Goal: Contribute content: Contribute content

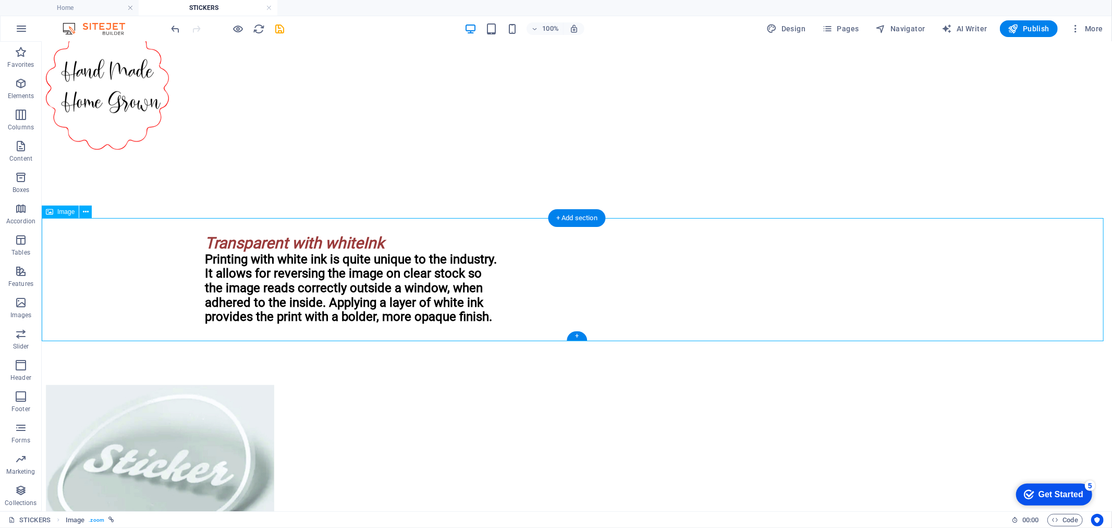
scroll to position [388, 0]
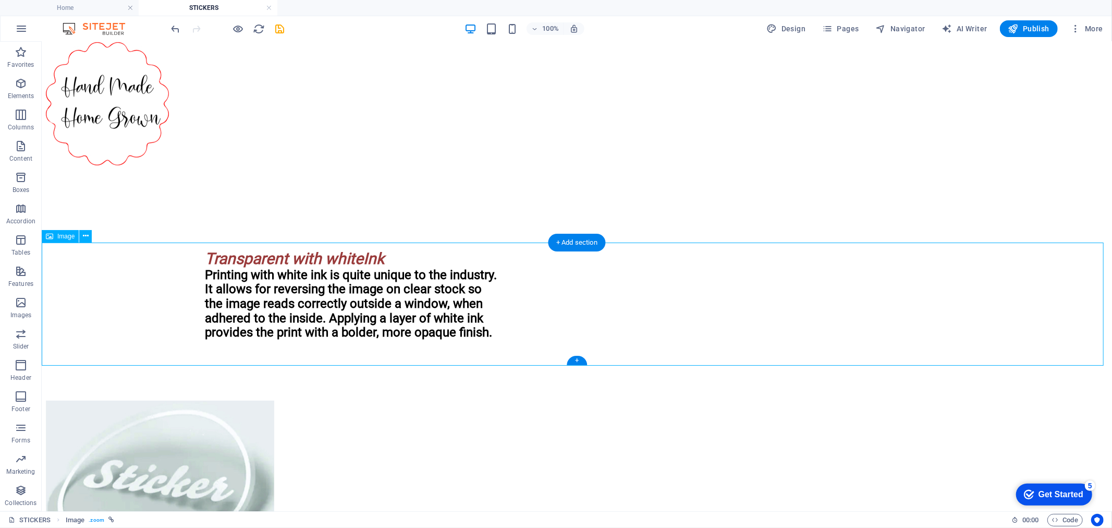
click at [268, 167] on figure at bounding box center [576, 104] width 1062 height 125
click at [267, 167] on figure at bounding box center [576, 104] width 1062 height 125
select select "px"
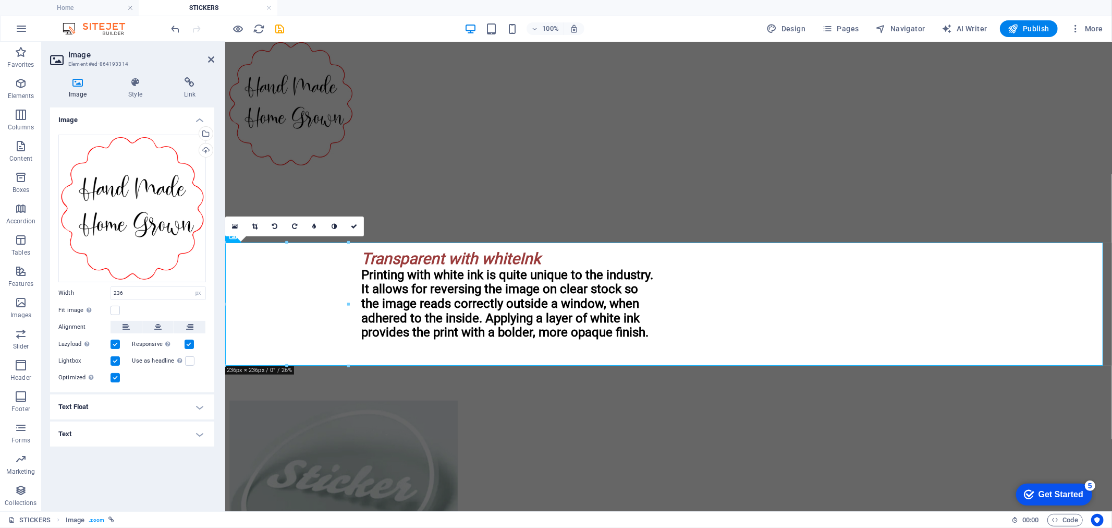
click at [75, 85] on icon at bounding box center [77, 82] width 55 height 10
click at [202, 152] on div "Upload" at bounding box center [205, 151] width 16 height 16
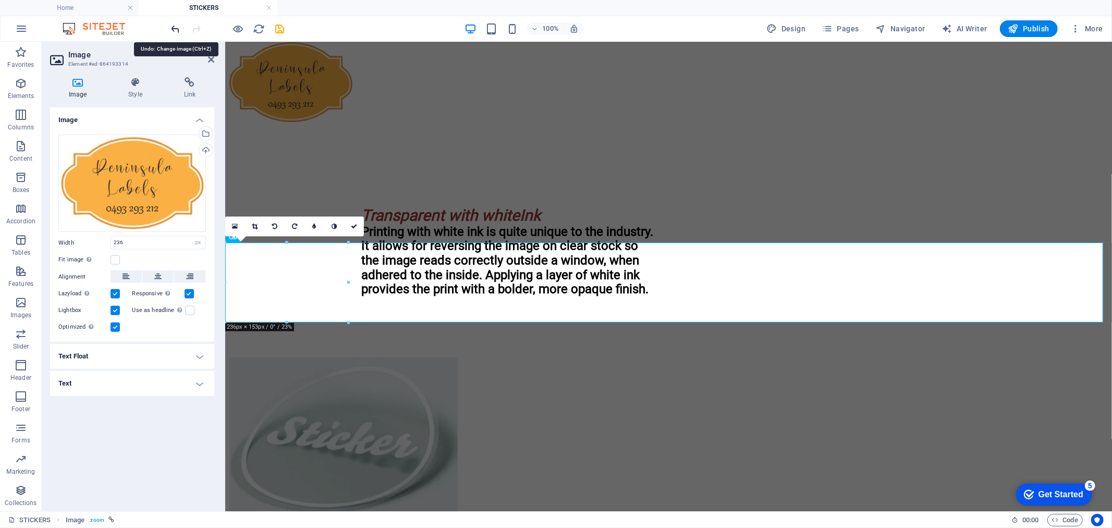
click at [171, 25] on icon "undo" at bounding box center [176, 29] width 12 height 12
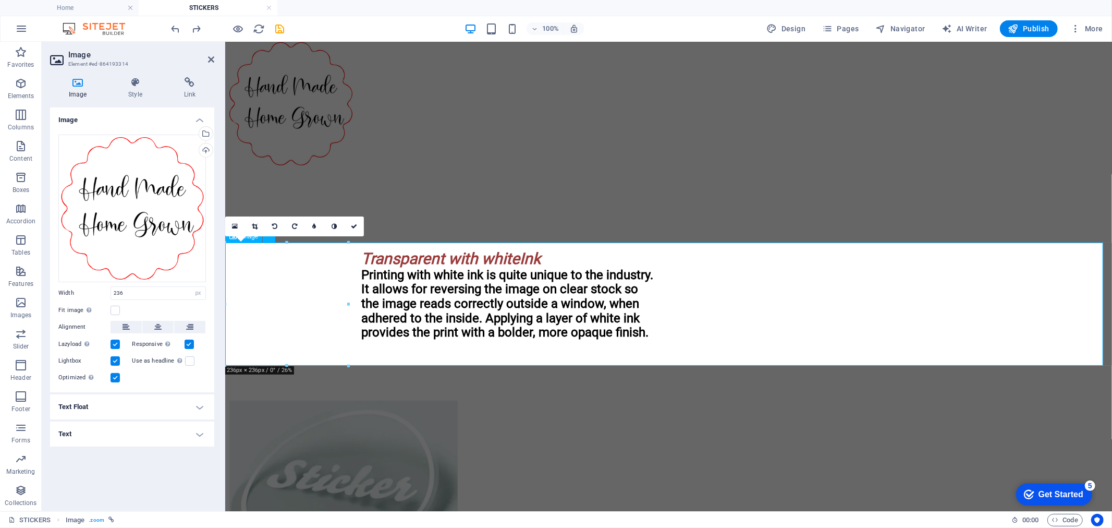
click at [395, 167] on figure at bounding box center [668, 104] width 879 height 125
click at [238, 226] on link at bounding box center [235, 226] width 20 height 20
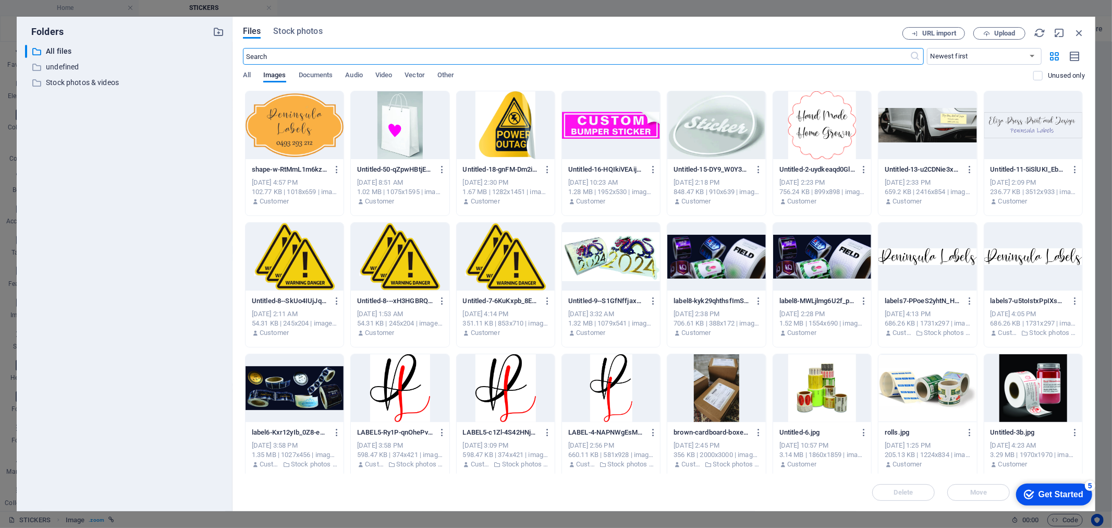
click at [280, 141] on div at bounding box center [295, 125] width 98 height 68
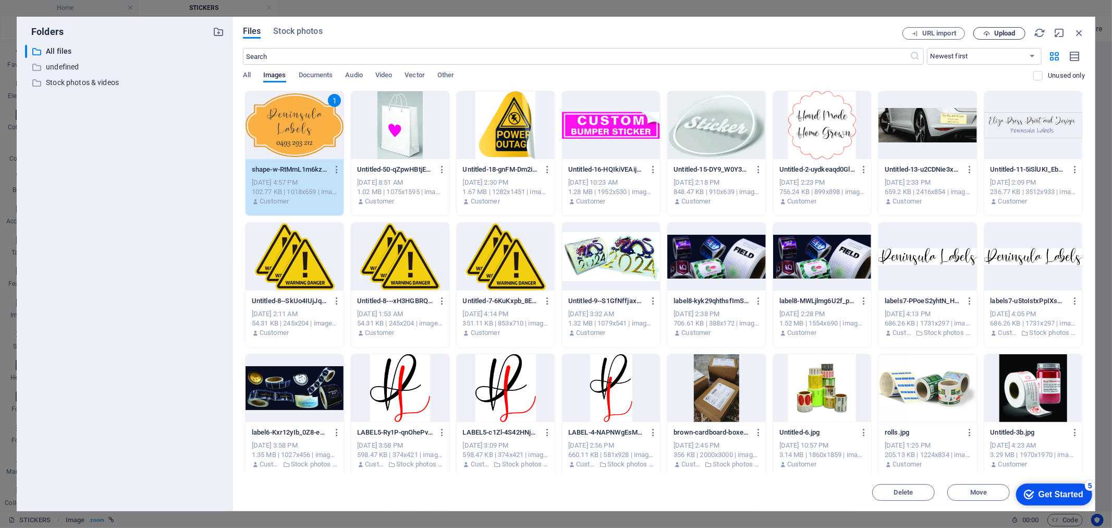
click at [1005, 32] on span "Upload" at bounding box center [1004, 33] width 21 height 6
click at [271, 126] on div at bounding box center [295, 125] width 98 height 68
click at [271, 126] on div "1" at bounding box center [295, 125] width 98 height 68
type input "235"
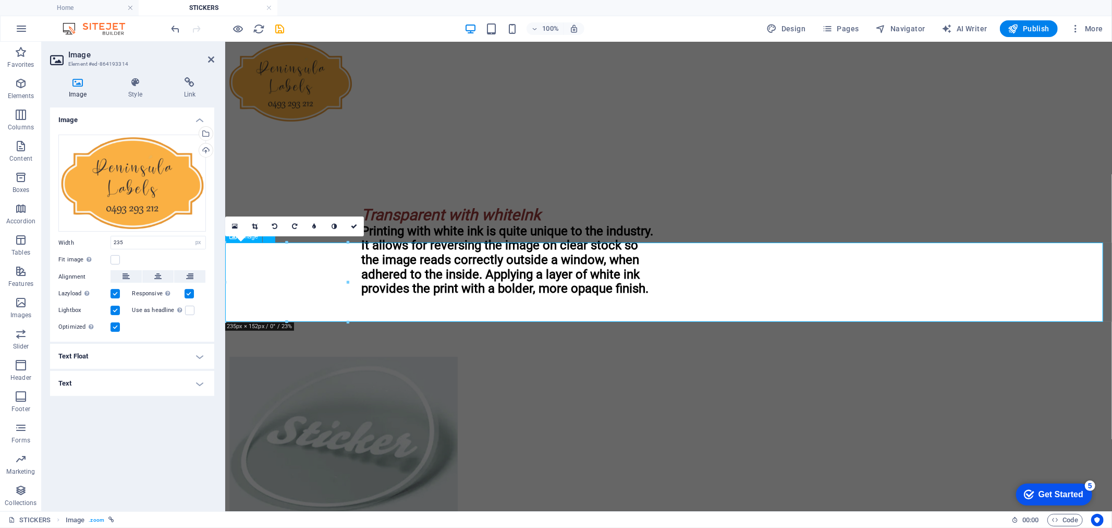
click at [473, 123] on figure at bounding box center [668, 82] width 879 height 81
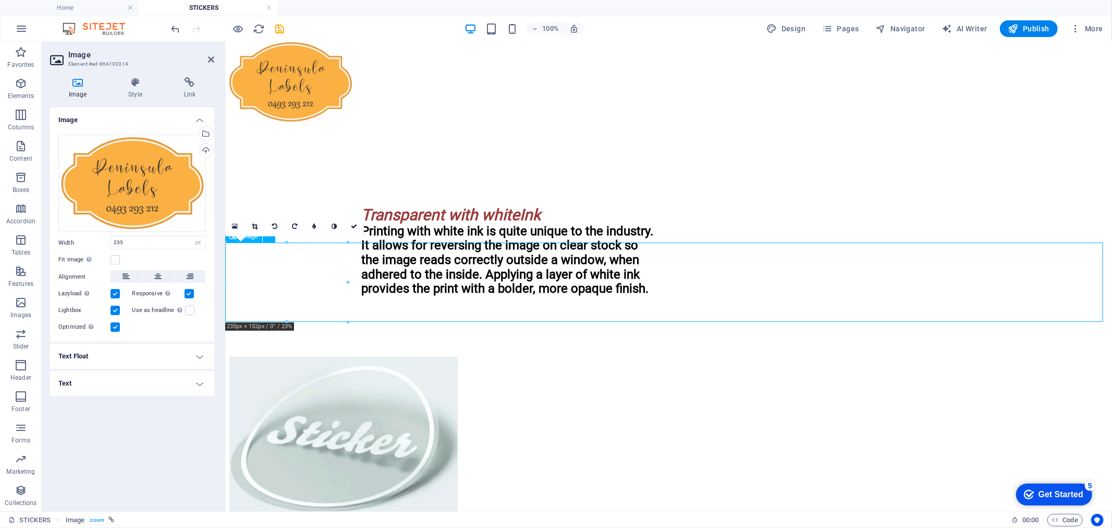
drag, startPoint x: 306, startPoint y: 125, endPoint x: 518, endPoint y: 302, distance: 276.9
click at [347, 222] on link at bounding box center [354, 226] width 20 height 20
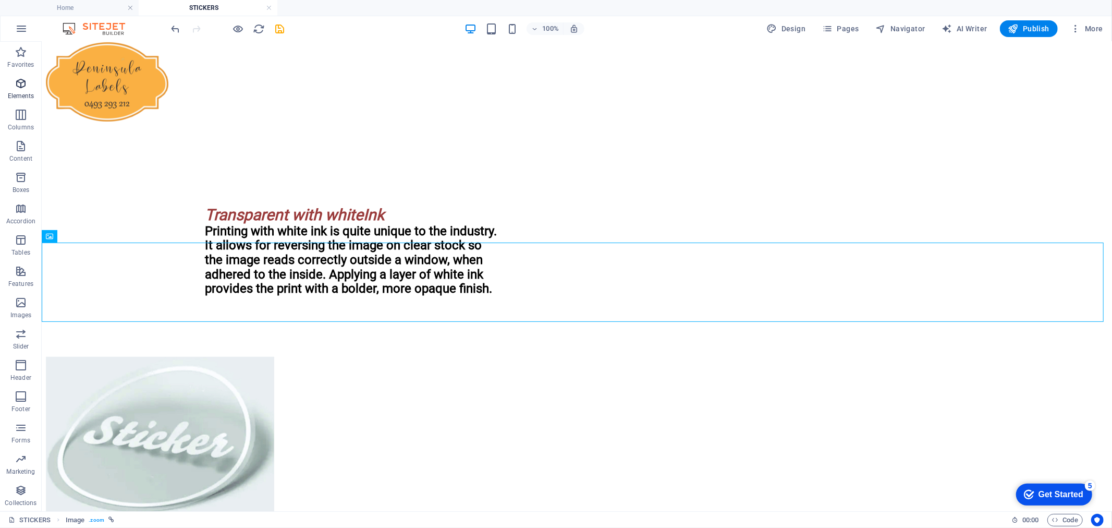
click at [29, 89] on span "Elements" at bounding box center [21, 89] width 42 height 25
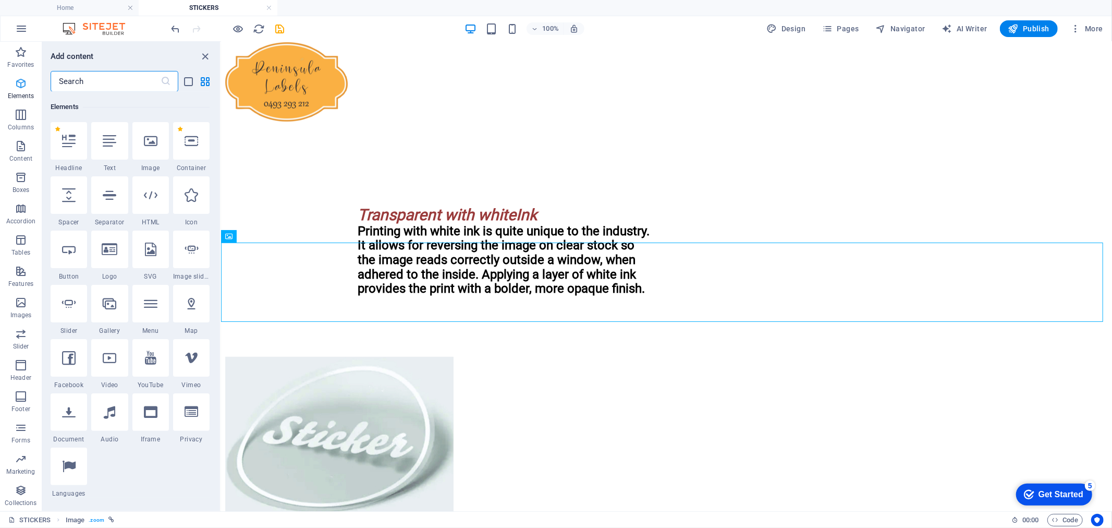
scroll to position [111, 0]
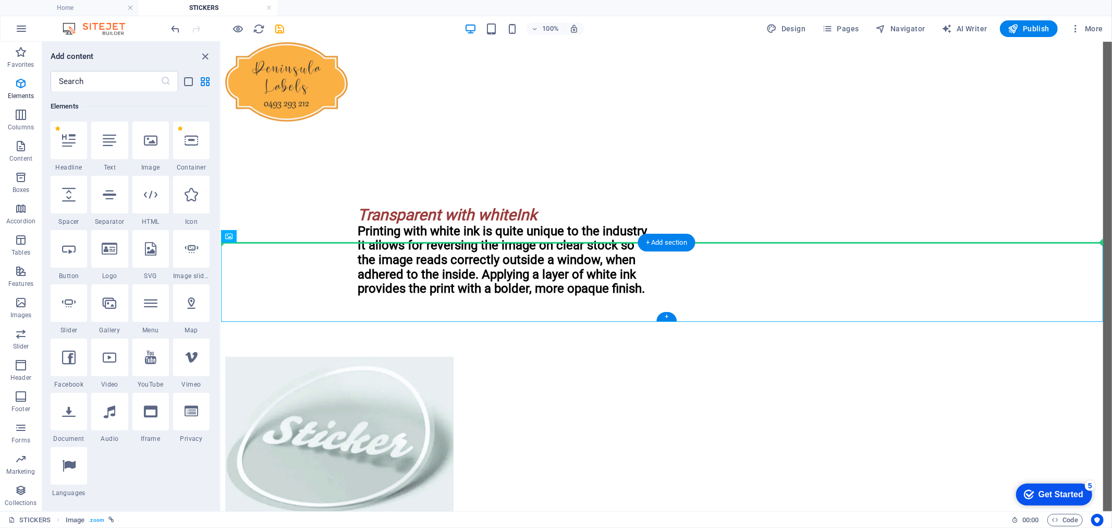
click at [580, 123] on figure at bounding box center [666, 82] width 883 height 81
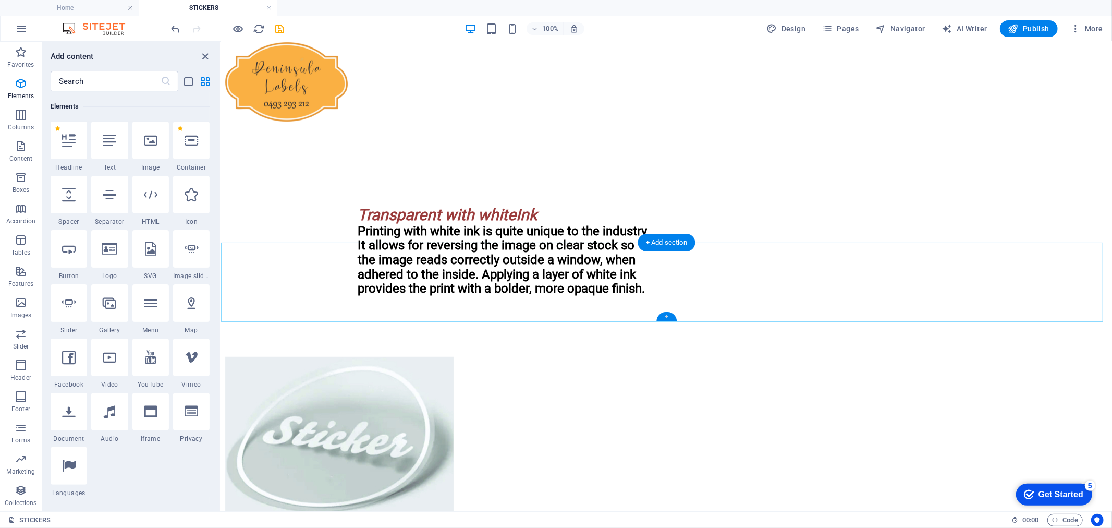
click at [665, 317] on div "+" at bounding box center [667, 316] width 20 height 9
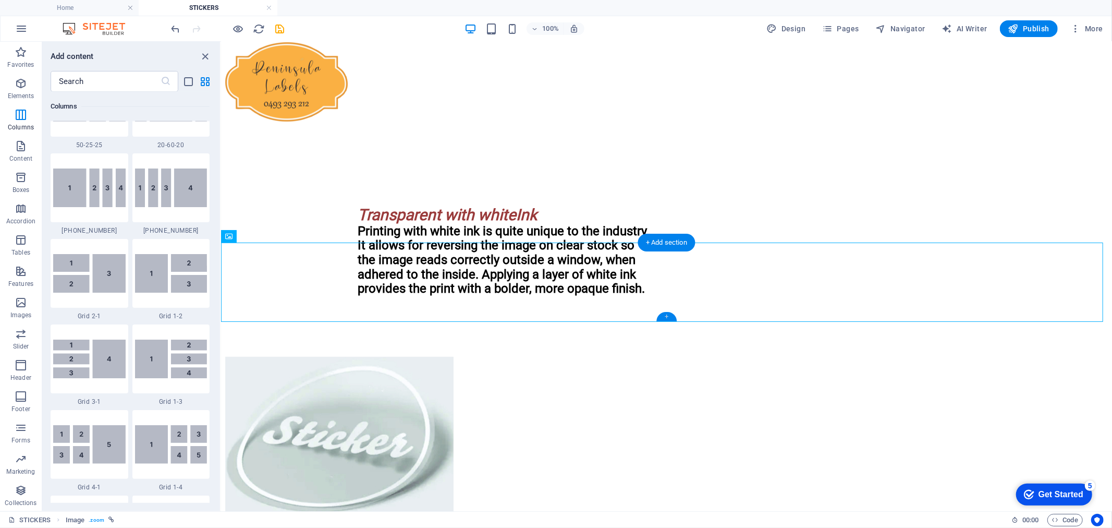
scroll to position [1824, 0]
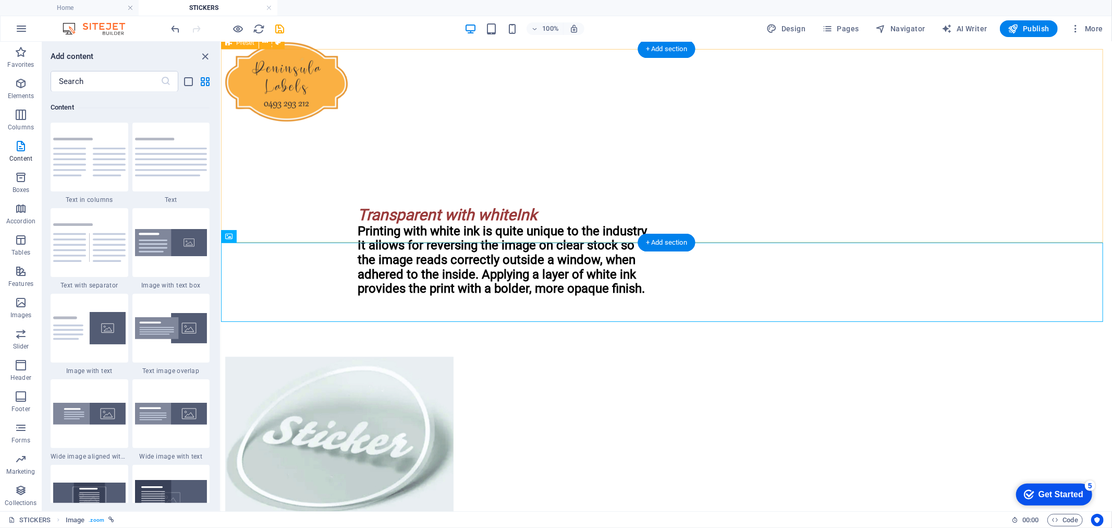
click at [652, 33] on div "Custom Shapes Almost all our adhesive stock can be cut to any custom shape. Fro…" at bounding box center [666, 3] width 883 height 60
click at [507, 123] on figure at bounding box center [666, 82] width 883 height 81
select select "px"
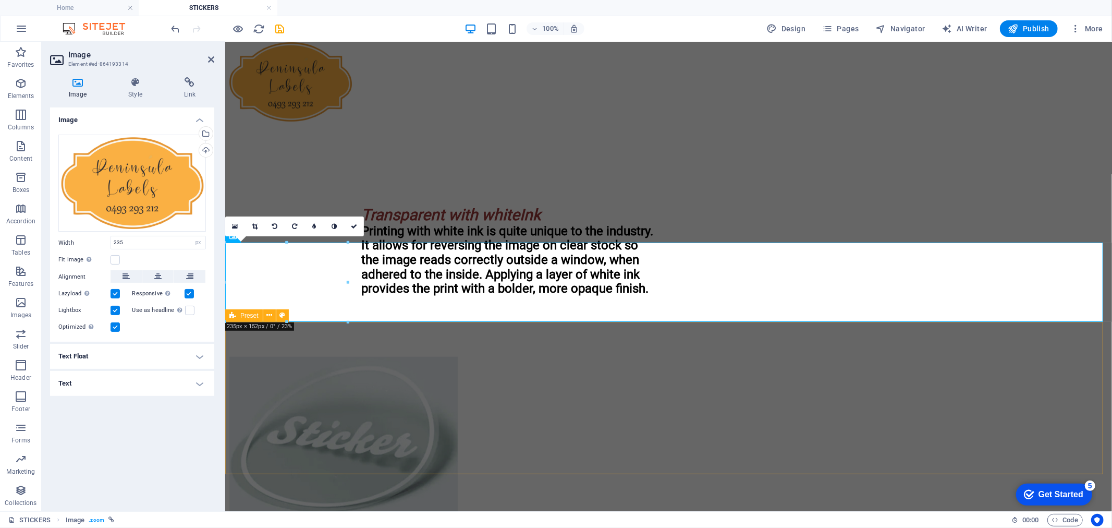
click at [665, 168] on div at bounding box center [668, 145] width 879 height 45
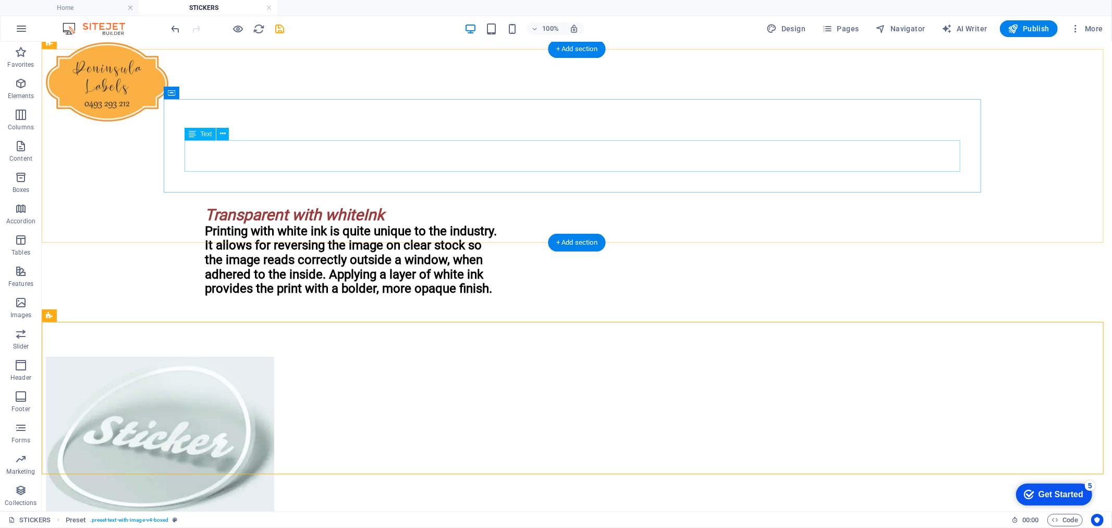
click at [752, 33] on div "Almost all our adhesive stock can be cut to any custom shape. From basic circle…" at bounding box center [576, 15] width 1062 height 35
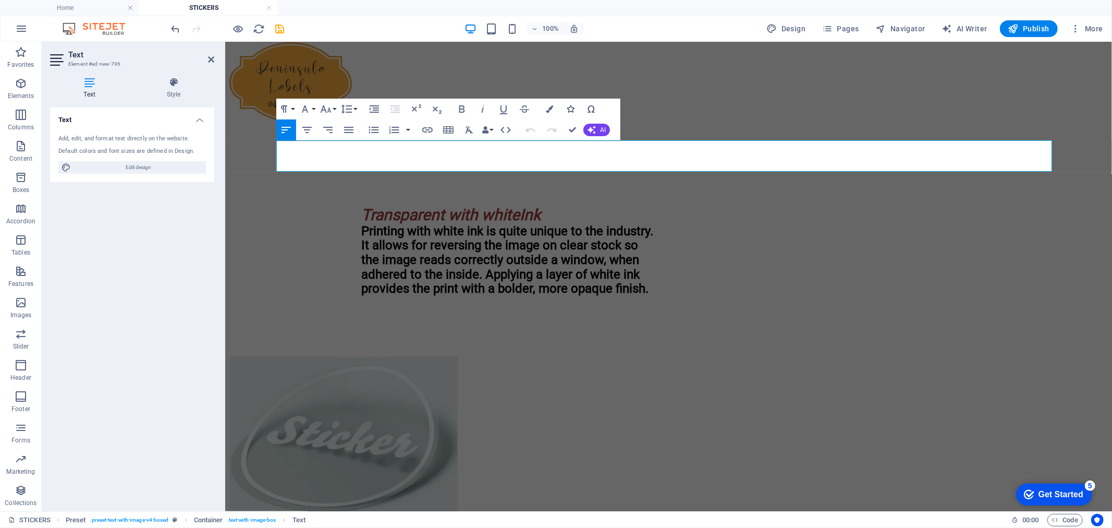
click at [574, 107] on icon "button" at bounding box center [570, 108] width 7 height 7
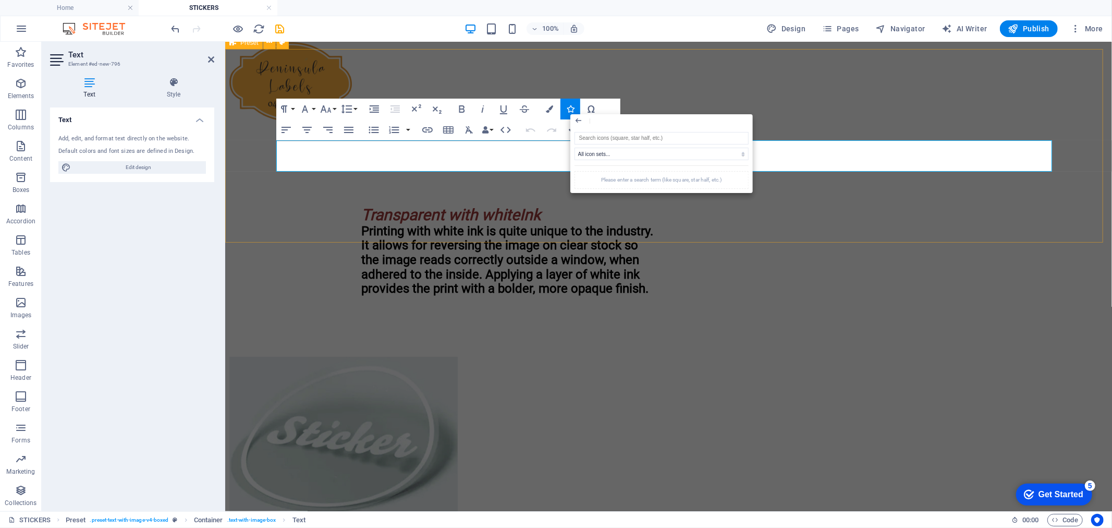
click at [697, 33] on div "Custom Shapes ​ ​ Almost all our adhesive stock can be cut to any custom shape.…" at bounding box center [668, 3] width 879 height 60
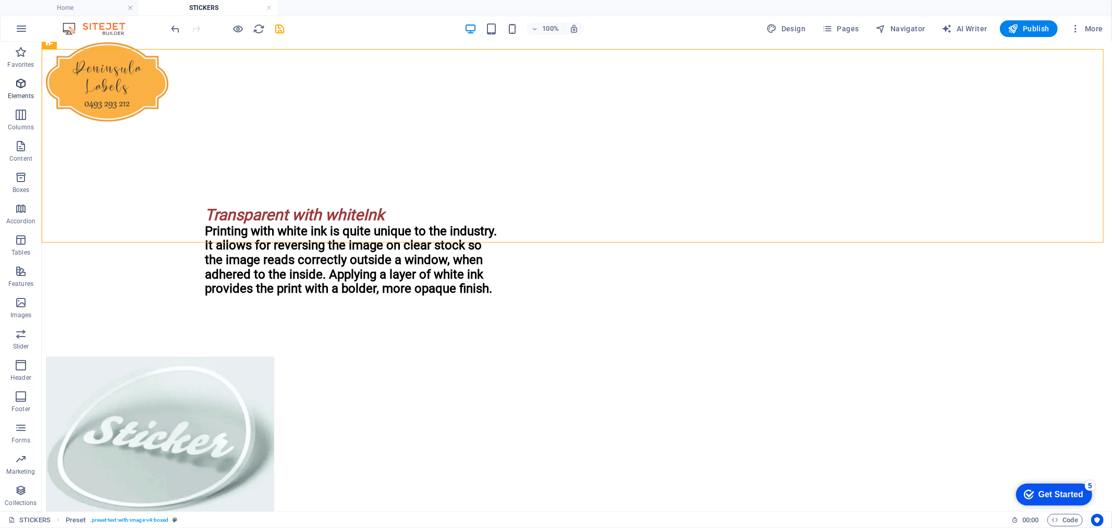
click at [20, 88] on icon "button" at bounding box center [21, 83] width 13 height 13
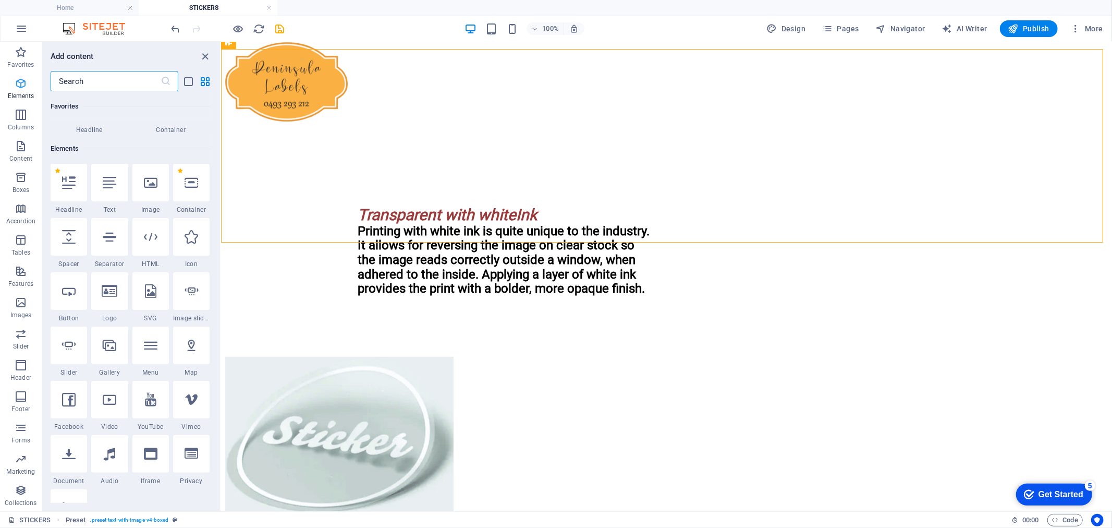
scroll to position [111, 0]
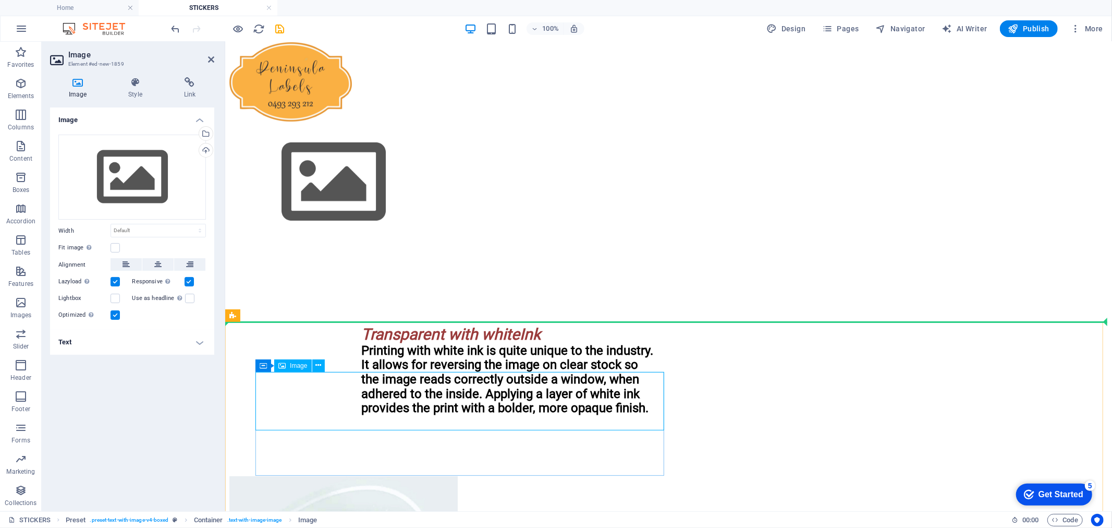
click at [284, 242] on figure at bounding box center [668, 182] width 879 height 119
click at [159, 175] on div "Drag files here, click to choose files or select files from Files or our free s…" at bounding box center [132, 178] width 148 height 86
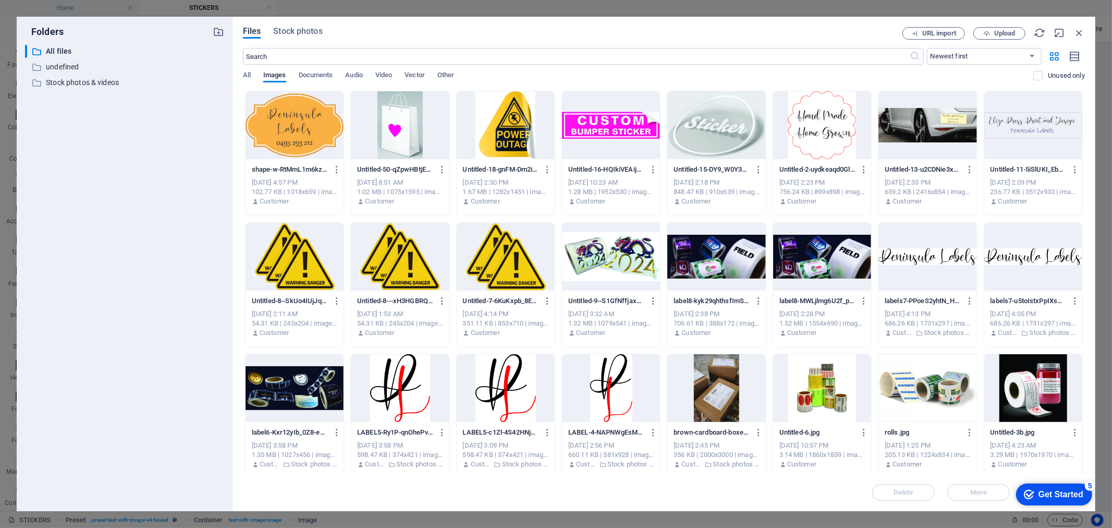
click at [291, 147] on div at bounding box center [295, 125] width 98 height 68
click at [291, 147] on div "1" at bounding box center [295, 125] width 98 height 68
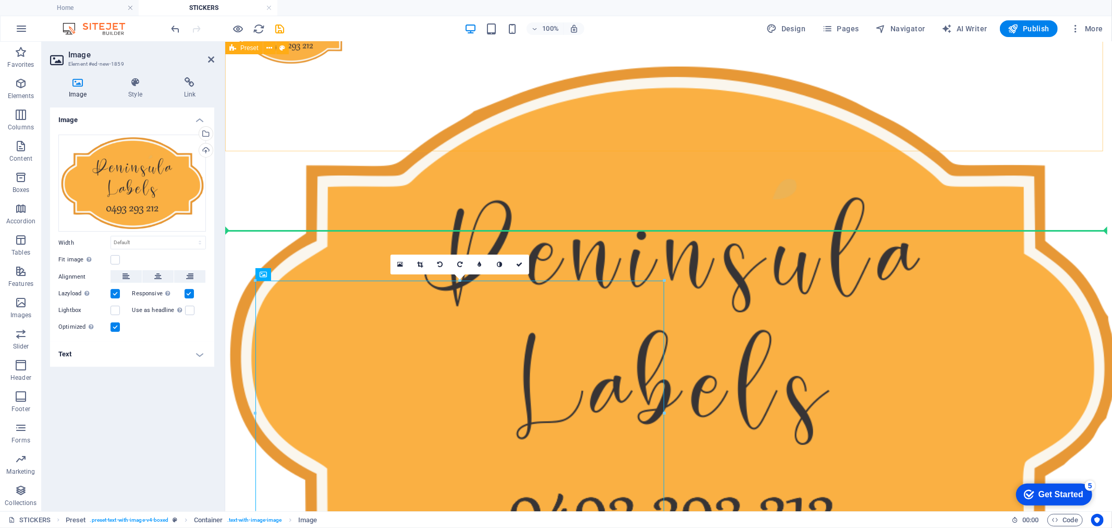
scroll to position [504, 0]
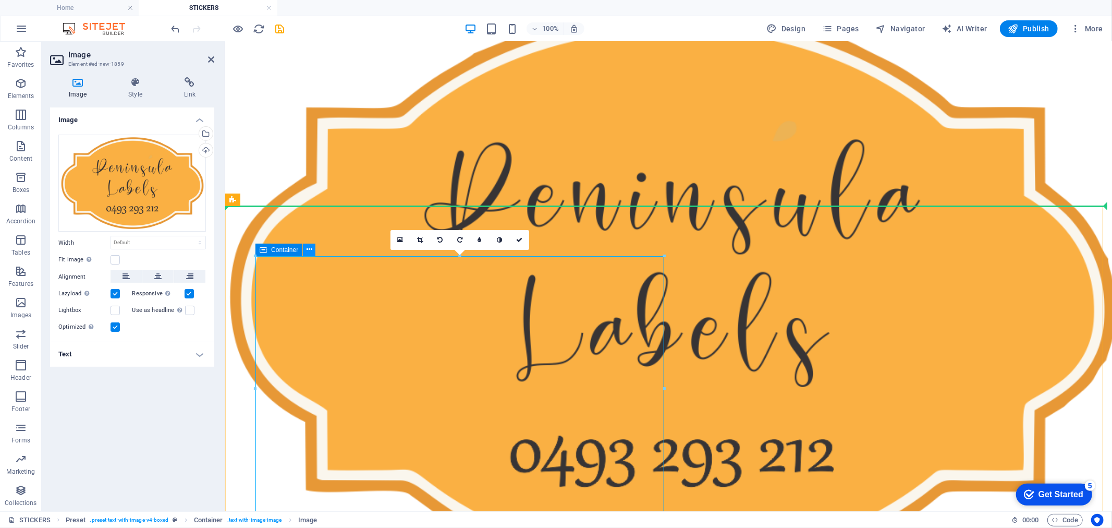
click at [309, 249] on icon at bounding box center [310, 249] width 6 height 11
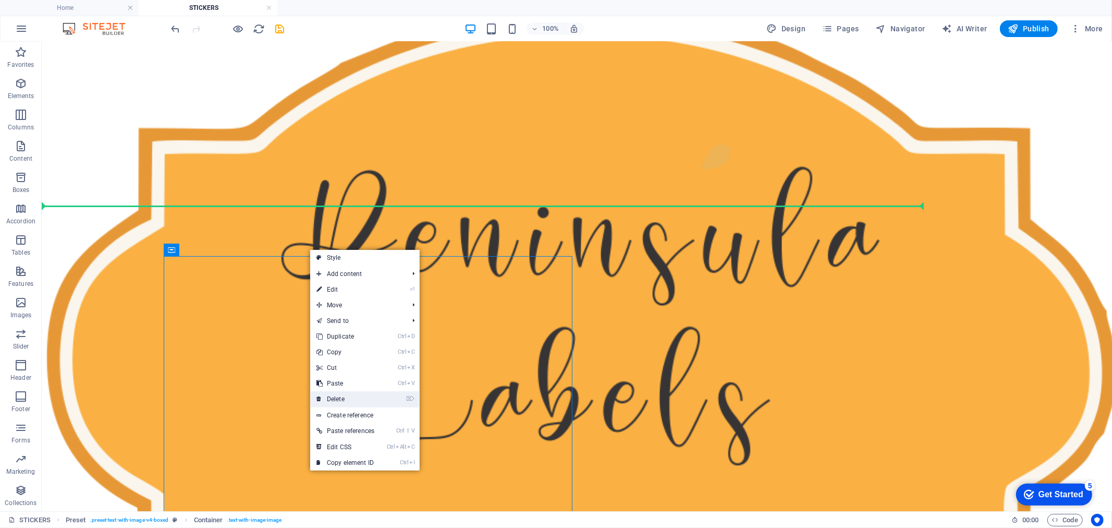
click at [366, 400] on link "⌦ Delete" at bounding box center [345, 399] width 70 height 16
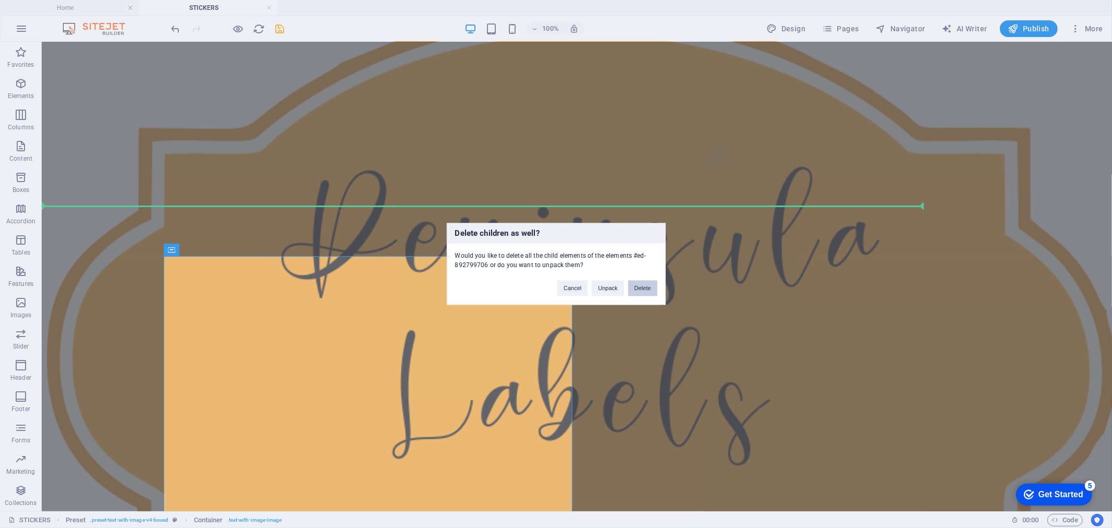
click at [632, 289] on button "Delete" at bounding box center [642, 289] width 29 height 16
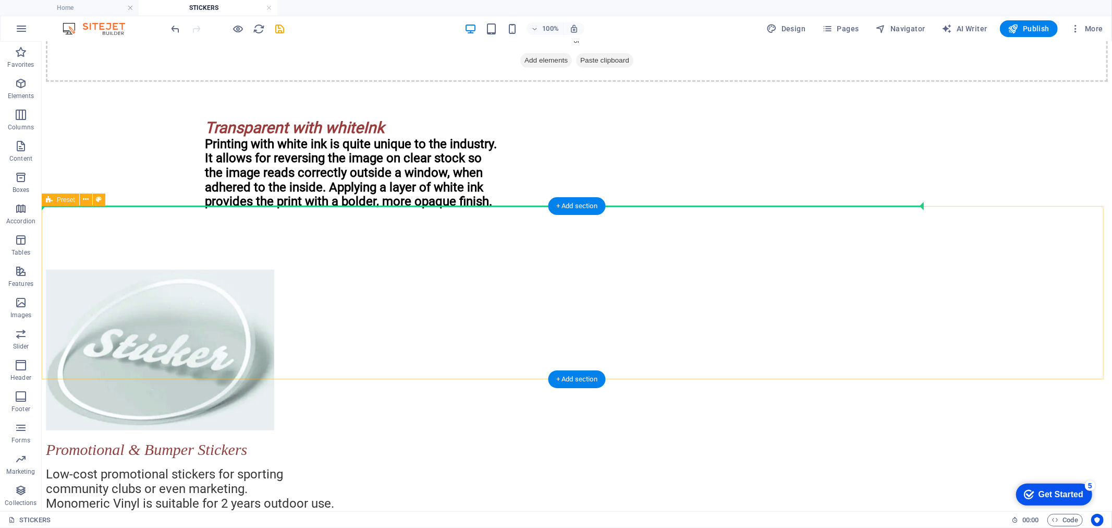
click at [529, 67] on span "Add elements" at bounding box center [546, 60] width 52 height 15
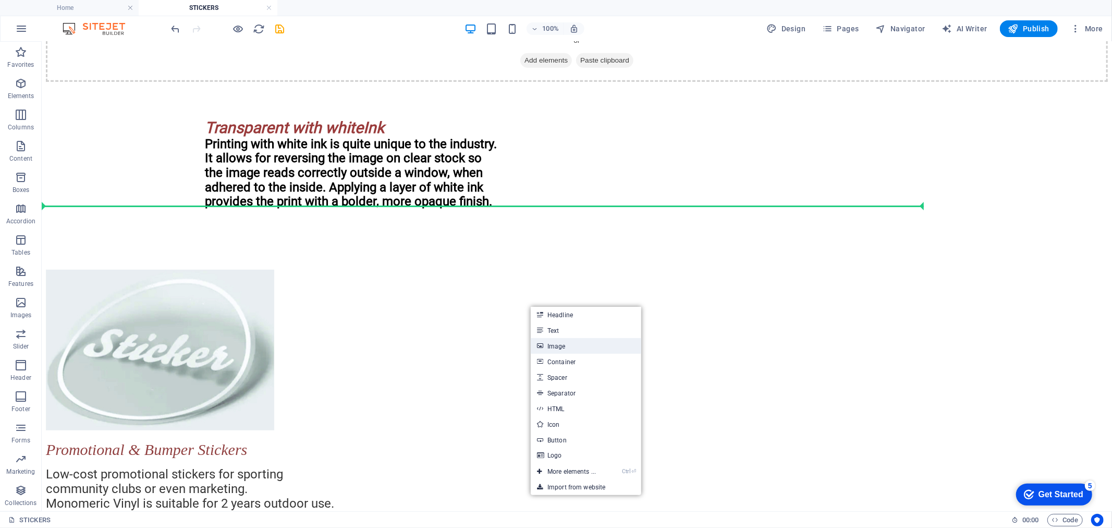
click at [553, 346] on link "Image" at bounding box center [586, 346] width 111 height 16
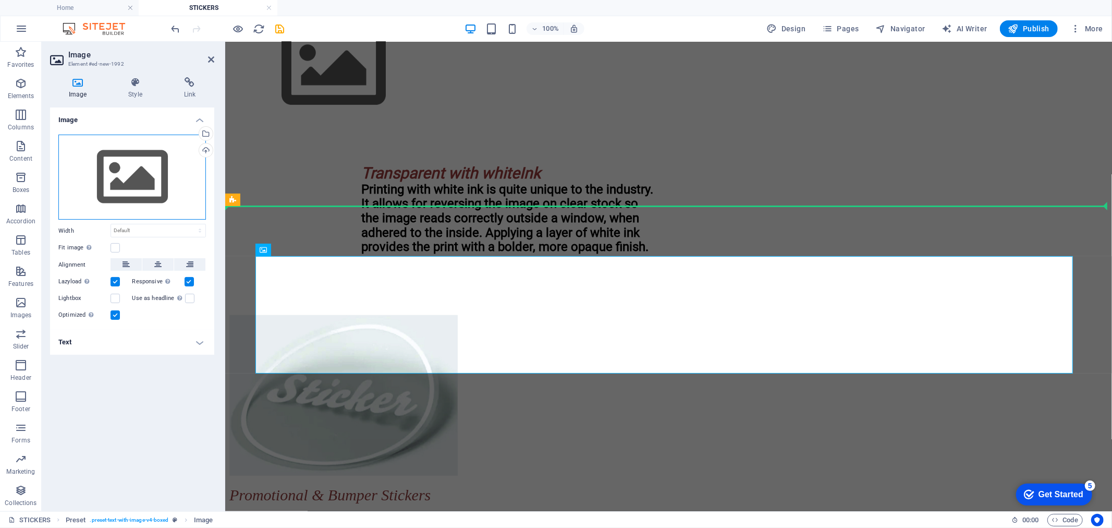
click at [113, 174] on div "Drag files here, click to choose files or select files from Files or our free s…" at bounding box center [132, 178] width 148 height 86
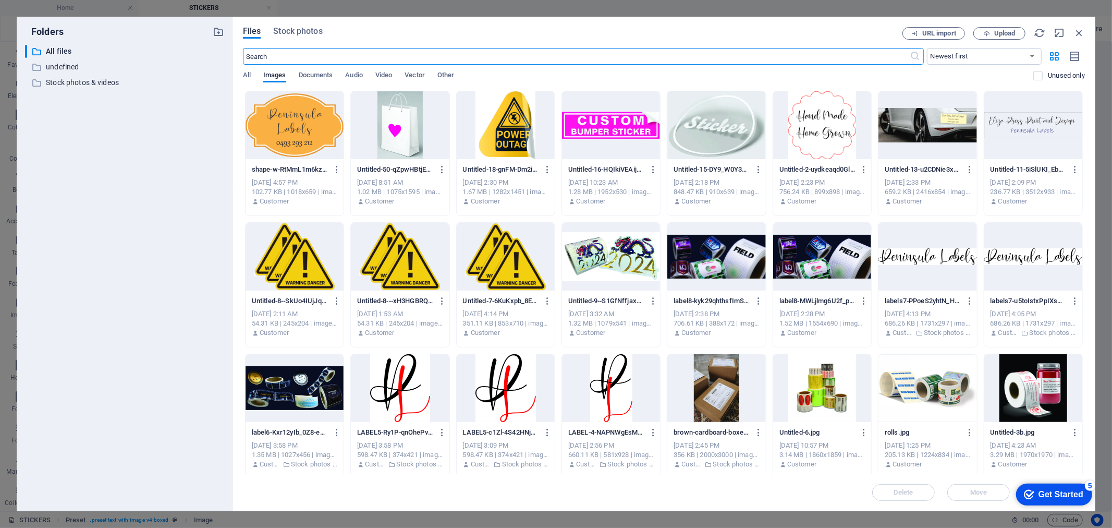
scroll to position [522, 0]
click at [827, 139] on div at bounding box center [822, 125] width 98 height 68
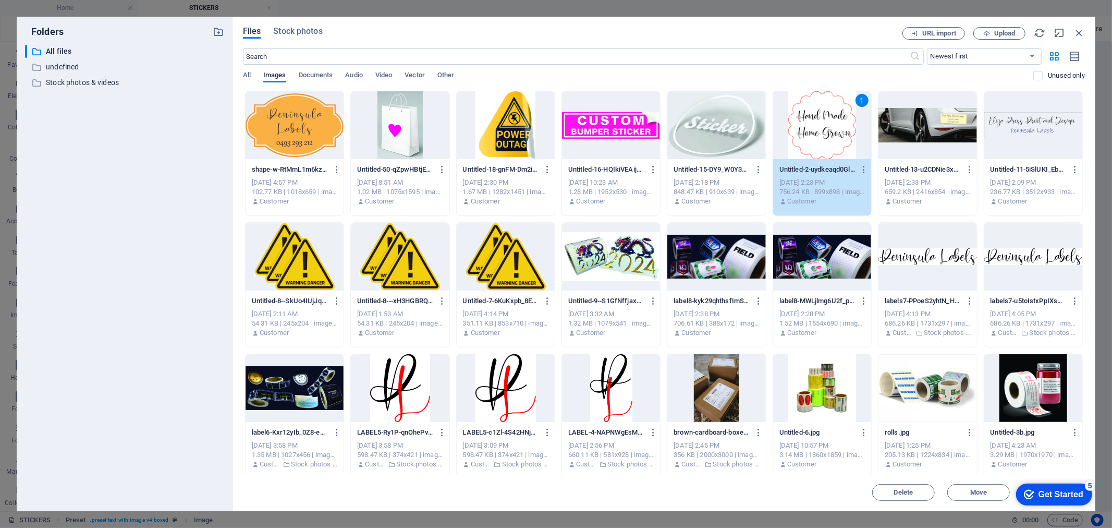
click at [827, 139] on div "1" at bounding box center [822, 125] width 98 height 68
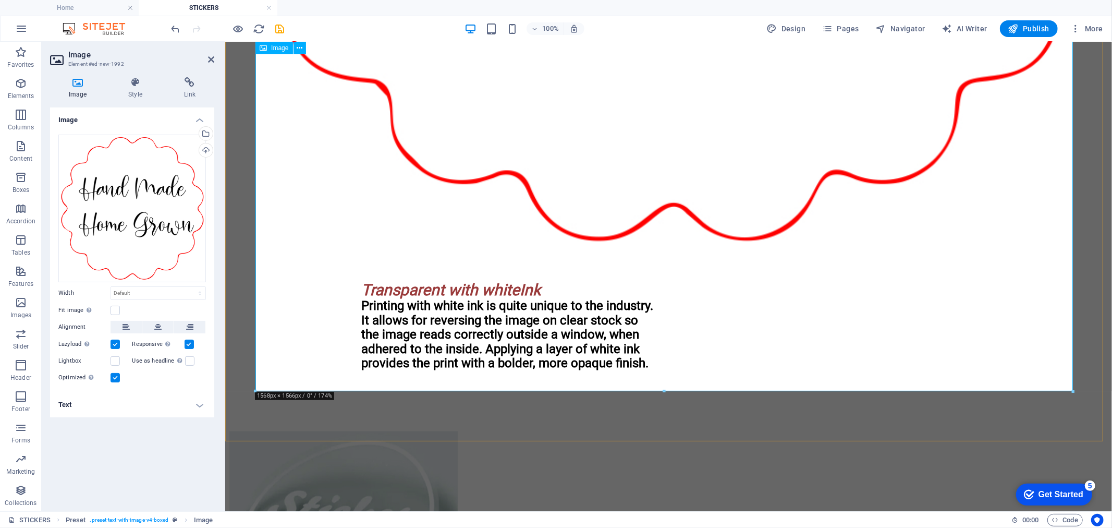
scroll to position [1199, 0]
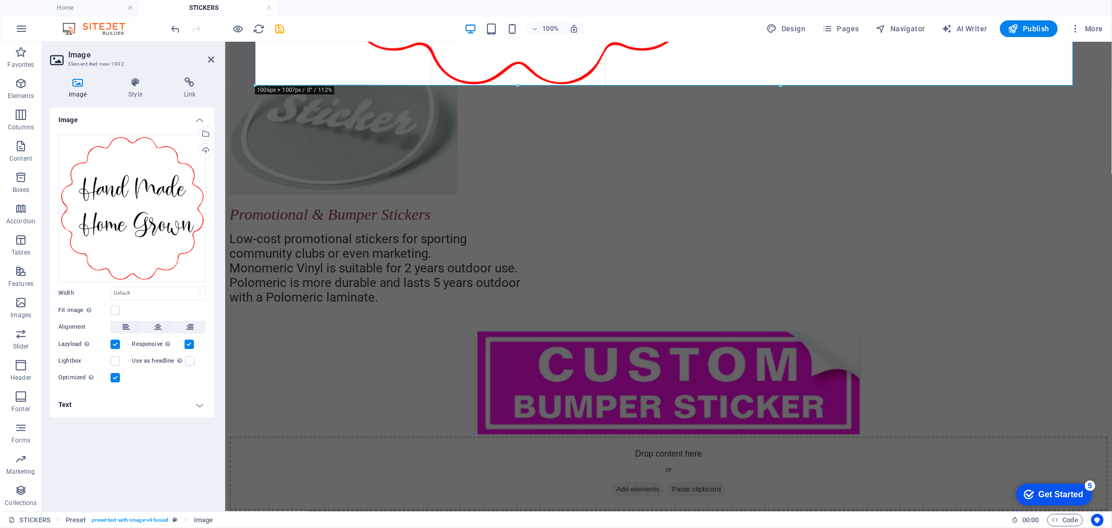
drag, startPoint x: 1071, startPoint y: 377, endPoint x: 266, endPoint y: 114, distance: 846.6
type input "1006"
select select "px"
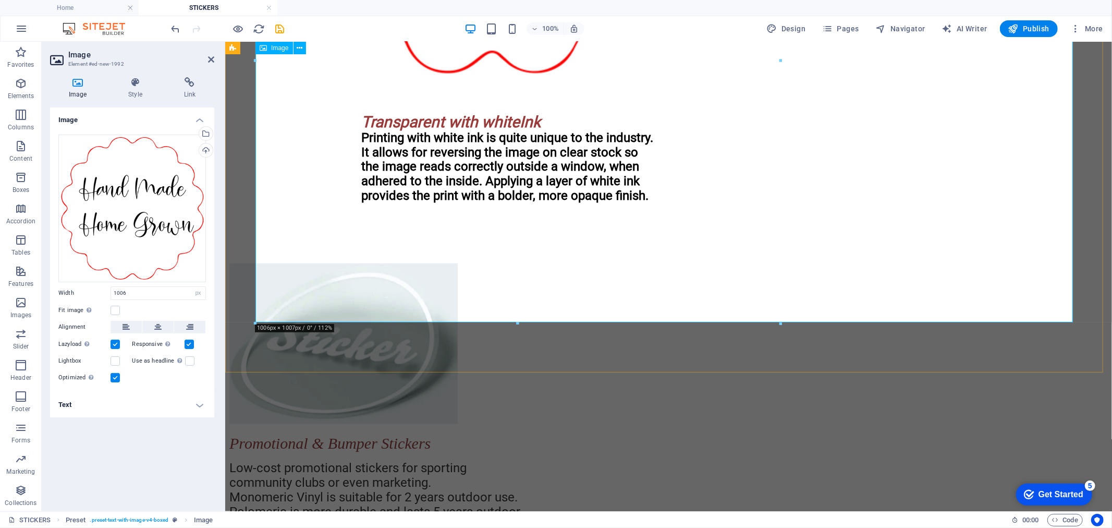
scroll to position [909, 0]
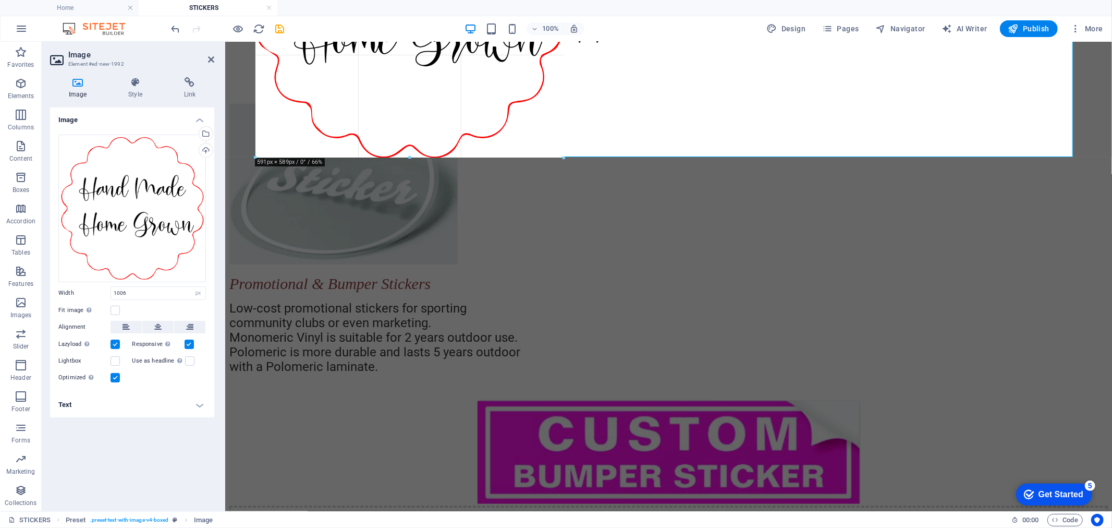
drag, startPoint x: 780, startPoint y: 372, endPoint x: 480, endPoint y: 152, distance: 371.9
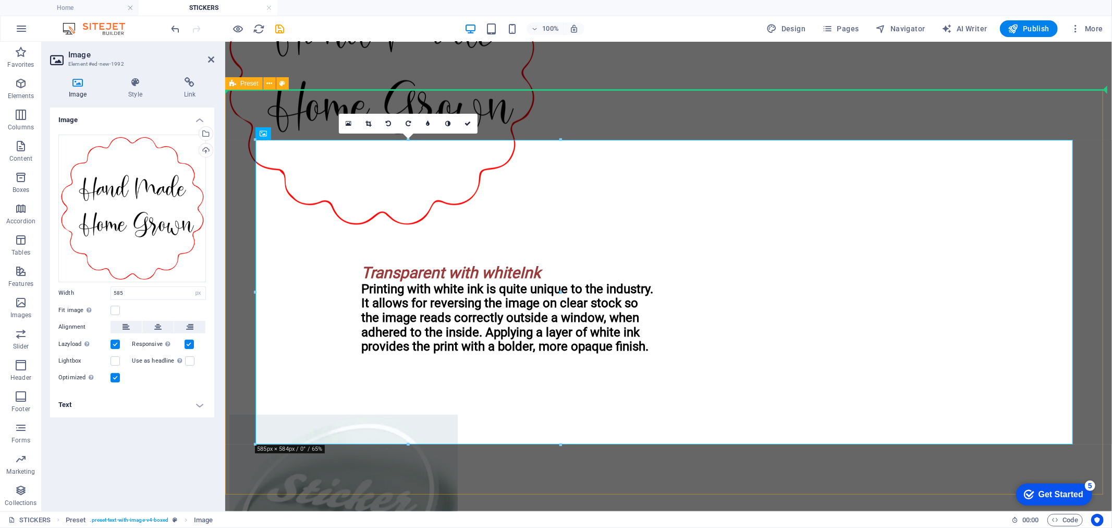
scroll to position [619, 0]
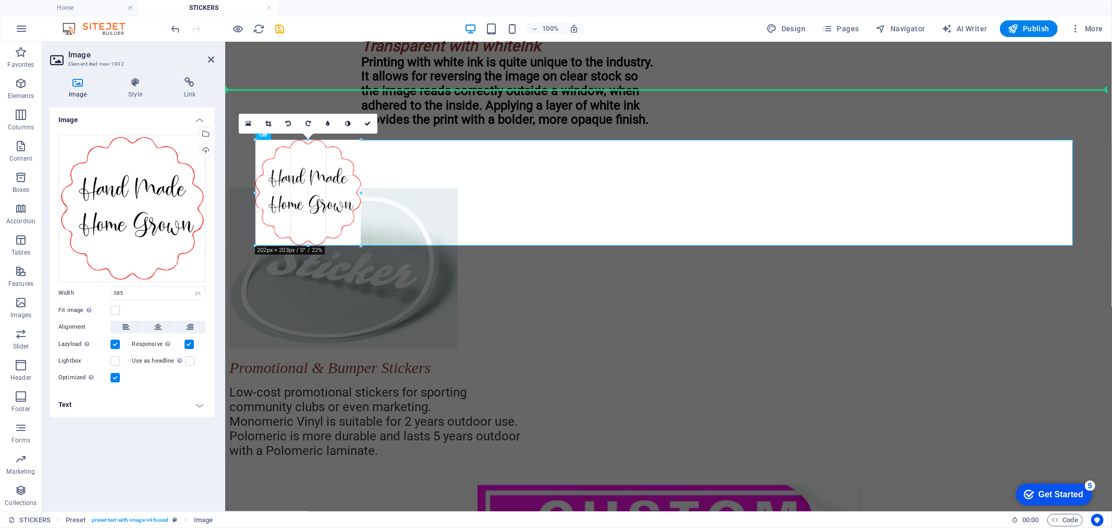
drag, startPoint x: 560, startPoint y: 444, endPoint x: 357, endPoint y: 155, distance: 353.3
type input "201"
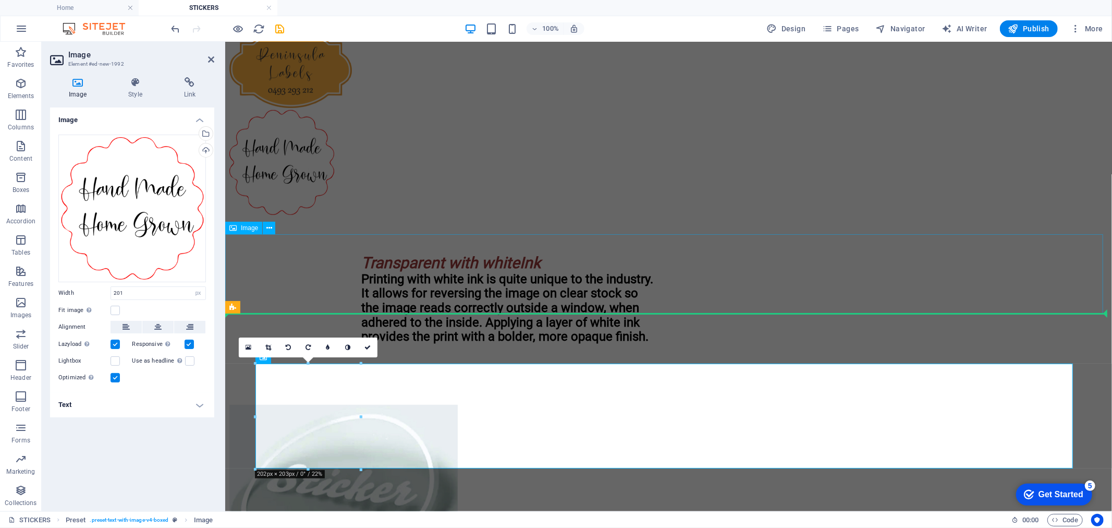
scroll to position [388, 0]
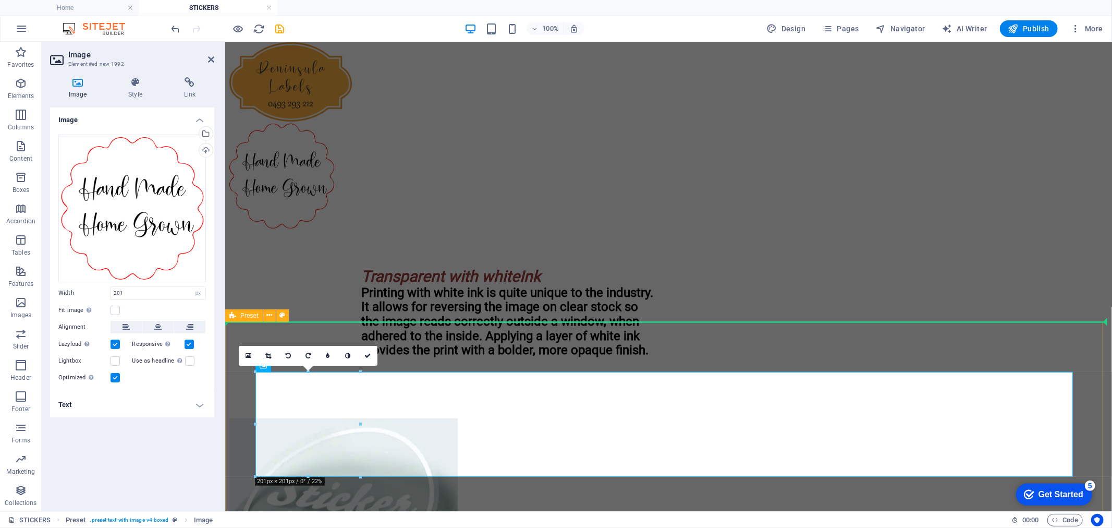
click at [428, 230] on div at bounding box center [668, 176] width 879 height 107
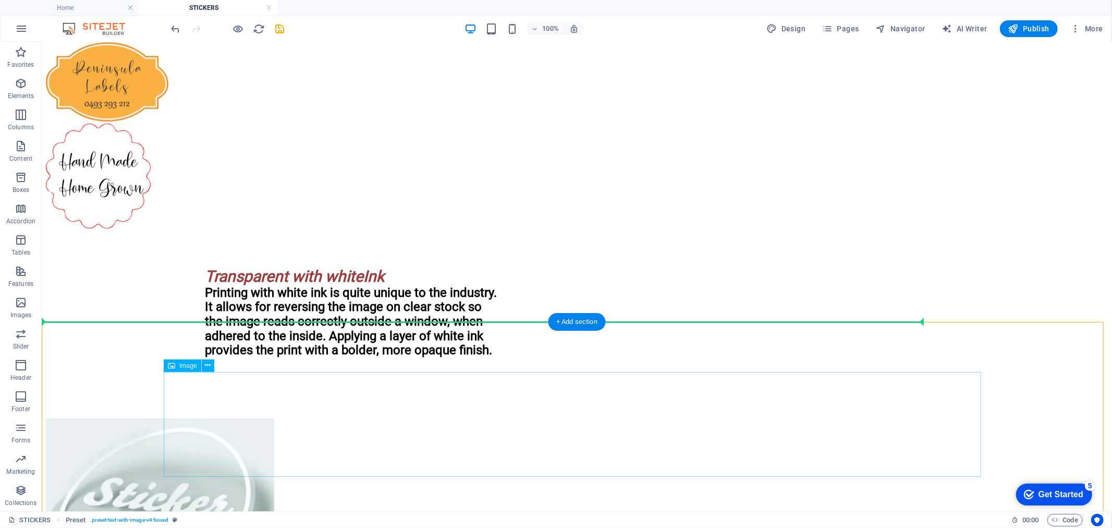
click at [232, 230] on figure at bounding box center [576, 176] width 1062 height 107
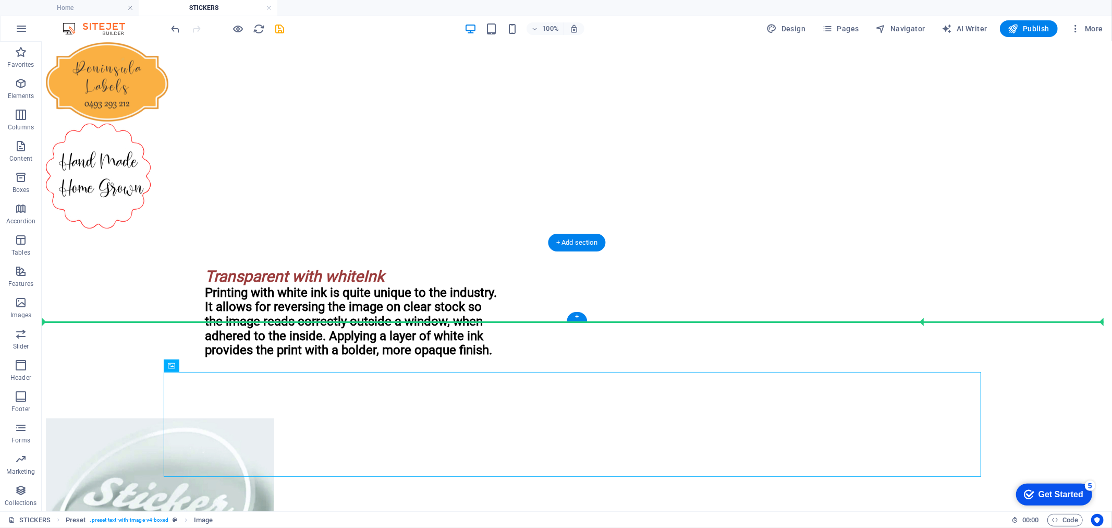
drag, startPoint x: 229, startPoint y: 407, endPoint x: 265, endPoint y: 283, distance: 129.2
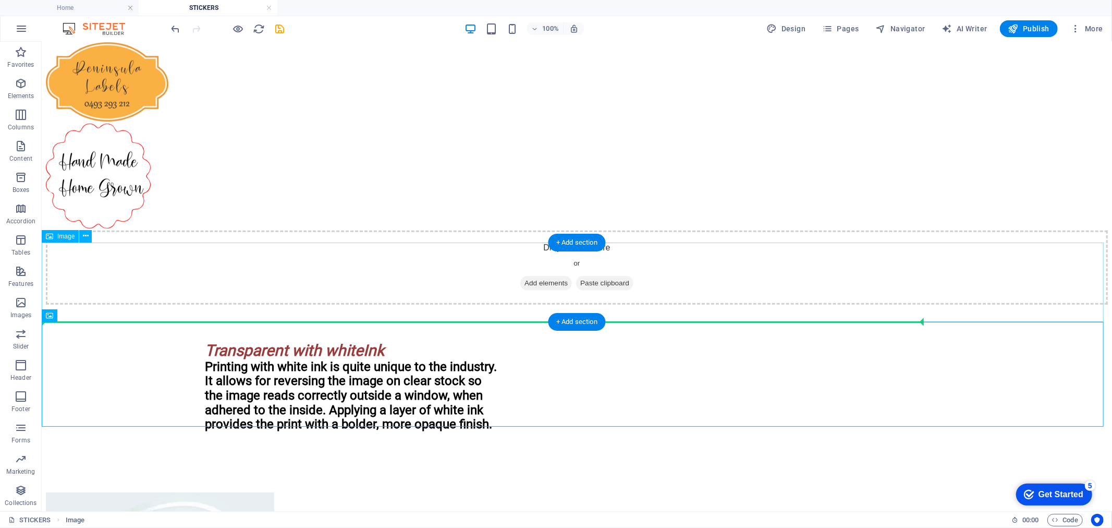
drag, startPoint x: 116, startPoint y: 358, endPoint x: 539, endPoint y: 294, distance: 427.7
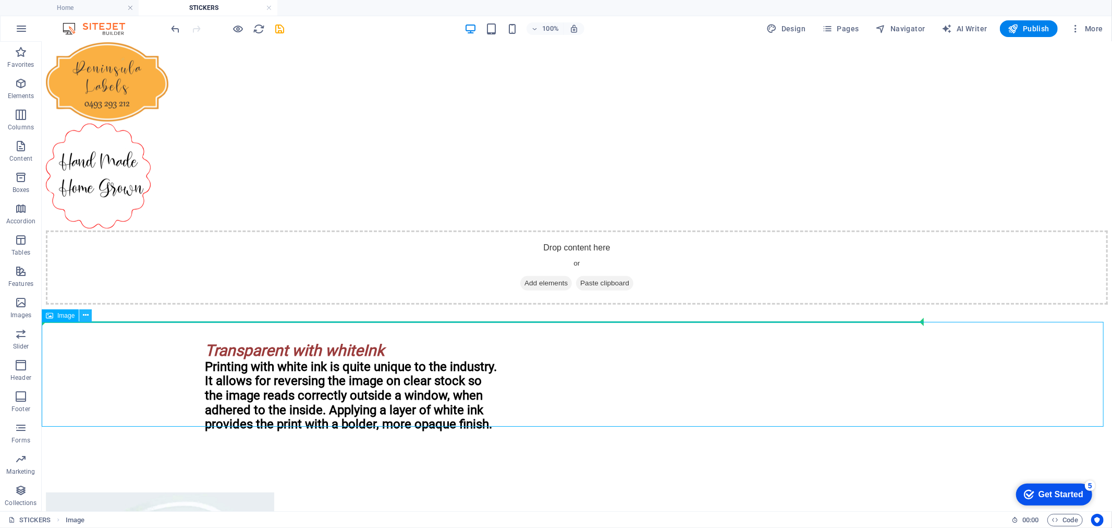
click at [88, 314] on icon at bounding box center [86, 315] width 6 height 11
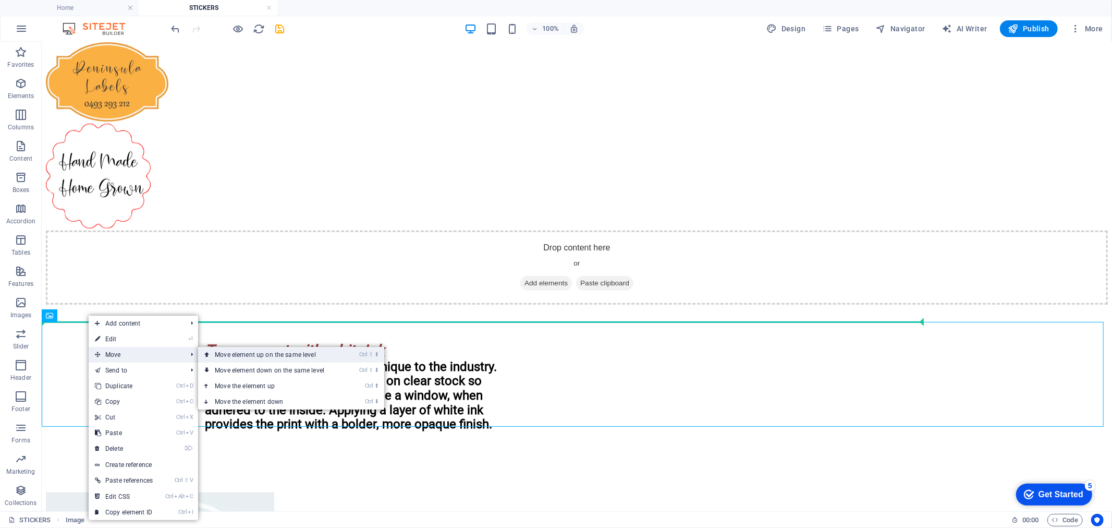
click at [308, 355] on link "Ctrl ⇧ ⬆ Move element up on the same level" at bounding box center [271, 355] width 147 height 16
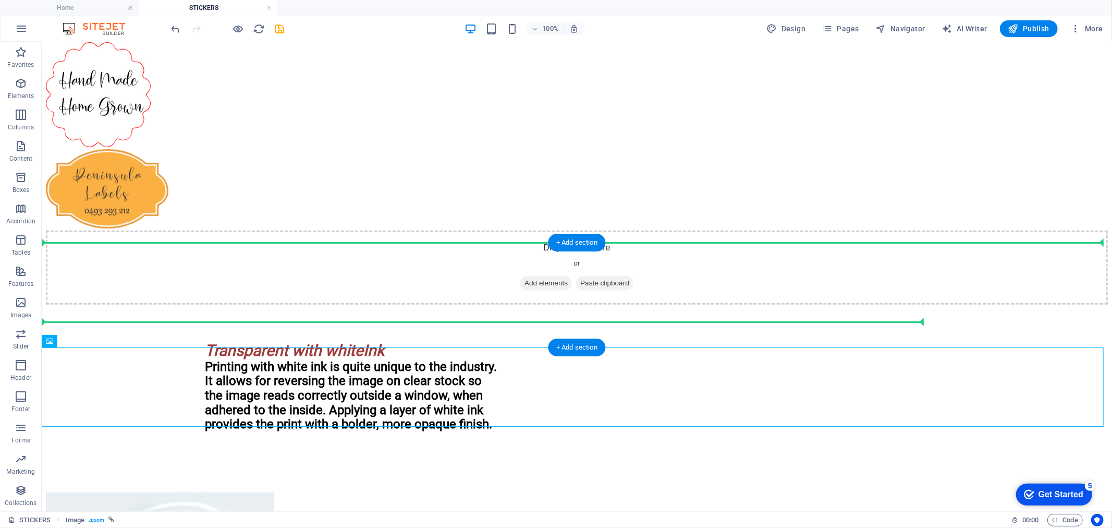
drag, startPoint x: 94, startPoint y: 381, endPoint x: 454, endPoint y: 282, distance: 373.7
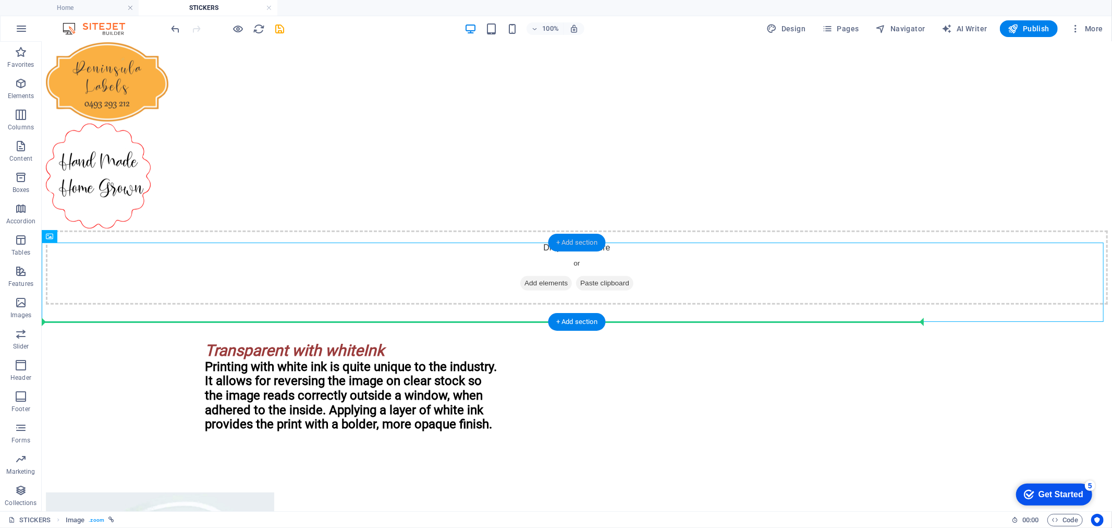
click at [582, 244] on div "+ Add section" at bounding box center [577, 243] width 58 height 18
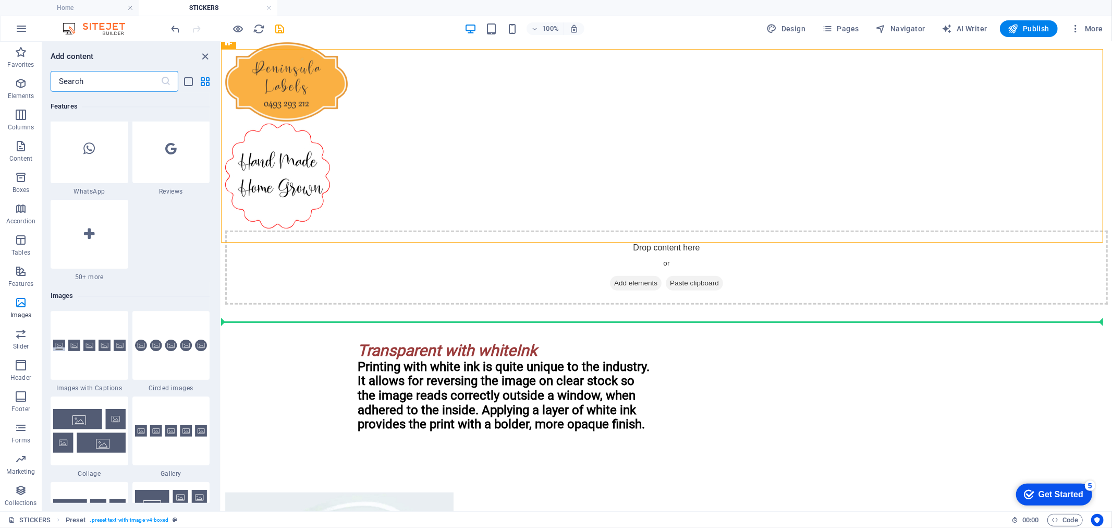
scroll to position [5300, 0]
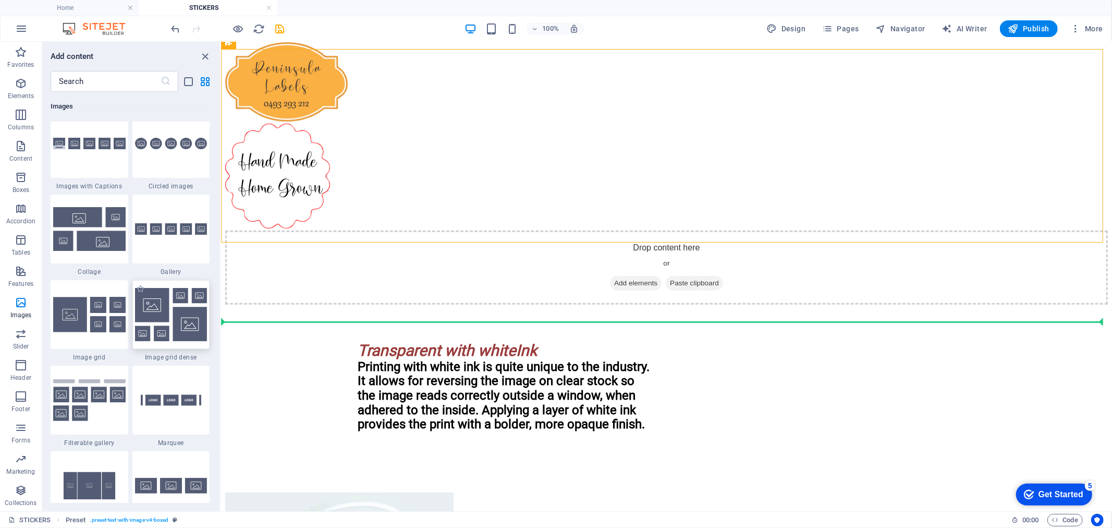
click at [153, 316] on img at bounding box center [171, 314] width 72 height 53
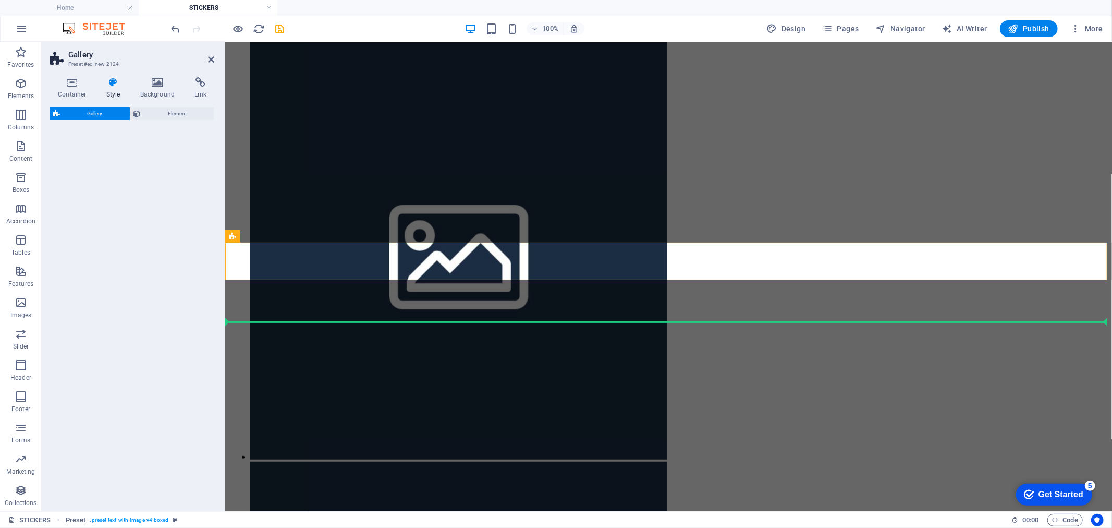
select select "rem"
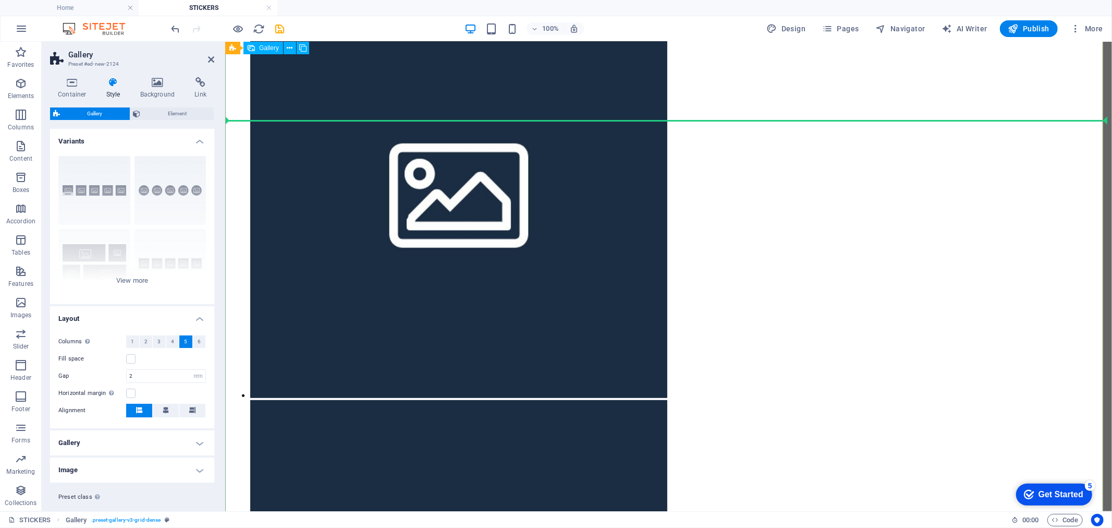
scroll to position [446, 0]
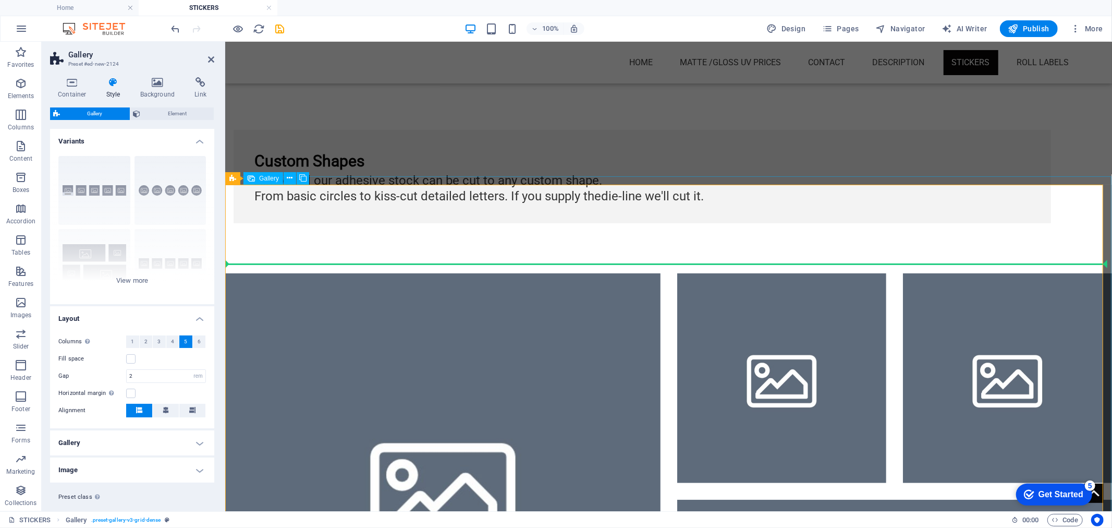
click at [450, 419] on li at bounding box center [442, 490] width 435 height 435
select select "4"
select select "px"
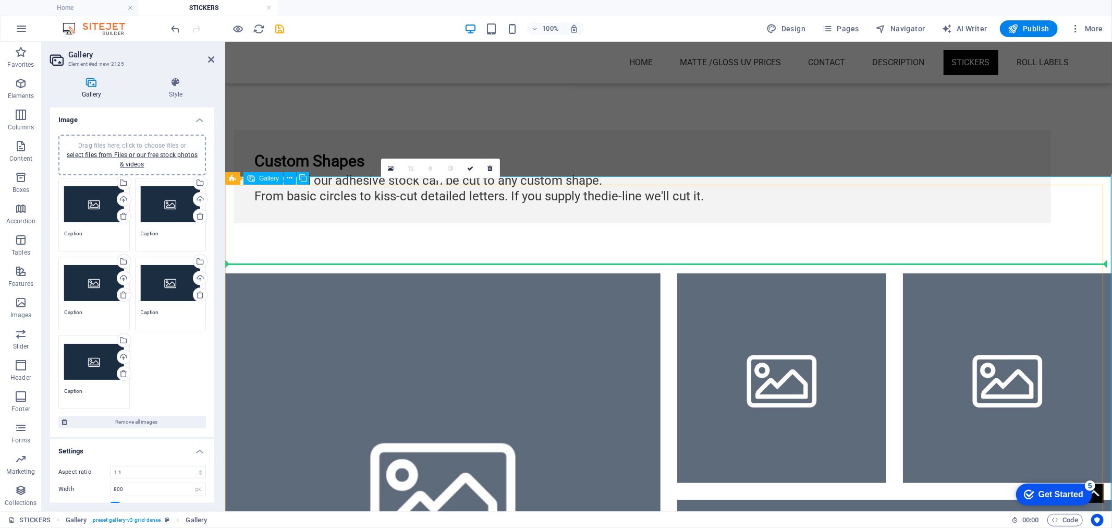
click at [435, 383] on li at bounding box center [442, 490] width 435 height 435
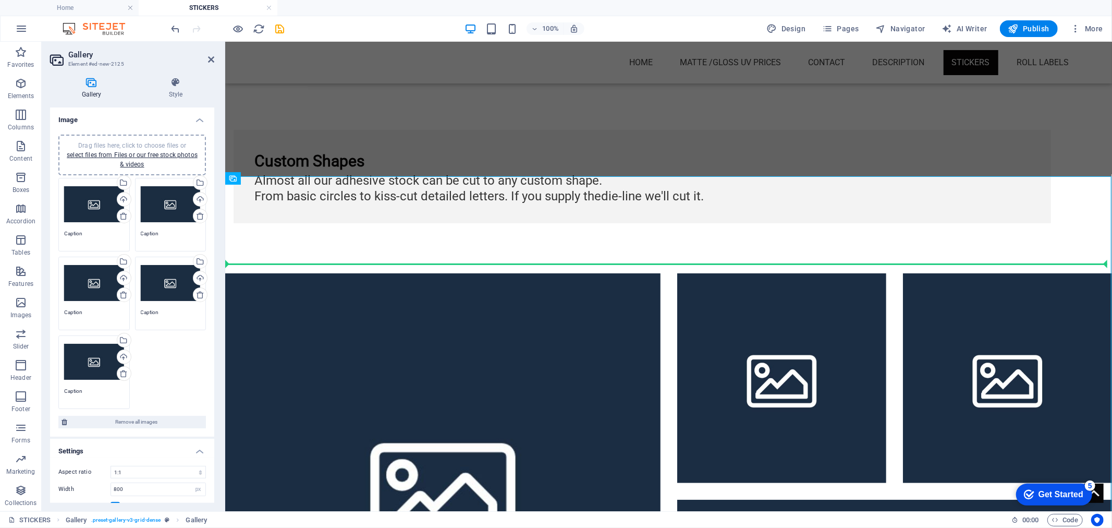
click at [79, 193] on div "Drag files here, click to choose files or select files from Files or our free s…" at bounding box center [94, 205] width 60 height 42
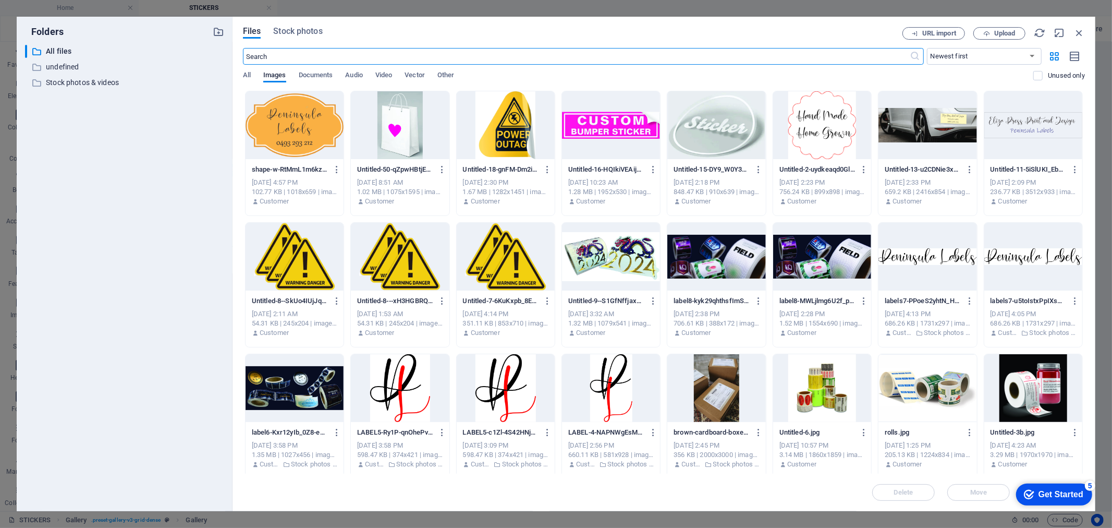
scroll to position [463, 0]
click at [306, 138] on div at bounding box center [295, 125] width 98 height 68
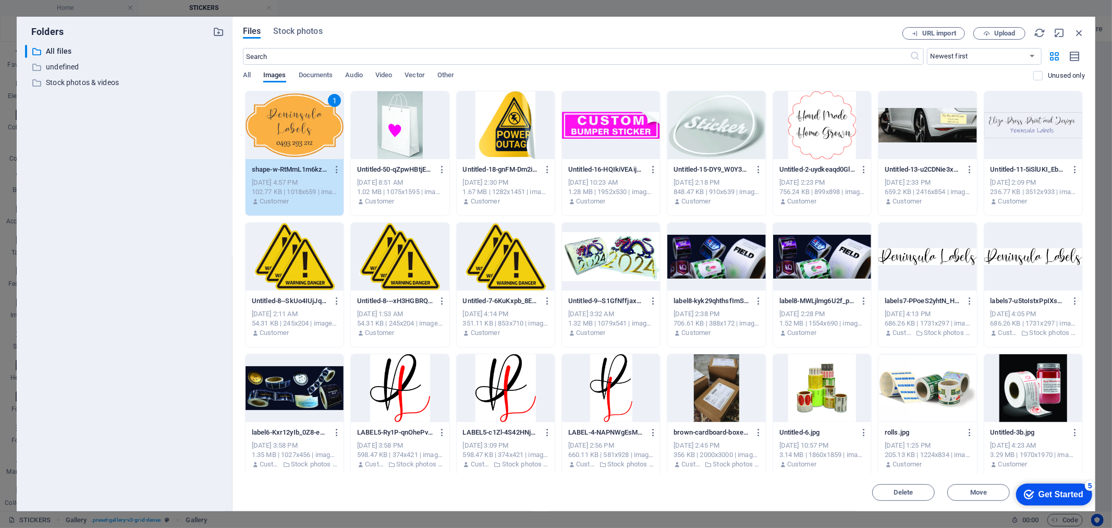
click at [306, 138] on div "1" at bounding box center [295, 125] width 98 height 68
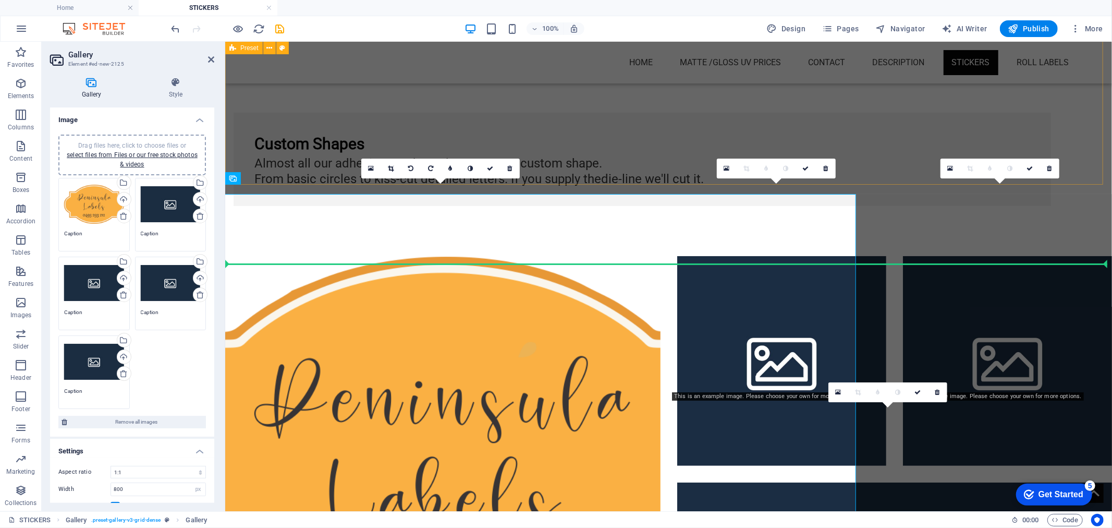
scroll to position [446, 0]
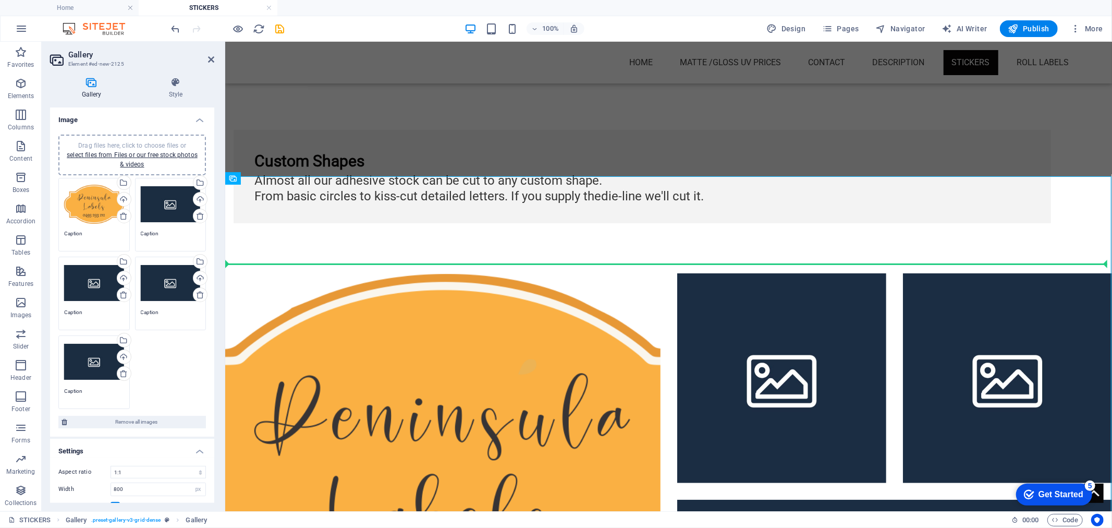
click at [154, 200] on div "Drag files here, click to choose files or select files from Files or our free s…" at bounding box center [171, 205] width 60 height 42
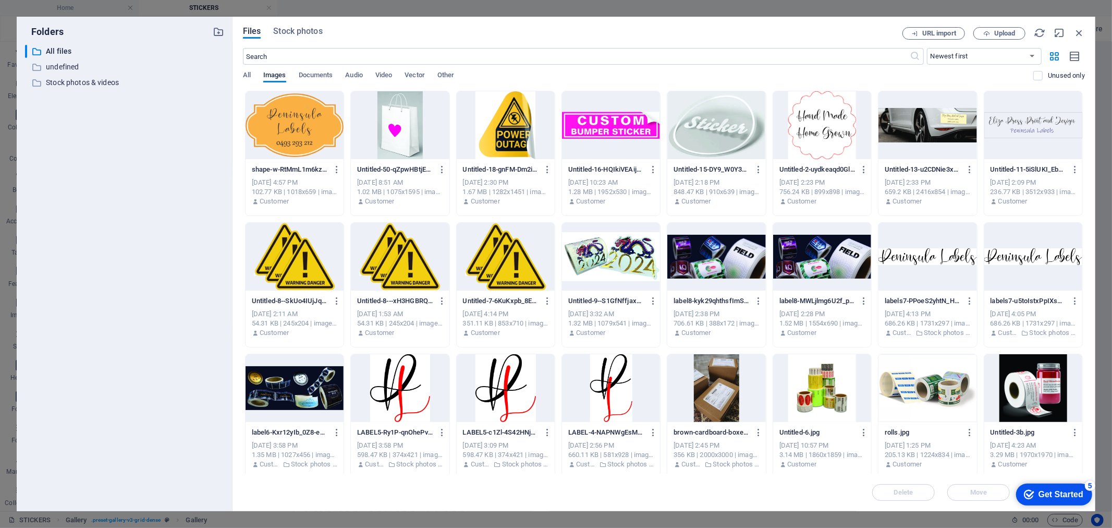
scroll to position [463, 0]
click at [524, 147] on div at bounding box center [506, 125] width 98 height 68
click at [524, 147] on div "1" at bounding box center [506, 125] width 98 height 68
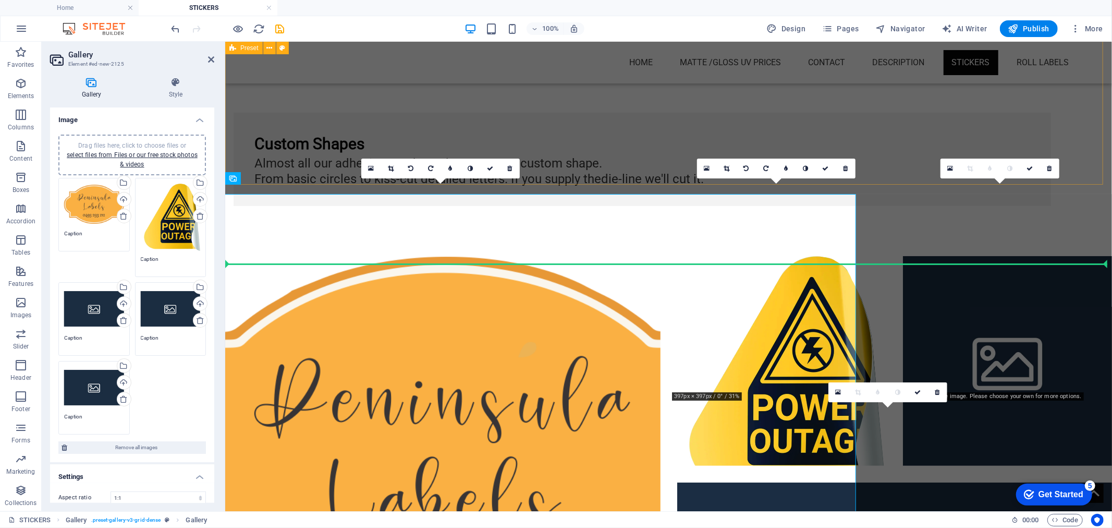
scroll to position [446, 0]
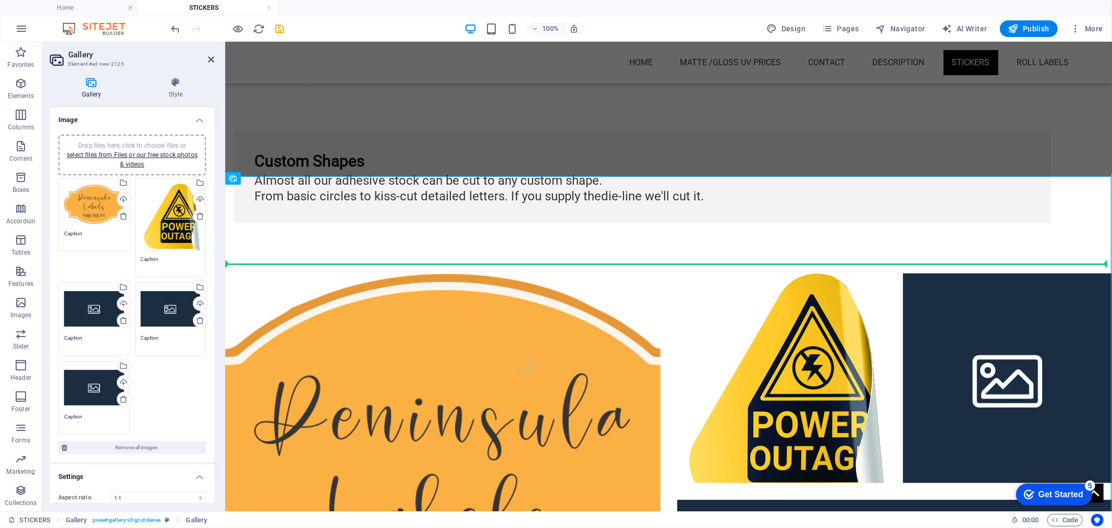
click at [73, 309] on div "Drag files here, click to choose files or select files from Files or our free s…" at bounding box center [94, 309] width 60 height 42
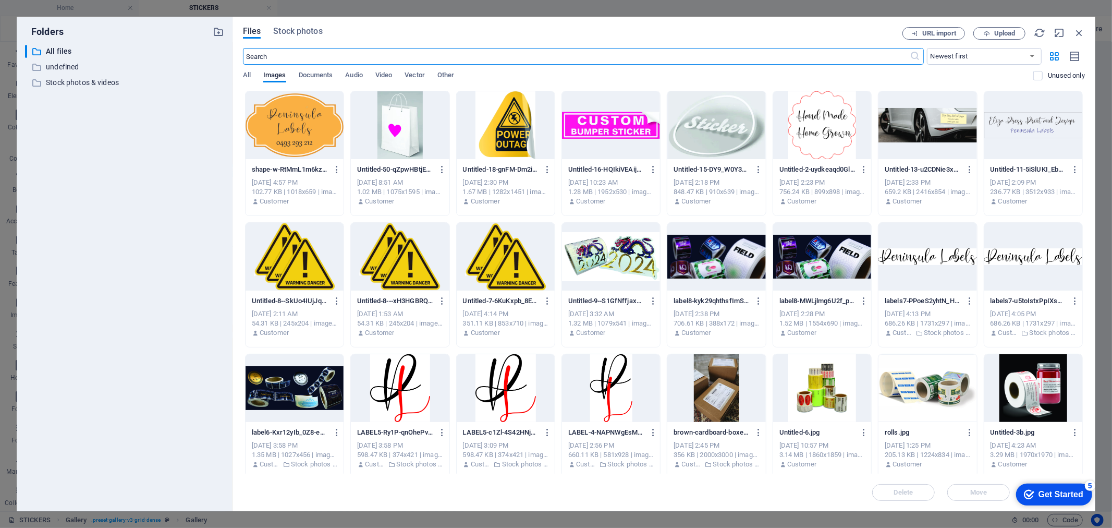
scroll to position [463, 0]
click at [582, 133] on div at bounding box center [611, 125] width 98 height 68
click at [577, 130] on div "1" at bounding box center [611, 125] width 98 height 68
click at [577, 130] on div at bounding box center [611, 125] width 98 height 68
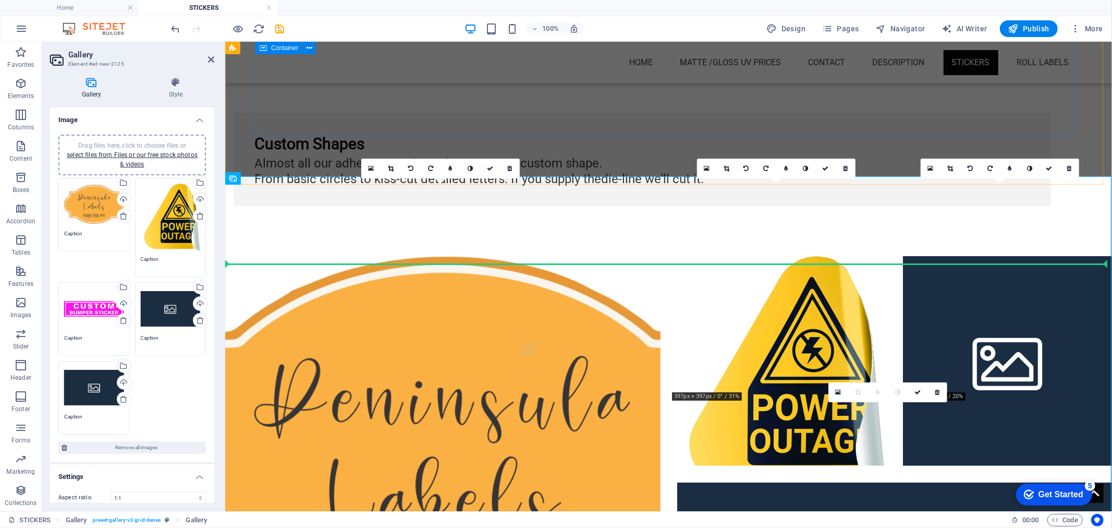
scroll to position [446, 0]
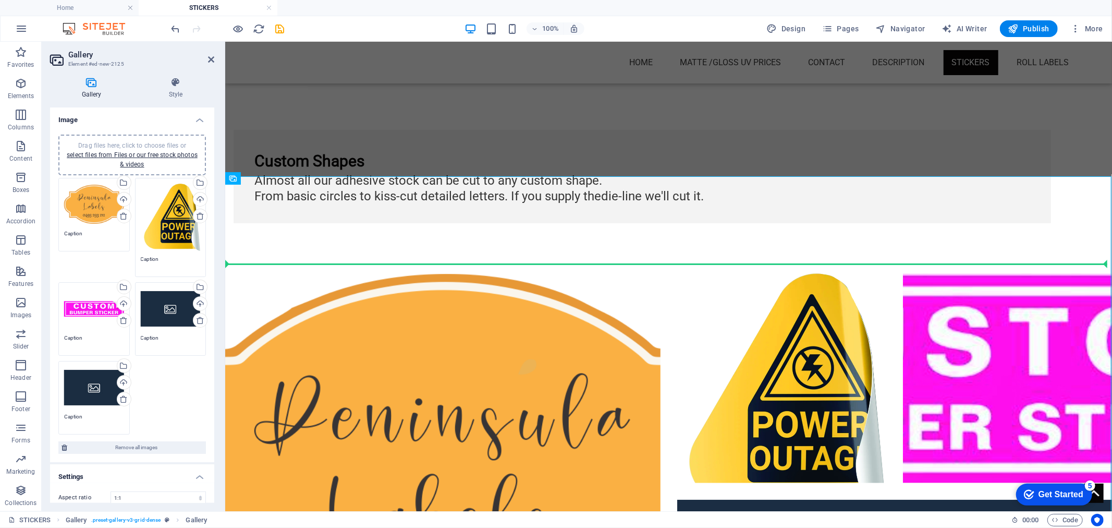
click at [168, 303] on div "Drag files here, click to choose files or select files from Files or our free s…" at bounding box center [171, 309] width 60 height 42
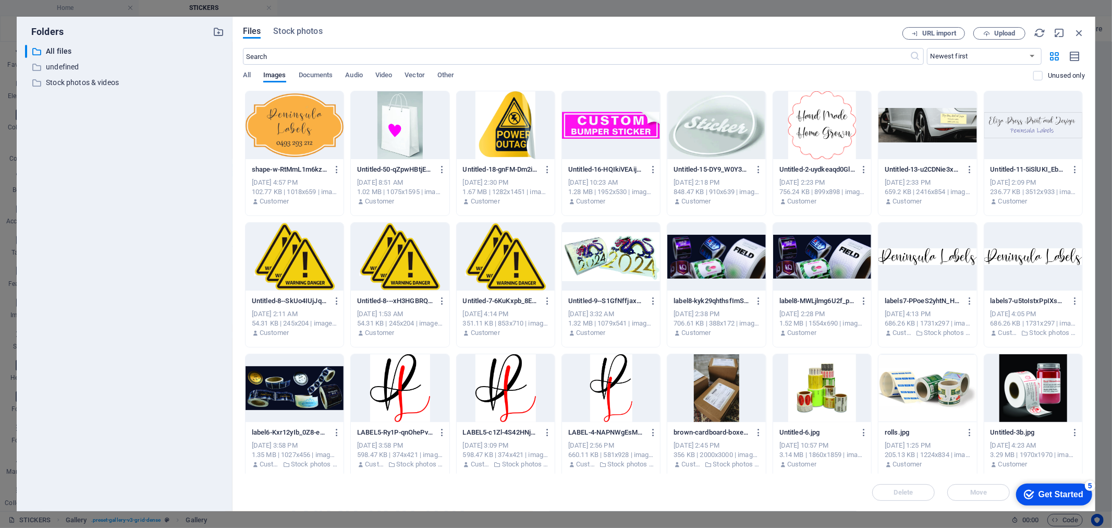
scroll to position [463, 0]
click at [397, 149] on div at bounding box center [400, 125] width 98 height 68
click at [397, 149] on div "1" at bounding box center [400, 125] width 98 height 68
click at [397, 149] on div at bounding box center [400, 125] width 98 height 68
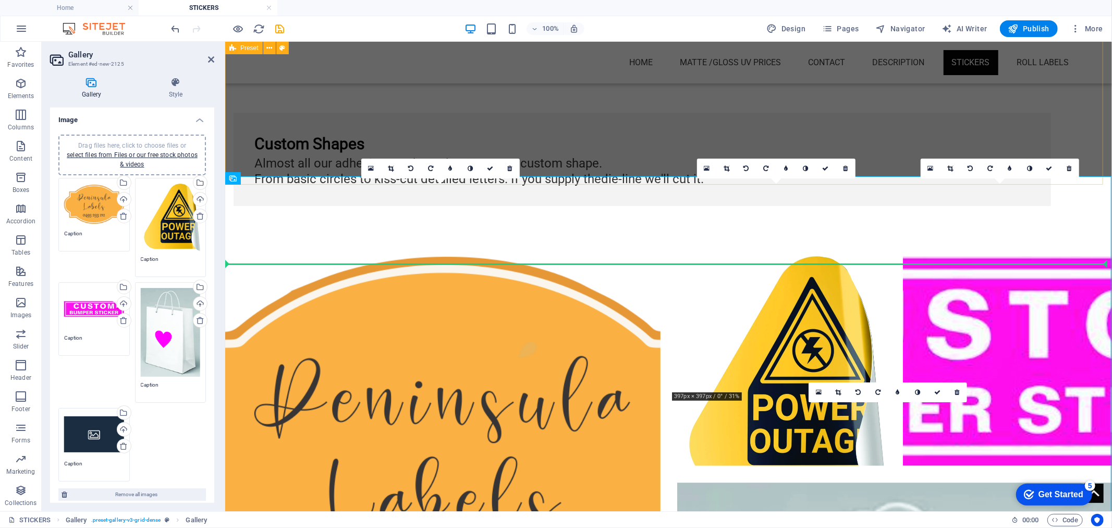
scroll to position [446, 0]
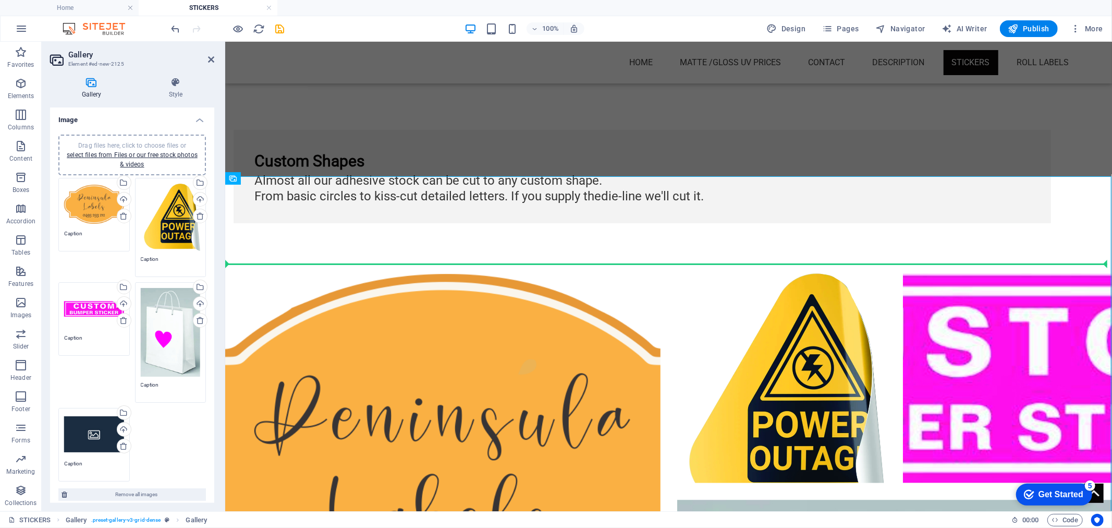
click at [94, 439] on div "Drag files here, click to choose files or select files from Files or our free s…" at bounding box center [94, 435] width 60 height 42
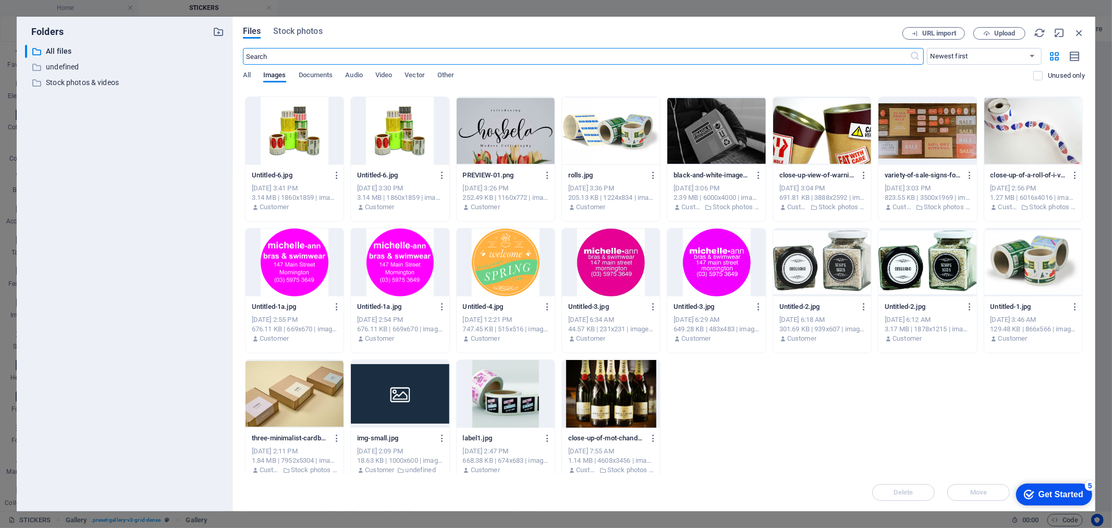
scroll to position [399, 0]
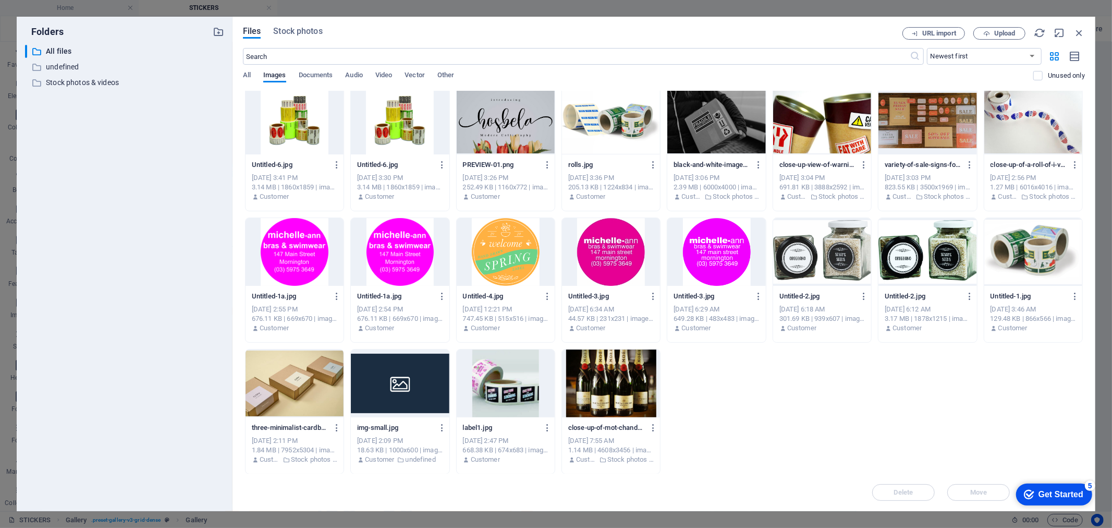
click at [312, 260] on div at bounding box center [295, 252] width 98 height 68
click at [312, 260] on div "1" at bounding box center [295, 252] width 98 height 68
click at [312, 260] on div at bounding box center [295, 252] width 98 height 68
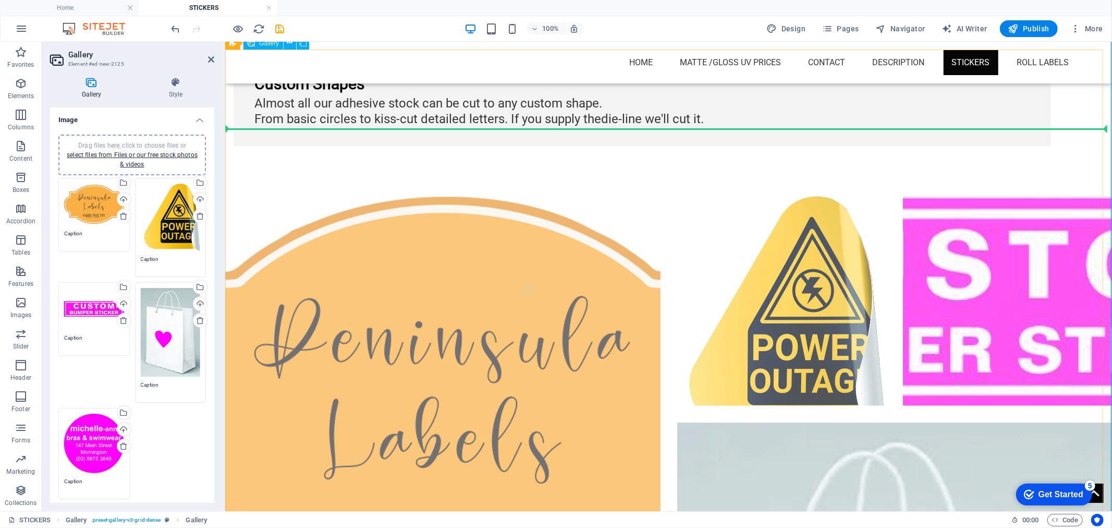
scroll to position [678, 0]
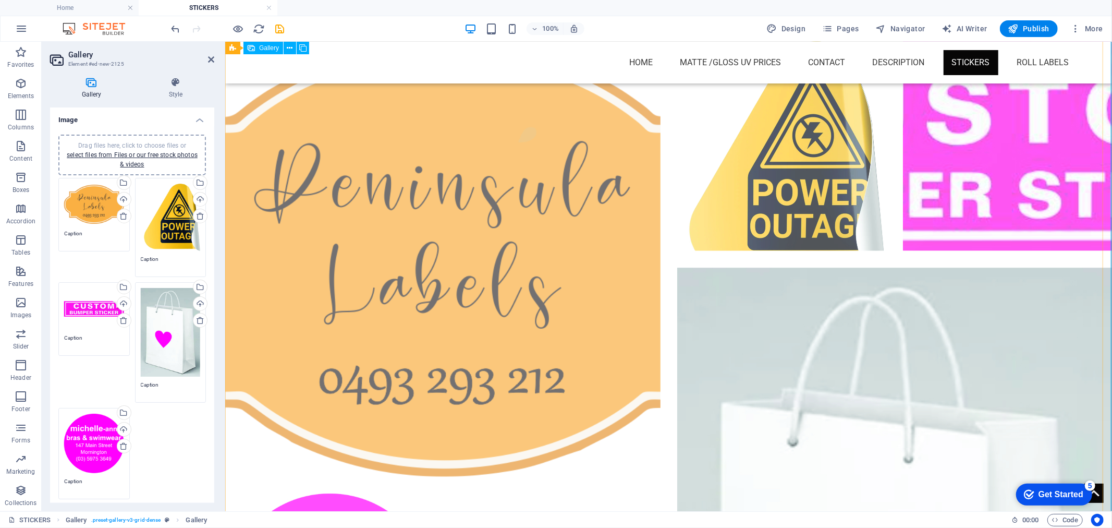
click at [472, 216] on li at bounding box center [442, 258] width 435 height 435
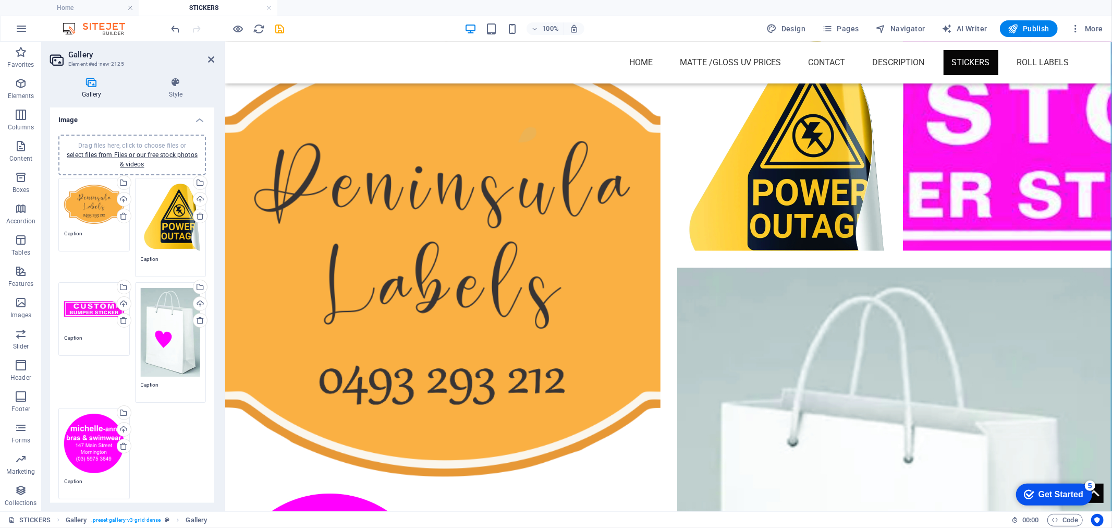
click at [105, 216] on div "Drag files here, click to choose files or select files from Files or our free s…" at bounding box center [94, 205] width 60 height 42
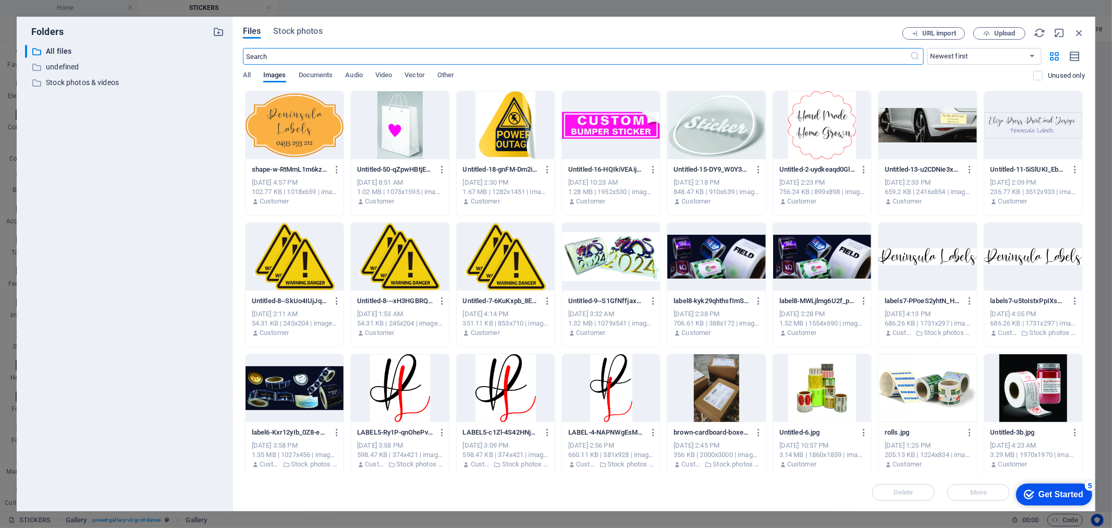
click at [1091, 34] on div "Files Stock photos URL import Upload ​ Newest first Oldest first Name (A-Z) Nam…" at bounding box center [664, 264] width 863 height 494
click at [1083, 33] on icon "button" at bounding box center [1079, 32] width 11 height 11
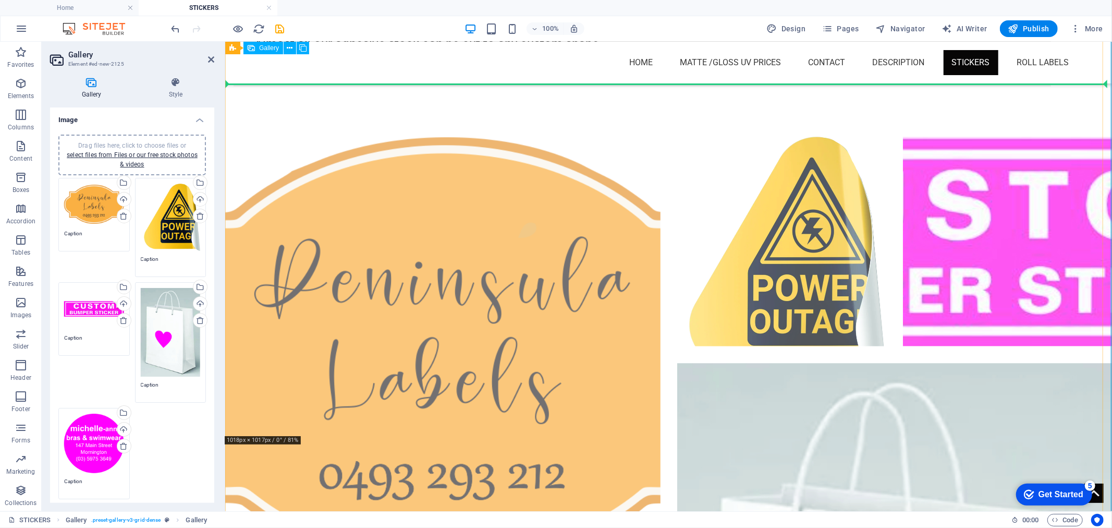
scroll to position [504, 0]
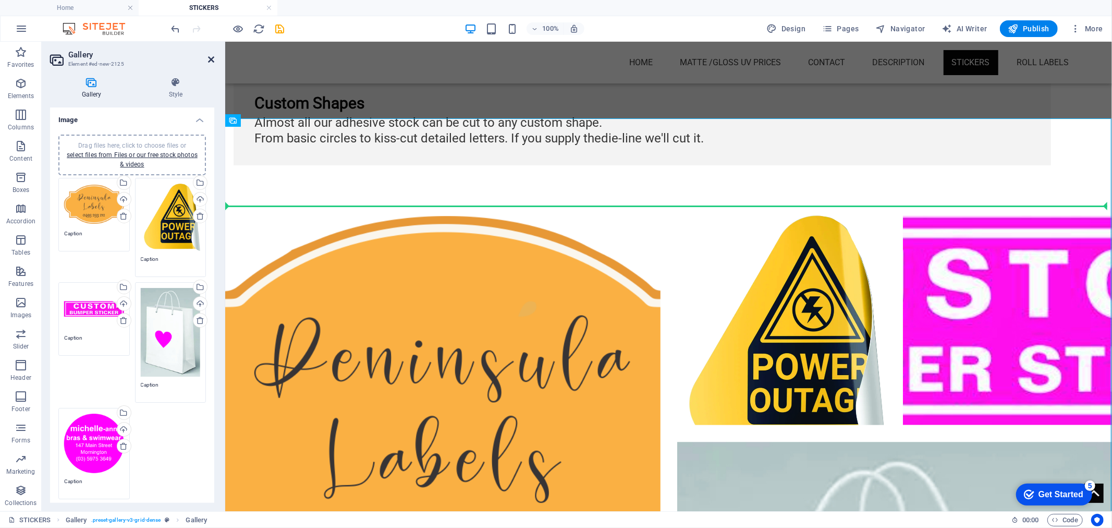
click at [210, 55] on icon at bounding box center [211, 59] width 6 height 8
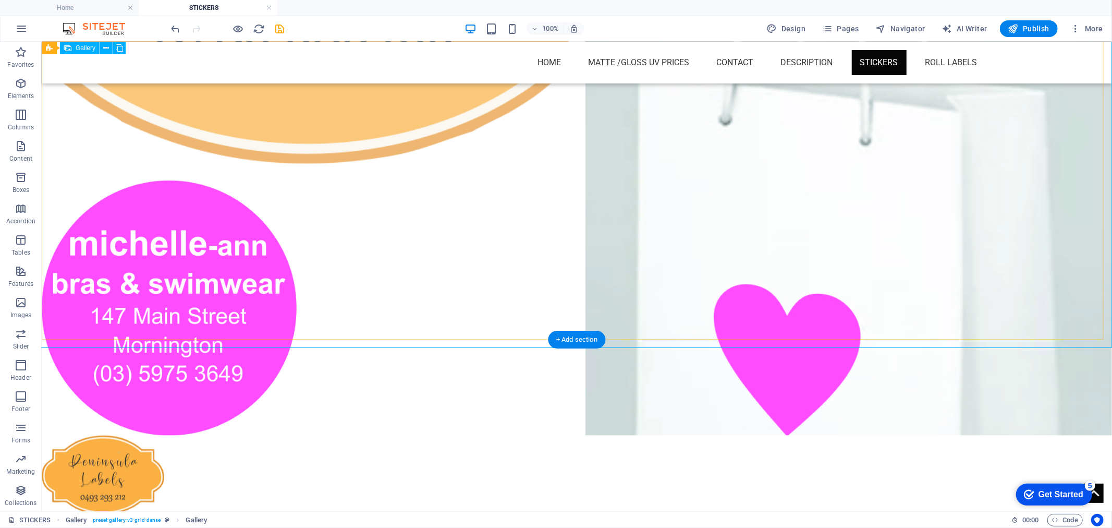
scroll to position [1083, 0]
click at [965, 309] on li at bounding box center [848, 171] width 527 height 527
click at [256, 312] on li at bounding box center [168, 306] width 255 height 255
click at [70, 179] on li at bounding box center [168, 306] width 255 height 255
click at [281, 179] on li at bounding box center [168, 306] width 255 height 255
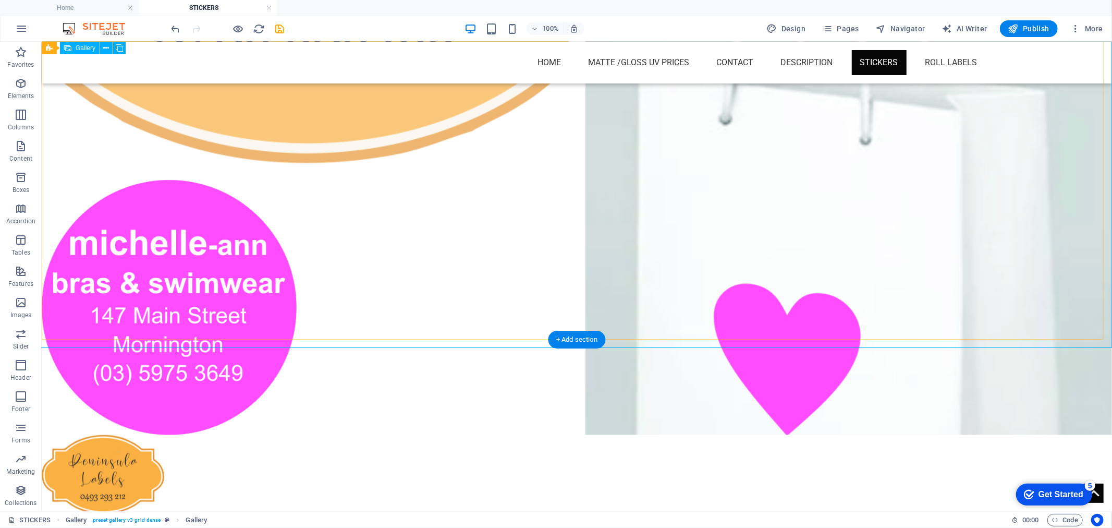
click at [281, 179] on li at bounding box center [168, 306] width 255 height 255
select select "4"
select select "px"
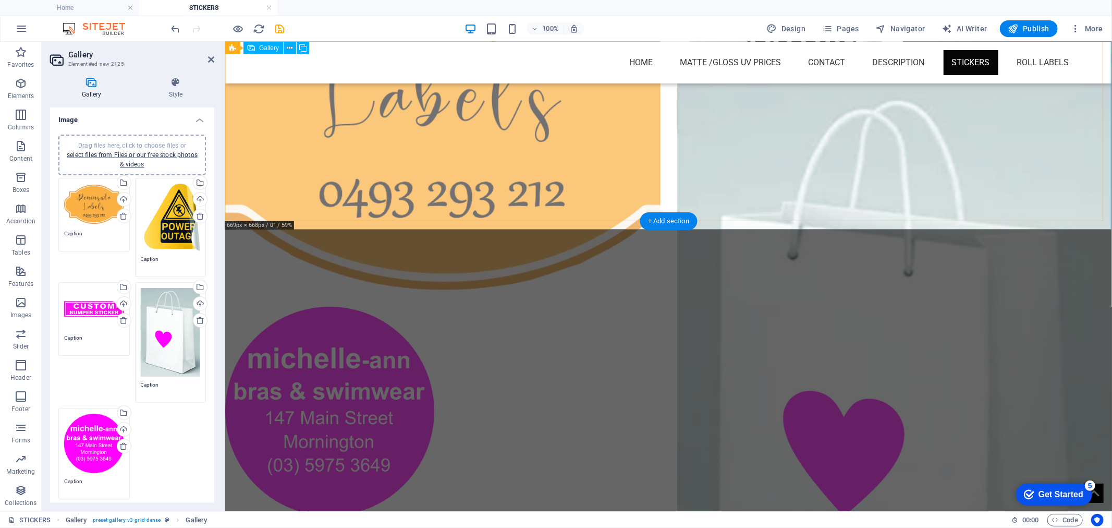
scroll to position [852, 0]
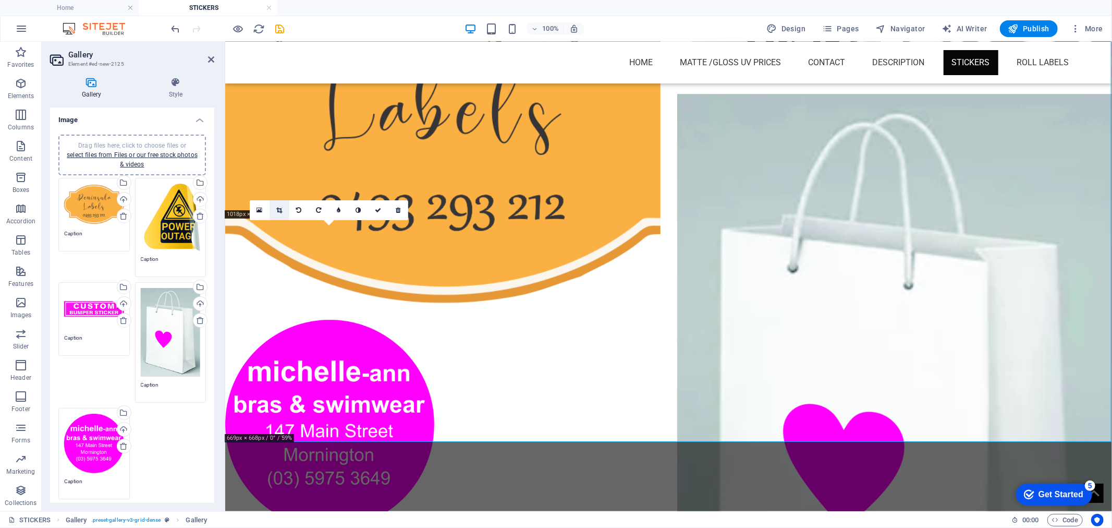
click at [278, 209] on icon at bounding box center [279, 210] width 6 height 6
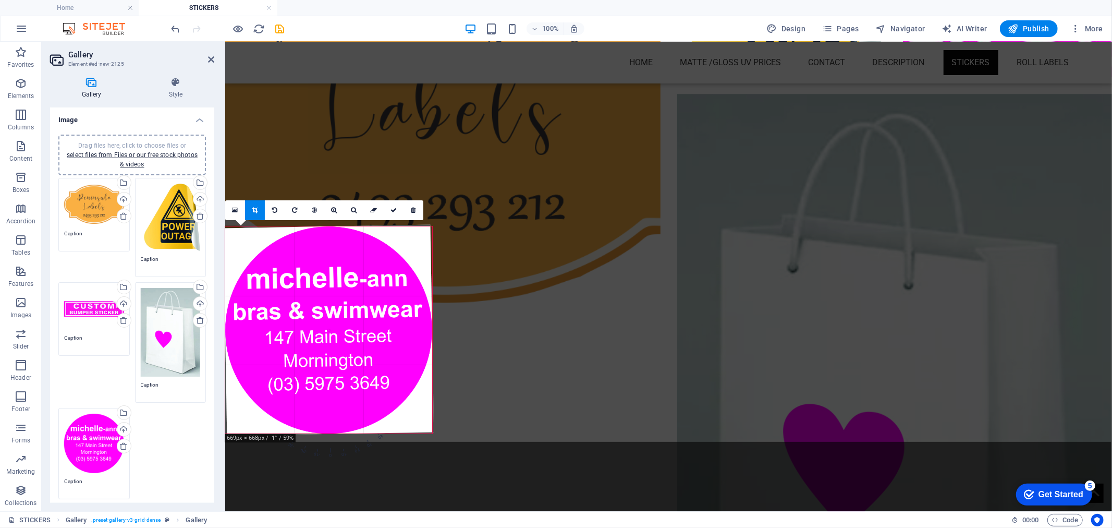
drag, startPoint x: 434, startPoint y: 436, endPoint x: 415, endPoint y: 414, distance: 29.5
click at [415, 414] on div "180 170 160 150 140 130 120 110 100 90 80 70 60 50 40 30 20 10 0 -10 -20 -30 -4…" at bounding box center [328, 329] width 207 height 207
click at [433, 227] on div at bounding box center [329, 330] width 232 height 233
click at [427, 234] on div at bounding box center [329, 330] width 211 height 211
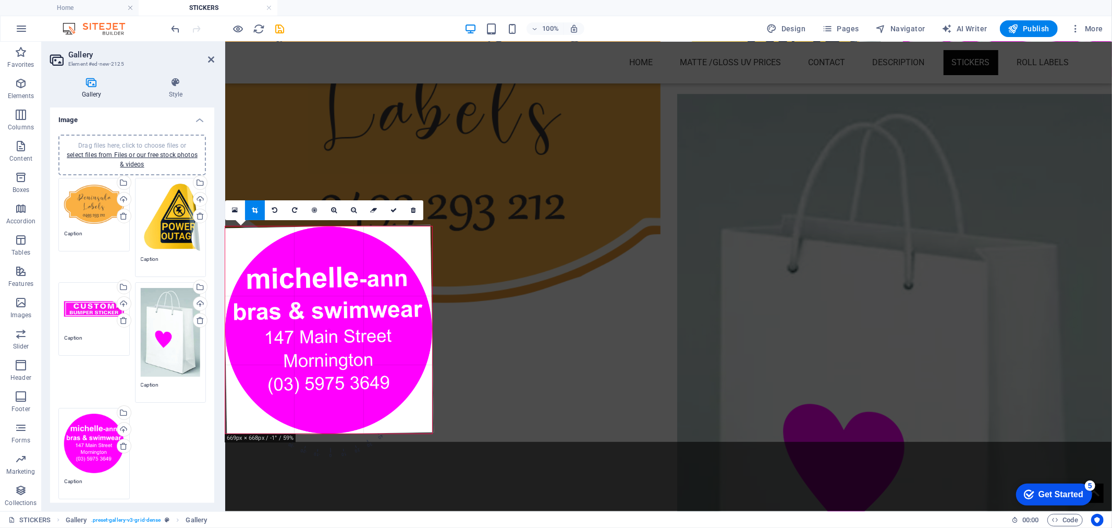
click at [427, 234] on div at bounding box center [329, 330] width 211 height 211
drag, startPoint x: 434, startPoint y: 433, endPoint x: 414, endPoint y: 412, distance: 29.1
click at [414, 412] on div "180 170 160 150 140 130 120 110 100 90 80 70 60 50 40 30 20 10 0 -10 -20 -30 -4…" at bounding box center [328, 329] width 207 height 207
click at [332, 209] on icon at bounding box center [334, 210] width 6 height 6
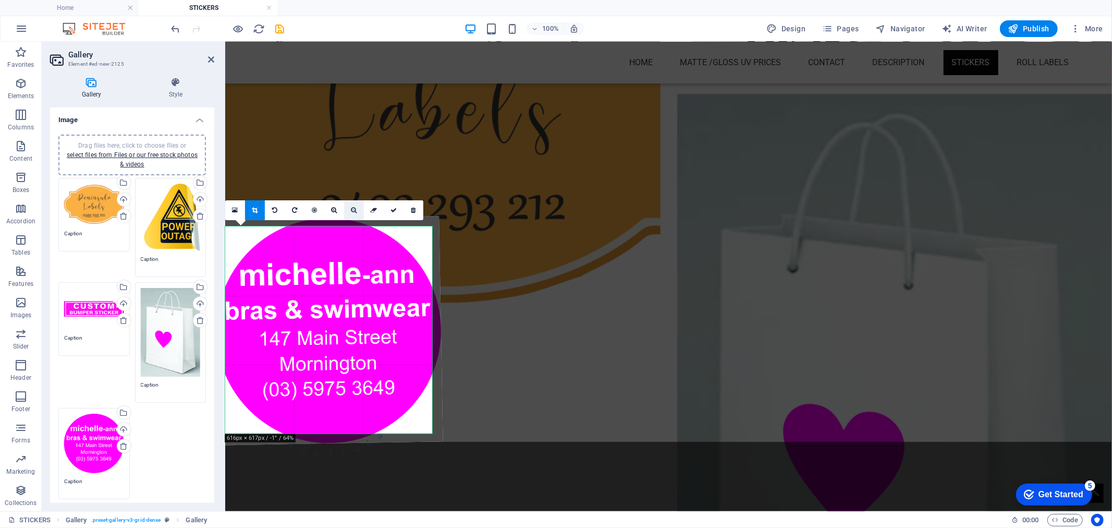
click at [356, 209] on icon at bounding box center [354, 210] width 6 height 6
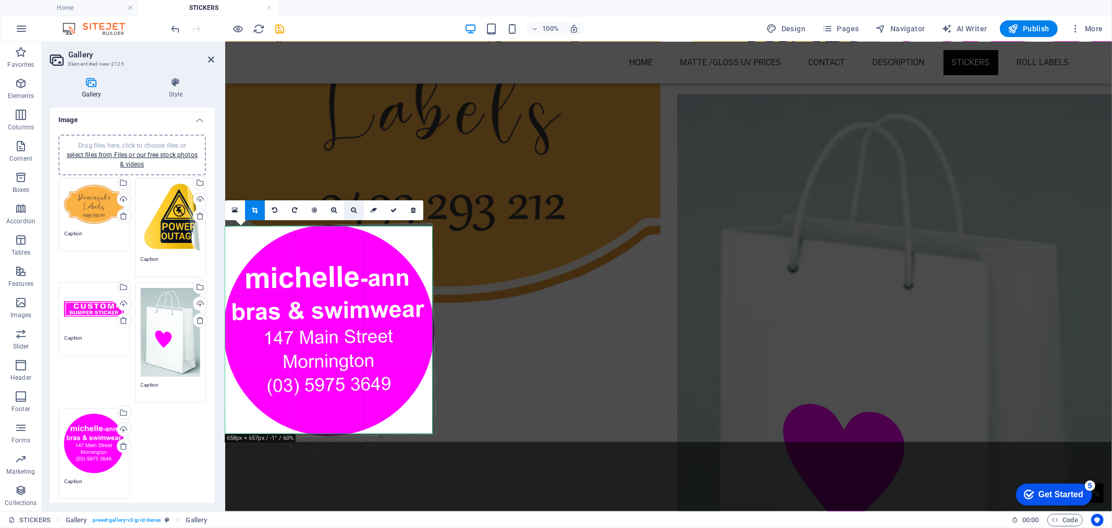
click at [356, 209] on icon at bounding box center [354, 210] width 6 height 6
click at [253, 207] on icon at bounding box center [255, 210] width 6 height 6
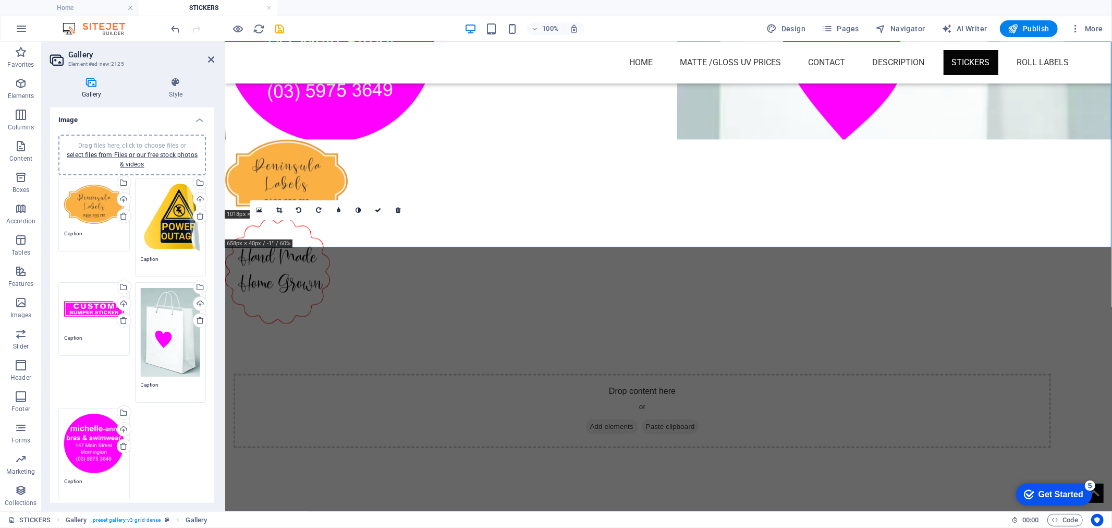
scroll to position [853, 0]
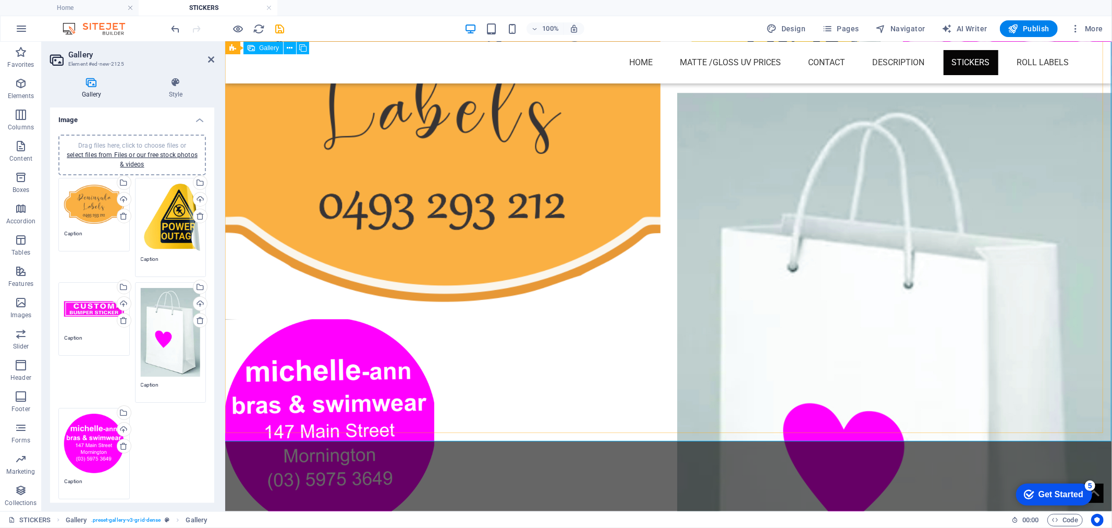
click at [499, 387] on div at bounding box center [668, 197] width 904 height 678
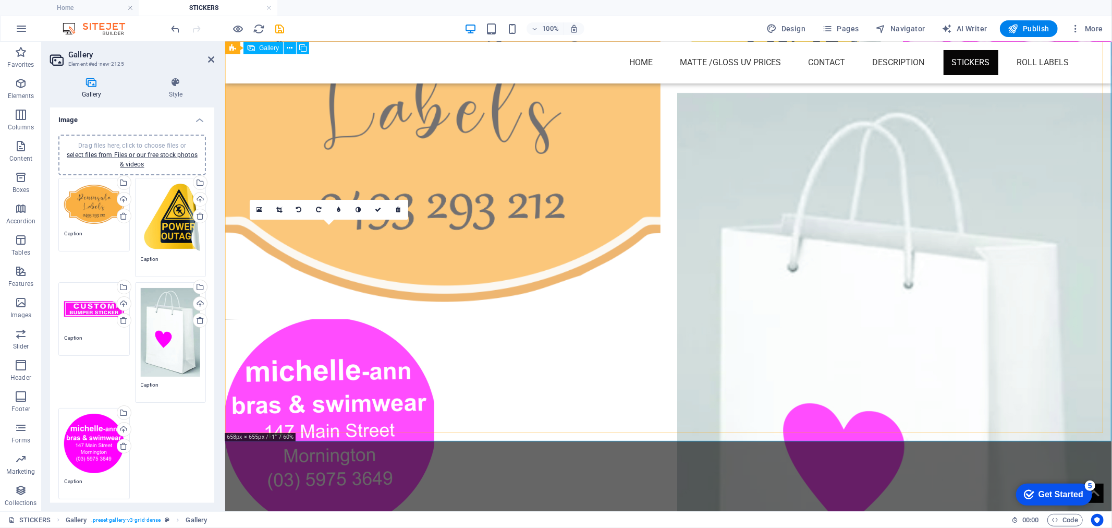
click at [409, 376] on li at bounding box center [329, 423] width 209 height 209
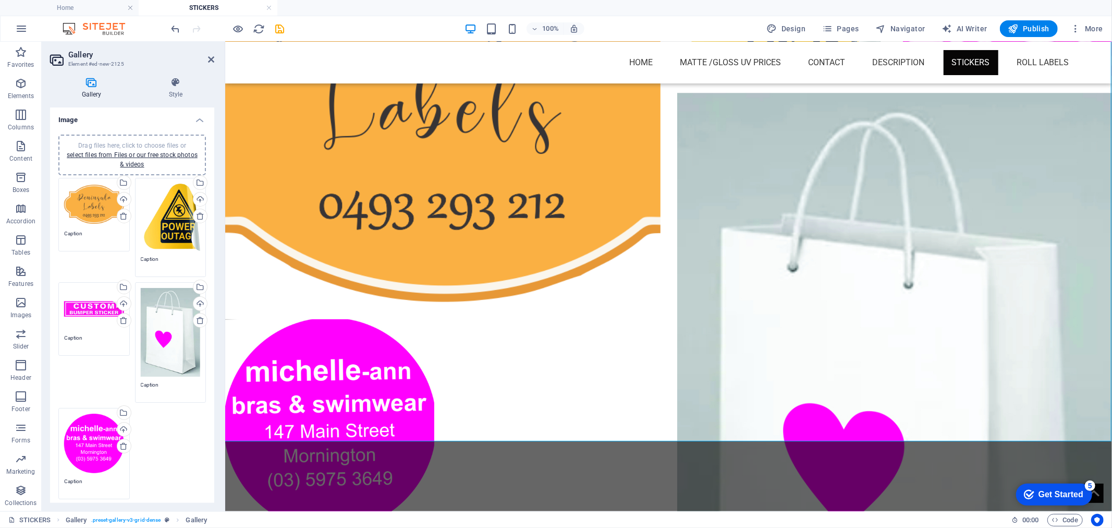
click at [90, 425] on div "Drag files here, click to choose files or select files from Files or our free s…" at bounding box center [94, 444] width 60 height 60
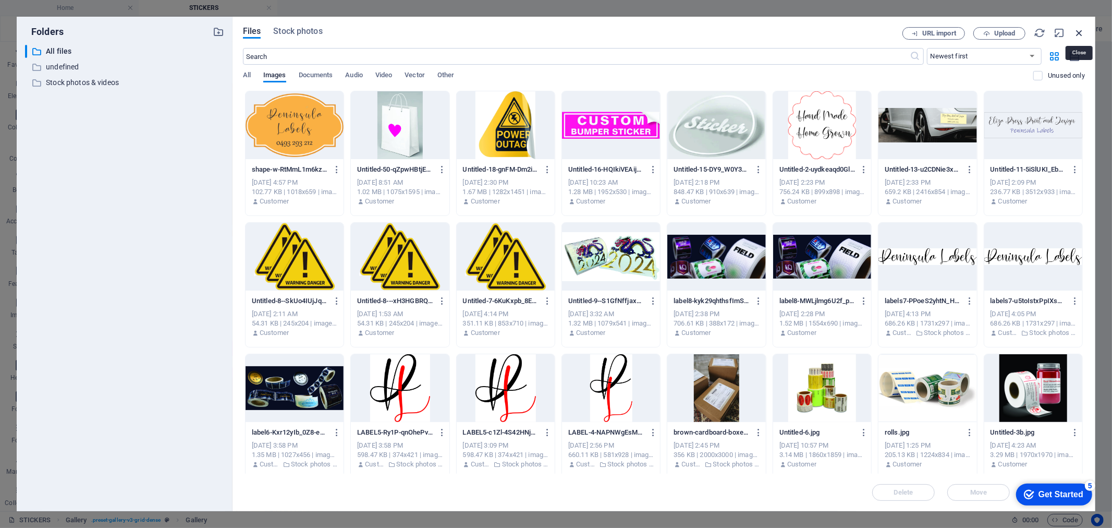
click at [1081, 34] on icon "button" at bounding box center [1079, 32] width 11 height 11
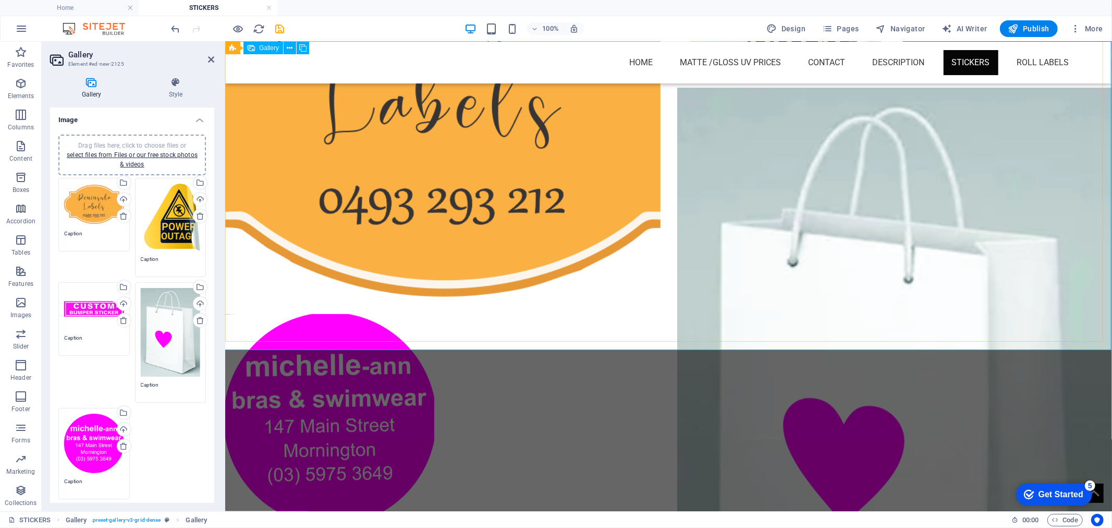
scroll to position [737, 0]
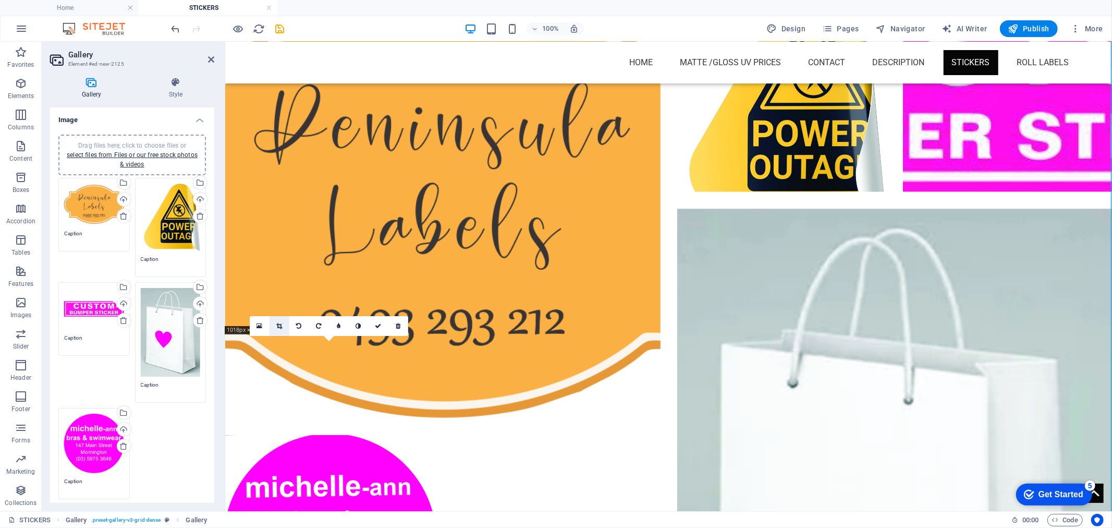
click at [278, 324] on icon at bounding box center [279, 326] width 6 height 6
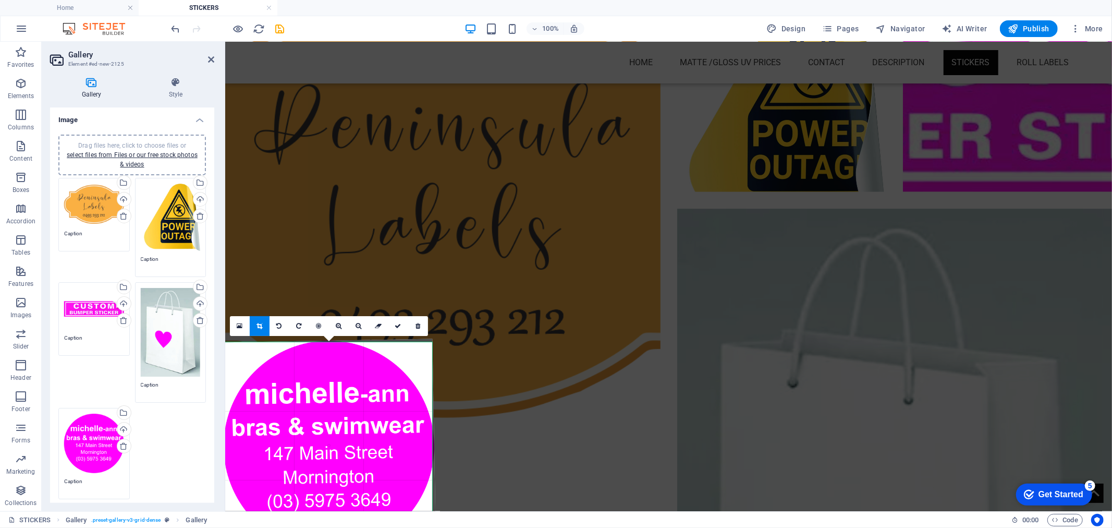
click at [257, 324] on icon at bounding box center [260, 326] width 6 height 6
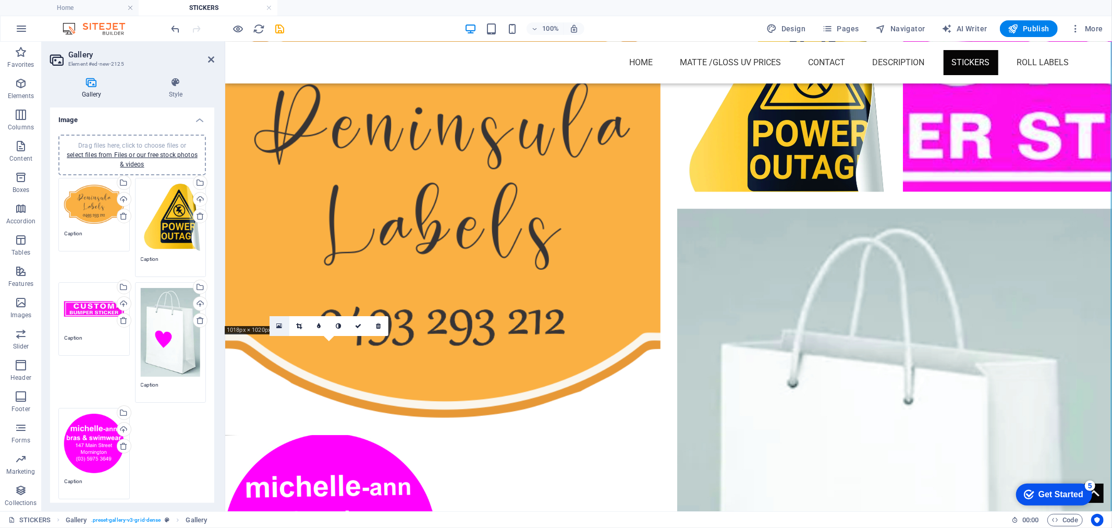
click at [279, 324] on icon at bounding box center [279, 325] width 6 height 7
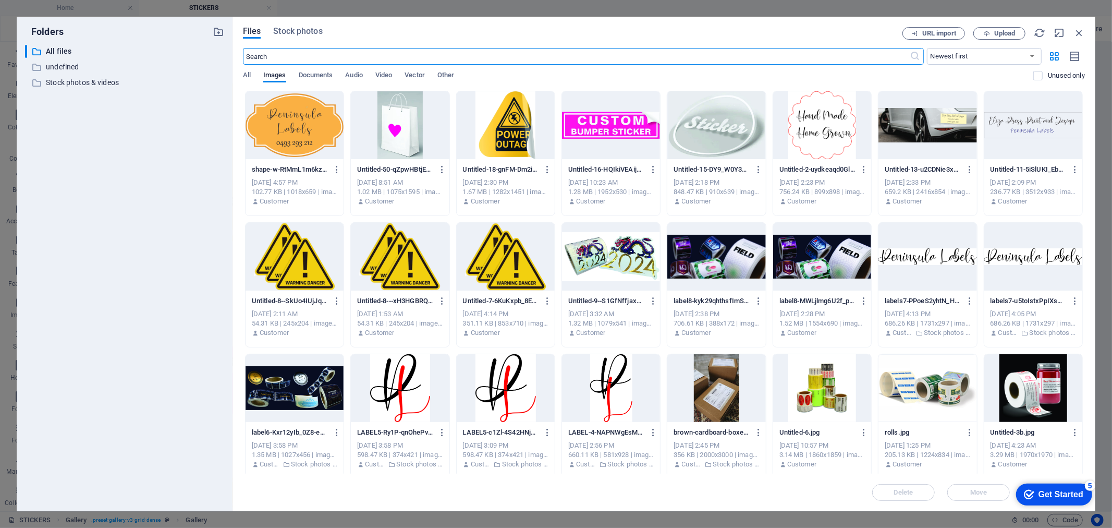
scroll to position [755, 0]
click at [1082, 34] on icon "button" at bounding box center [1079, 32] width 11 height 11
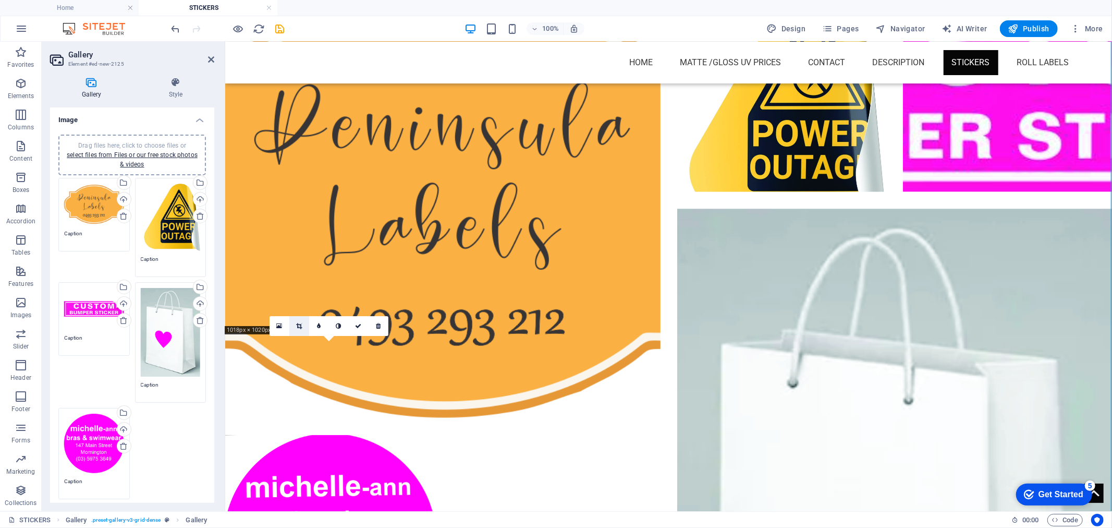
click at [299, 325] on icon at bounding box center [299, 326] width 6 height 6
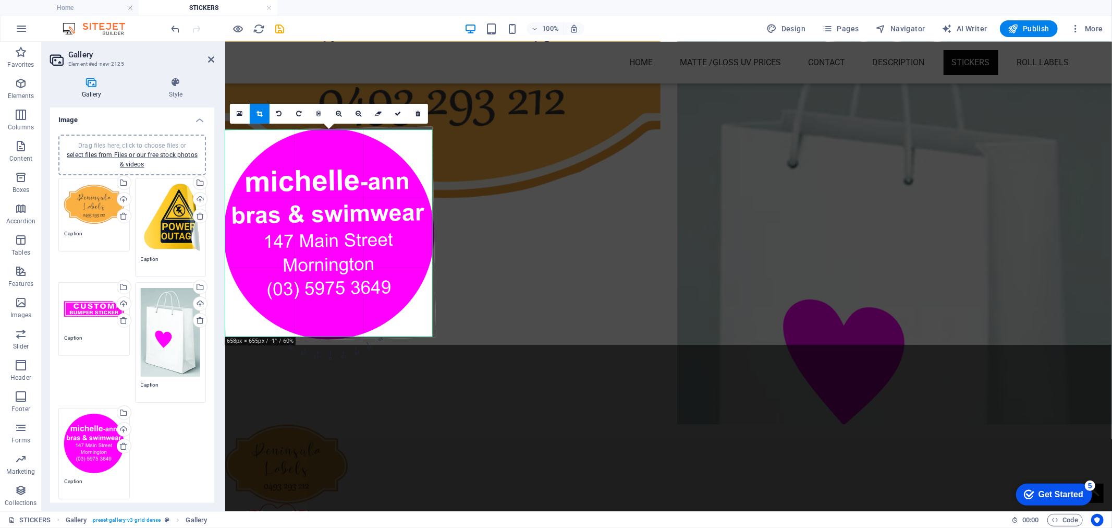
scroll to position [968, 0]
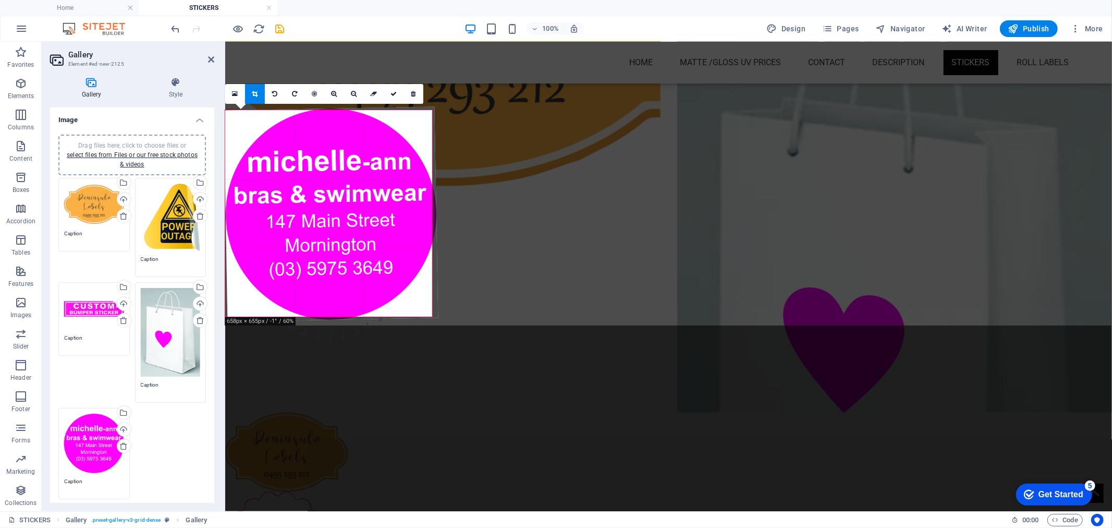
click at [433, 225] on div at bounding box center [331, 214] width 214 height 215
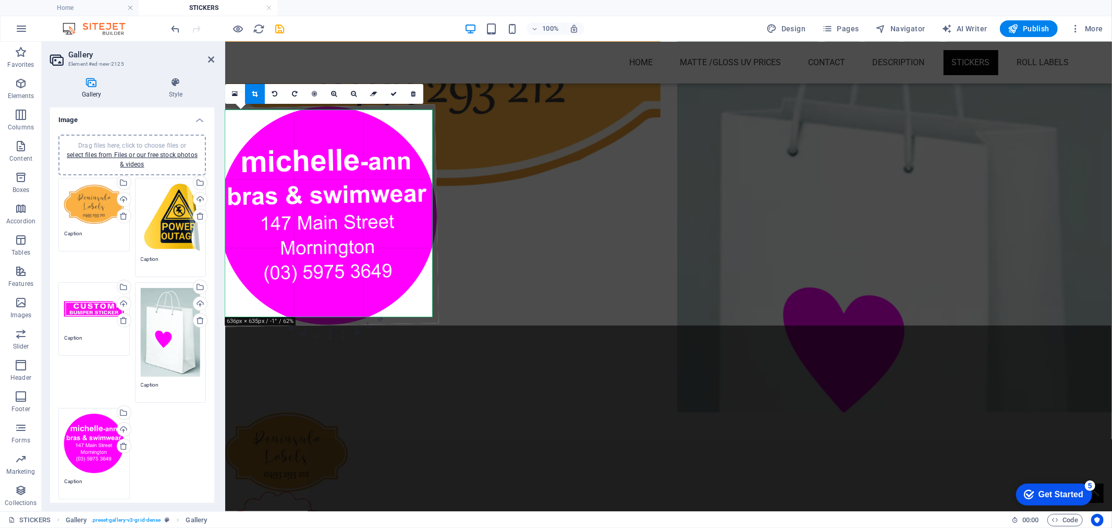
click at [247, 92] on link at bounding box center [255, 94] width 20 height 20
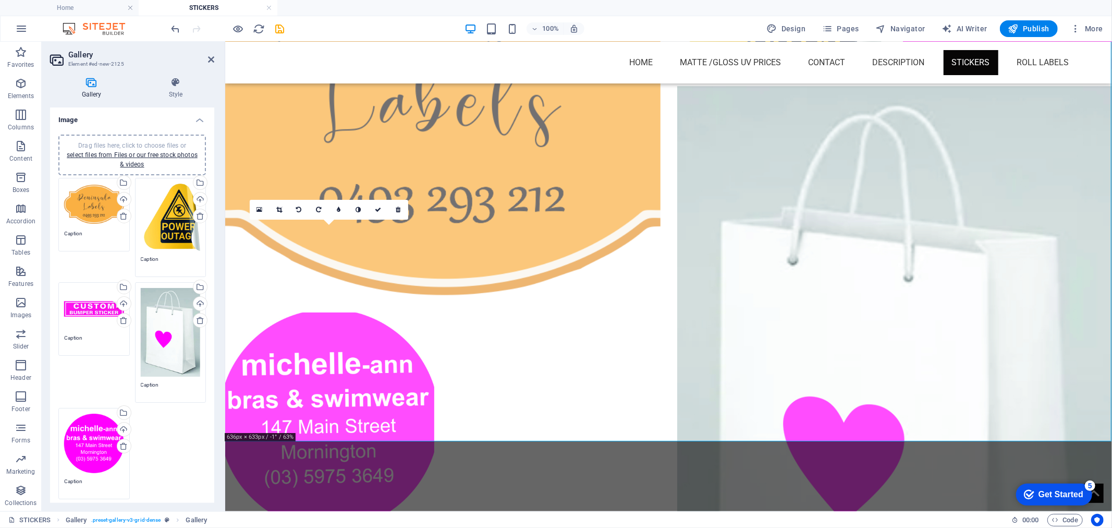
scroll to position [853, 0]
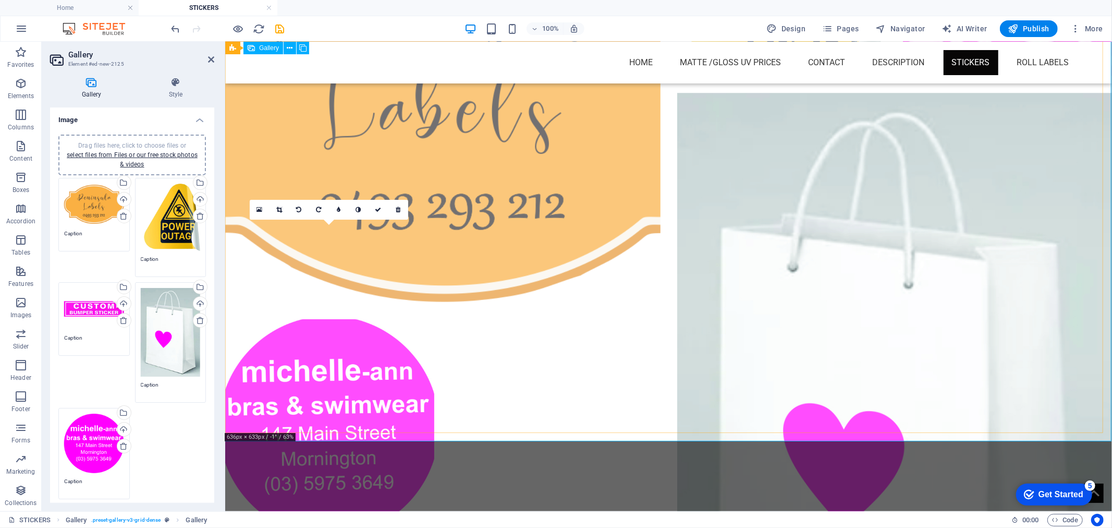
click at [356, 319] on li at bounding box center [329, 423] width 209 height 209
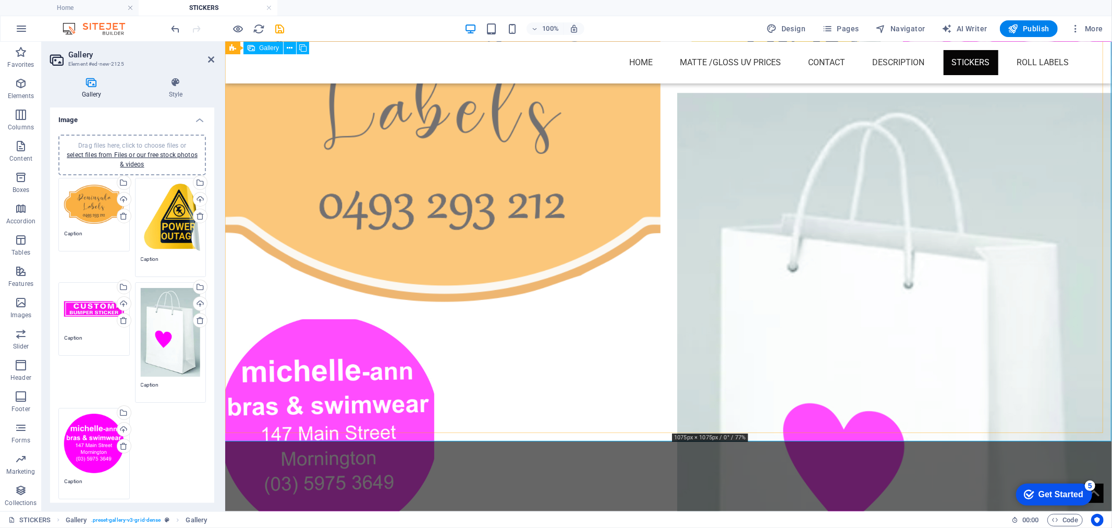
click at [841, 362] on li at bounding box center [894, 309] width 435 height 435
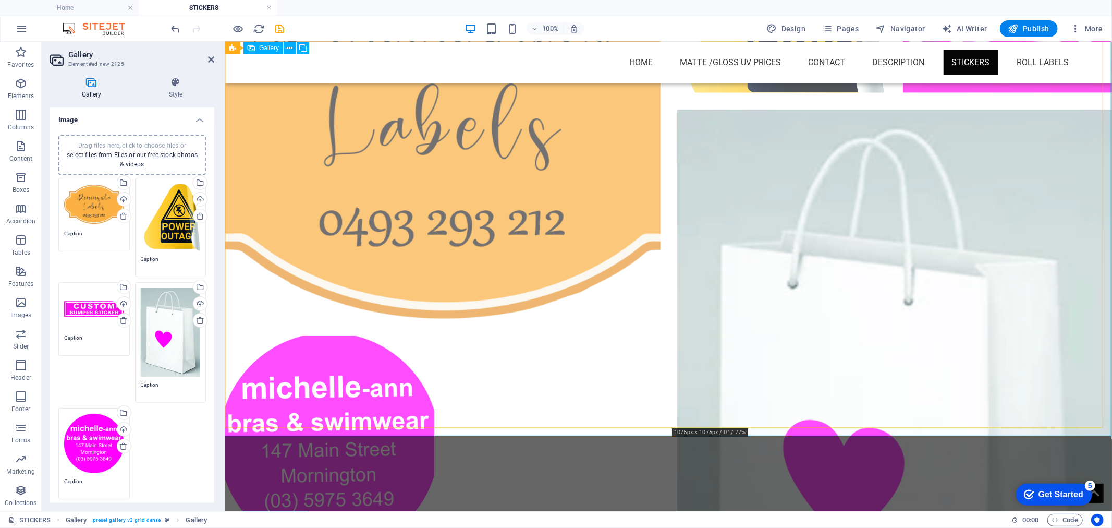
scroll to position [737, 0]
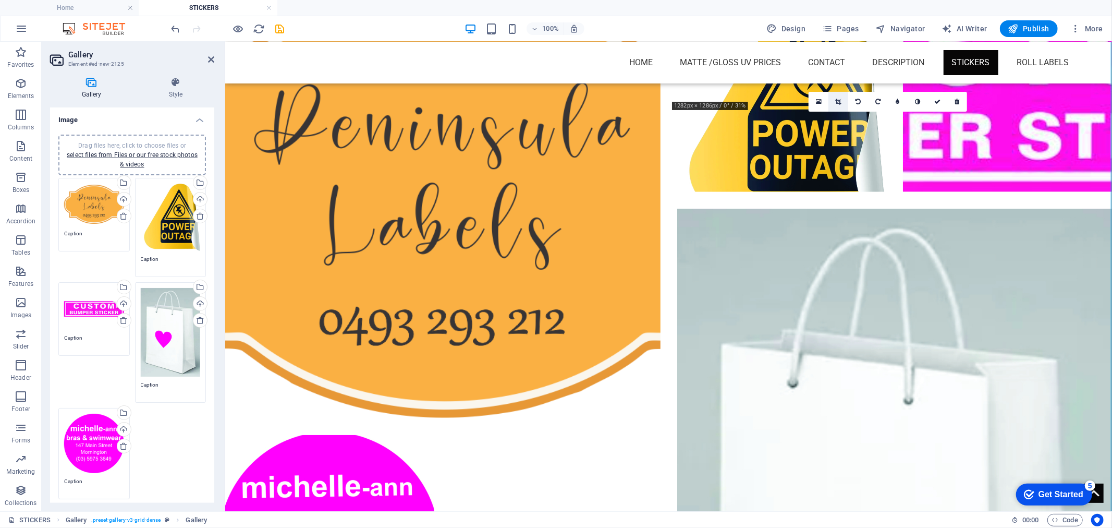
click at [840, 100] on icon at bounding box center [839, 102] width 6 height 6
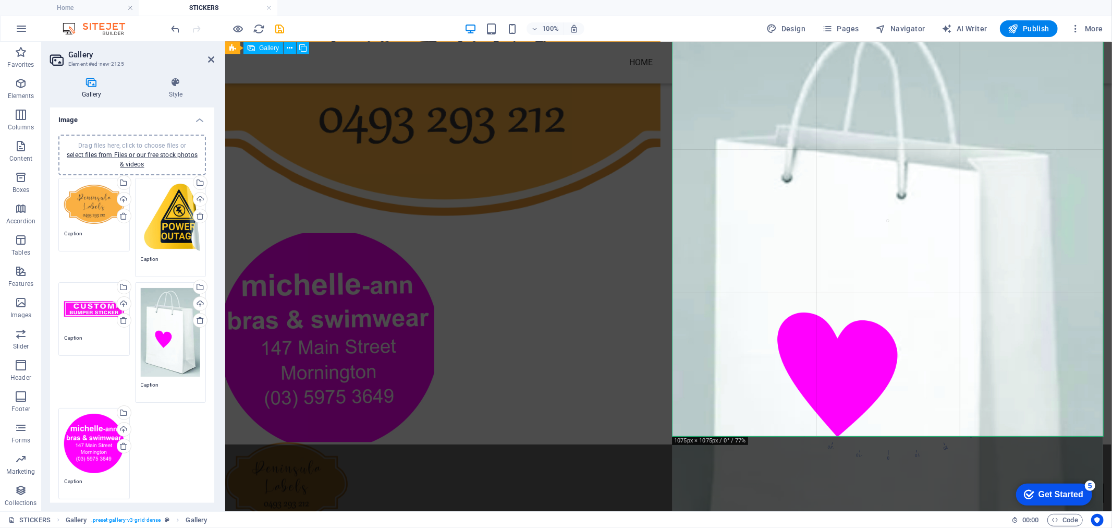
scroll to position [968, 0]
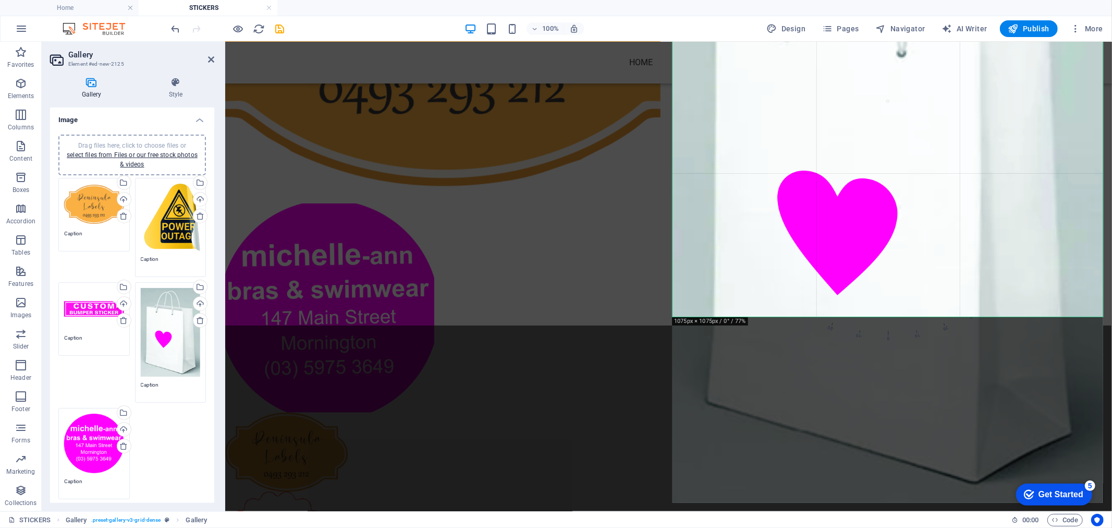
drag, startPoint x: 697, startPoint y: 321, endPoint x: 696, endPoint y: 299, distance: 22.4
click at [696, 299] on div at bounding box center [888, 182] width 431 height 639
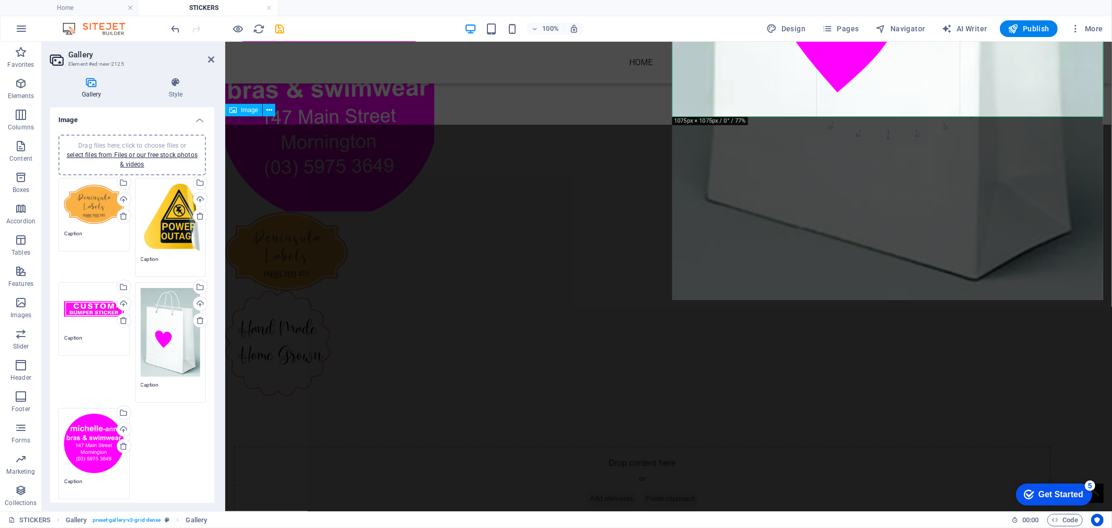
scroll to position [1143, 0]
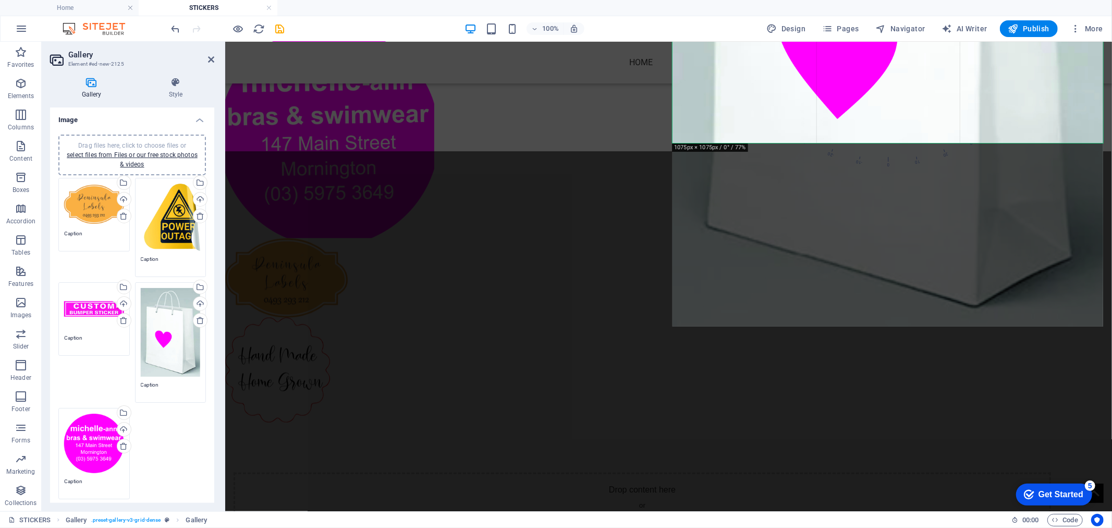
click at [691, 320] on div at bounding box center [888, 7] width 431 height 639
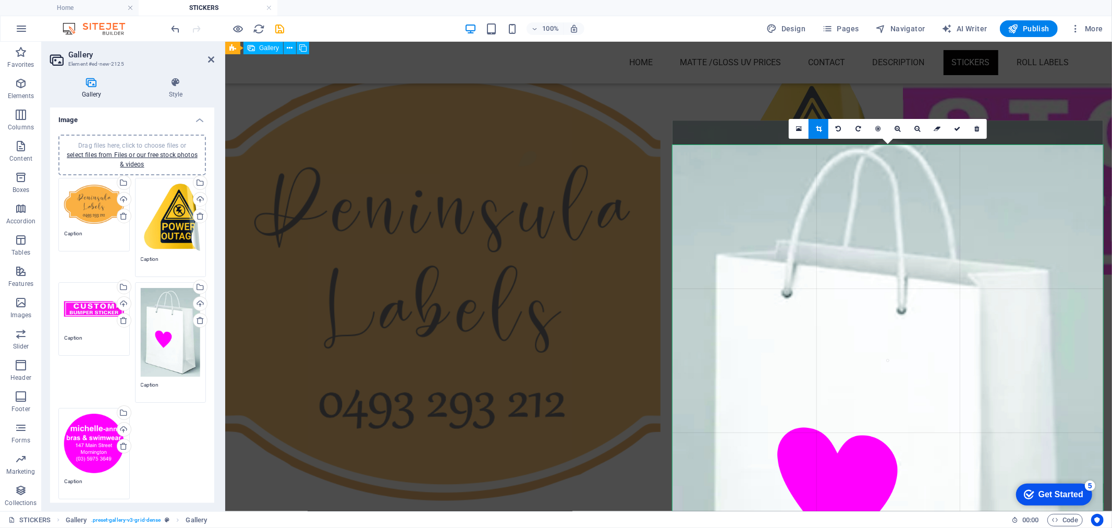
scroll to position [505, 0]
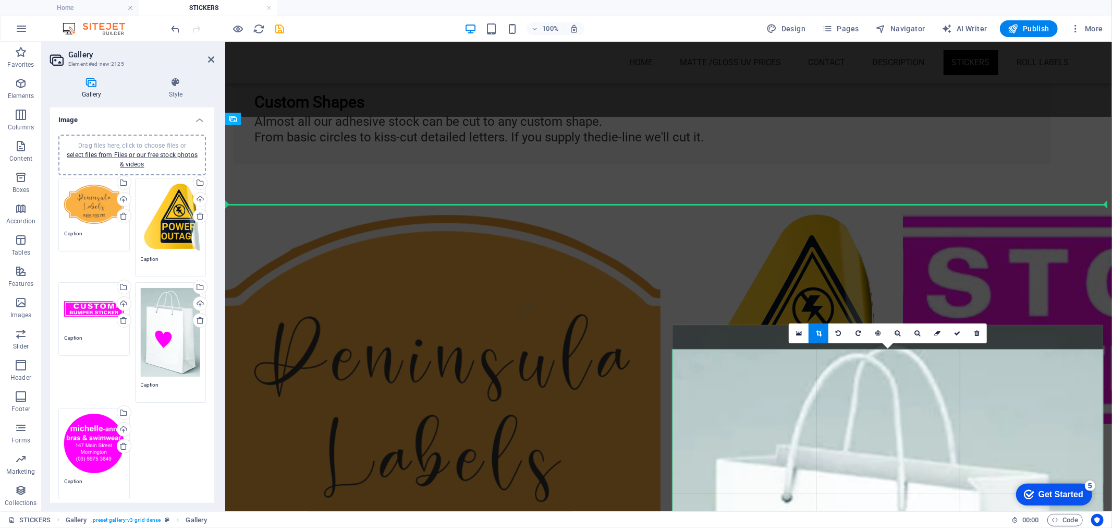
click at [106, 196] on div "Drag files here, click to choose files or select files from Files or our free s…" at bounding box center [94, 205] width 60 height 42
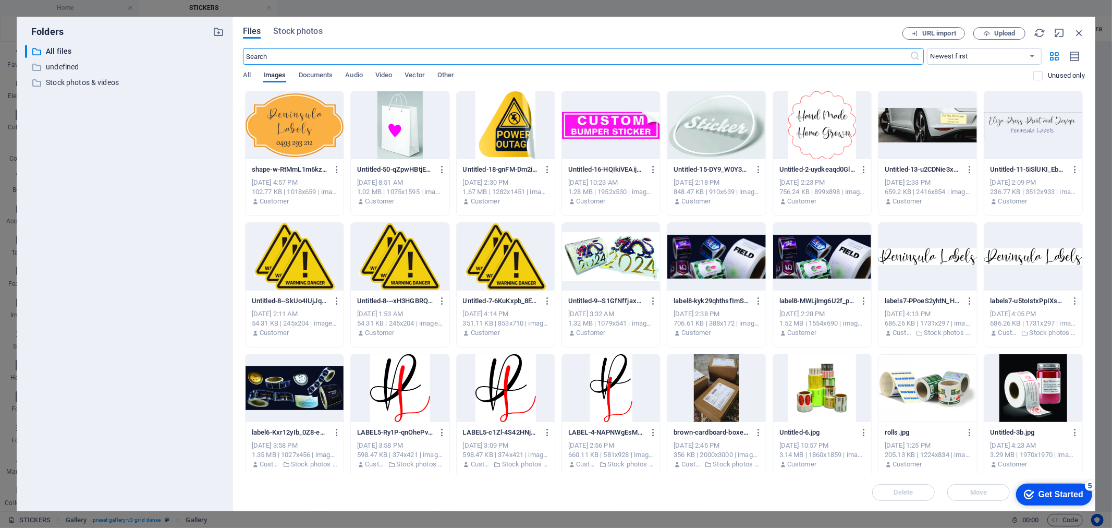
scroll to position [523, 0]
click at [334, 169] on icon "button" at bounding box center [337, 169] width 10 height 9
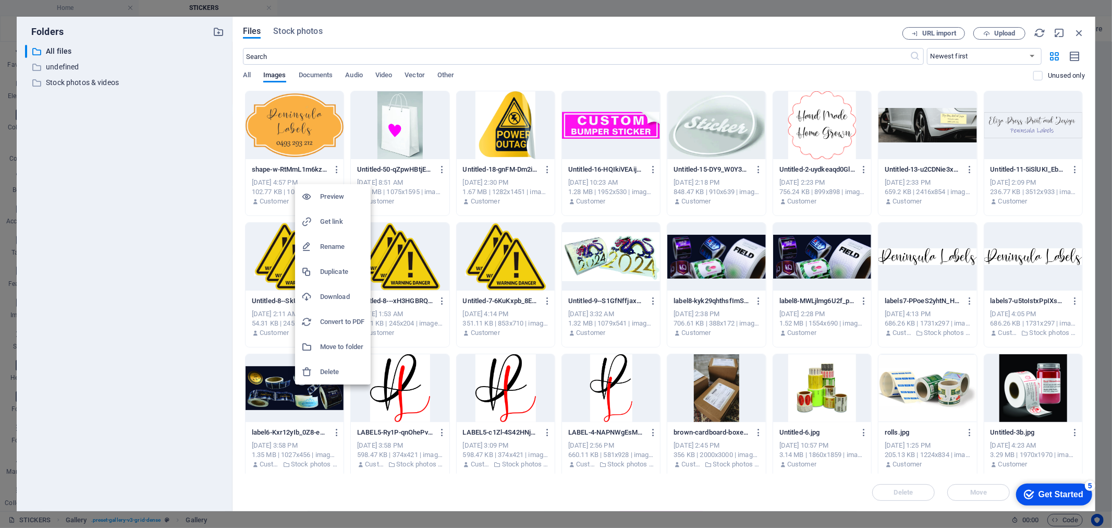
click at [340, 197] on h6 "Preview" at bounding box center [342, 196] width 44 height 13
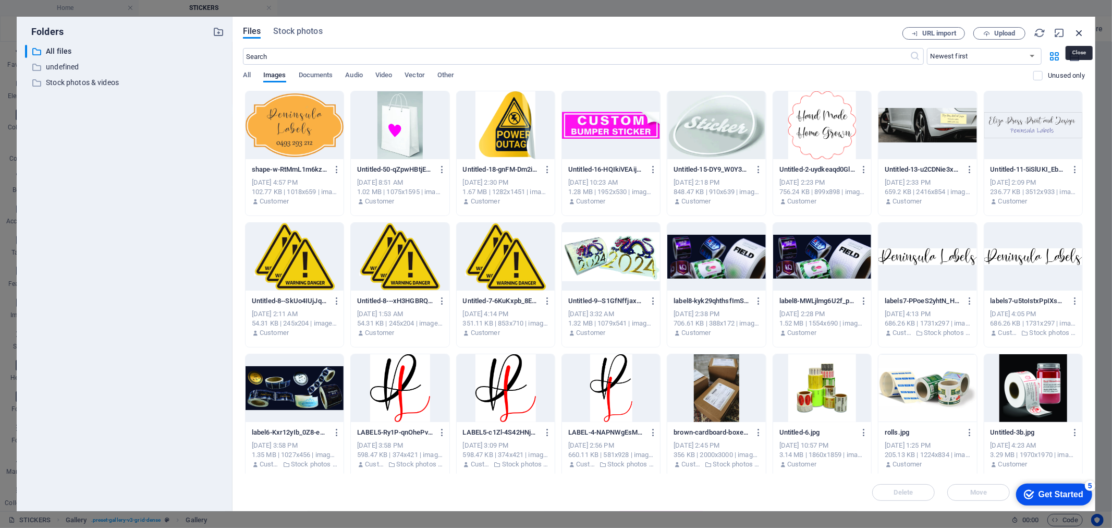
click at [1080, 29] on icon "button" at bounding box center [1079, 32] width 11 height 11
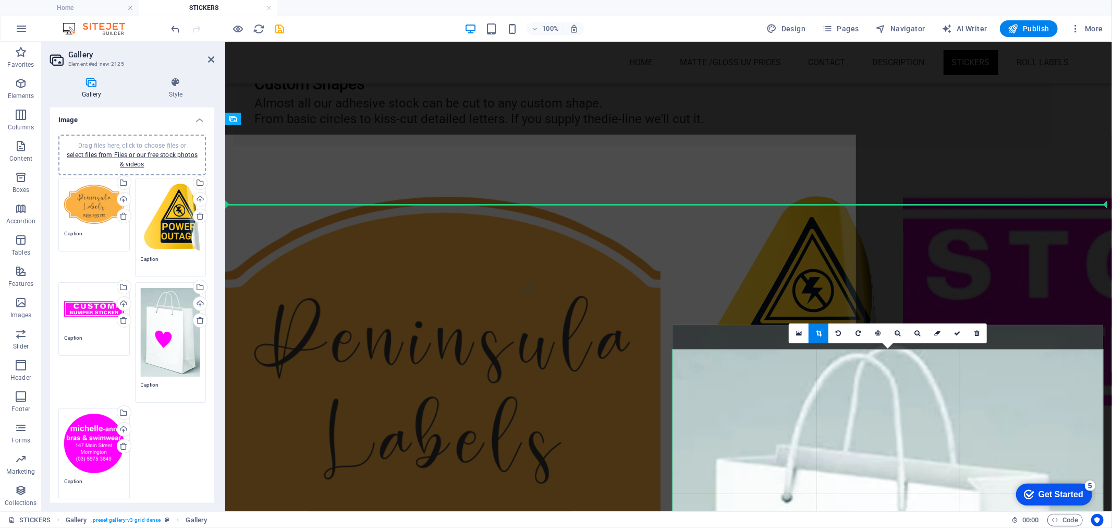
scroll to position [505, 0]
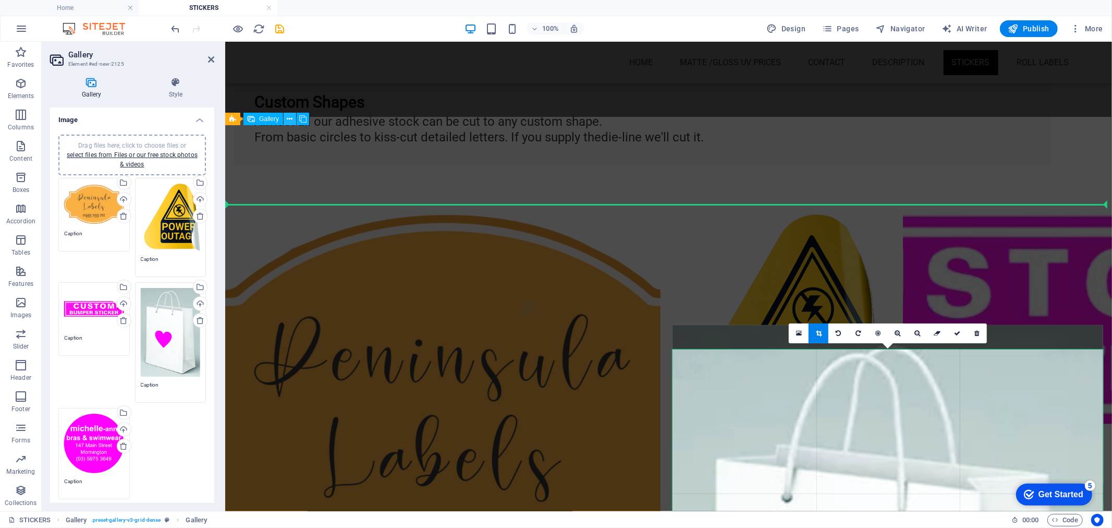
click at [287, 119] on icon at bounding box center [290, 119] width 6 height 11
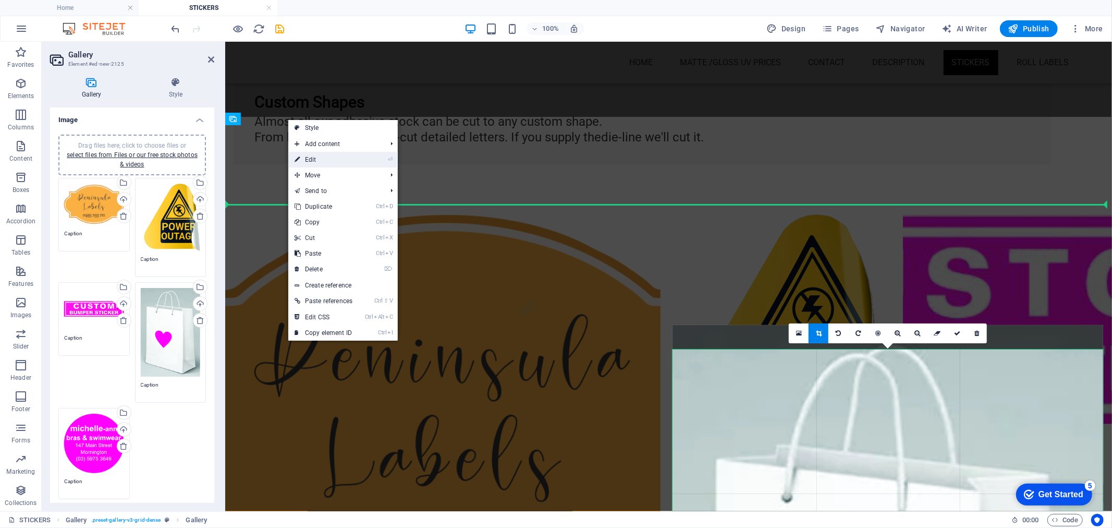
click at [306, 165] on link "⏎ Edit" at bounding box center [323, 160] width 70 height 16
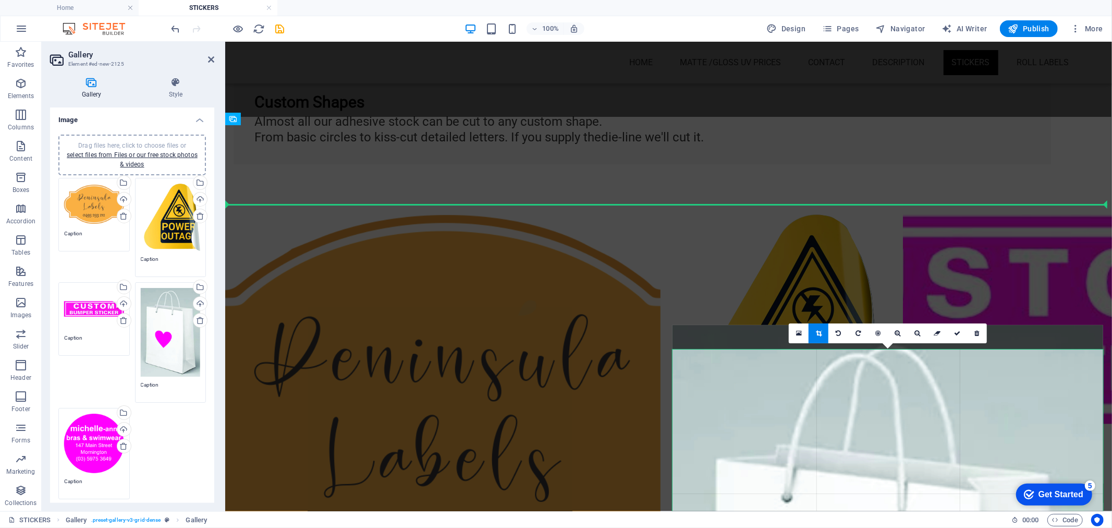
click at [87, 211] on div "Drag files here, click to choose files or select files from Files or our free s…" at bounding box center [94, 205] width 60 height 42
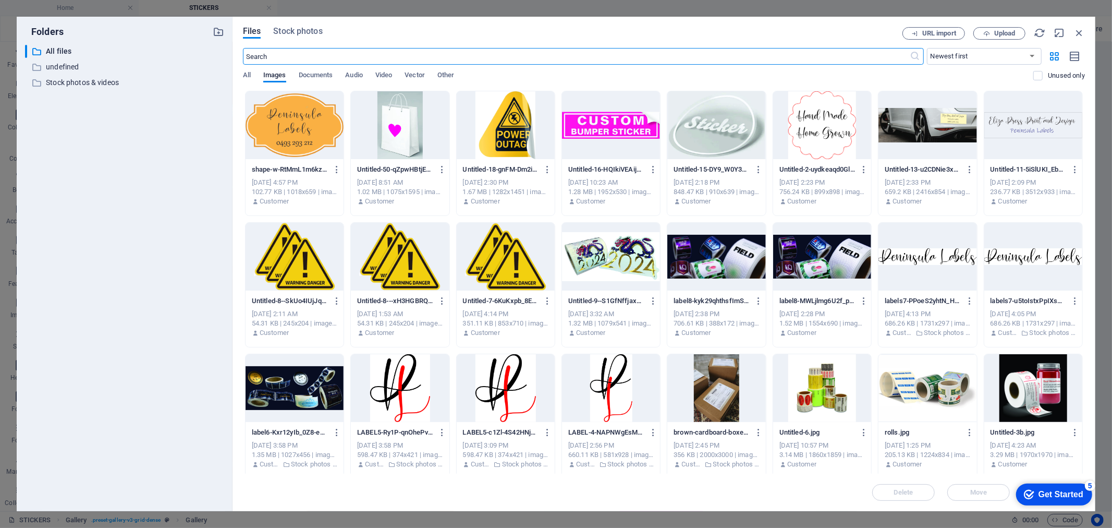
scroll to position [523, 0]
click at [332, 171] on icon "button" at bounding box center [337, 169] width 10 height 9
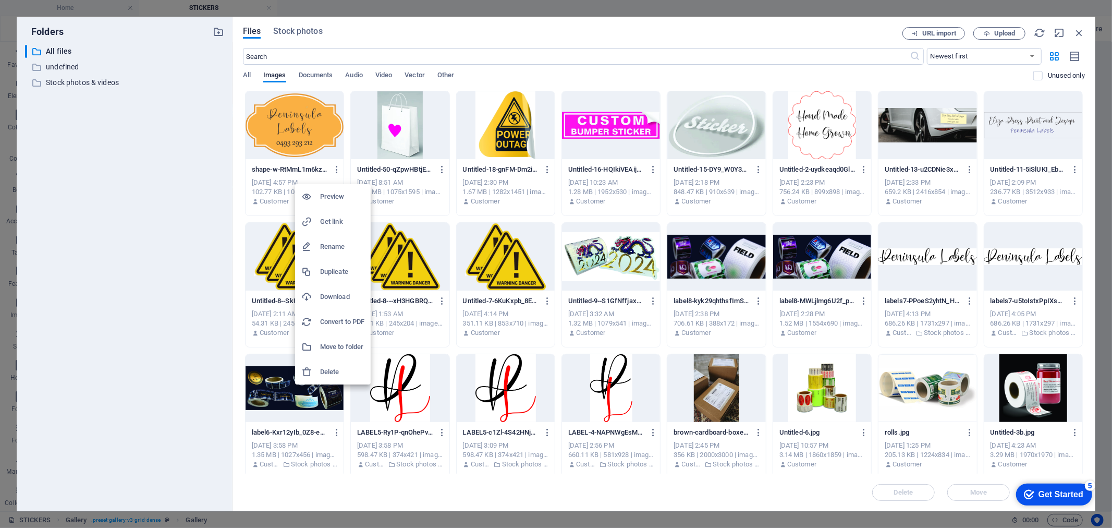
click at [190, 174] on div at bounding box center [556, 264] width 1112 height 528
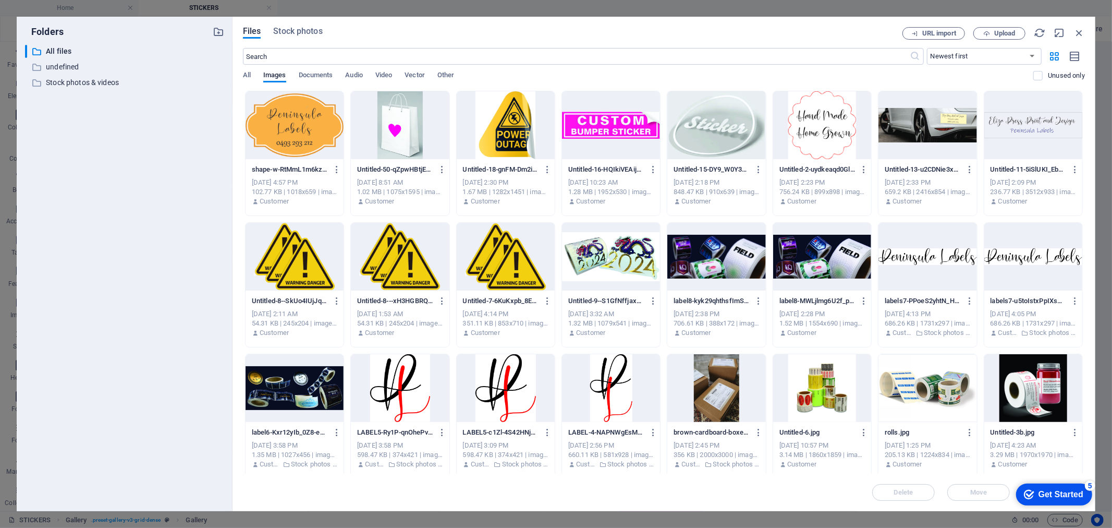
click at [303, 144] on div at bounding box center [295, 125] width 98 height 68
click at [327, 110] on div "1" at bounding box center [295, 125] width 98 height 68
click at [334, 171] on icon "button" at bounding box center [337, 169] width 10 height 9
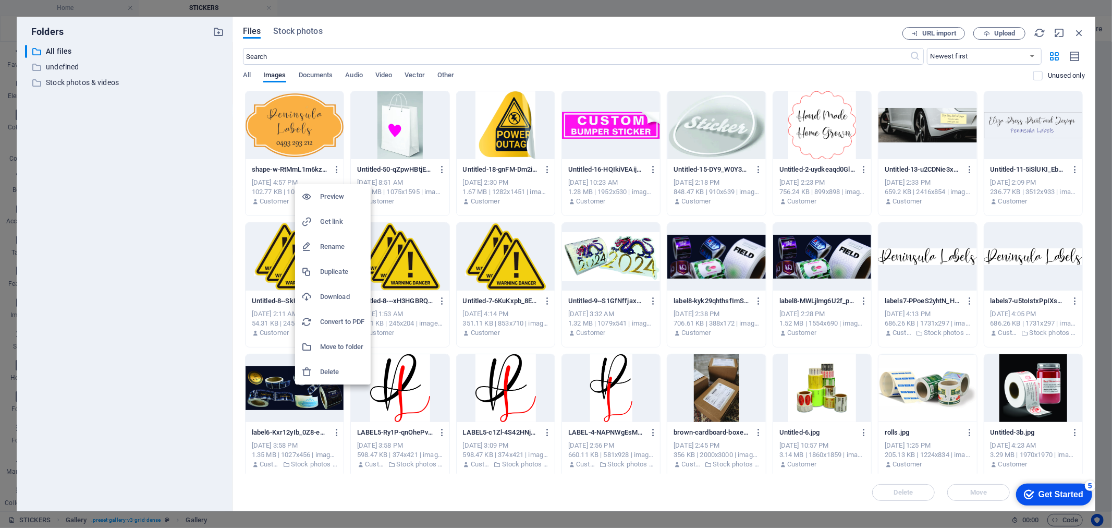
click at [324, 142] on div at bounding box center [556, 264] width 1112 height 528
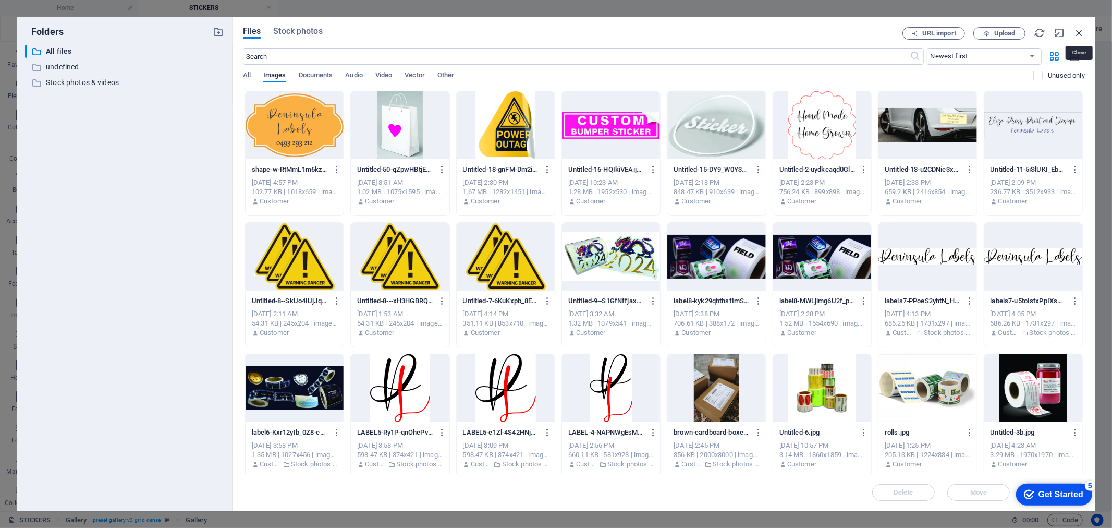
click at [1084, 35] on icon "button" at bounding box center [1079, 32] width 11 height 11
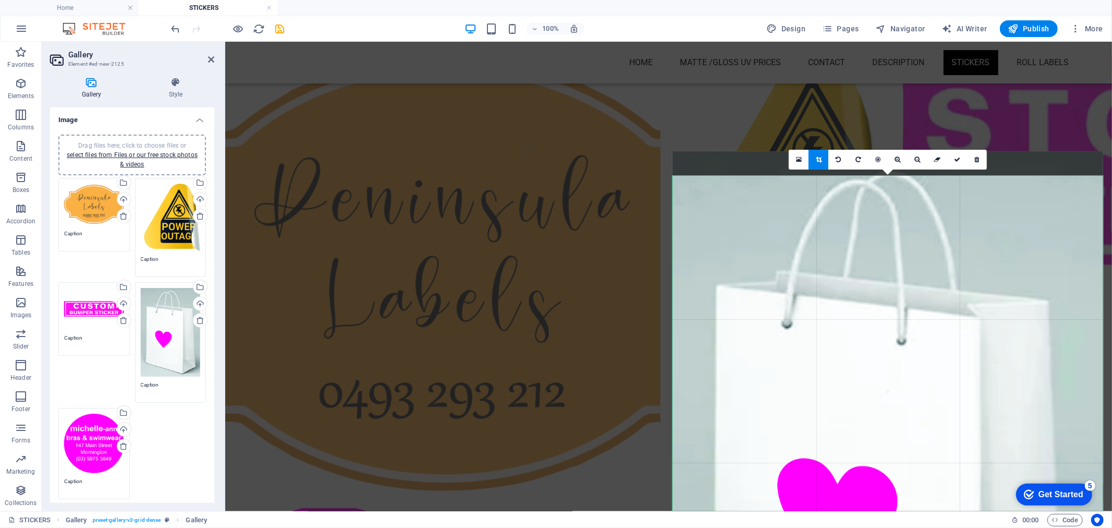
scroll to position [679, 0]
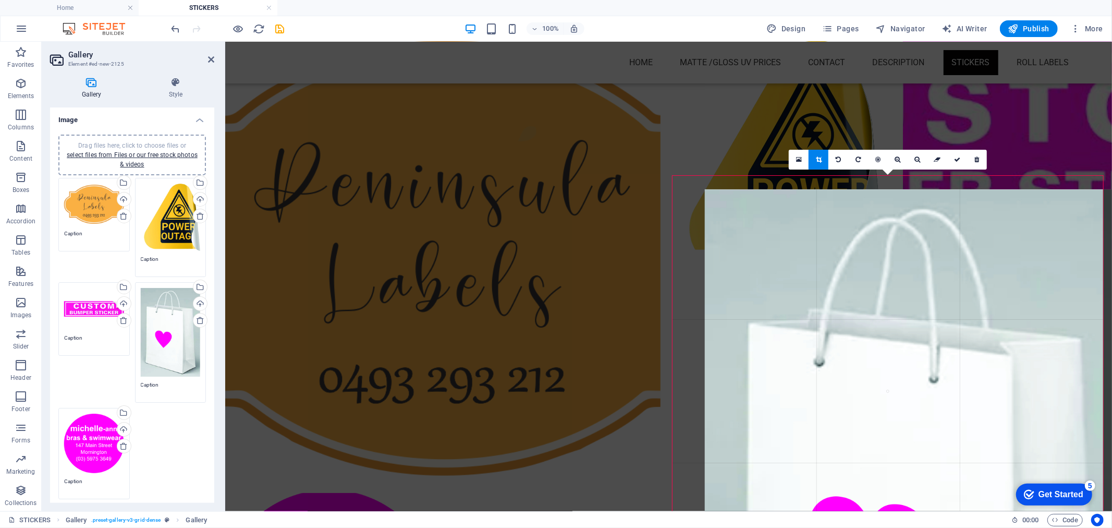
drag, startPoint x: 675, startPoint y: 176, endPoint x: 707, endPoint y: 214, distance: 49.9
click at [707, 214] on div at bounding box center [920, 508] width 431 height 639
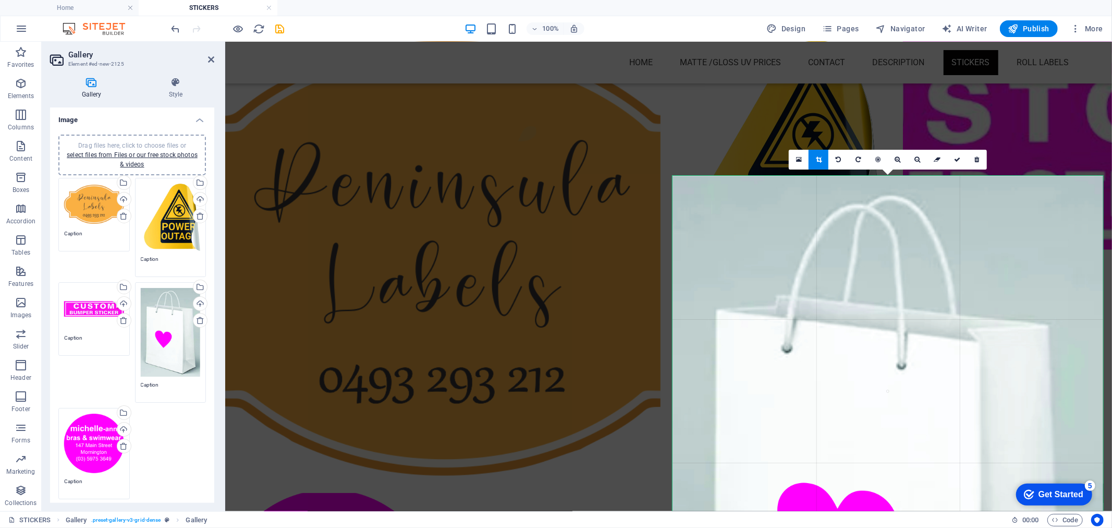
click at [198, 372] on div "Drag files here, click to choose files or select files from Files or our free s…" at bounding box center [171, 332] width 60 height 89
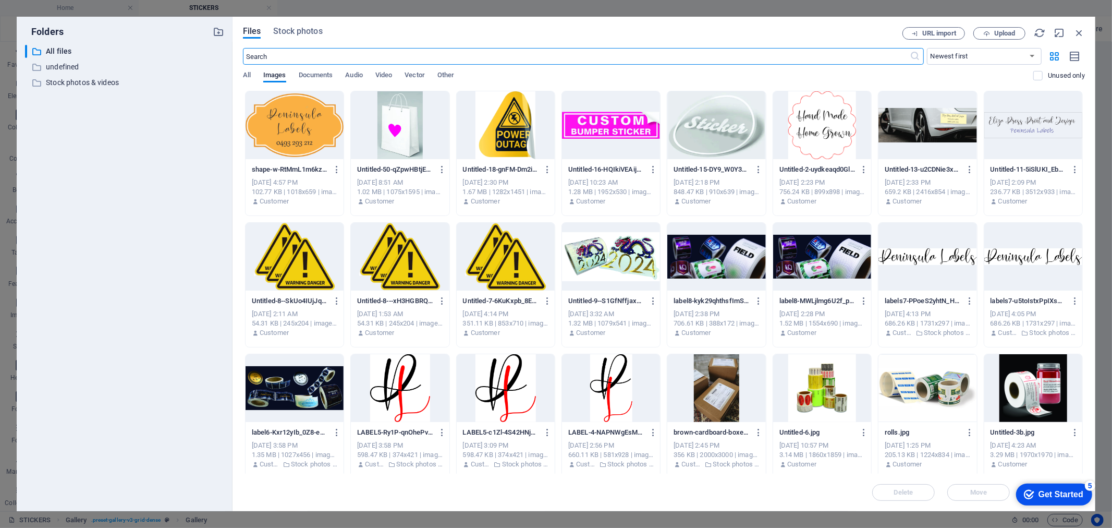
scroll to position [697, 0]
click at [411, 74] on span "Vector" at bounding box center [415, 76] width 20 height 15
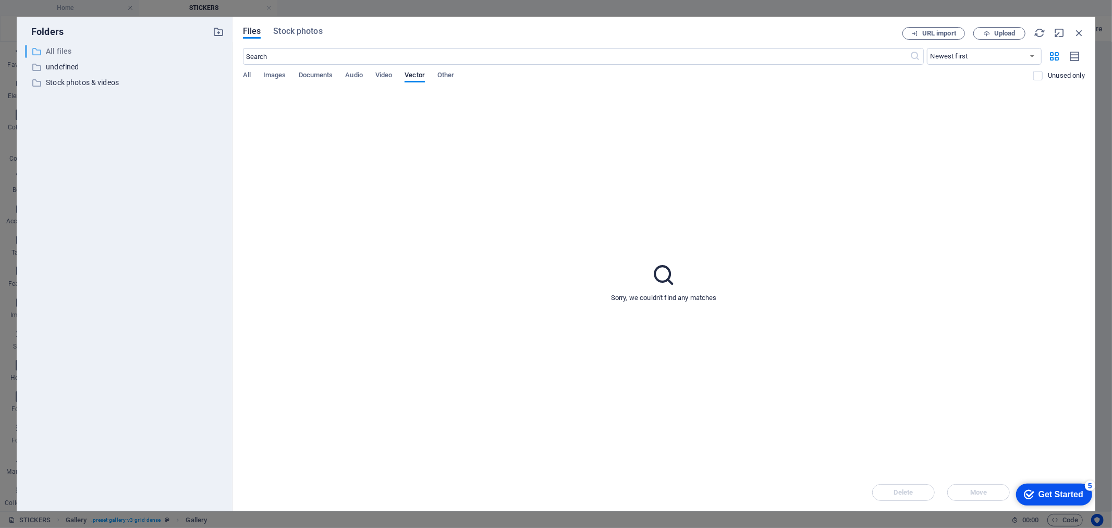
click at [62, 55] on p "All files" at bounding box center [125, 51] width 159 height 12
click at [248, 75] on span "All" at bounding box center [247, 76] width 8 height 15
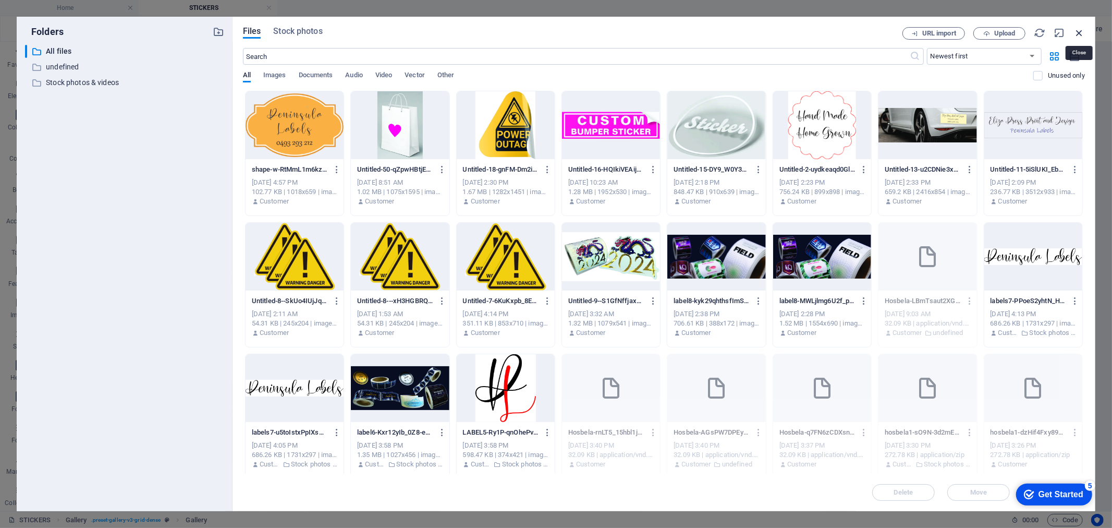
click at [1079, 27] on icon "button" at bounding box center [1079, 32] width 11 height 11
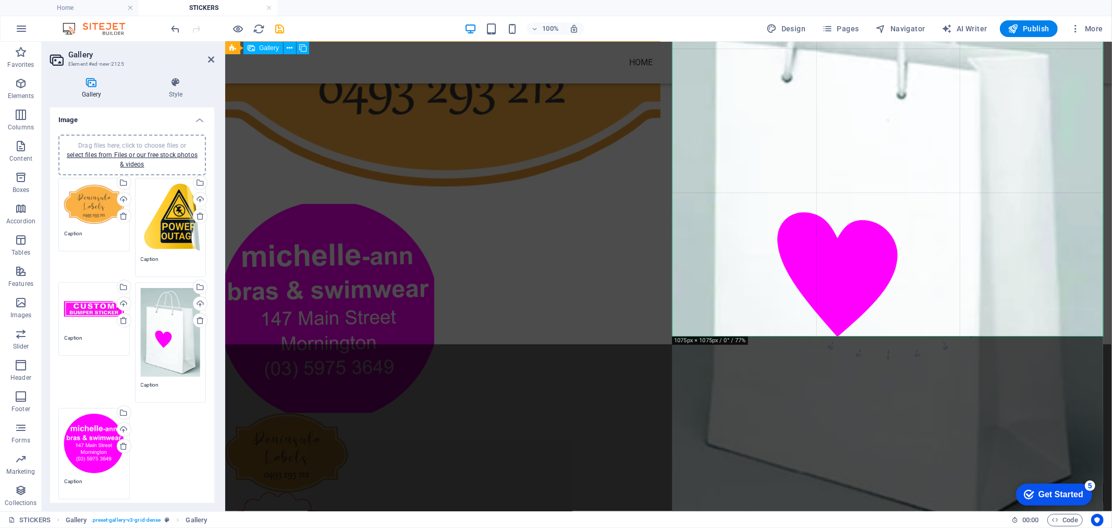
scroll to position [968, 0]
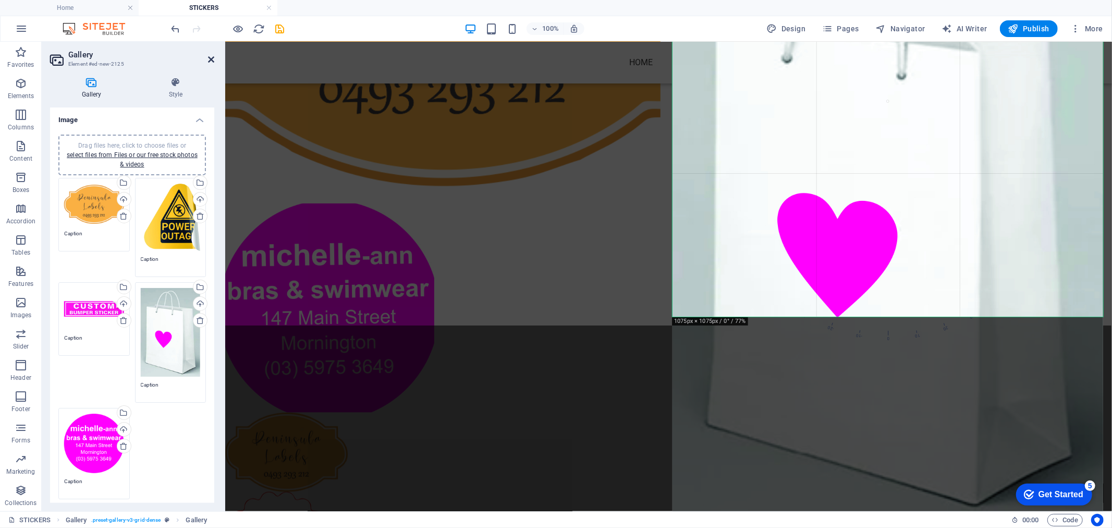
click at [210, 56] on icon at bounding box center [211, 59] width 6 height 8
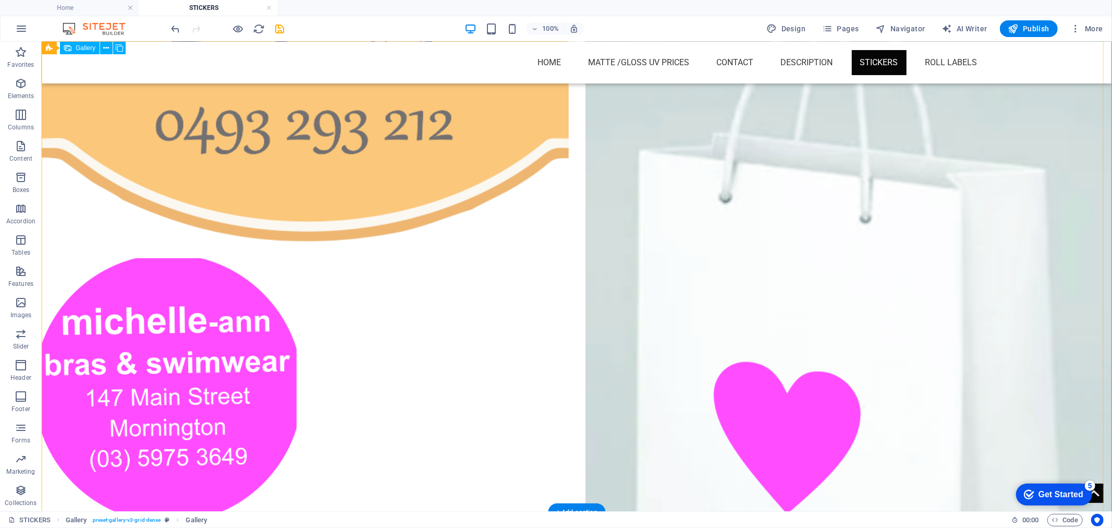
scroll to position [910, 0]
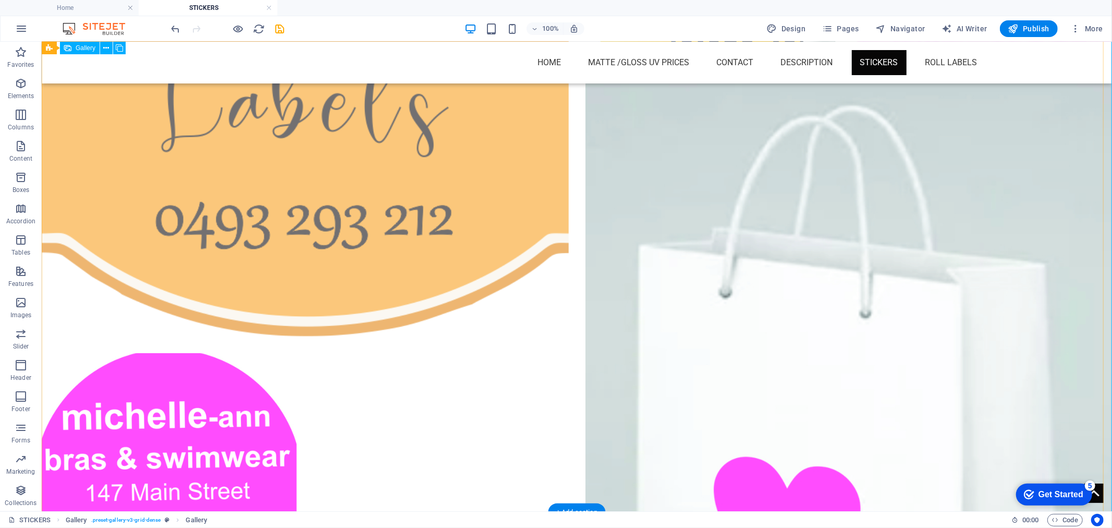
click at [215, 372] on li at bounding box center [168, 480] width 255 height 254
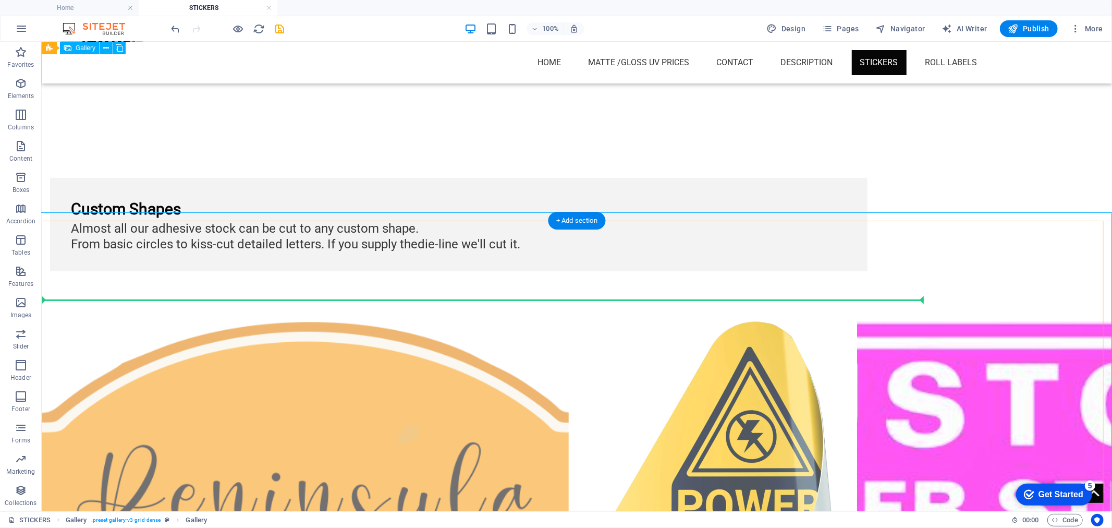
scroll to position [388, 0]
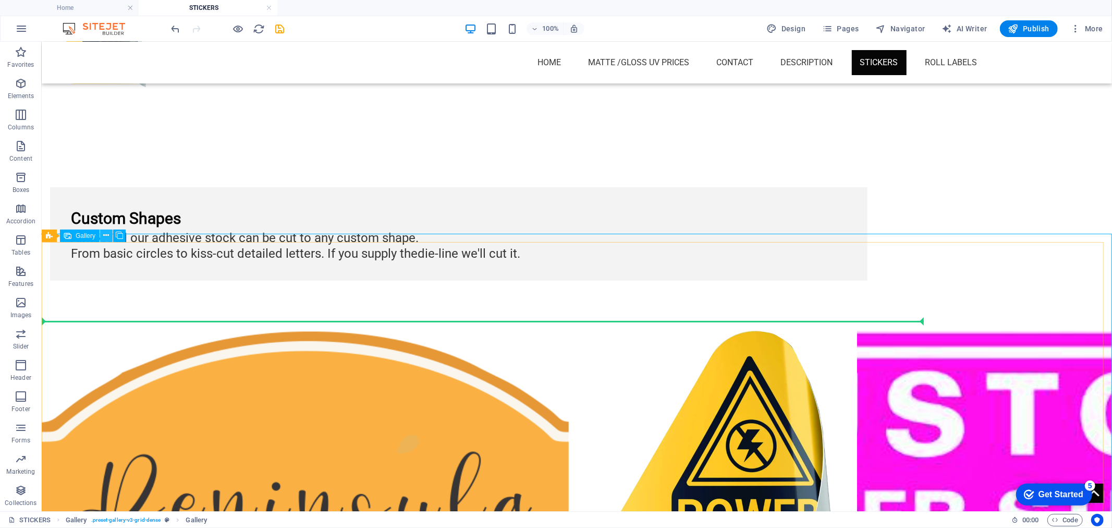
click at [108, 236] on icon at bounding box center [107, 235] width 6 height 11
click at [106, 237] on icon at bounding box center [107, 235] width 6 height 11
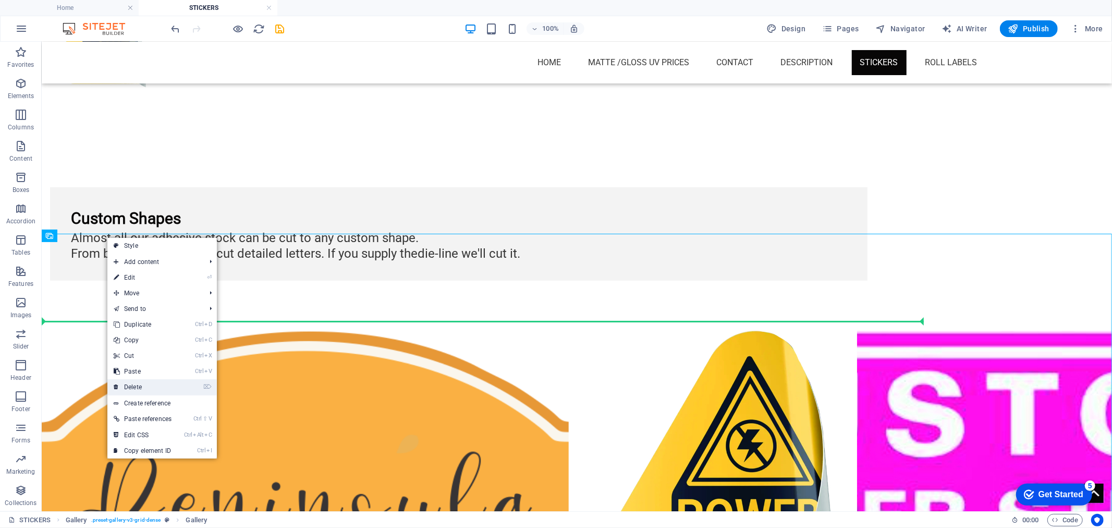
click at [135, 386] on link "⌦ Delete" at bounding box center [142, 387] width 70 height 16
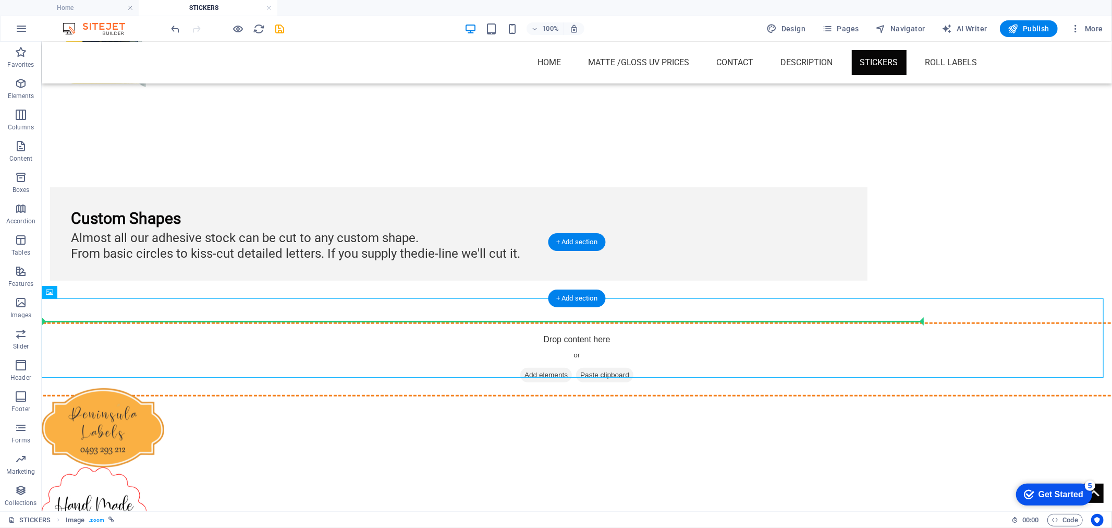
drag, startPoint x: 98, startPoint y: 332, endPoint x: 542, endPoint y: 283, distance: 446.9
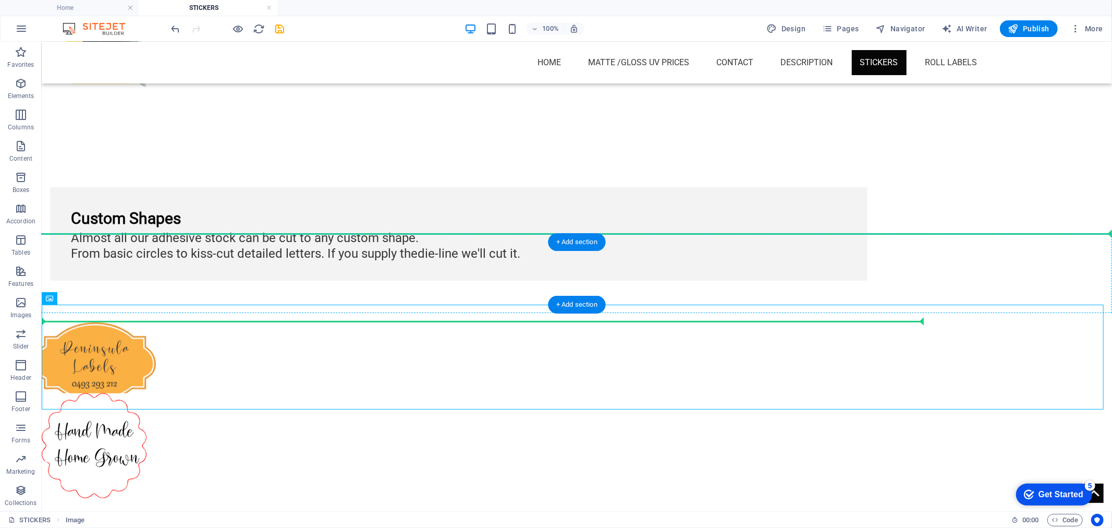
drag, startPoint x: 96, startPoint y: 340, endPoint x: 515, endPoint y: 258, distance: 426.7
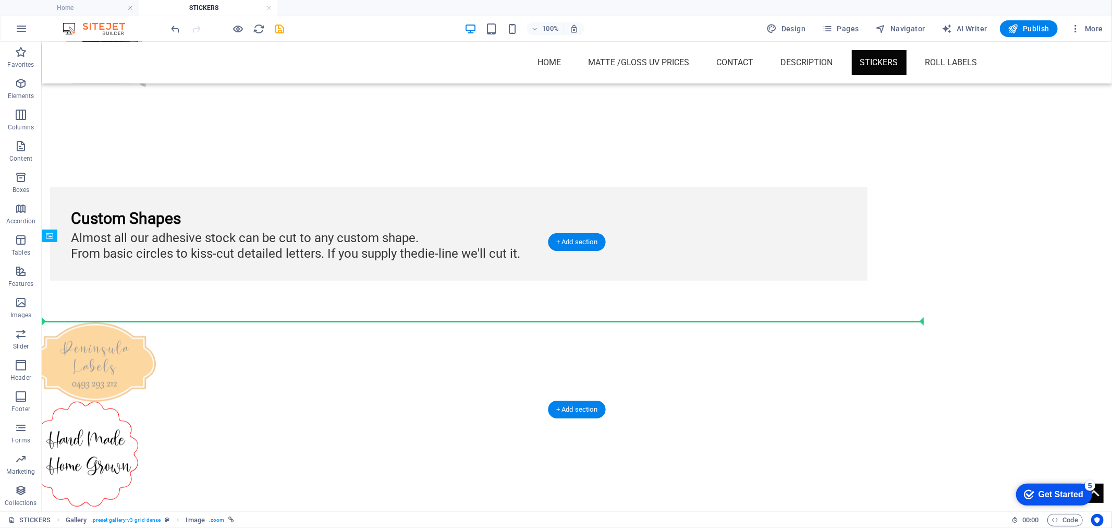
drag, startPoint x: 105, startPoint y: 371, endPoint x: 407, endPoint y: 271, distance: 317.8
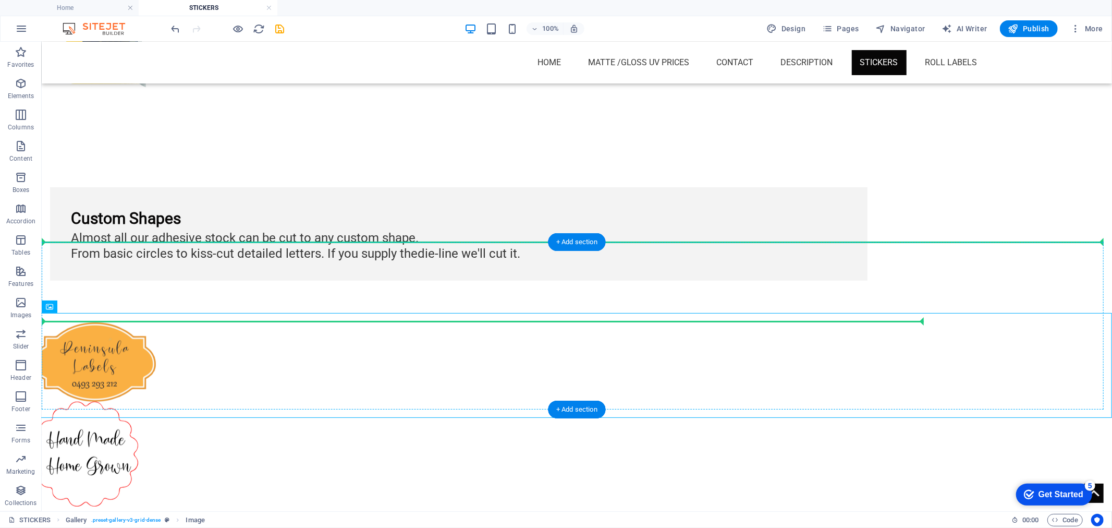
drag, startPoint x: 110, startPoint y: 353, endPoint x: 417, endPoint y: 297, distance: 311.7
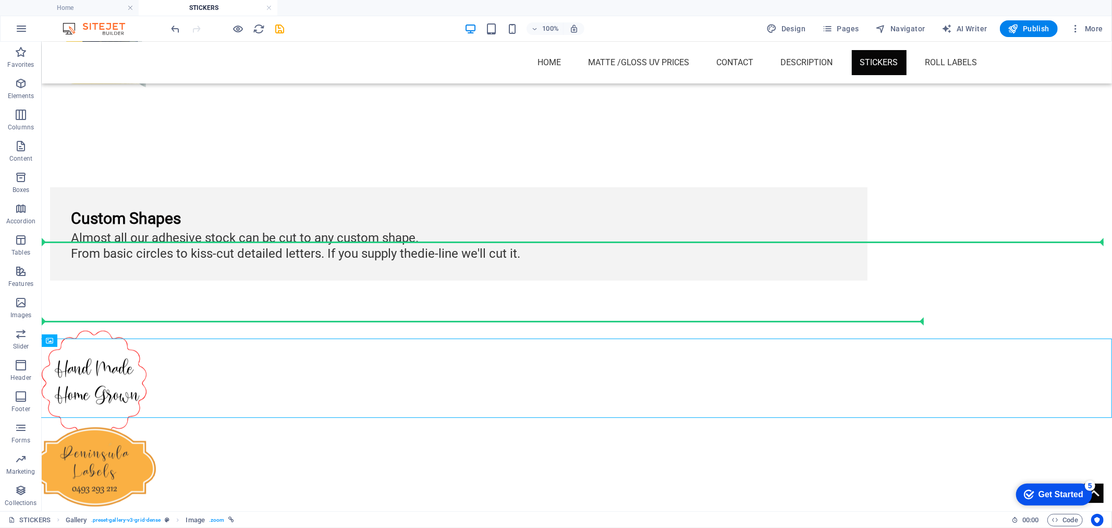
drag, startPoint x: 120, startPoint y: 380, endPoint x: 381, endPoint y: 258, distance: 287.6
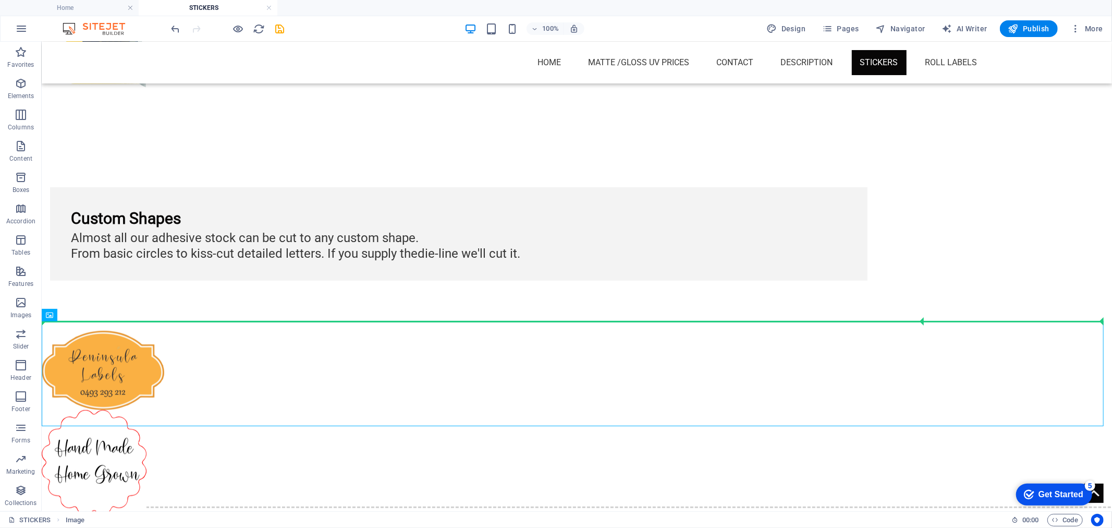
drag, startPoint x: 107, startPoint y: 359, endPoint x: 314, endPoint y: 290, distance: 217.8
drag, startPoint x: 114, startPoint y: 356, endPoint x: 175, endPoint y: 290, distance: 89.7
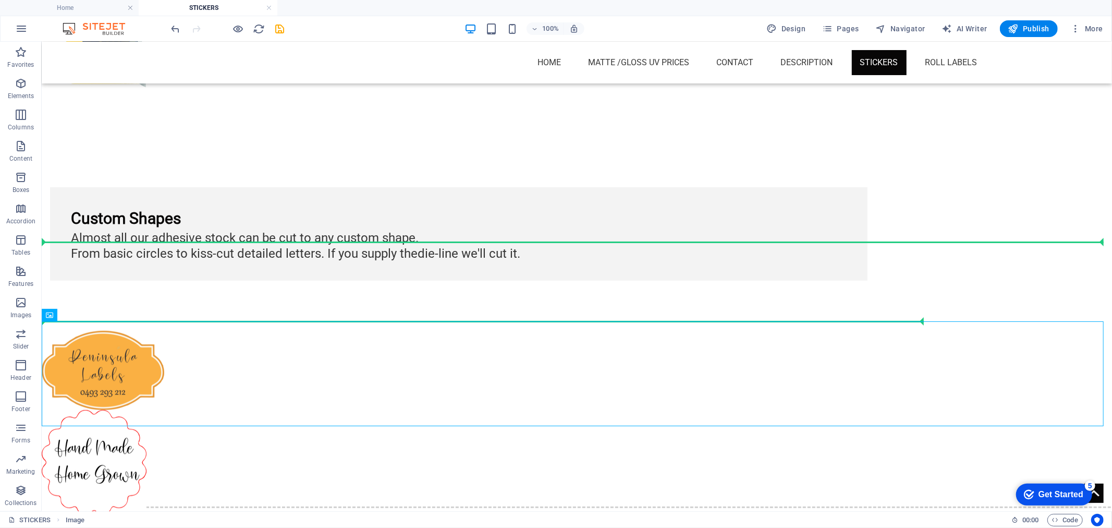
drag, startPoint x: 115, startPoint y: 356, endPoint x: 579, endPoint y: 263, distance: 473.8
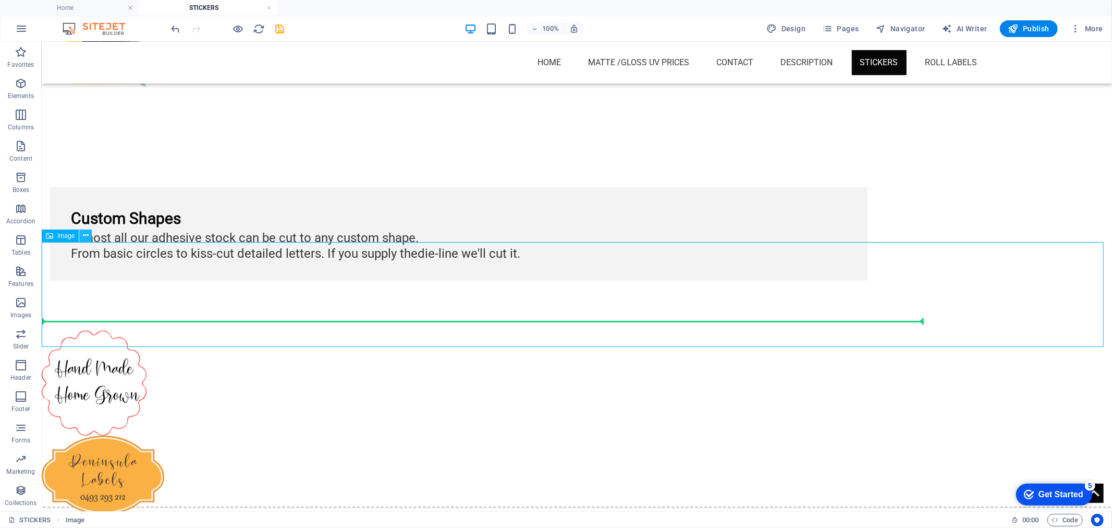
click at [86, 234] on icon at bounding box center [86, 235] width 6 height 11
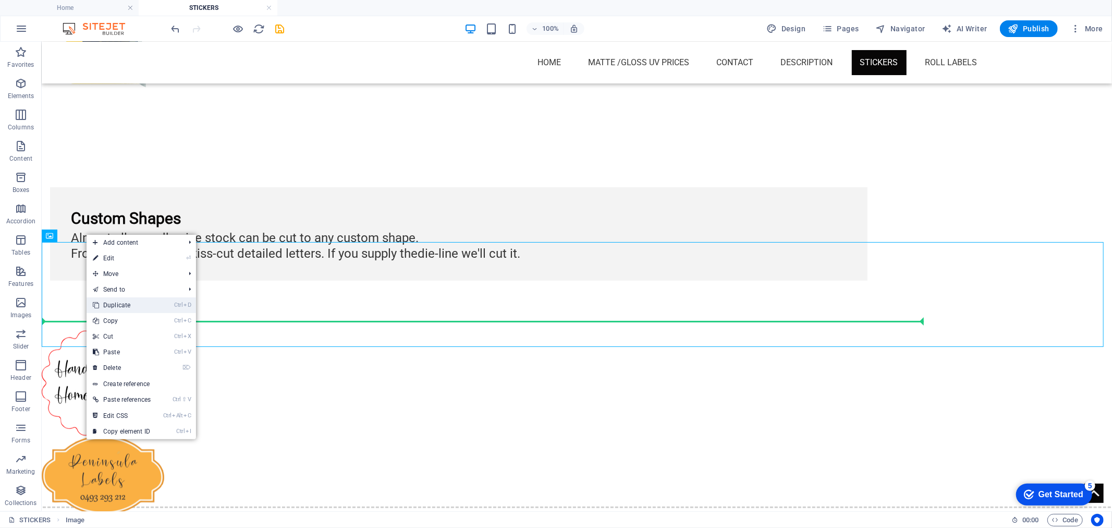
click at [127, 305] on link "Ctrl D Duplicate" at bounding box center [122, 305] width 70 height 16
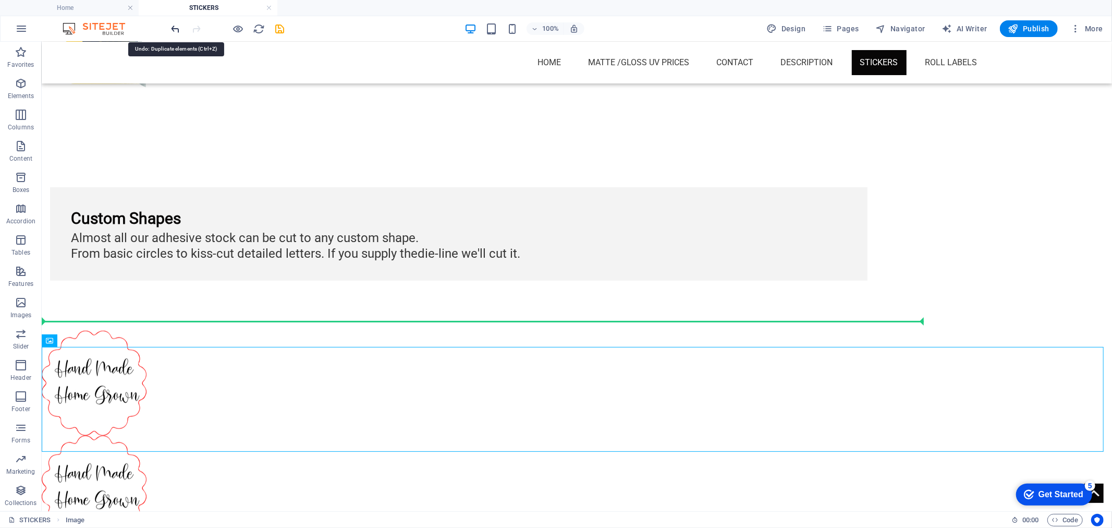
click at [175, 29] on icon "undo" at bounding box center [176, 29] width 12 height 12
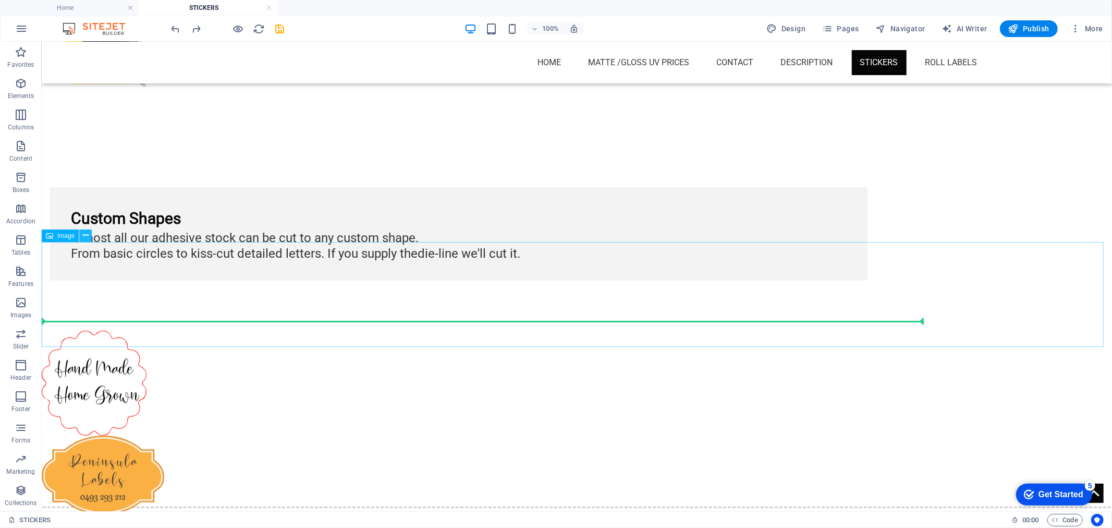
click at [84, 237] on icon at bounding box center [86, 235] width 6 height 11
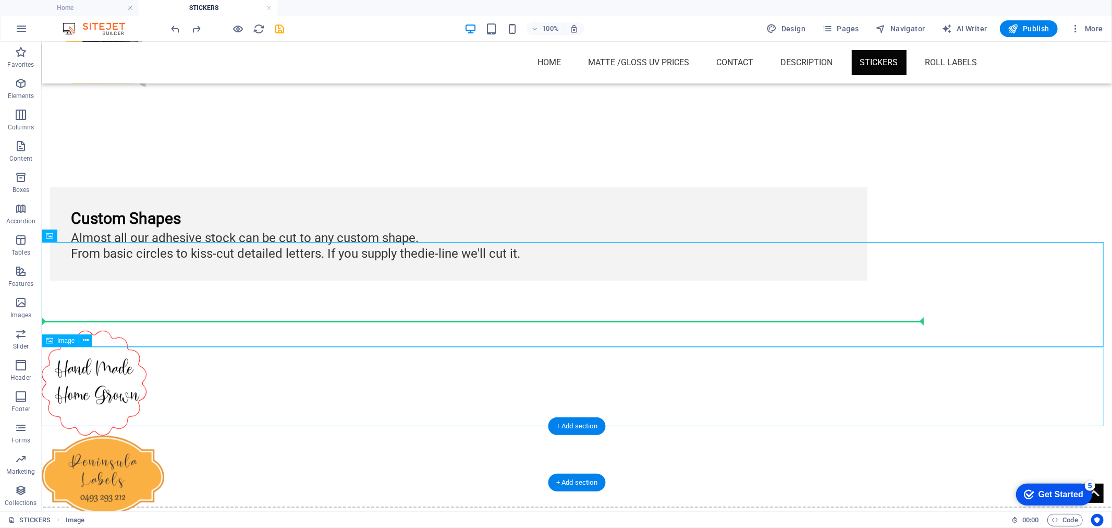
click at [115, 435] on figure at bounding box center [576, 474] width 1071 height 79
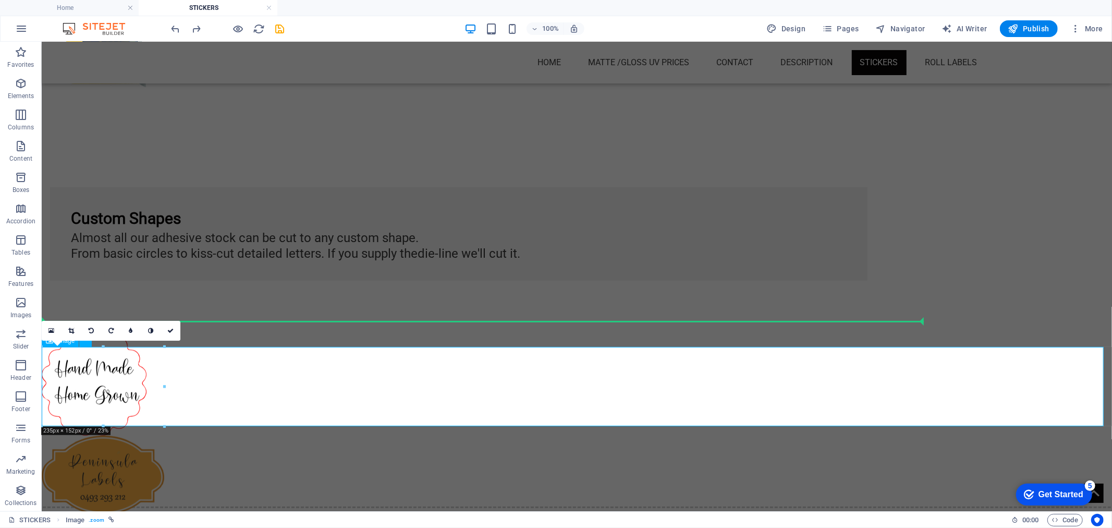
click at [74, 435] on figure at bounding box center [576, 474] width 1071 height 79
drag, startPoint x: 101, startPoint y: 388, endPoint x: 57, endPoint y: 355, distance: 55.4
click at [57, 435] on figure at bounding box center [576, 474] width 1071 height 79
click at [200, 332] on figure at bounding box center [576, 382] width 1071 height 105
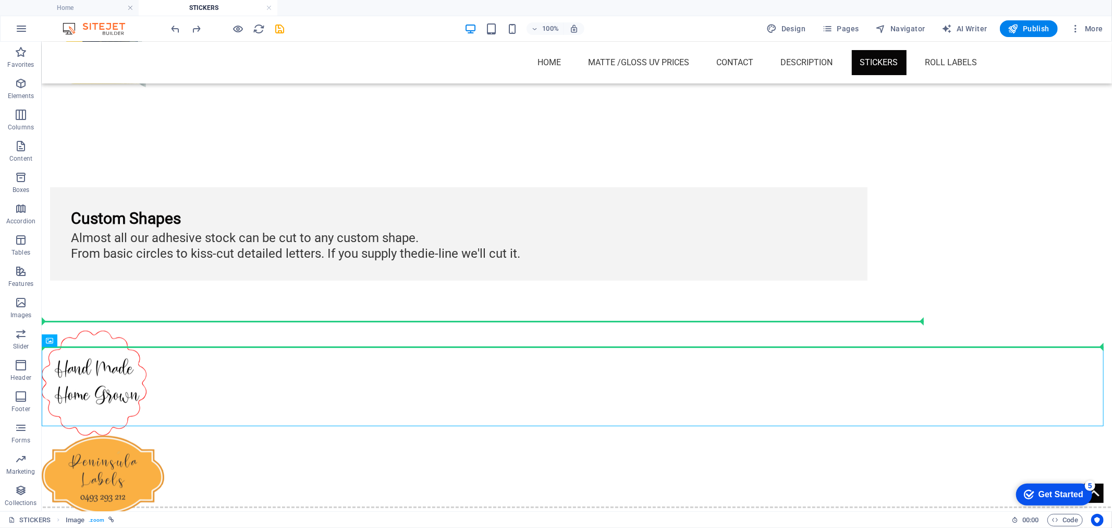
drag, startPoint x: 105, startPoint y: 381, endPoint x: 952, endPoint y: 304, distance: 850.4
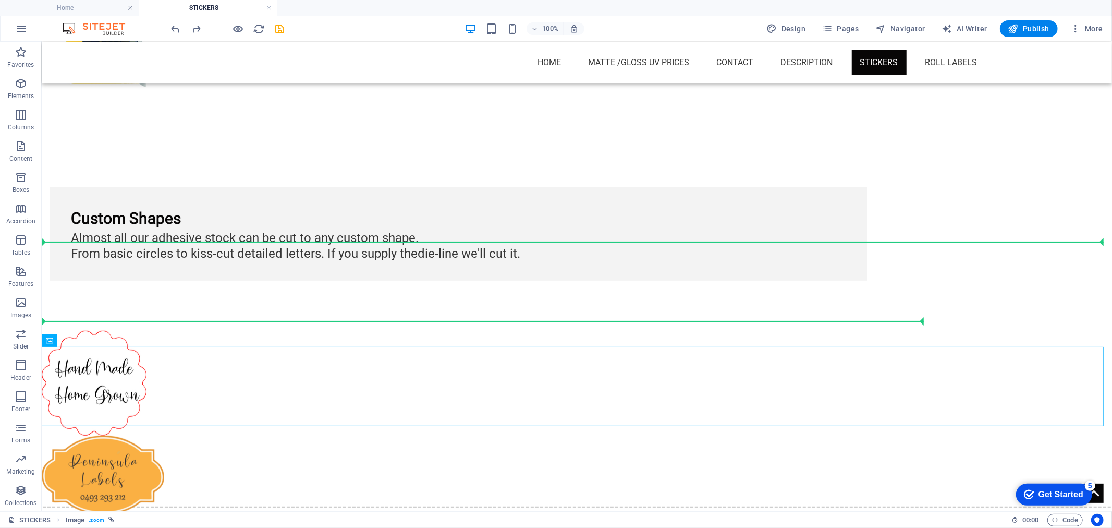
drag, startPoint x: 99, startPoint y: 378, endPoint x: 997, endPoint y: 274, distance: 904.5
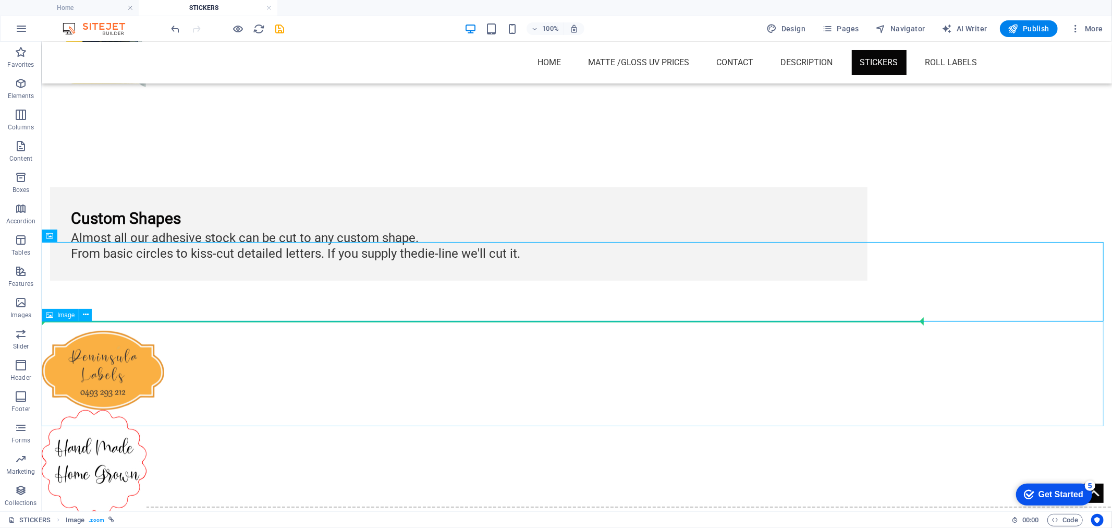
click at [67, 318] on div "Image" at bounding box center [60, 315] width 37 height 13
click at [87, 313] on icon at bounding box center [86, 314] width 6 height 11
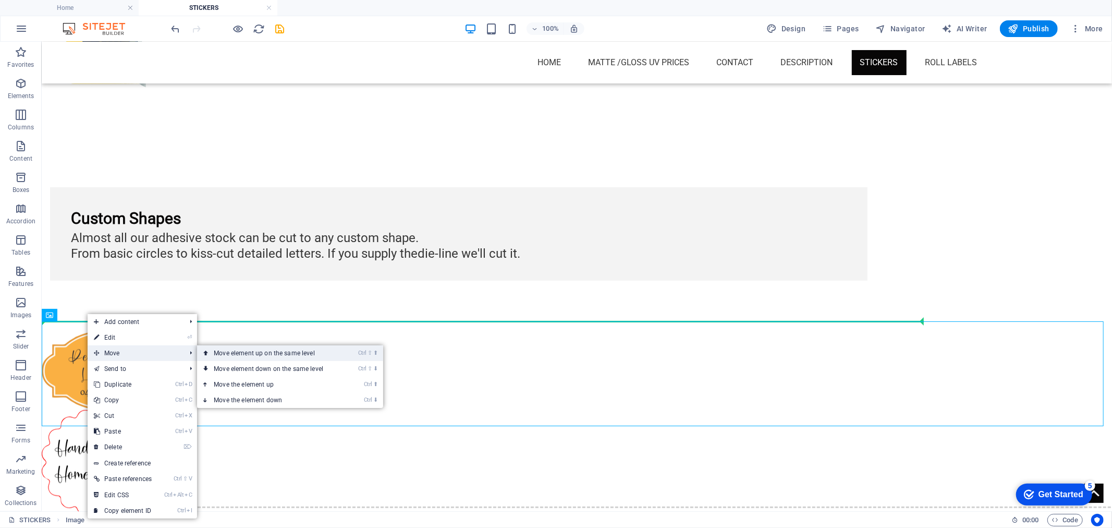
click at [265, 357] on link "Ctrl ⇧ ⬆ Move element up on the same level" at bounding box center [270, 353] width 147 height 16
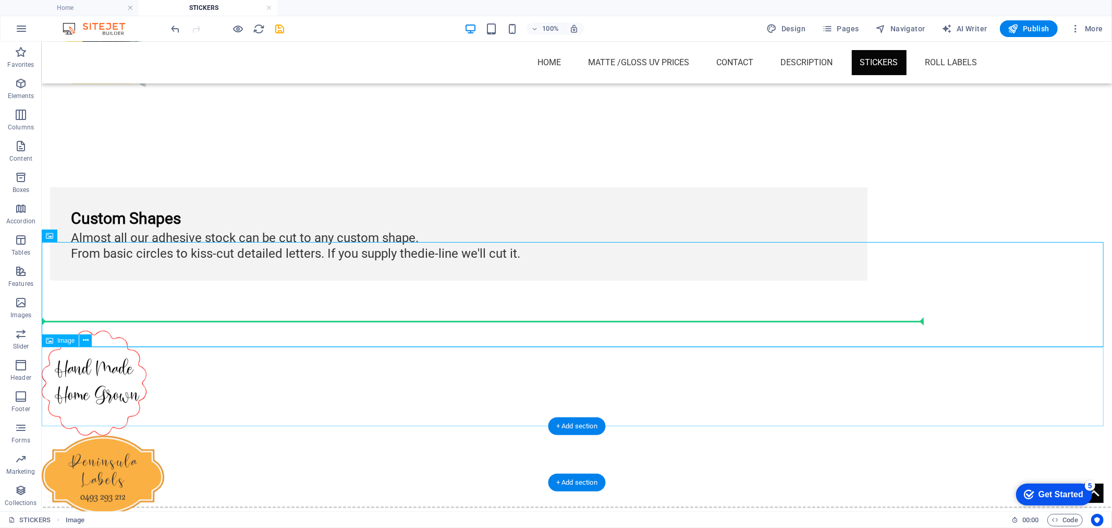
click at [127, 435] on figure at bounding box center [576, 474] width 1071 height 79
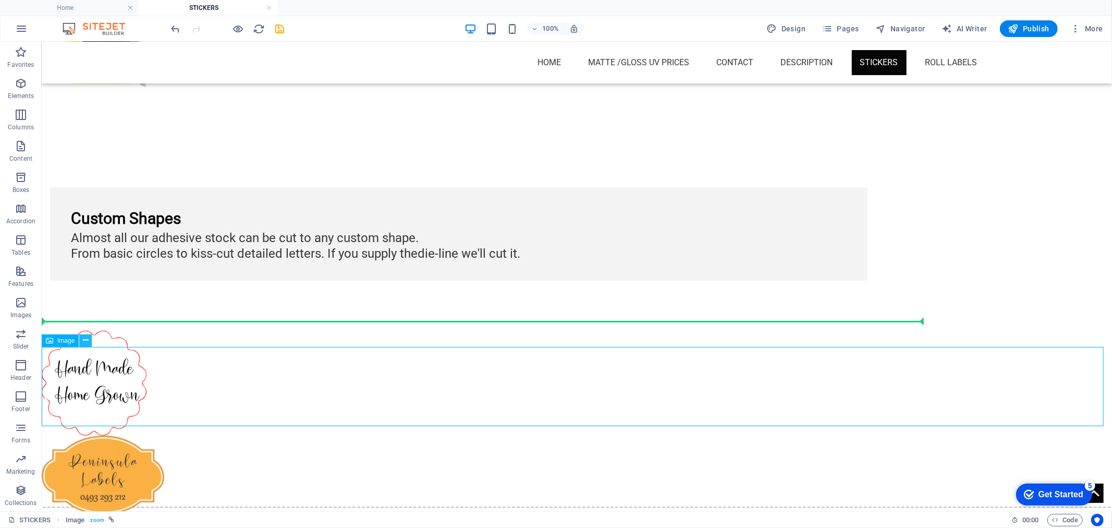
click at [86, 339] on icon at bounding box center [86, 340] width 6 height 11
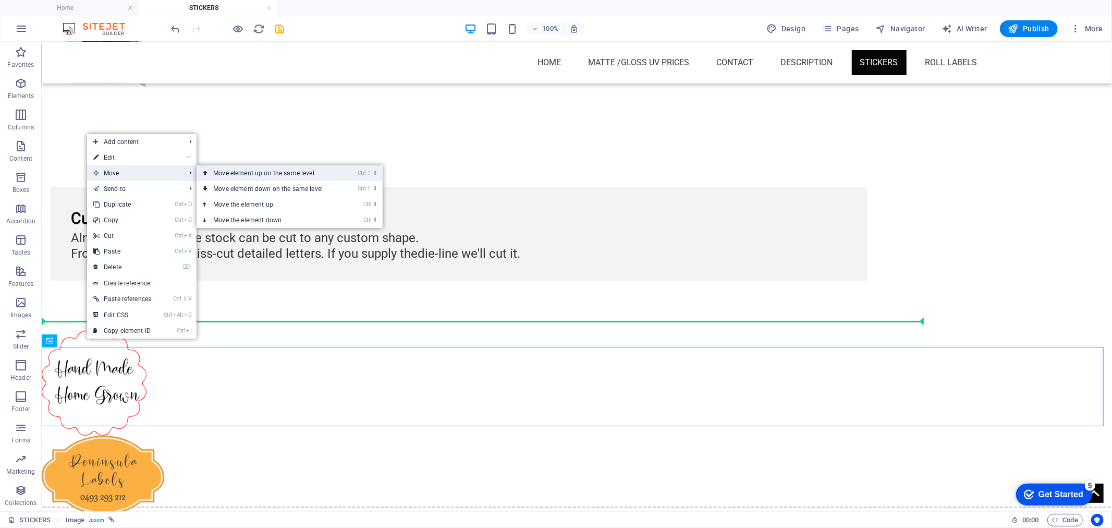
click at [287, 177] on link "Ctrl ⇧ ⬆ Move element up on the same level" at bounding box center [270, 173] width 147 height 16
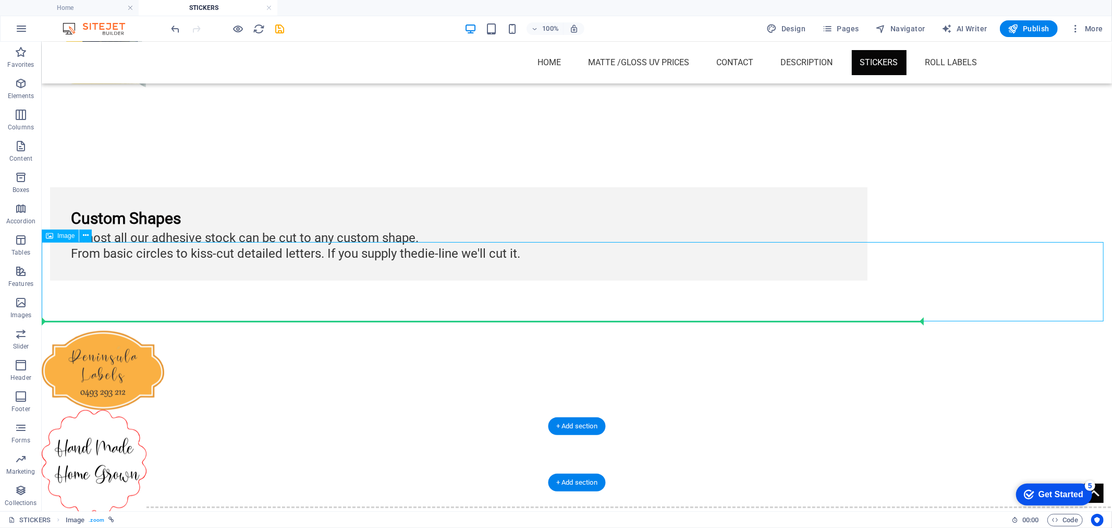
click at [138, 330] on figure at bounding box center [576, 369] width 1071 height 79
click at [100, 409] on figure at bounding box center [576, 461] width 1071 height 105
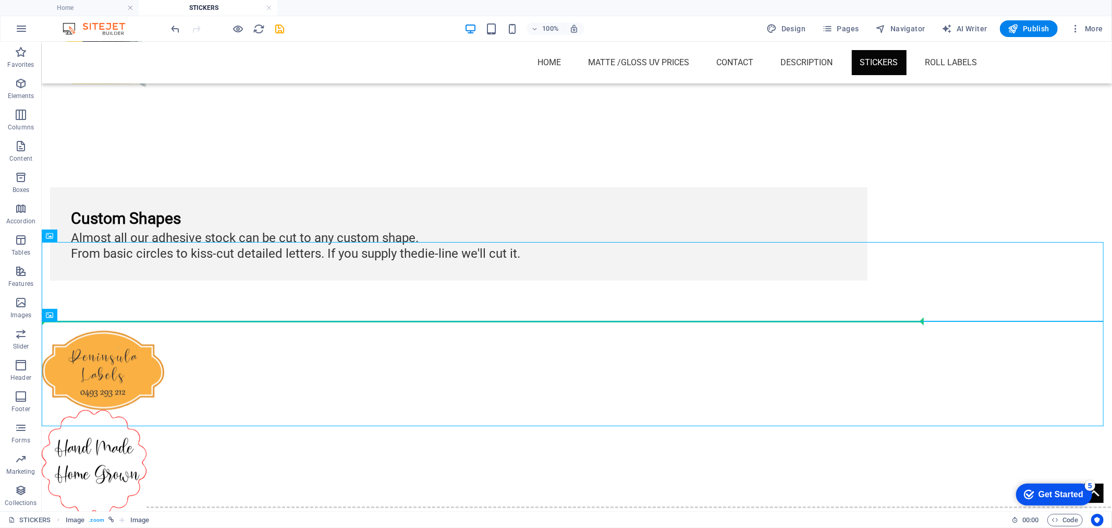
drag, startPoint x: 106, startPoint y: 356, endPoint x: 266, endPoint y: 278, distance: 177.3
drag, startPoint x: 102, startPoint y: 355, endPoint x: 295, endPoint y: 269, distance: 211.9
click at [84, 316] on icon at bounding box center [86, 314] width 6 height 11
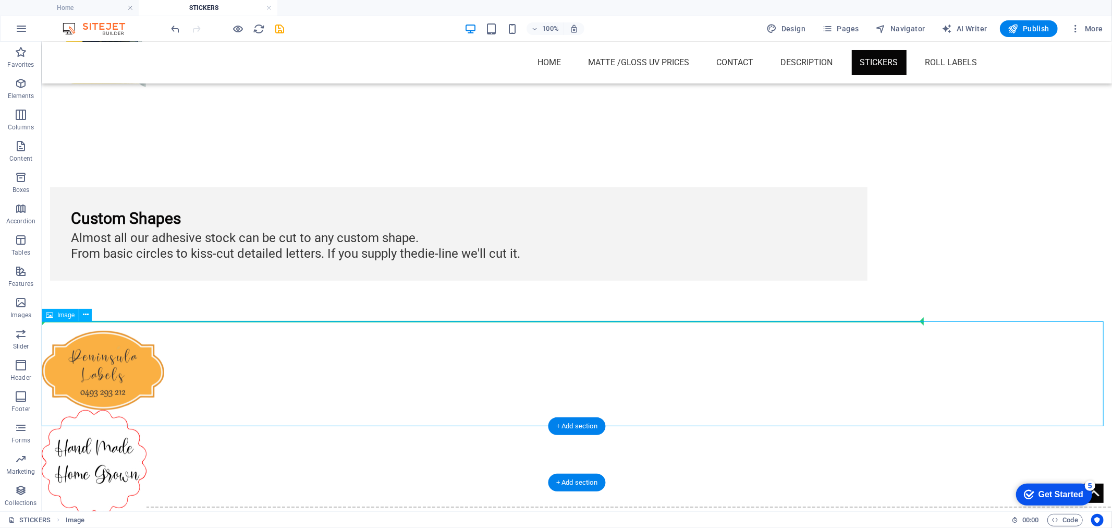
click at [93, 409] on figure at bounding box center [576, 461] width 1071 height 105
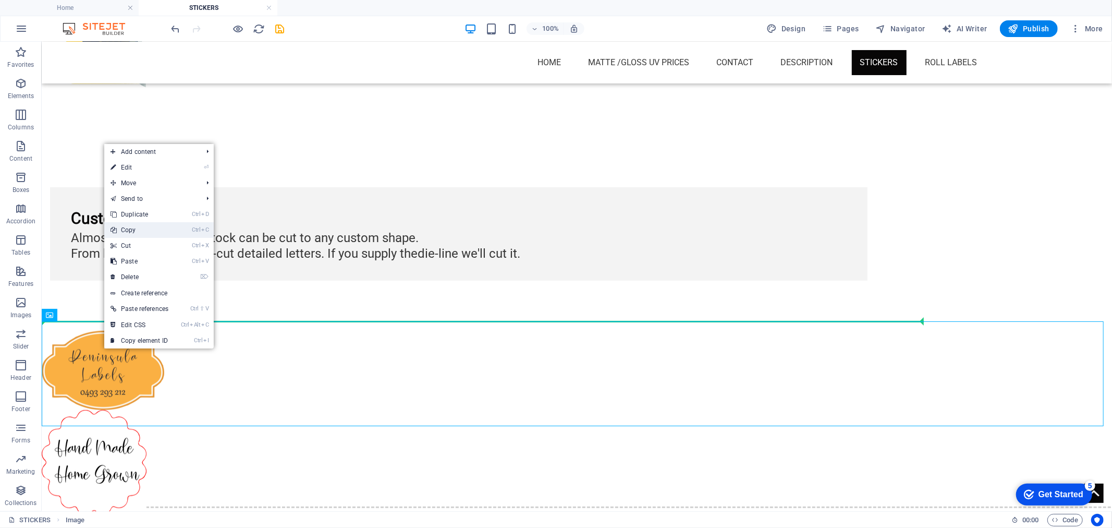
click at [129, 233] on link "Ctrl C Copy" at bounding box center [139, 230] width 70 height 16
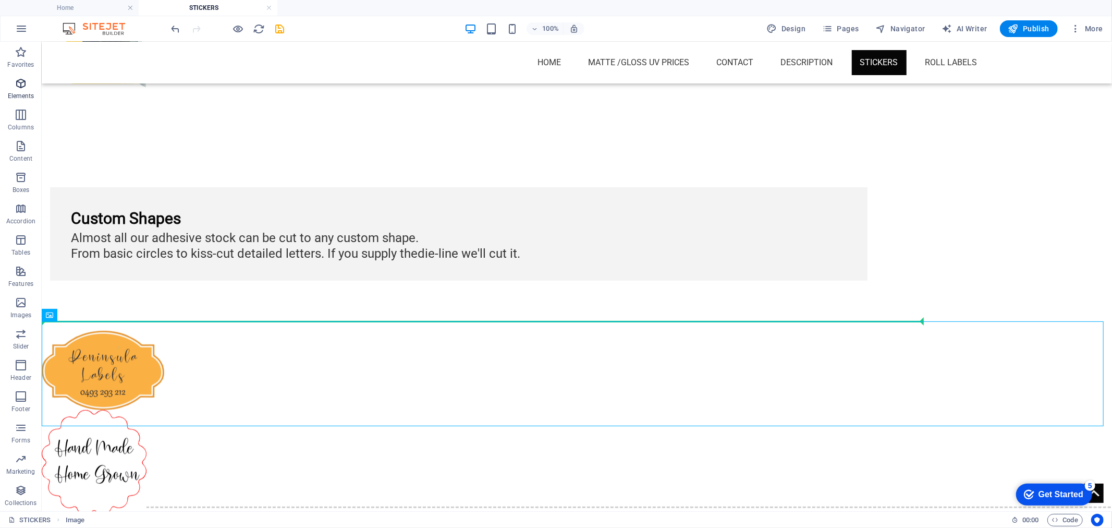
click at [19, 84] on icon "button" at bounding box center [21, 83] width 13 height 13
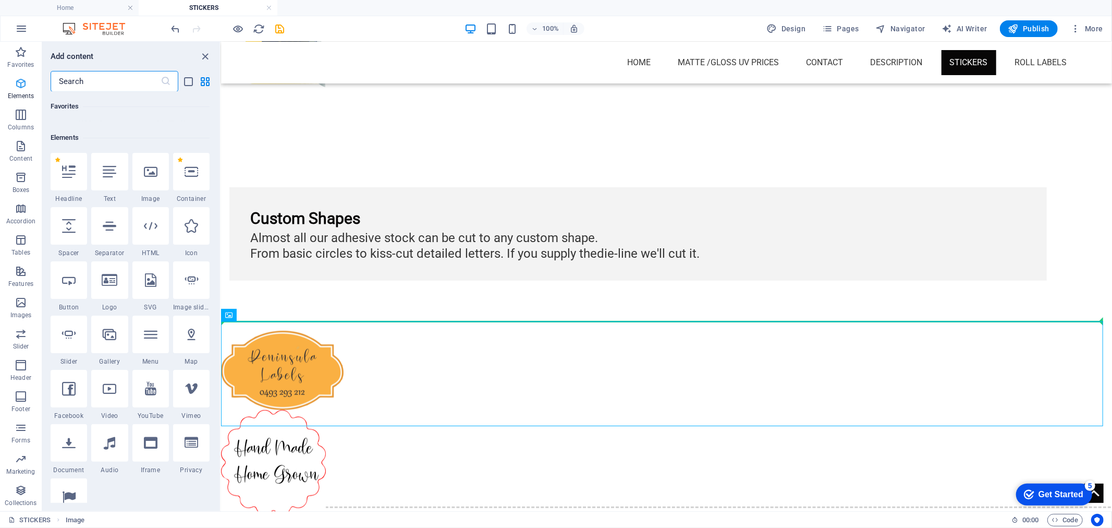
scroll to position [111, 0]
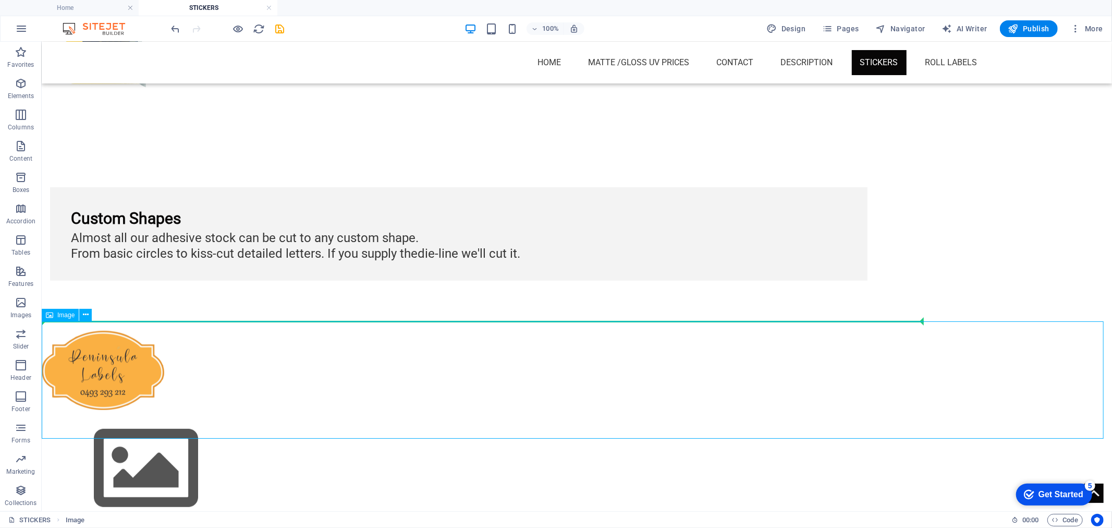
click at [148, 409] on figure at bounding box center [576, 467] width 1071 height 117
click at [81, 313] on button at bounding box center [85, 315] width 13 height 13
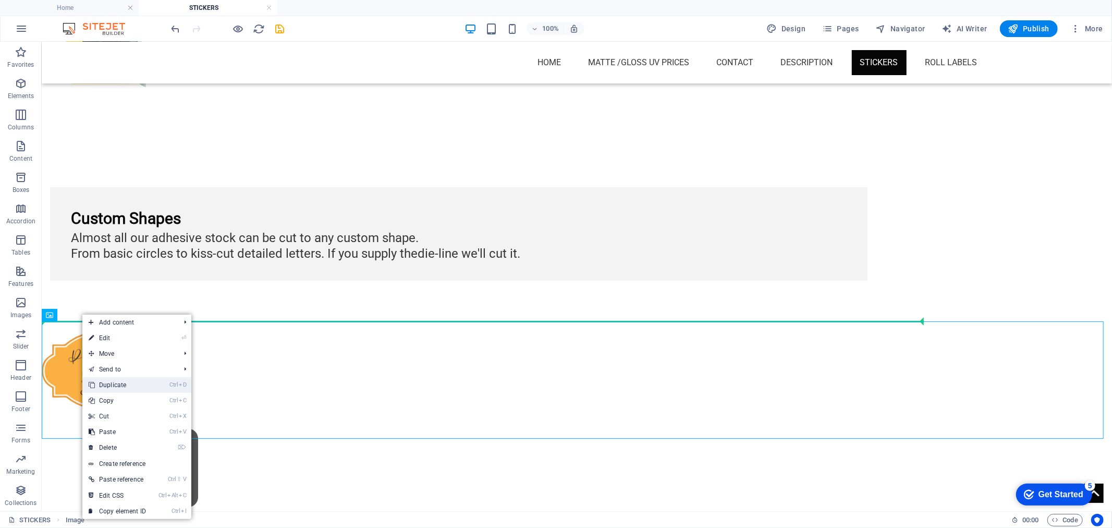
click at [123, 386] on link "Ctrl D Duplicate" at bounding box center [117, 385] width 70 height 16
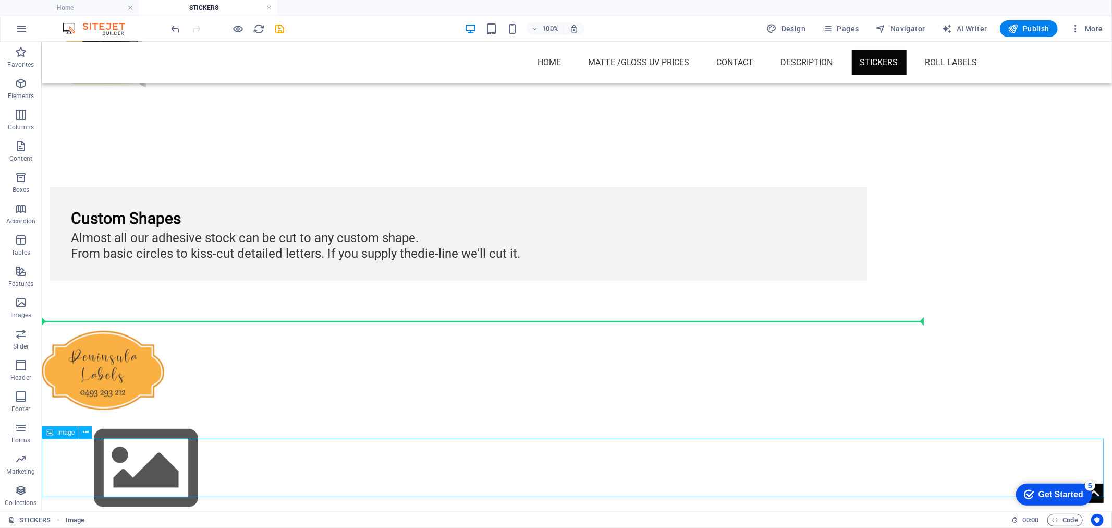
scroll to position [410, 0]
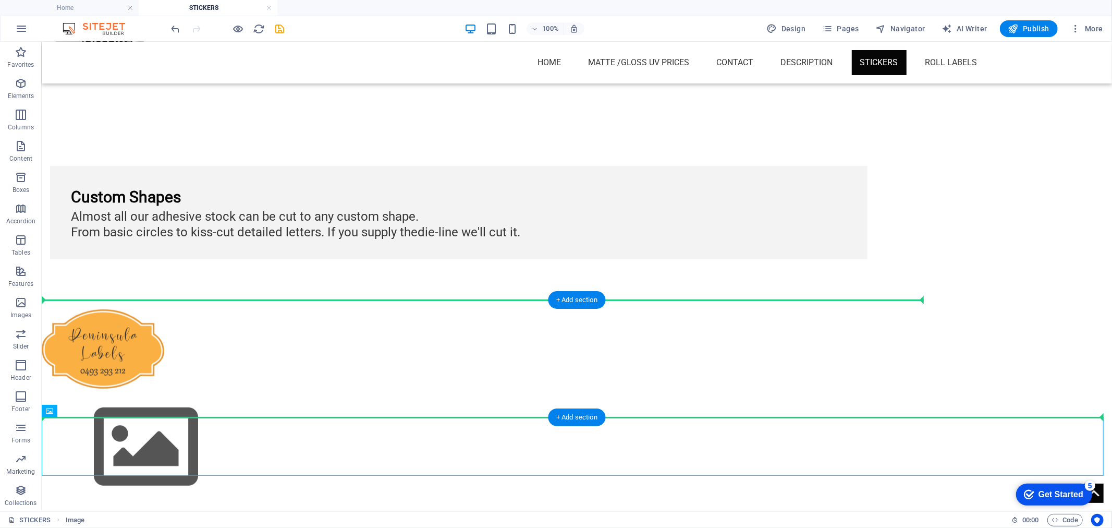
drag, startPoint x: 114, startPoint y: 476, endPoint x: 260, endPoint y: 368, distance: 181.9
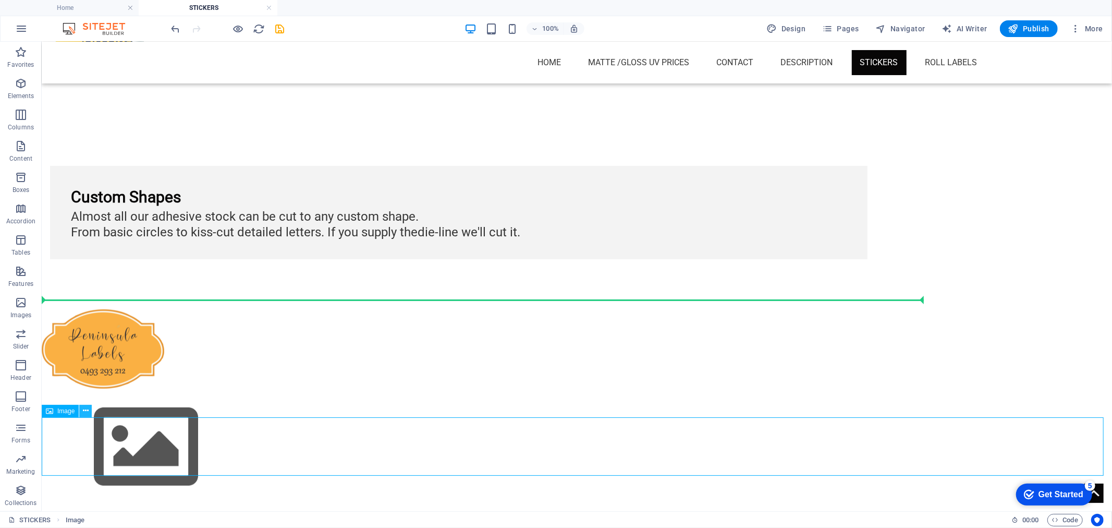
click at [83, 408] on icon at bounding box center [86, 410] width 6 height 11
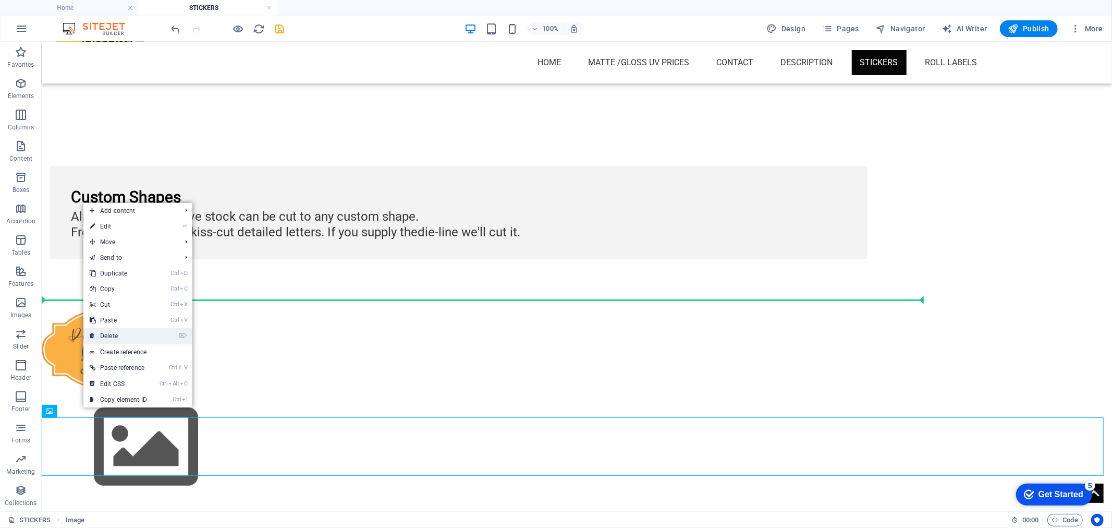
click at [105, 336] on link "⌦ Delete" at bounding box center [118, 336] width 70 height 16
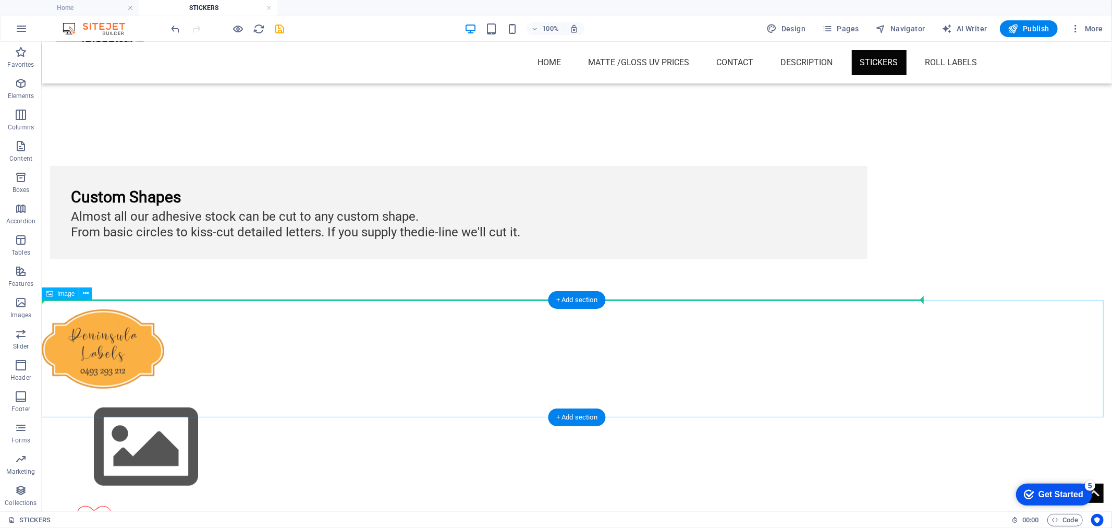
click at [171, 388] on figure at bounding box center [576, 446] width 1071 height 117
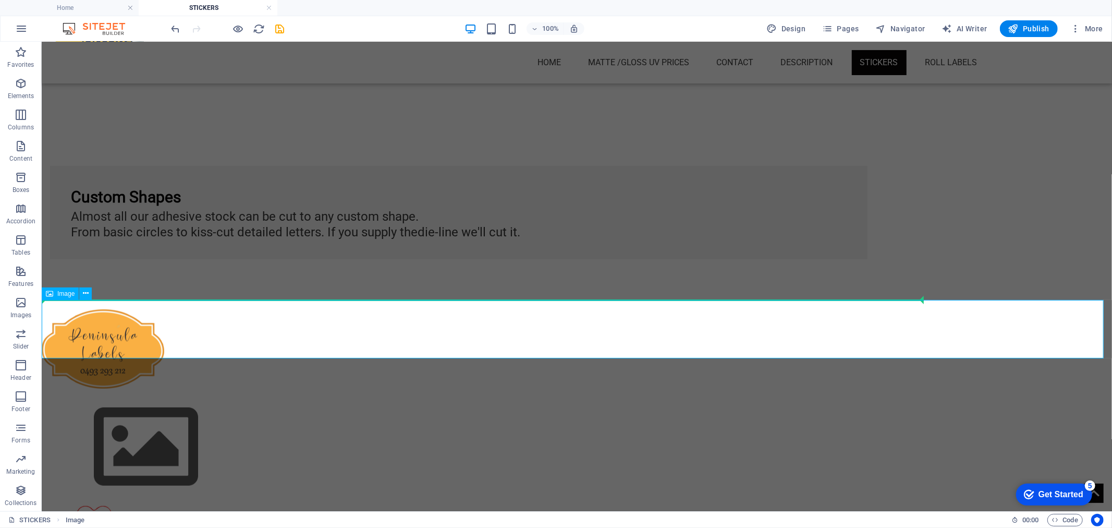
click at [86, 388] on figure at bounding box center [576, 446] width 1071 height 117
click at [86, 290] on icon at bounding box center [86, 293] width 6 height 11
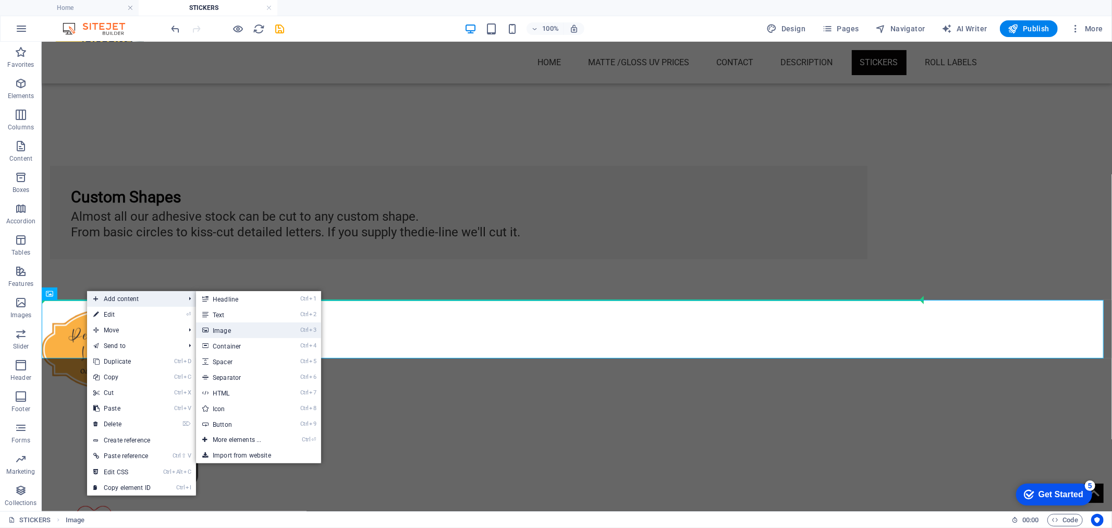
click at [242, 334] on link "Ctrl 3 Image" at bounding box center [239, 330] width 86 height 16
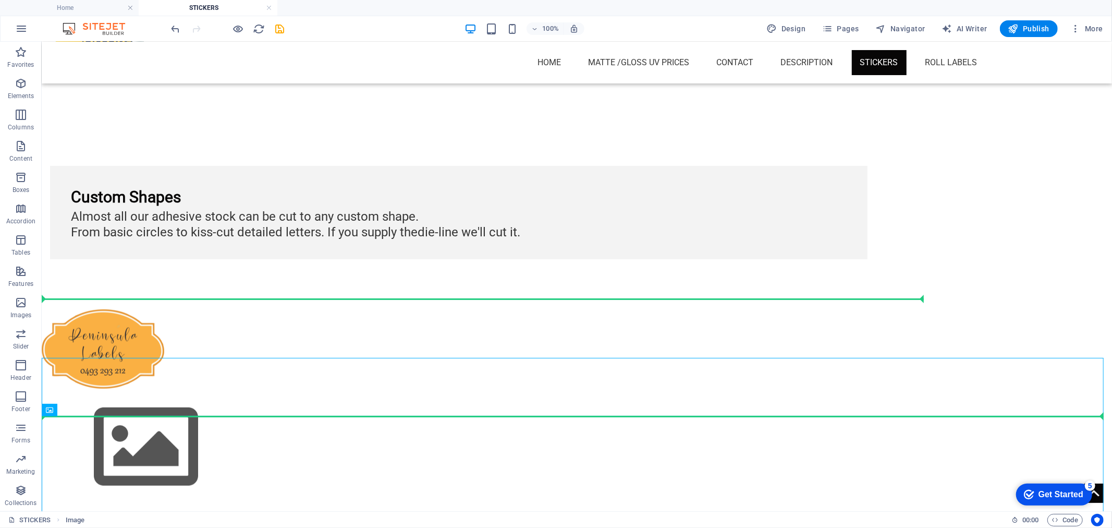
scroll to position [410, 0]
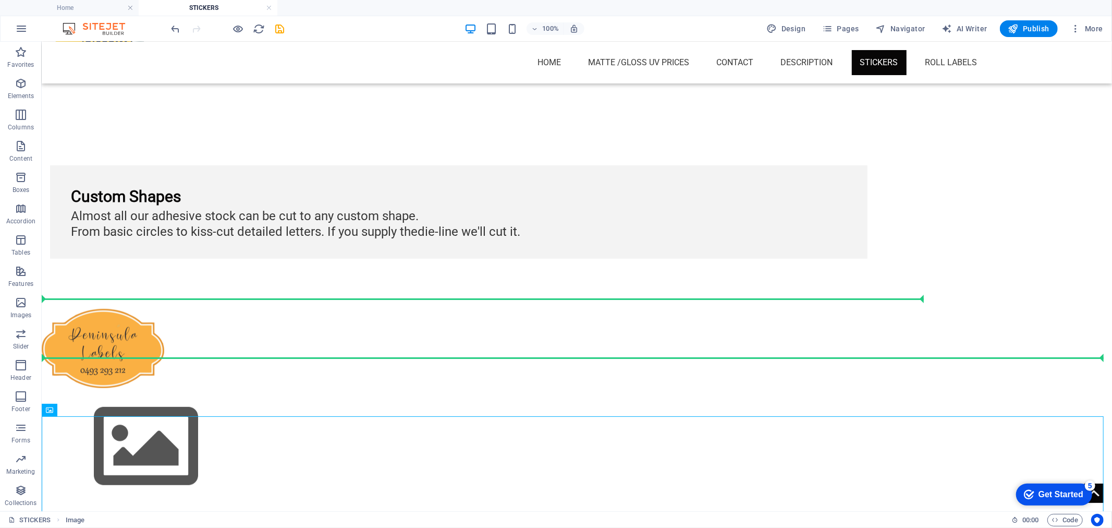
drag, startPoint x: 112, startPoint y: 456, endPoint x: 74, endPoint y: 385, distance: 80.5
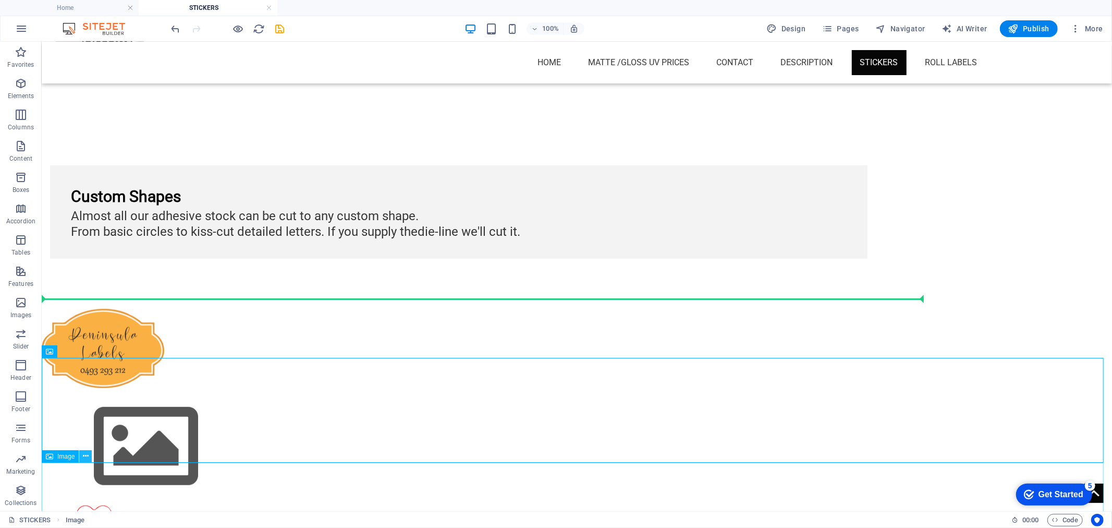
click at [83, 458] on icon at bounding box center [86, 456] width 6 height 11
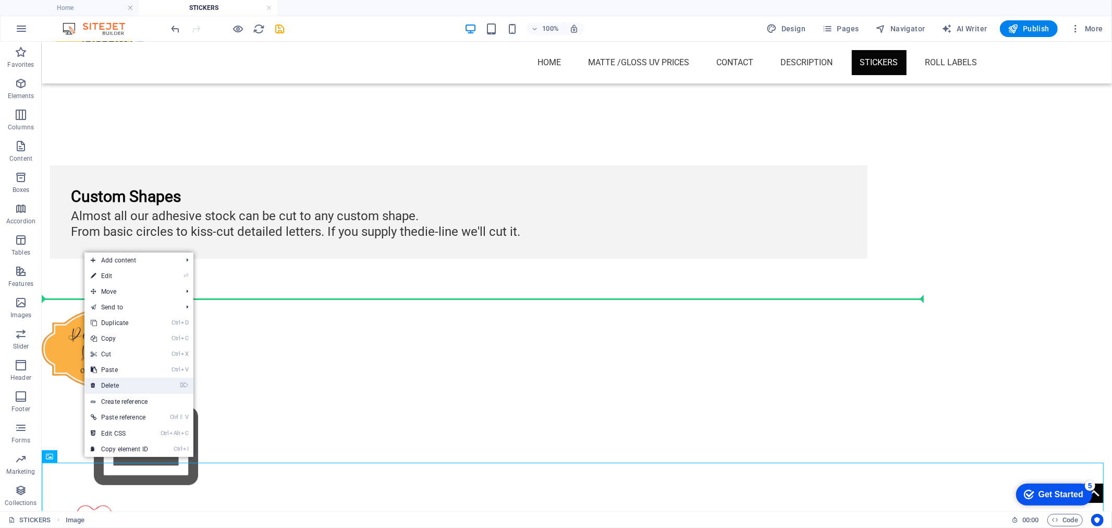
click at [110, 383] on link "⌦ Delete" at bounding box center [119, 386] width 70 height 16
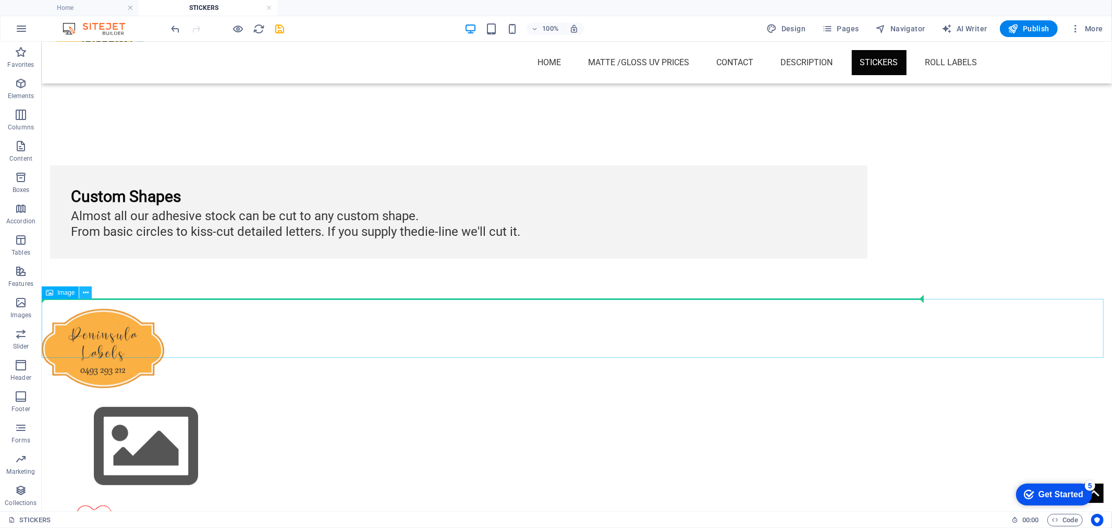
click at [83, 295] on icon at bounding box center [86, 292] width 6 height 11
click at [86, 289] on icon at bounding box center [86, 292] width 6 height 11
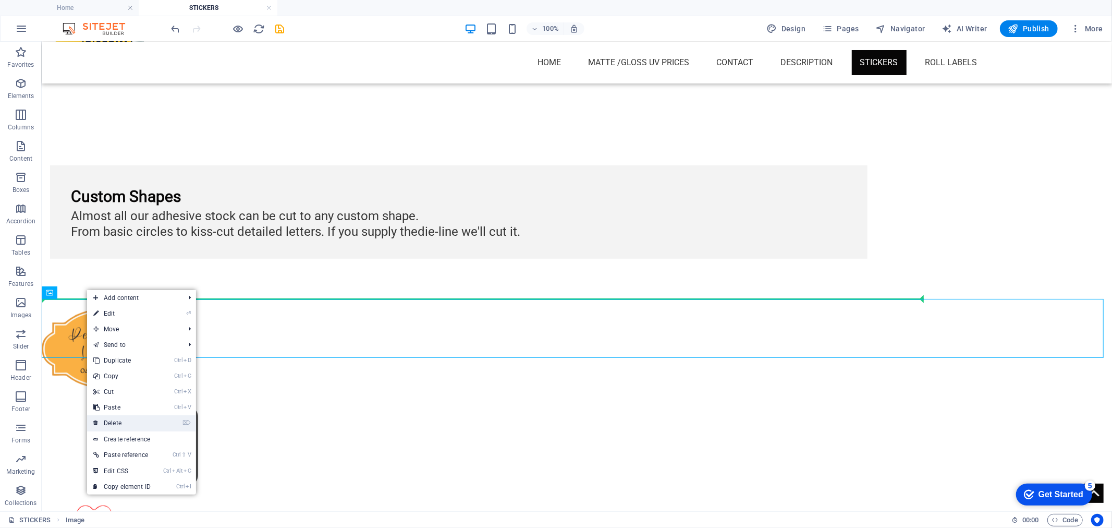
click at [119, 421] on link "⌦ Delete" at bounding box center [122, 423] width 70 height 16
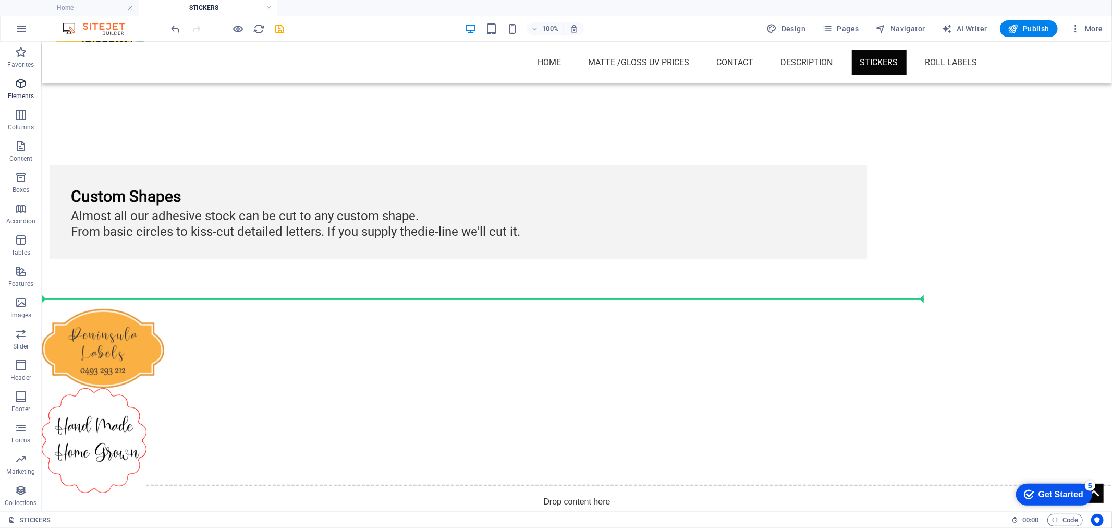
click at [25, 84] on icon "button" at bounding box center [21, 83] width 13 height 13
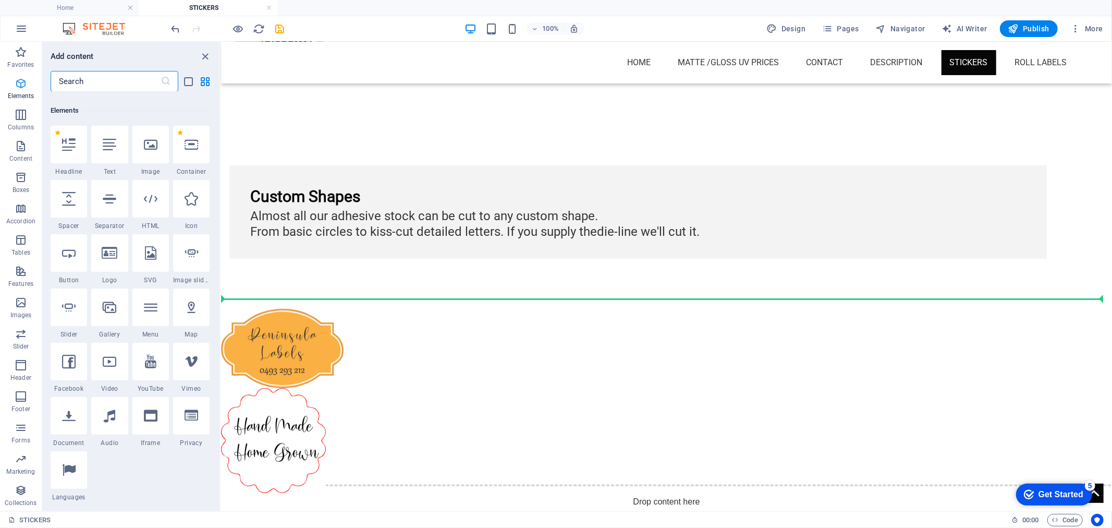
scroll to position [111, 0]
click at [103, 305] on icon at bounding box center [110, 303] width 14 height 14
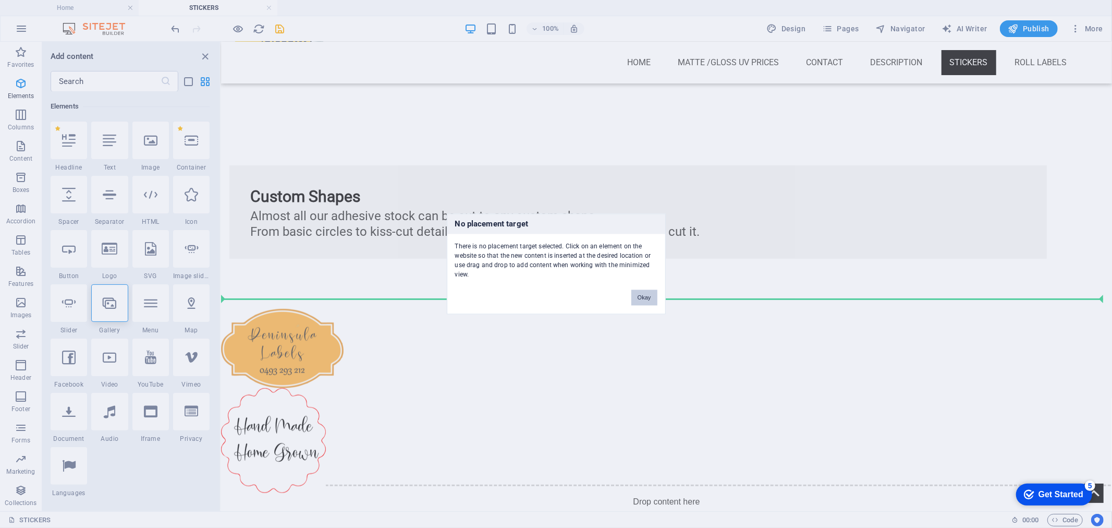
click at [647, 298] on button "Okay" at bounding box center [644, 298] width 26 height 16
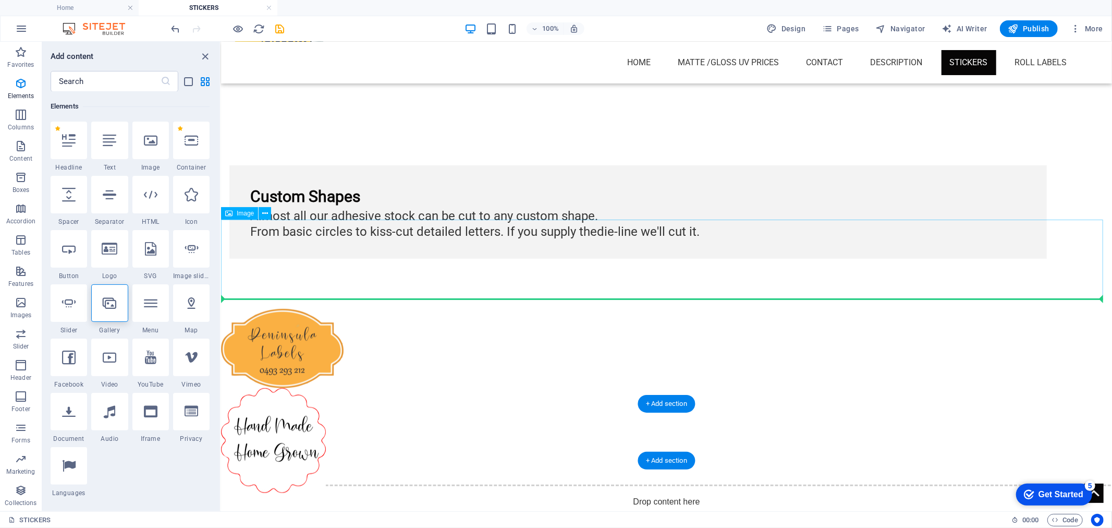
click at [292, 308] on figure at bounding box center [666, 347] width 891 height 79
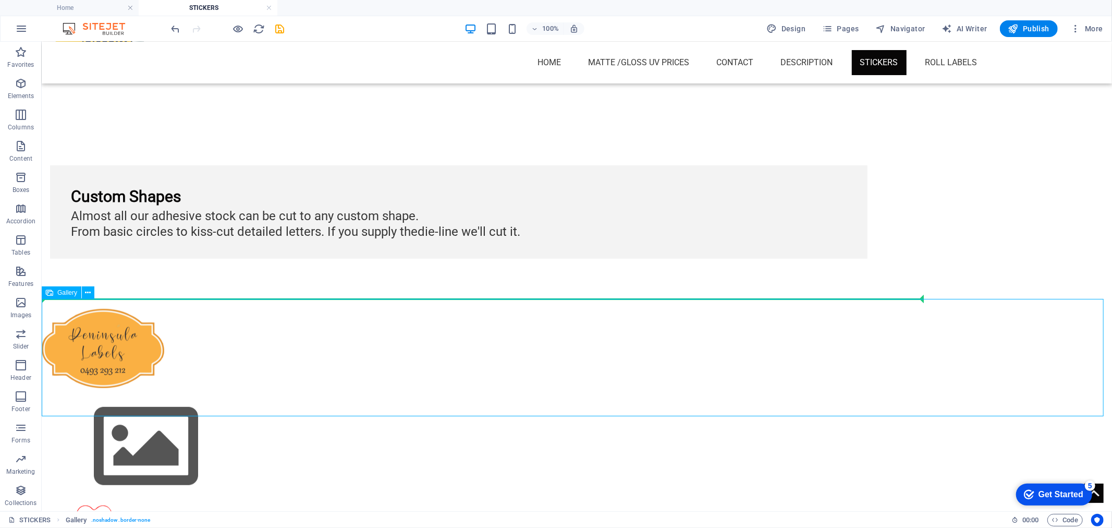
click at [171, 387] on img at bounding box center [145, 445] width 209 height 117
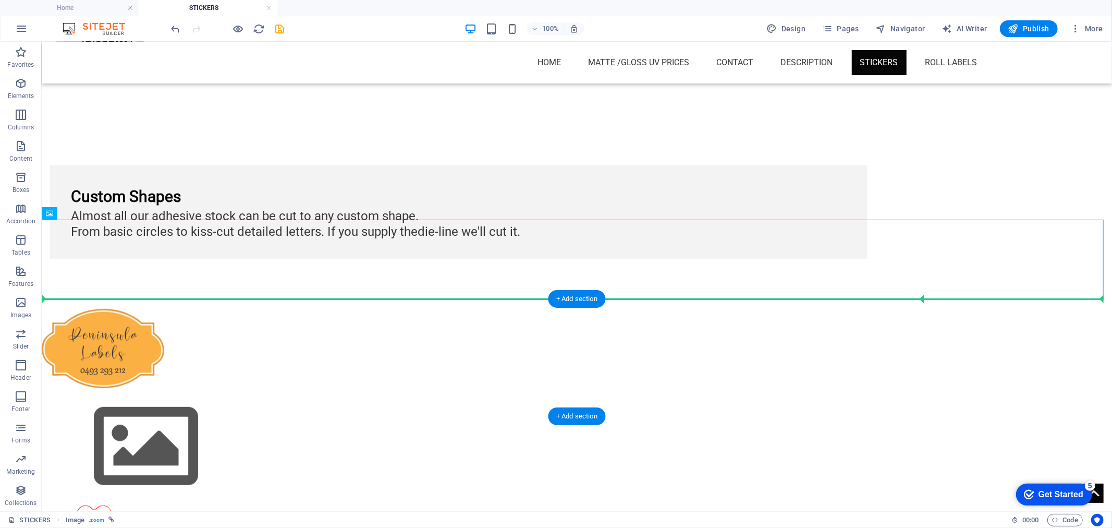
drag, startPoint x: 105, startPoint y: 251, endPoint x: 125, endPoint y: 349, distance: 100.0
drag, startPoint x: 102, startPoint y: 254, endPoint x: 119, endPoint y: 343, distance: 90.3
click at [120, 387] on img at bounding box center [145, 445] width 209 height 117
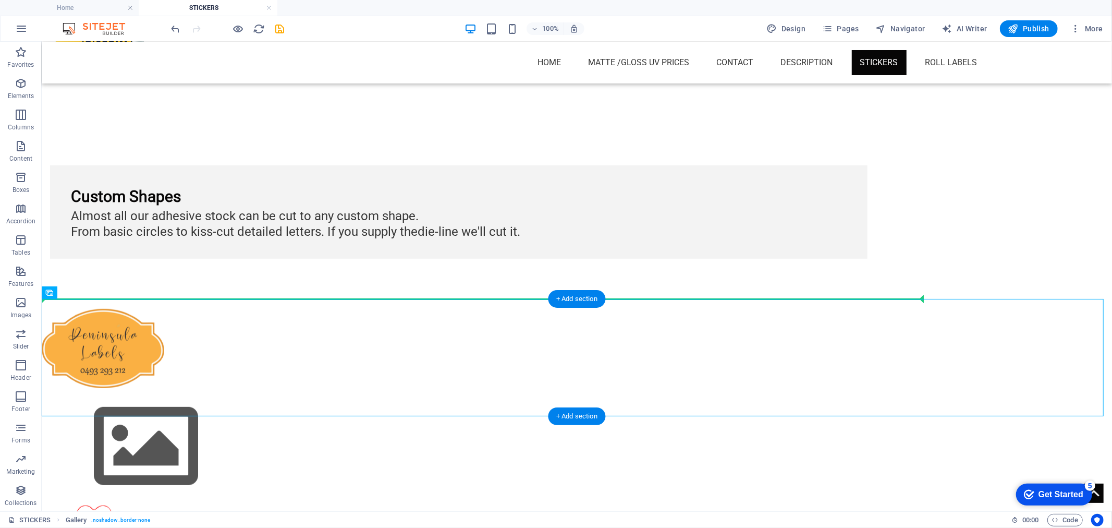
click at [120, 387] on img at bounding box center [145, 445] width 209 height 117
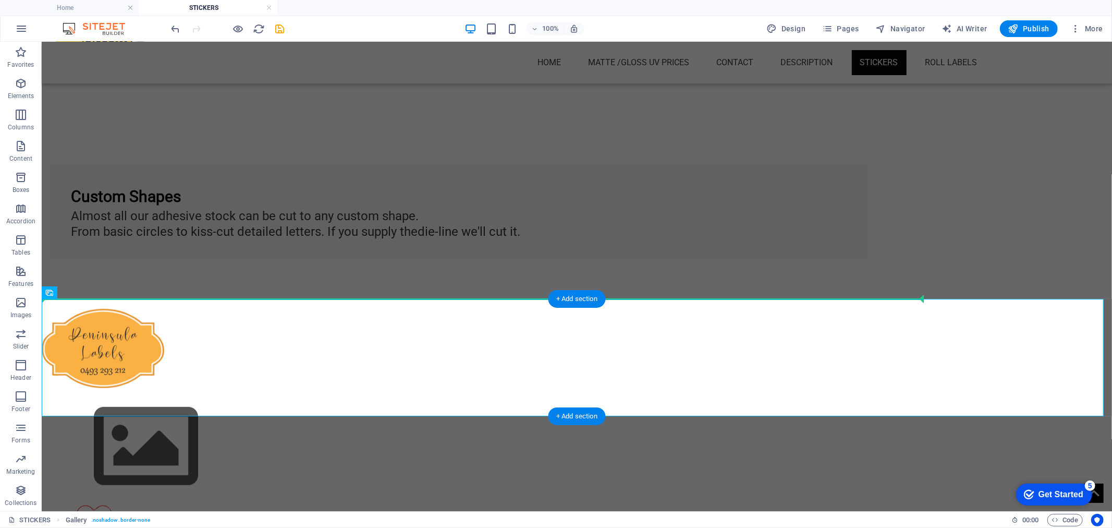
click at [140, 387] on img at bounding box center [145, 445] width 209 height 117
click at [580, 301] on div "+ Add section" at bounding box center [577, 299] width 58 height 18
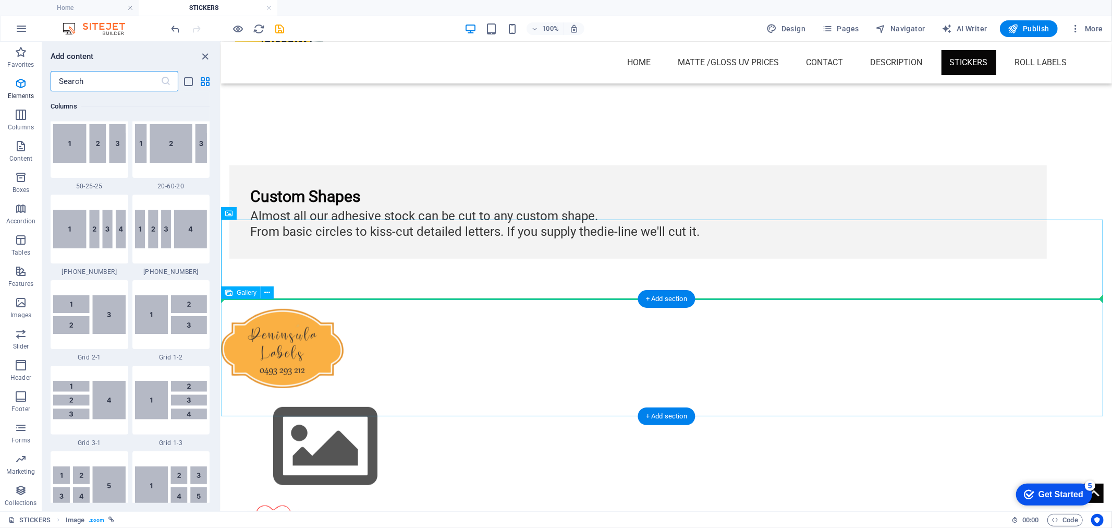
scroll to position [1824, 0]
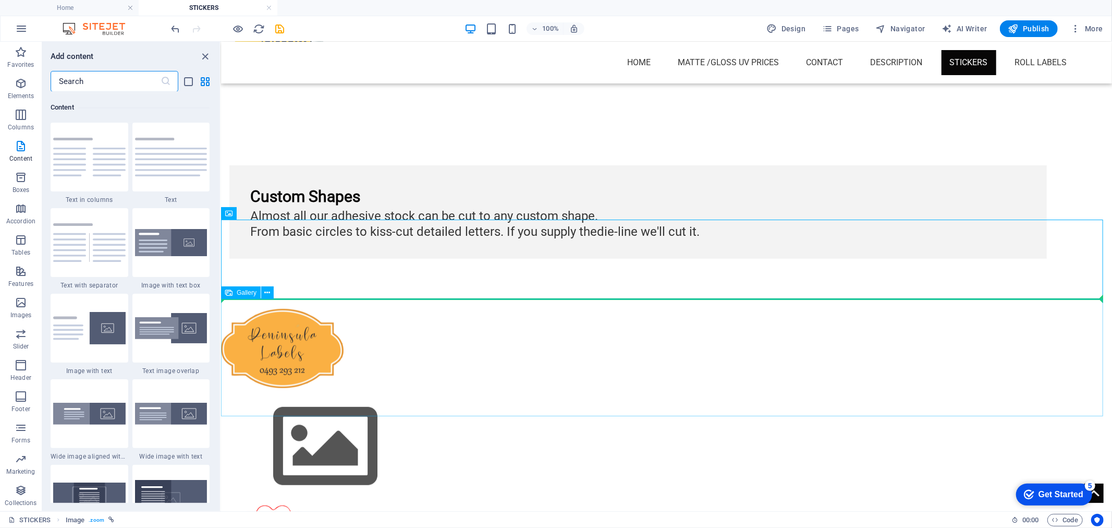
click at [241, 294] on span "Gallery" at bounding box center [247, 292] width 20 height 6
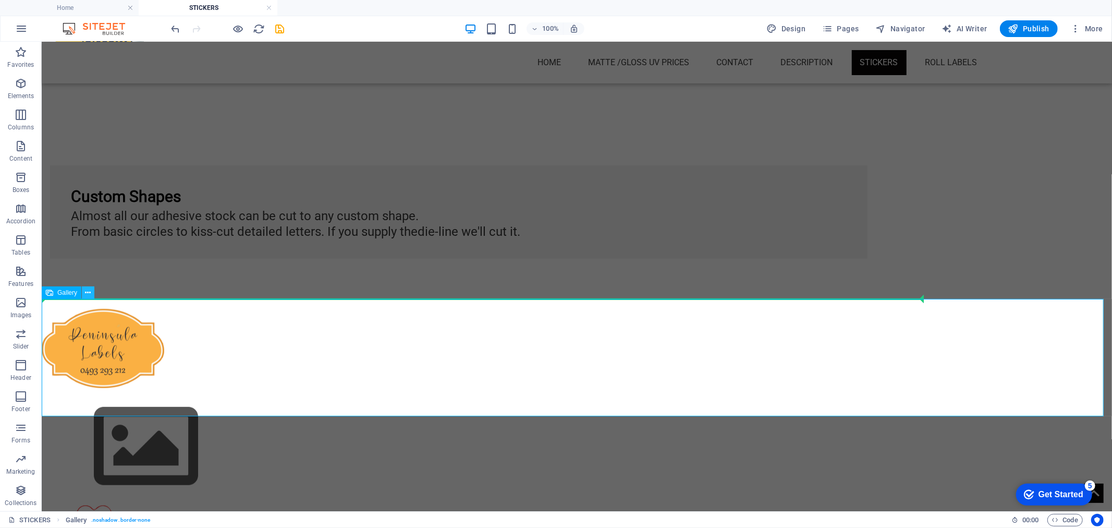
click at [86, 292] on icon at bounding box center [89, 292] width 6 height 11
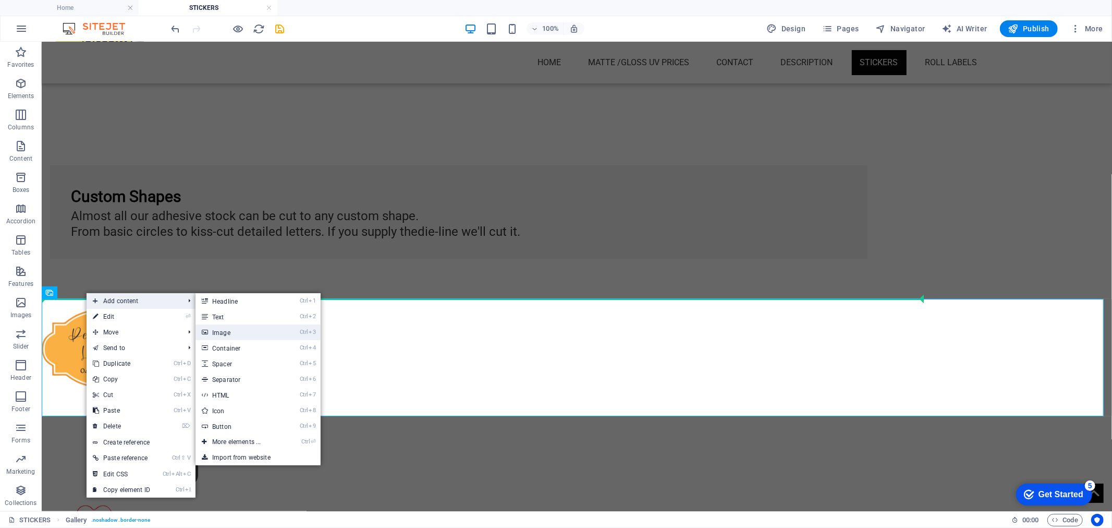
click at [232, 334] on link "Ctrl 3 Image" at bounding box center [239, 332] width 86 height 16
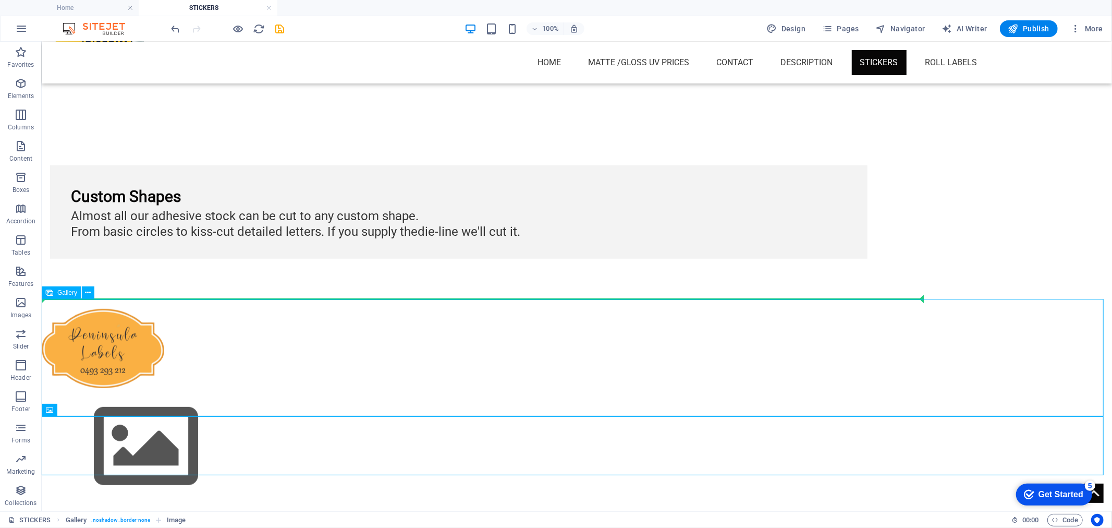
click at [130, 387] on img at bounding box center [145, 445] width 209 height 117
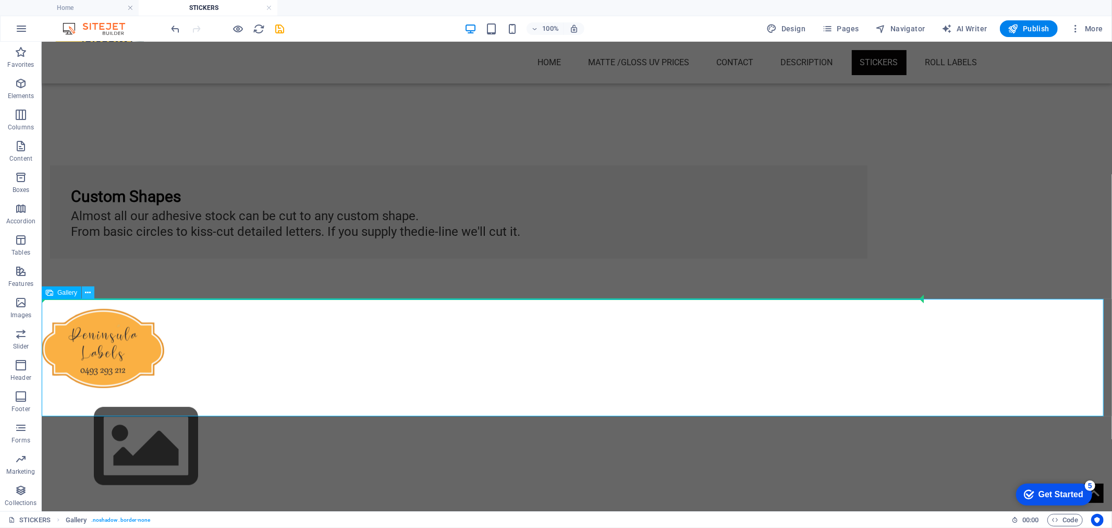
click at [89, 292] on icon at bounding box center [89, 292] width 6 height 11
click at [86, 293] on icon at bounding box center [89, 292] width 6 height 11
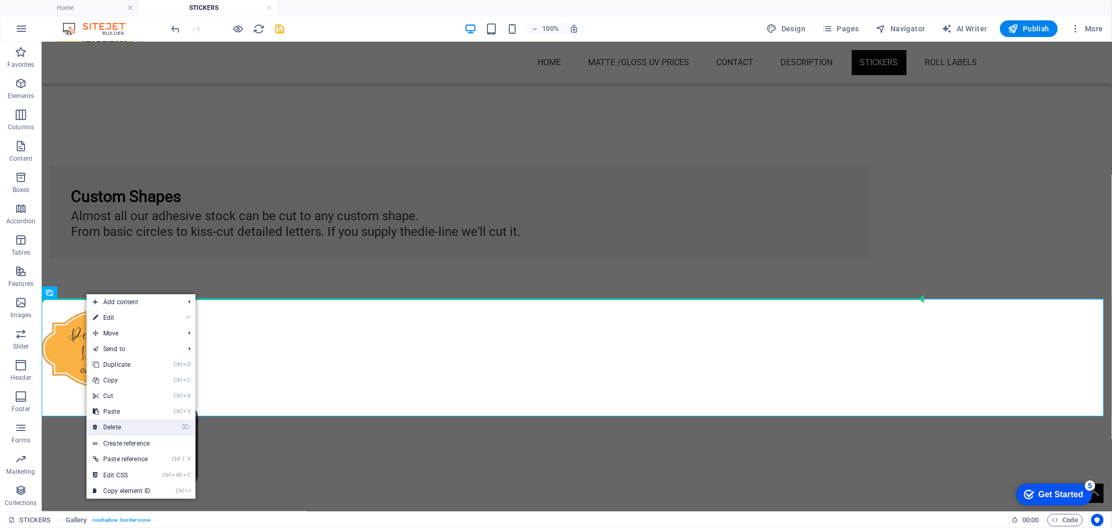
click at [123, 424] on link "⌦ Delete" at bounding box center [122, 427] width 70 height 16
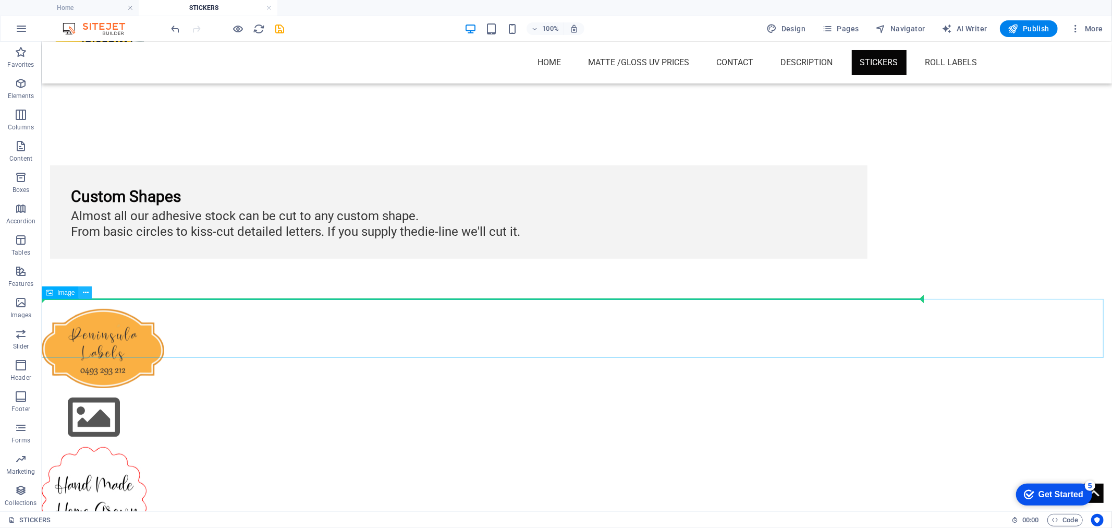
click at [86, 294] on icon at bounding box center [86, 292] width 6 height 11
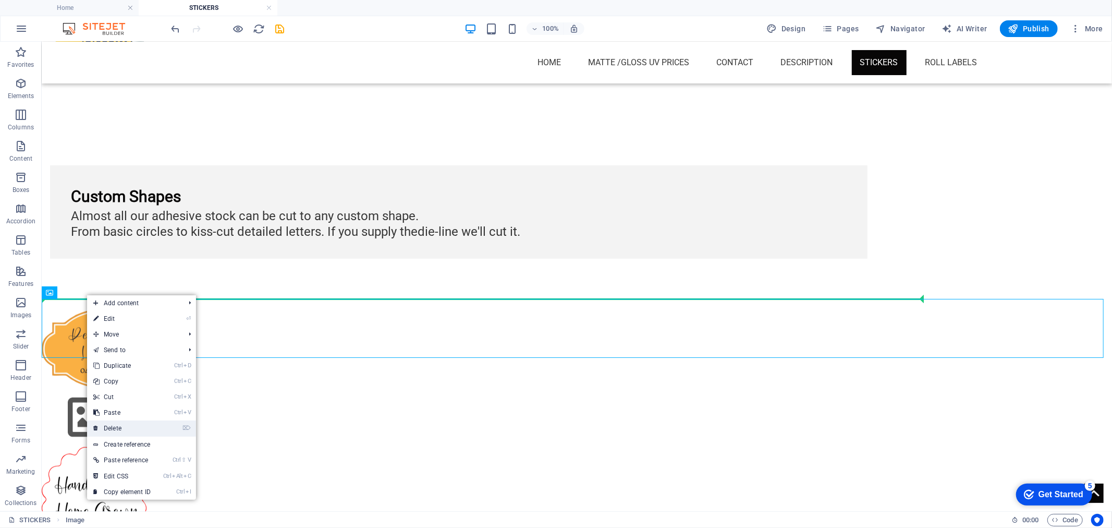
drag, startPoint x: 110, startPoint y: 420, endPoint x: 71, endPoint y: 379, distance: 56.4
click at [110, 420] on link "⌦ Delete" at bounding box center [122, 428] width 70 height 16
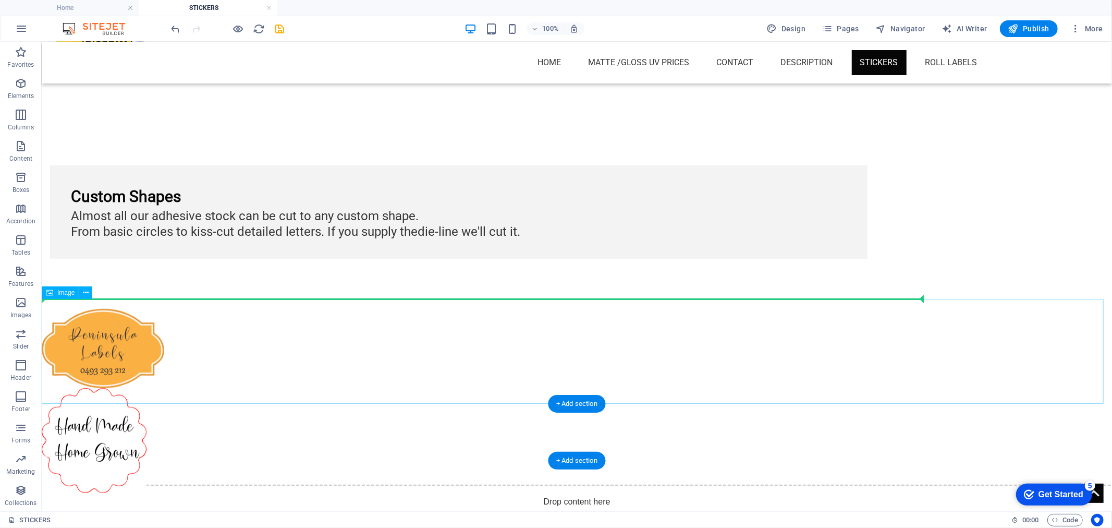
click at [105, 387] on figure at bounding box center [576, 439] width 1071 height 105
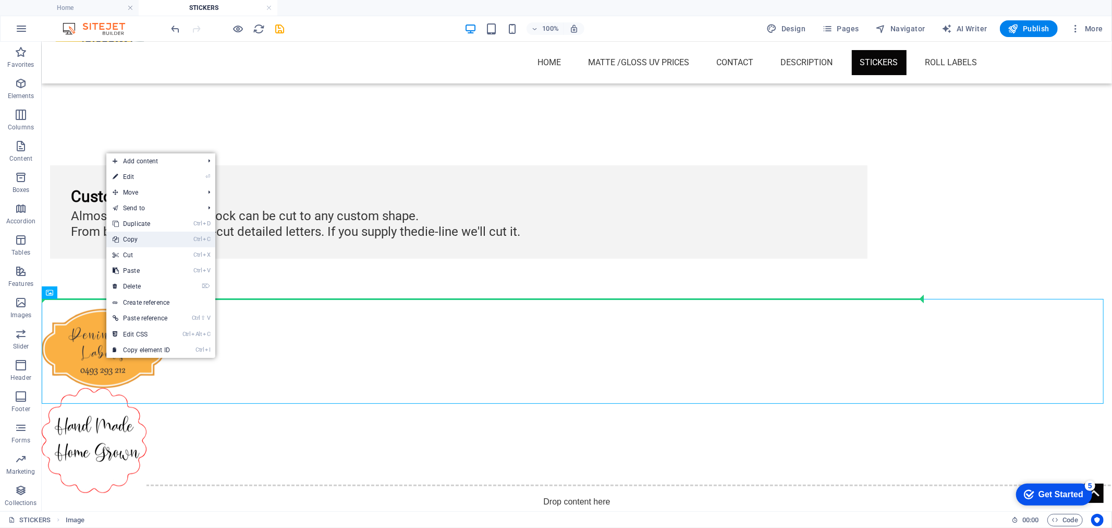
click at [123, 236] on link "Ctrl C Copy" at bounding box center [141, 240] width 70 height 16
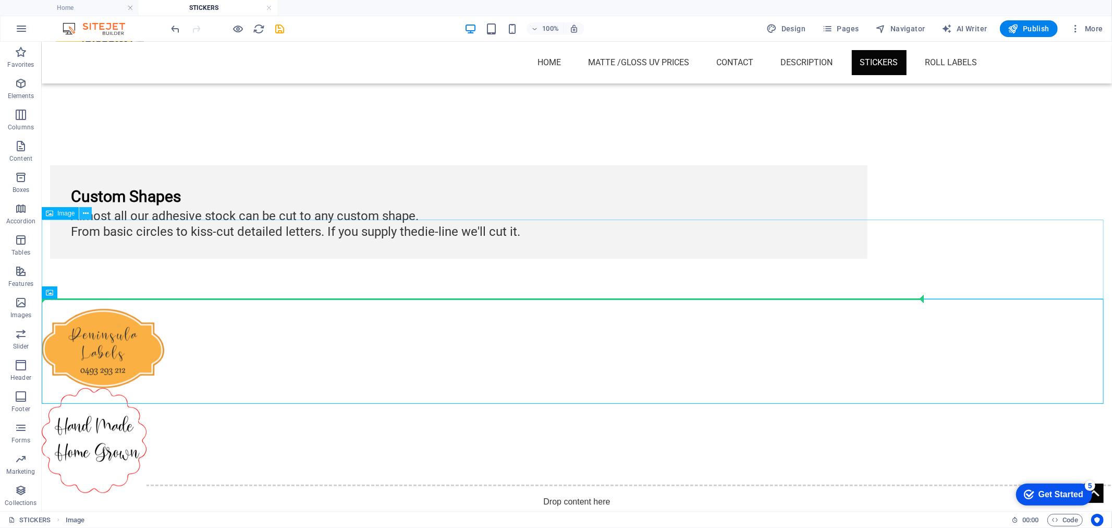
click at [86, 212] on icon at bounding box center [86, 213] width 6 height 11
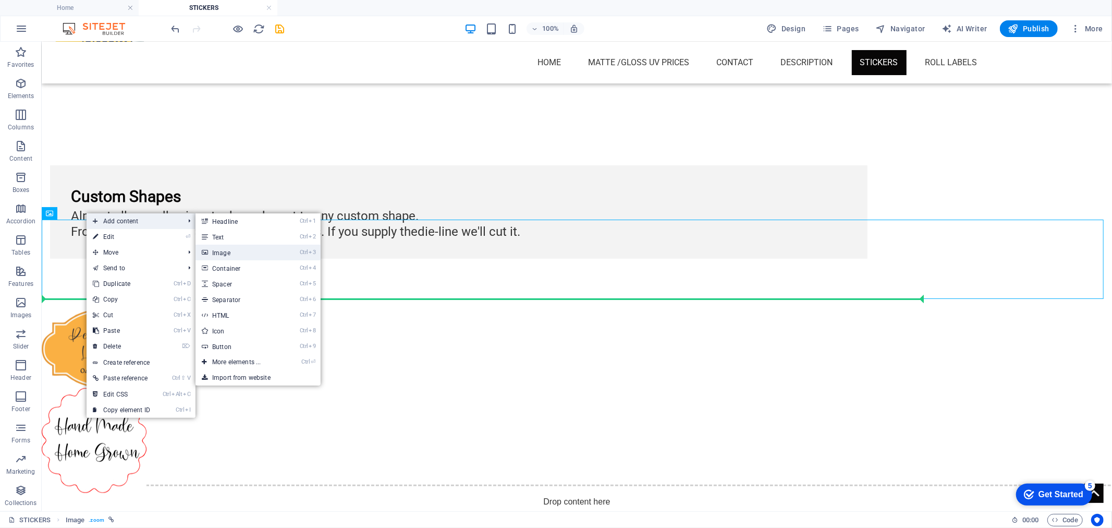
click at [237, 251] on link "Ctrl 3 Image" at bounding box center [239, 253] width 86 height 16
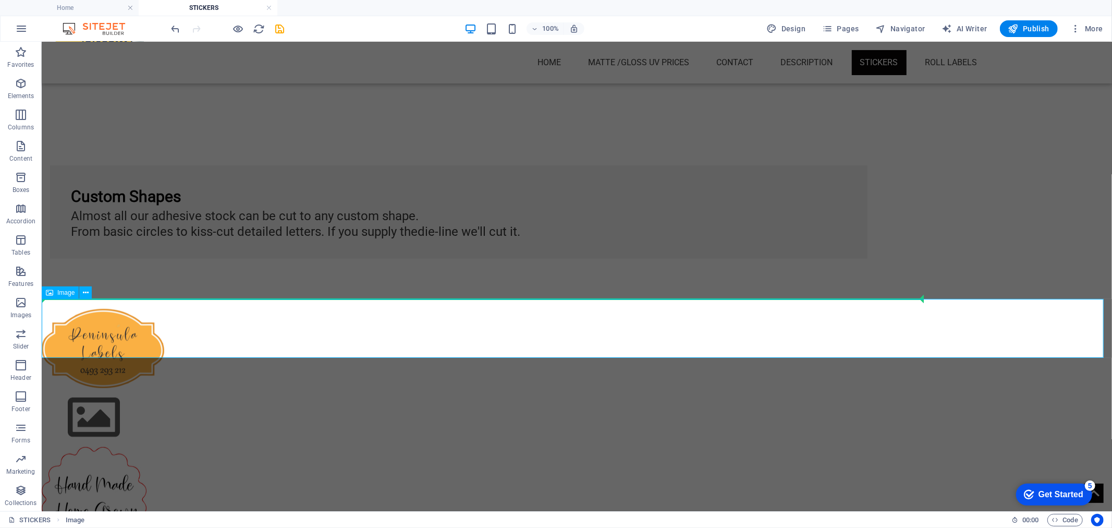
click at [101, 387] on figure at bounding box center [576, 416] width 1071 height 59
click at [96, 387] on figure at bounding box center [576, 416] width 1071 height 59
click at [87, 295] on icon at bounding box center [86, 292] width 6 height 11
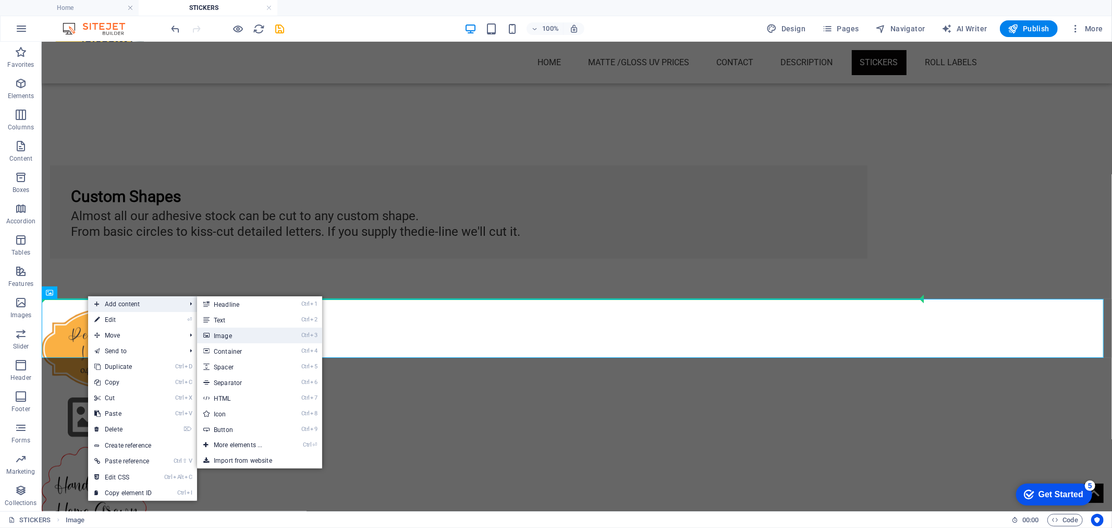
click at [209, 330] on icon at bounding box center [205, 335] width 5 height 16
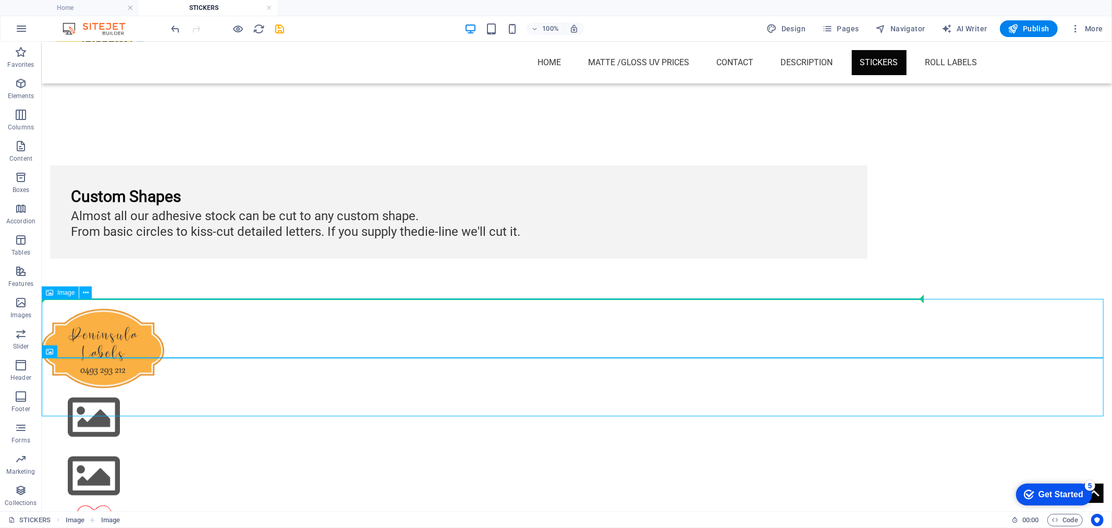
click at [75, 296] on div "Image" at bounding box center [60, 292] width 37 height 13
click at [86, 293] on icon at bounding box center [86, 292] width 6 height 11
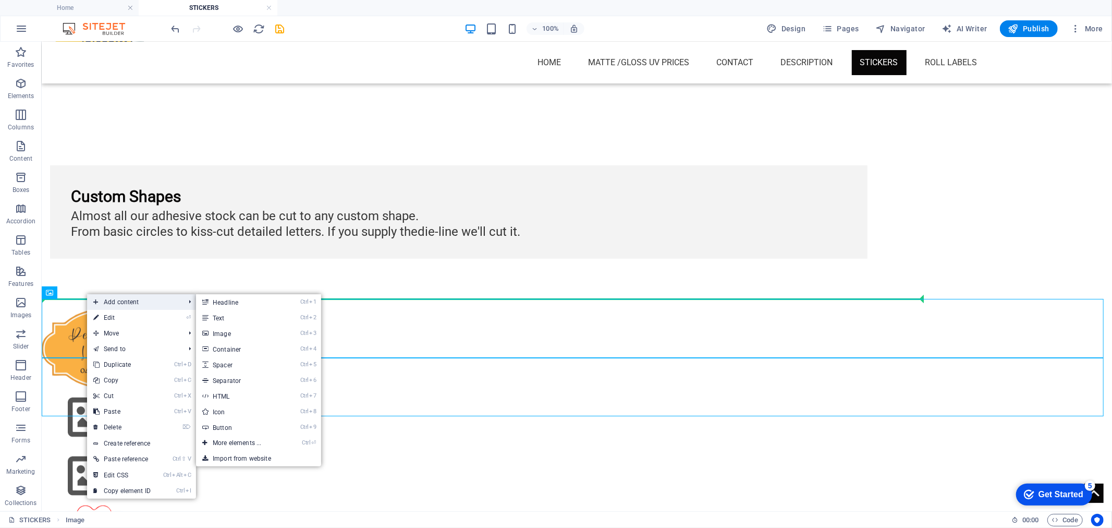
click at [128, 300] on span "Add content" at bounding box center [133, 302] width 93 height 16
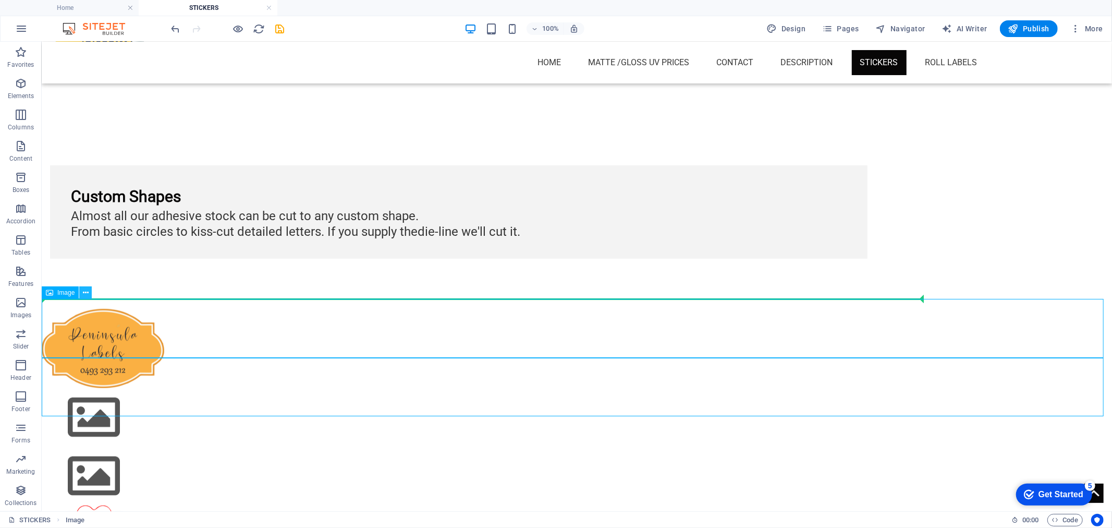
click at [89, 296] on button at bounding box center [85, 292] width 13 height 13
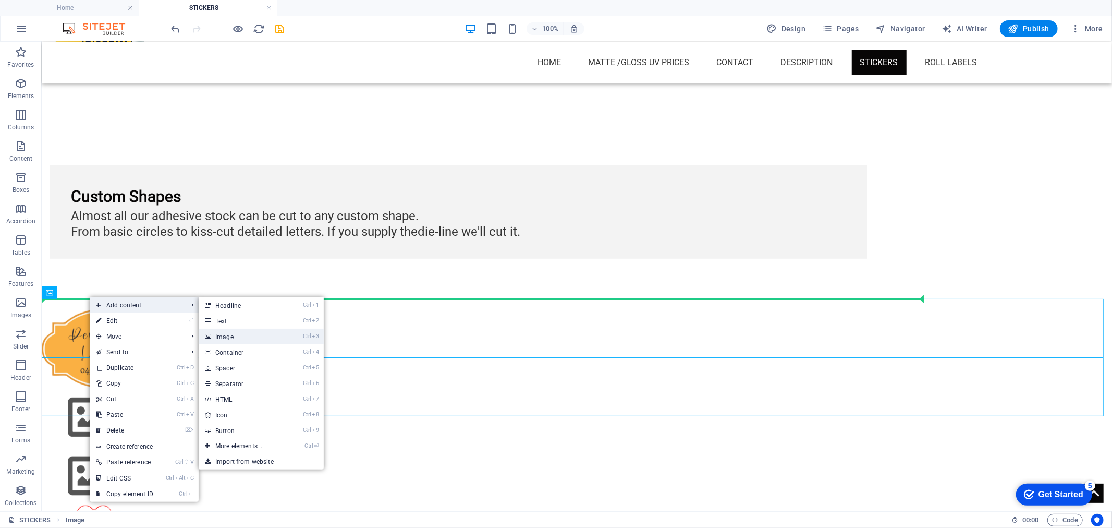
click at [235, 336] on link "Ctrl 3 Image" at bounding box center [242, 337] width 86 height 16
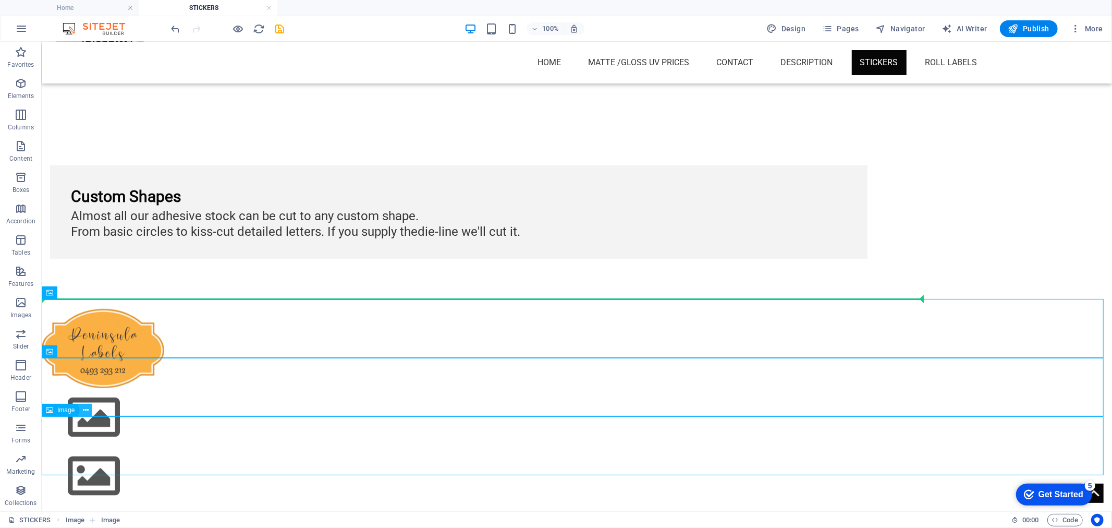
click at [86, 408] on icon at bounding box center [86, 410] width 6 height 11
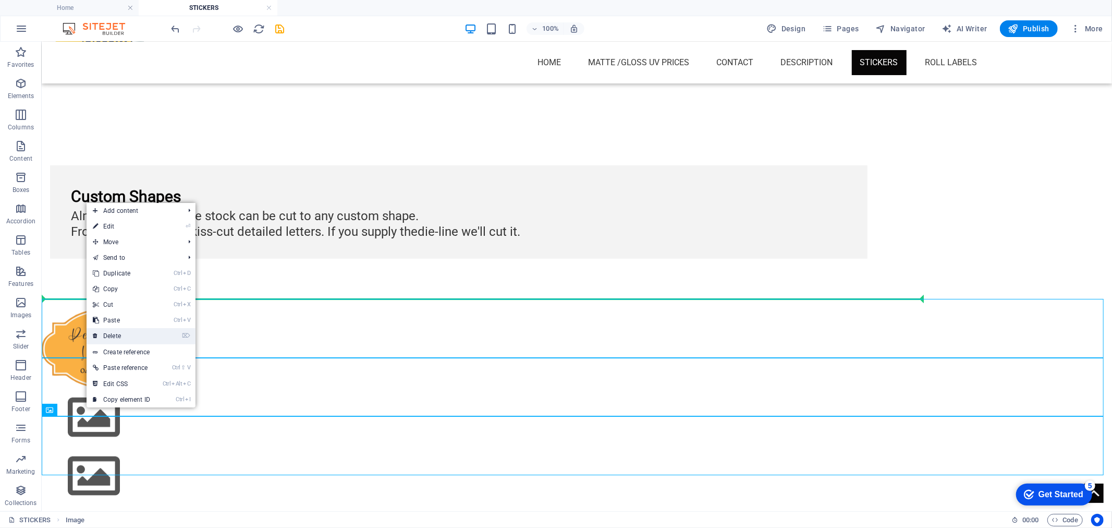
click at [126, 337] on link "⌦ Delete" at bounding box center [122, 336] width 70 height 16
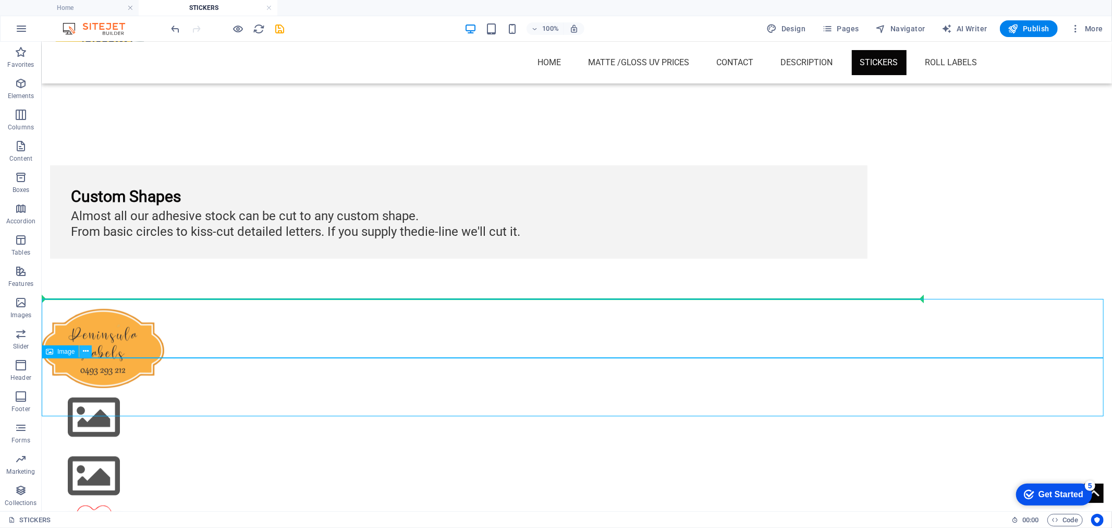
click at [86, 353] on icon at bounding box center [86, 351] width 6 height 11
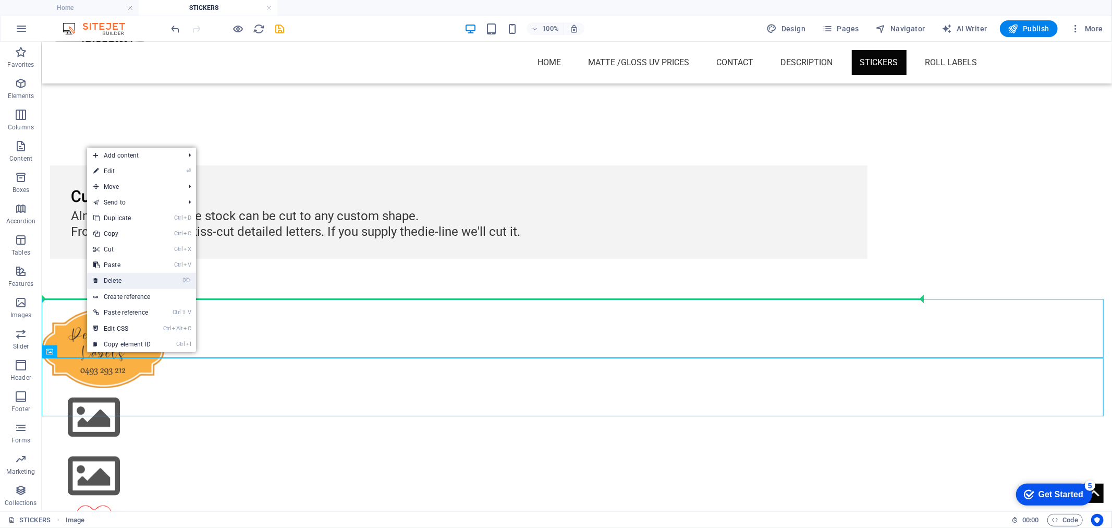
click at [122, 283] on link "⌦ Delete" at bounding box center [122, 281] width 70 height 16
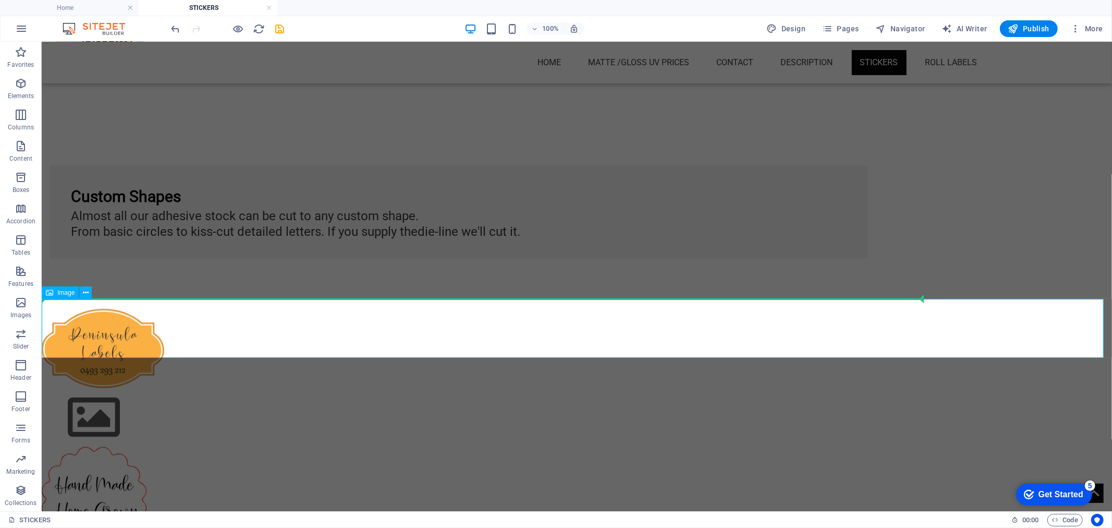
click at [132, 387] on figure at bounding box center [576, 416] width 1071 height 59
click at [83, 387] on figure at bounding box center [576, 416] width 1071 height 59
click at [95, 387] on figure at bounding box center [576, 416] width 1071 height 59
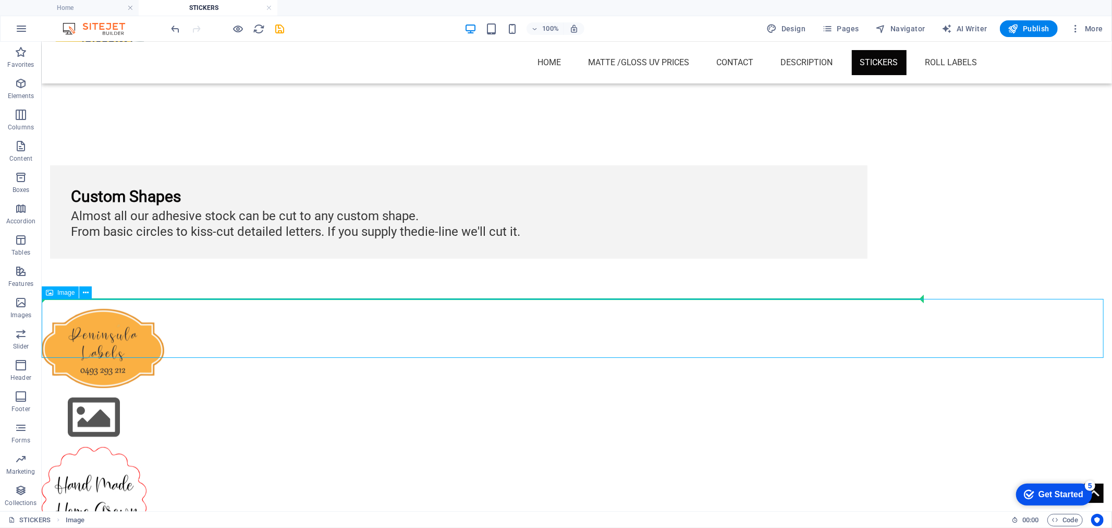
drag, startPoint x: 924, startPoint y: 300, endPoint x: 559, endPoint y: 313, distance: 365.3
click at [575, 387] on figure at bounding box center [576, 416] width 1071 height 59
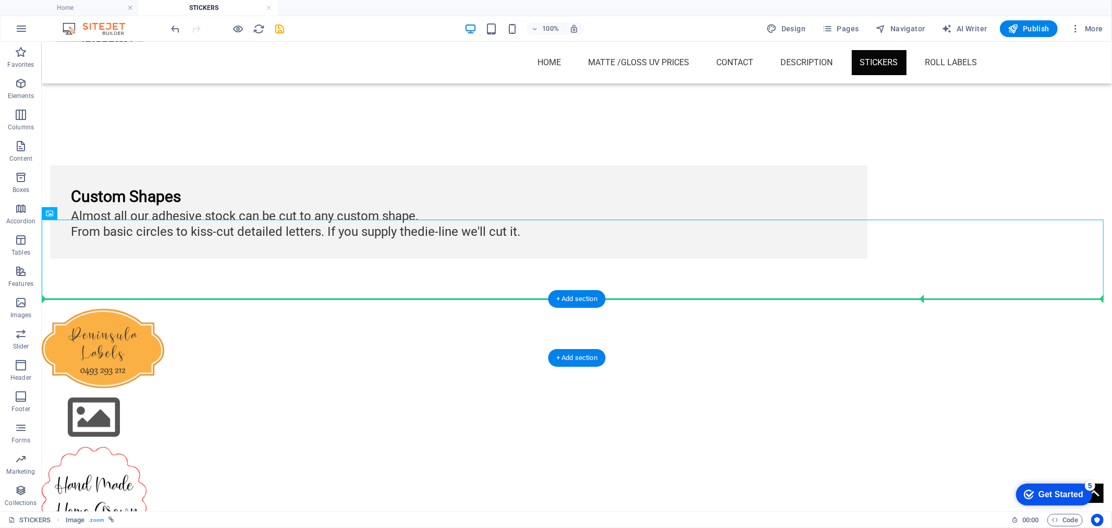
drag, startPoint x: 108, startPoint y: 252, endPoint x: 86, endPoint y: 318, distance: 69.8
click at [94, 387] on figure at bounding box center [576, 416] width 1071 height 59
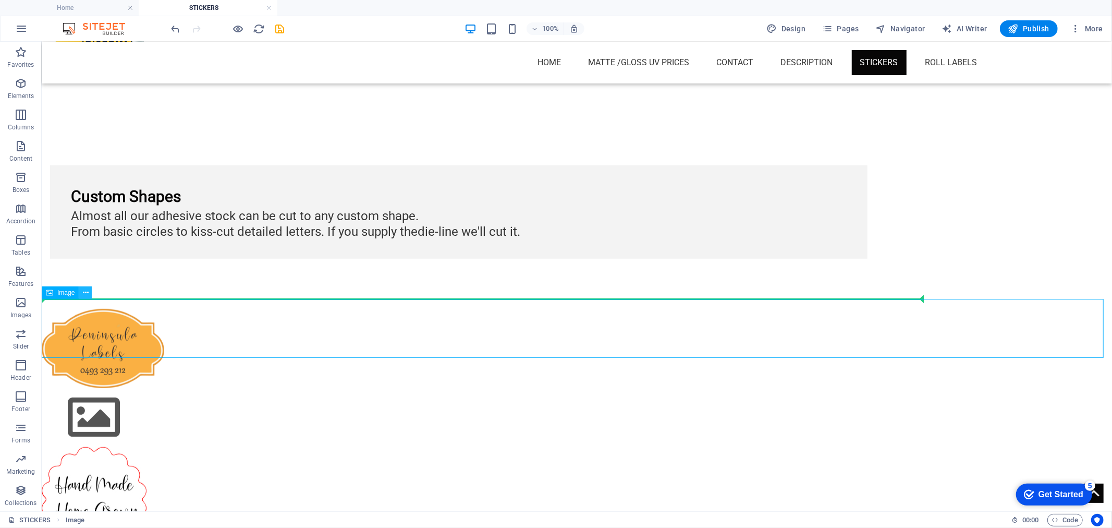
click at [84, 287] on icon at bounding box center [86, 292] width 6 height 11
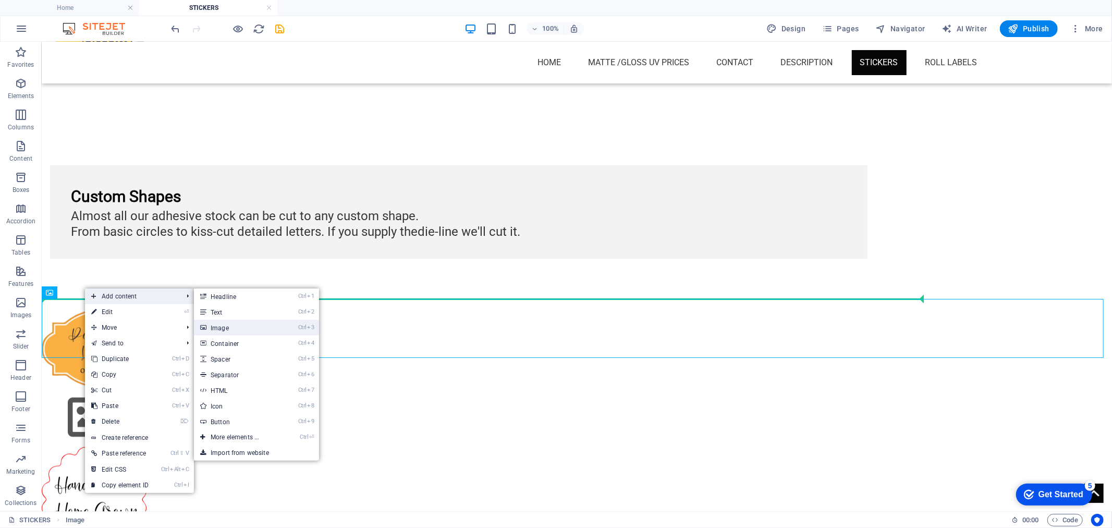
click at [228, 329] on link "Ctrl 3 Image" at bounding box center [237, 328] width 86 height 16
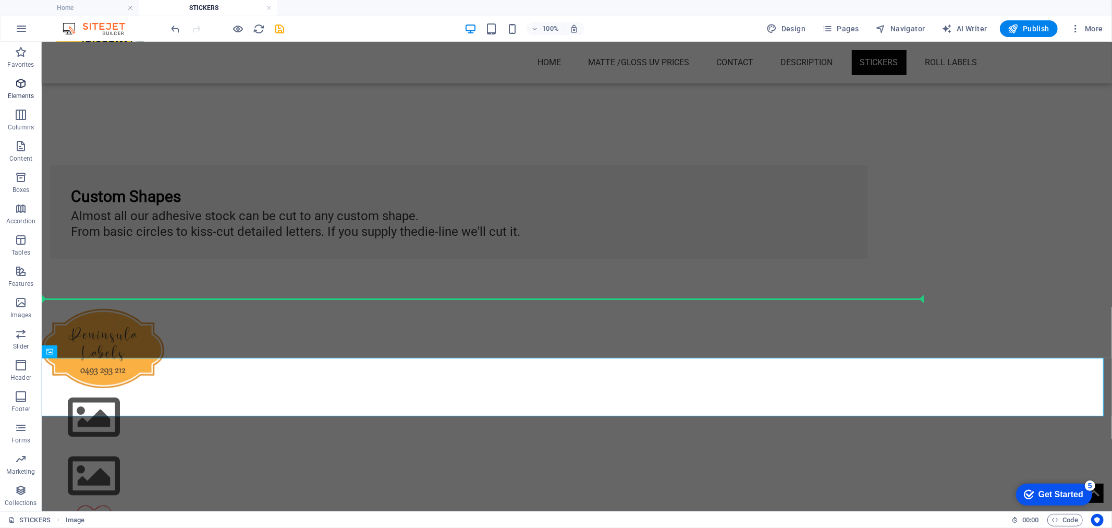
click at [23, 89] on icon "button" at bounding box center [21, 83] width 13 height 13
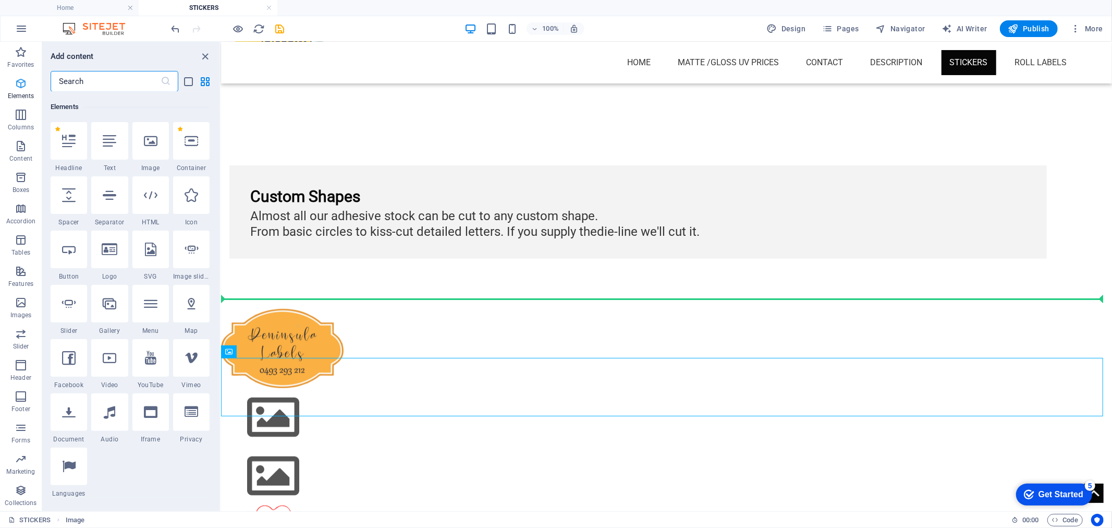
scroll to position [111, 0]
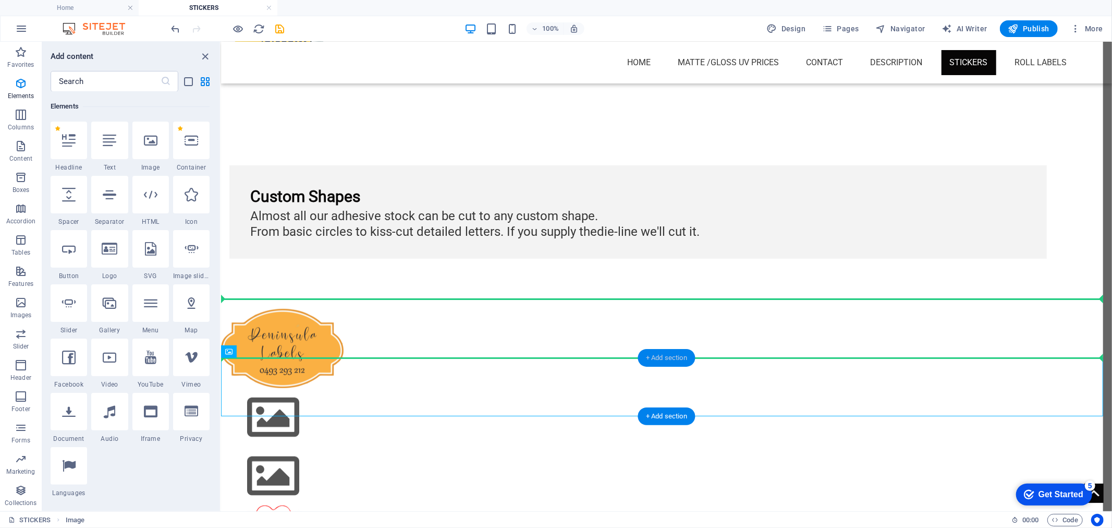
click at [669, 363] on div "+ Add section" at bounding box center [667, 358] width 58 height 18
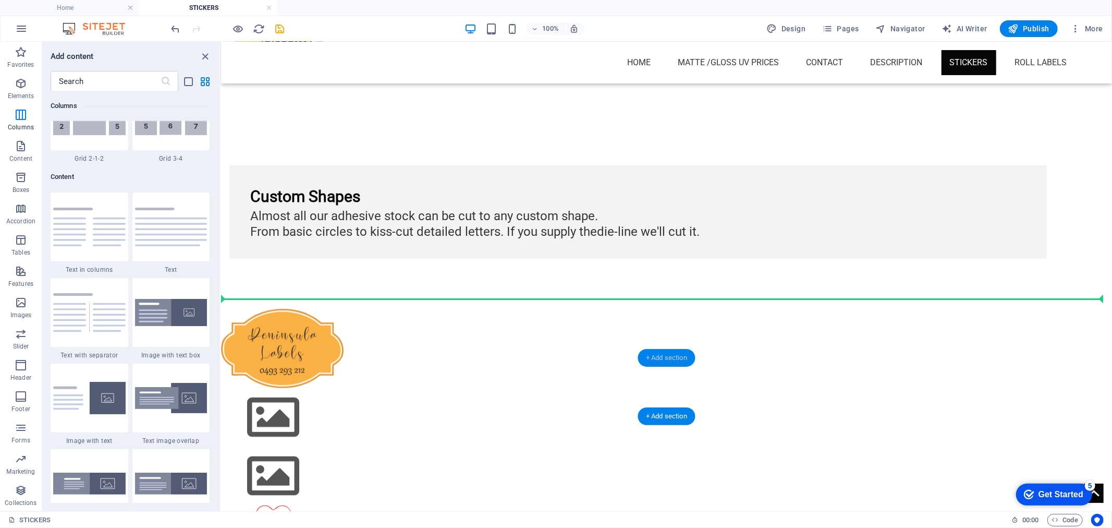
scroll to position [1824, 0]
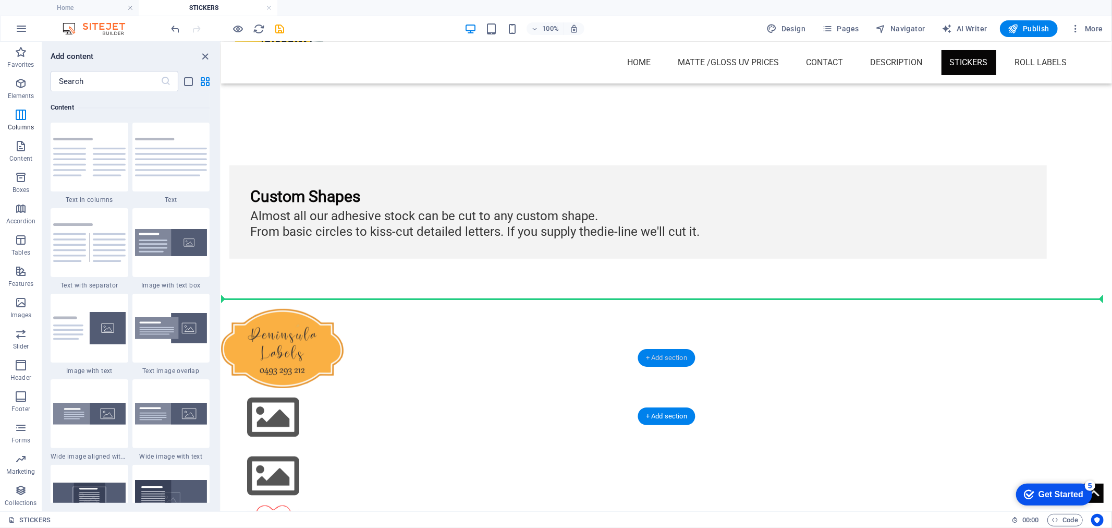
click at [672, 353] on div "+ Add section" at bounding box center [667, 358] width 58 height 18
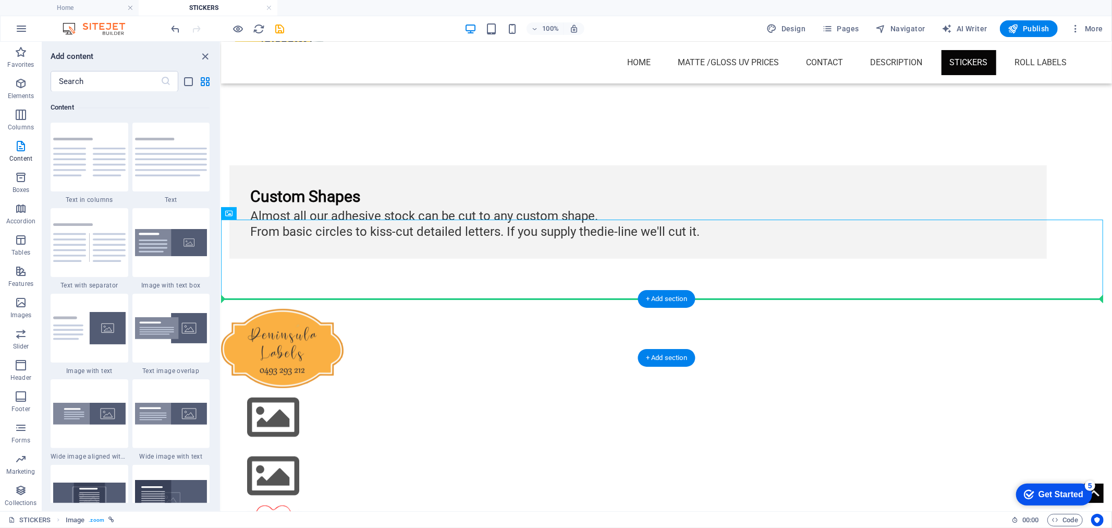
drag, startPoint x: 471, startPoint y: 252, endPoint x: 256, endPoint y: 319, distance: 225.3
drag, startPoint x: 458, startPoint y: 249, endPoint x: 259, endPoint y: 328, distance: 214.4
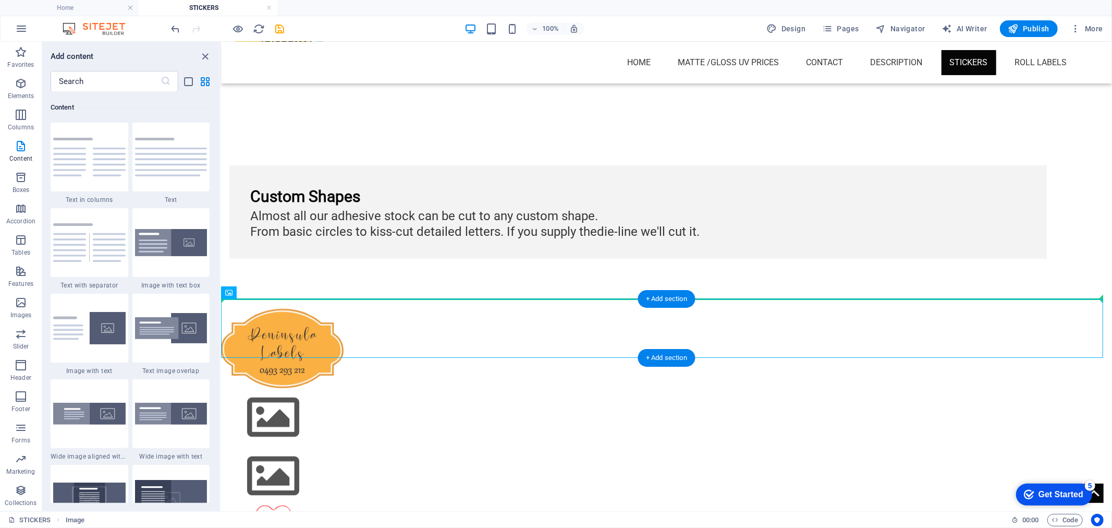
click at [290, 387] on figure at bounding box center [666, 416] width 891 height 59
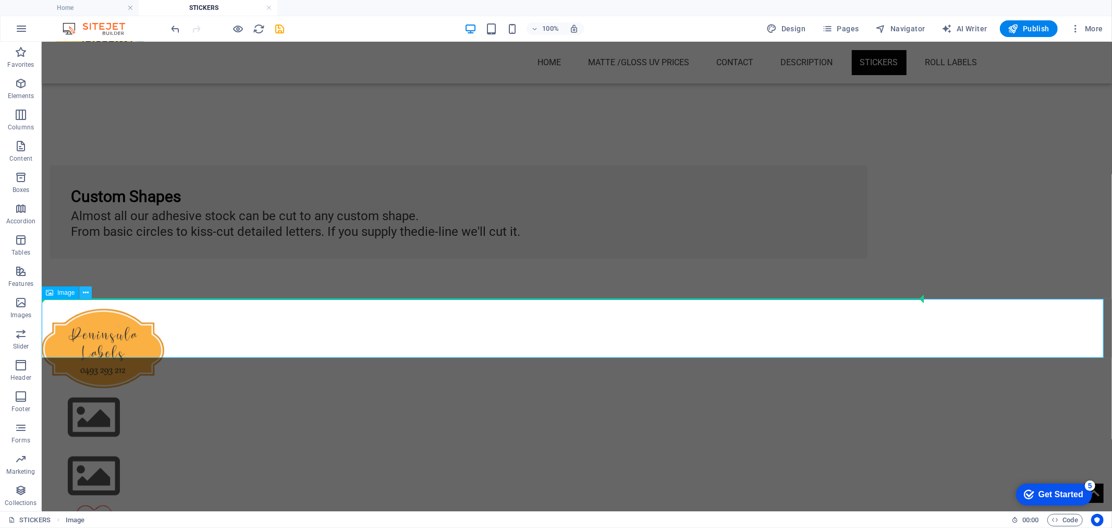
click at [84, 295] on icon at bounding box center [86, 292] width 6 height 11
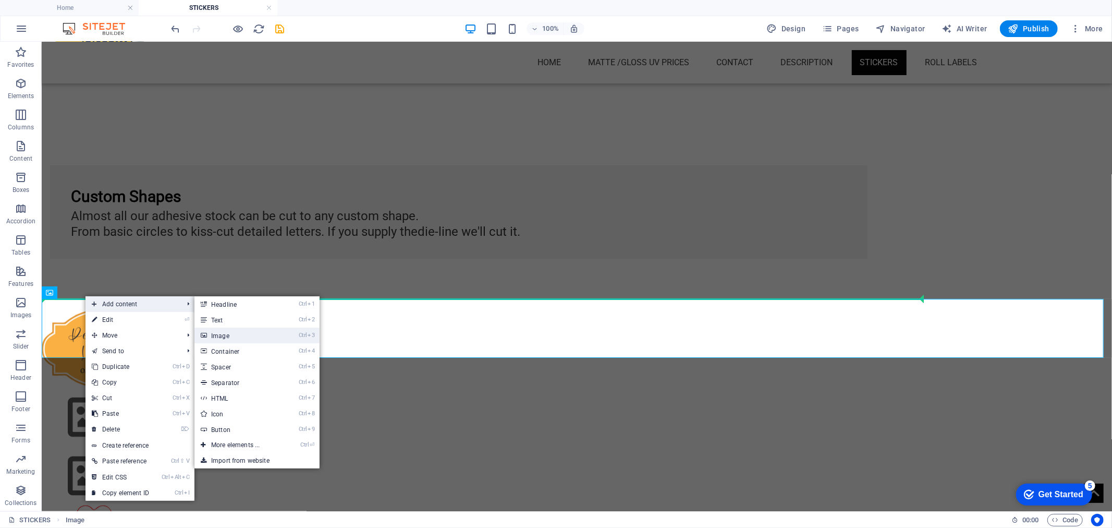
click at [247, 333] on link "Ctrl 3 Image" at bounding box center [238, 335] width 86 height 16
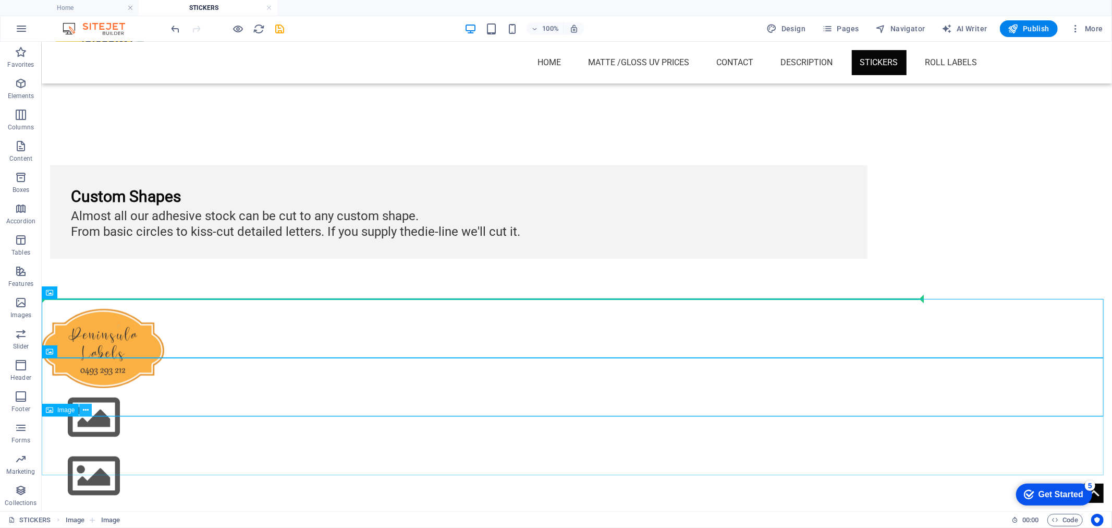
click at [87, 411] on icon at bounding box center [86, 410] width 6 height 11
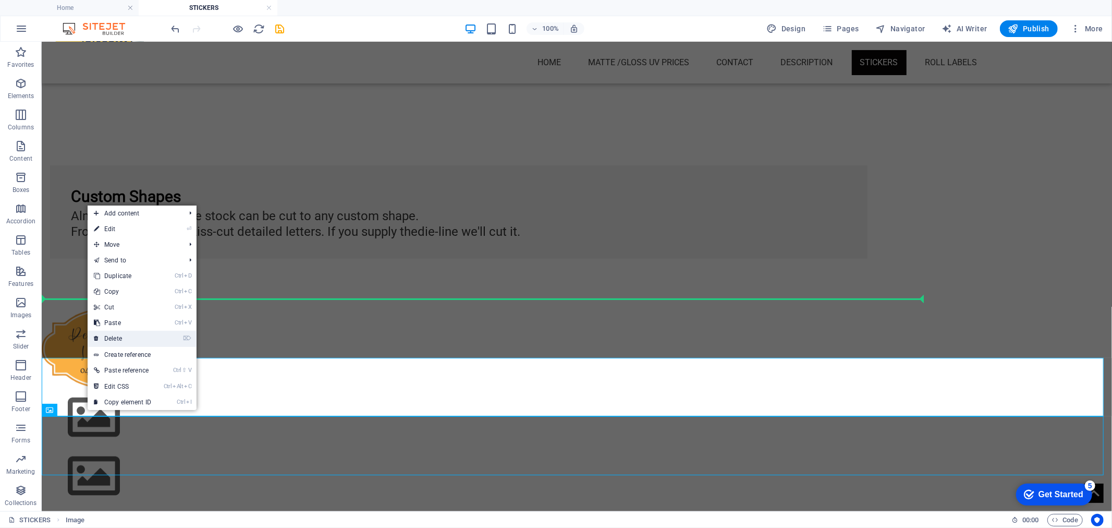
click at [115, 334] on link "⌦ Delete" at bounding box center [123, 339] width 70 height 16
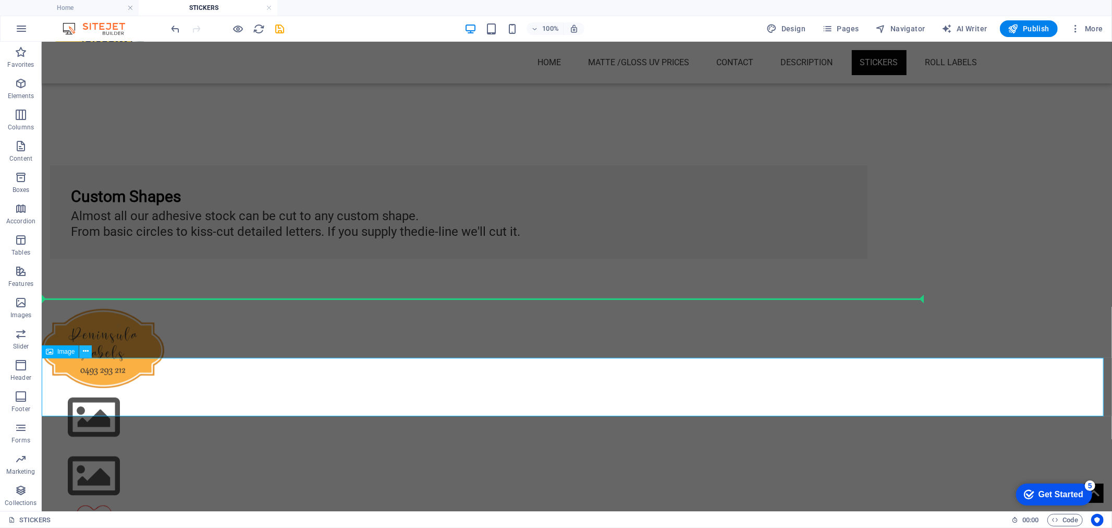
click at [83, 352] on icon at bounding box center [86, 351] width 6 height 11
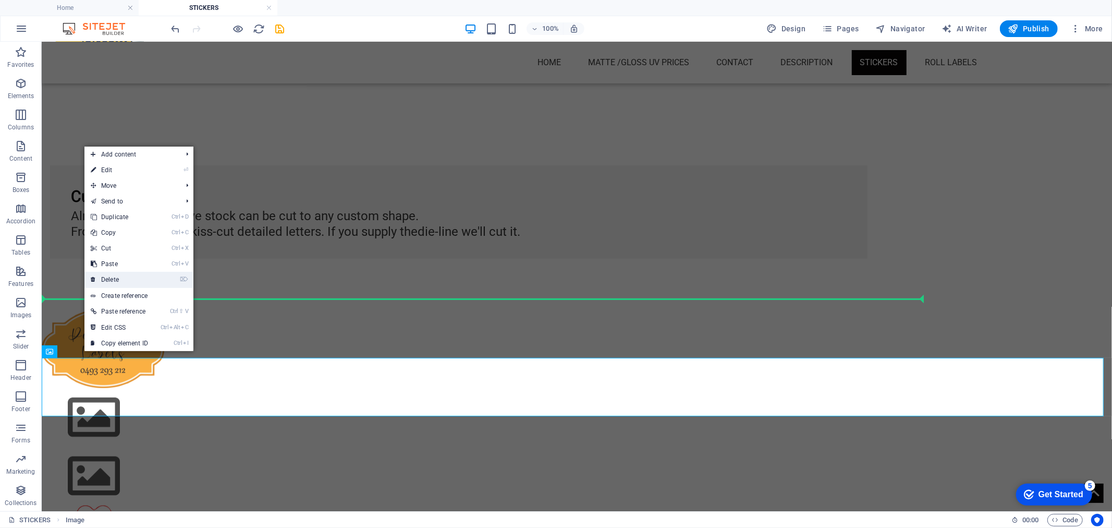
click at [101, 277] on link "⌦ Delete" at bounding box center [119, 280] width 70 height 16
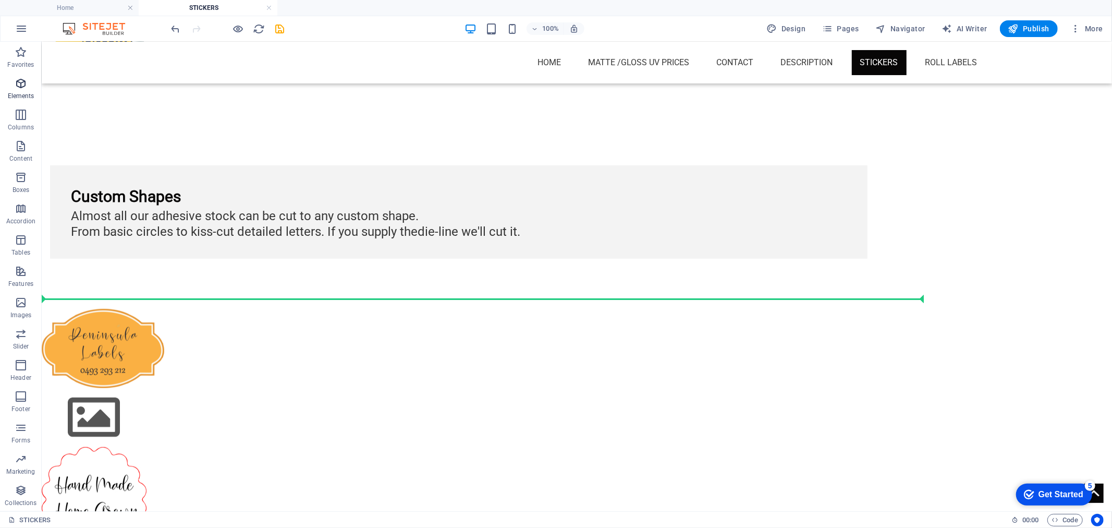
click at [28, 82] on span "Elements" at bounding box center [21, 89] width 42 height 25
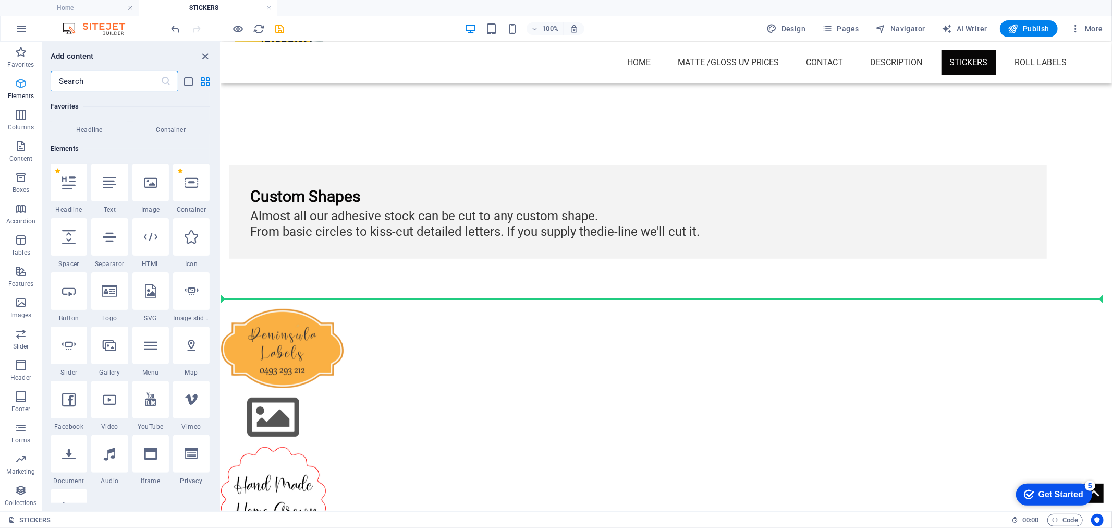
scroll to position [111, 0]
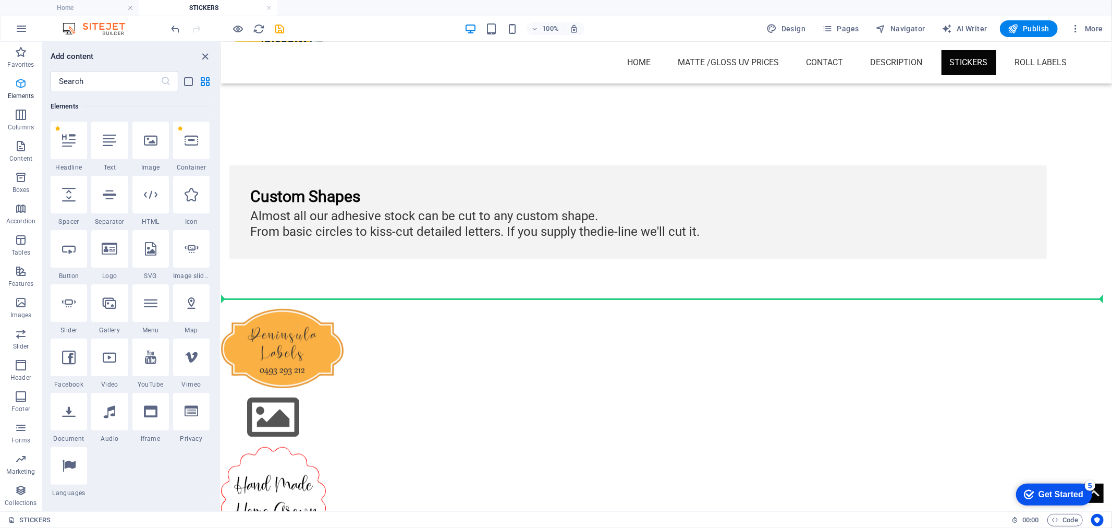
click at [11, 93] on p "Elements" at bounding box center [21, 96] width 27 height 8
click at [18, 146] on icon "button" at bounding box center [21, 146] width 13 height 13
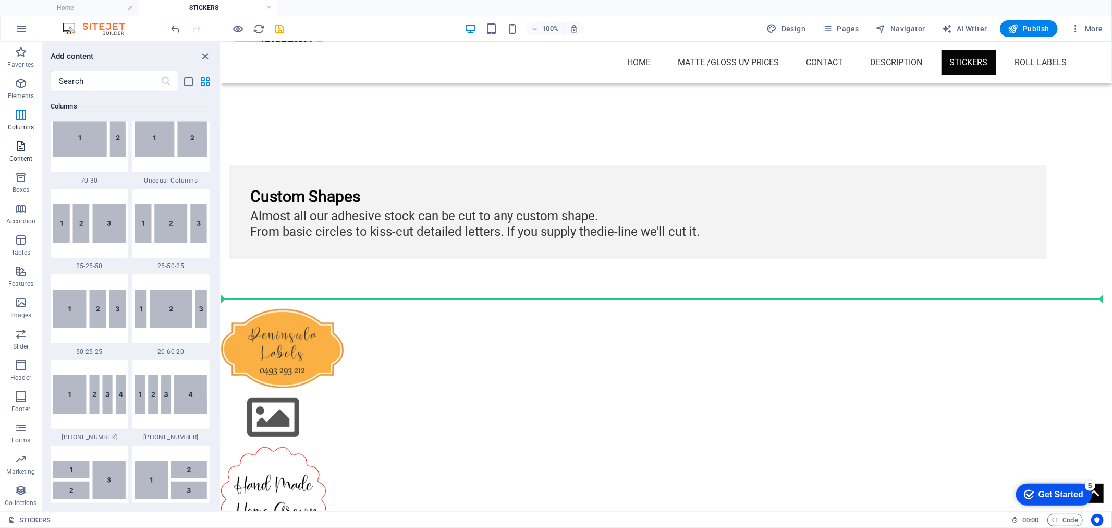
scroll to position [1824, 0]
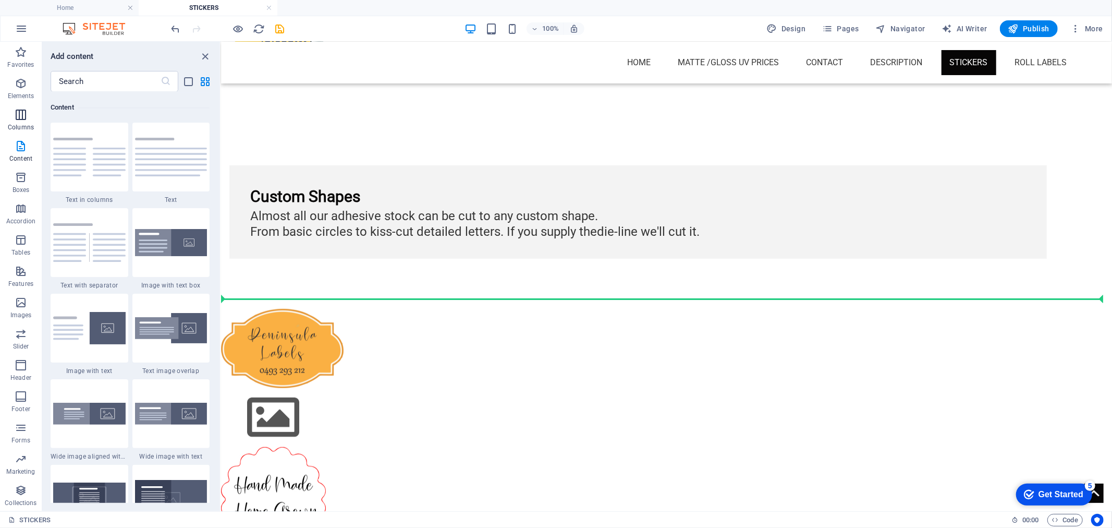
click at [29, 115] on span "Columns" at bounding box center [21, 120] width 42 height 25
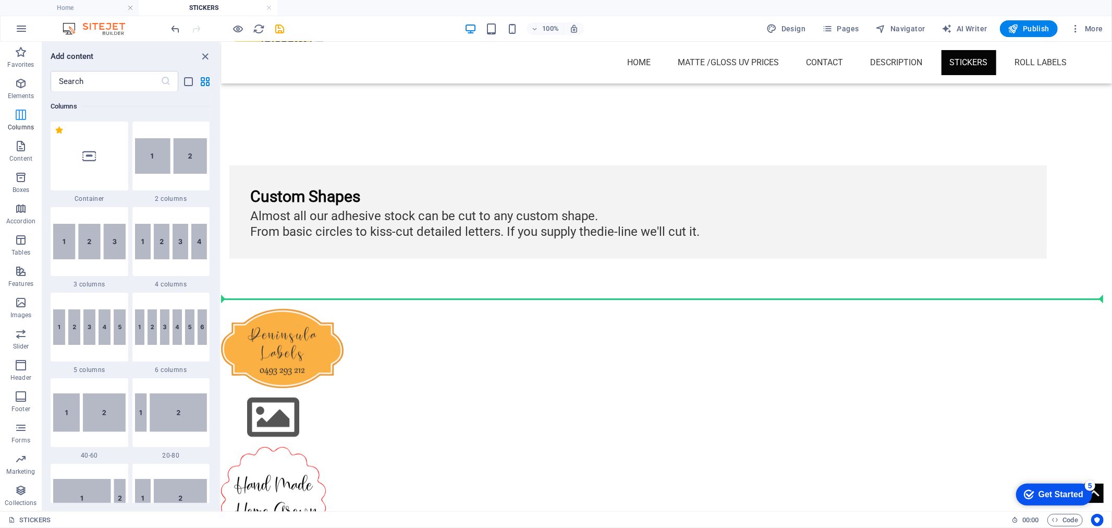
scroll to position [516, 0]
click at [20, 95] on p "Elements" at bounding box center [21, 96] width 27 height 8
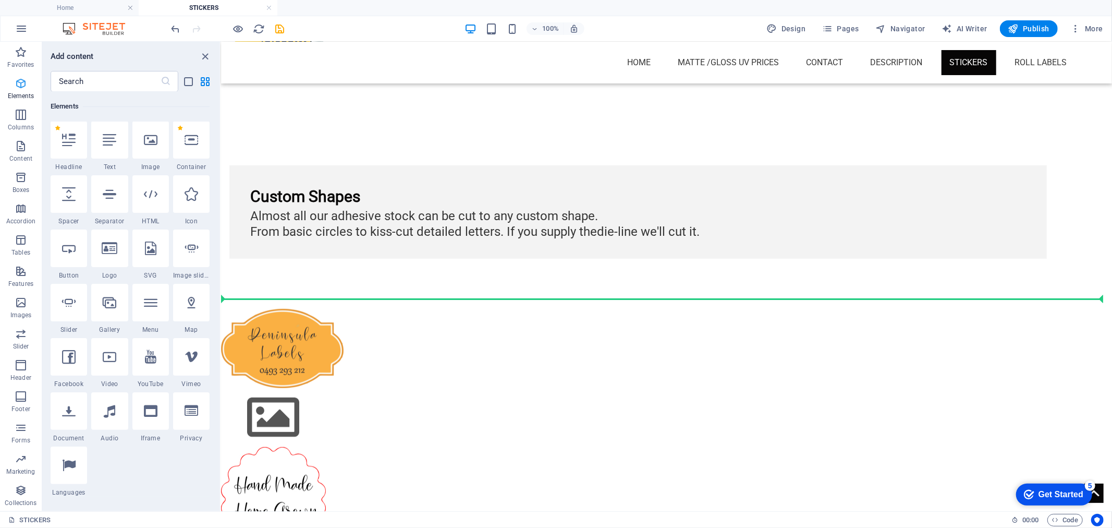
scroll to position [111, 0]
click at [147, 144] on icon at bounding box center [151, 140] width 14 height 14
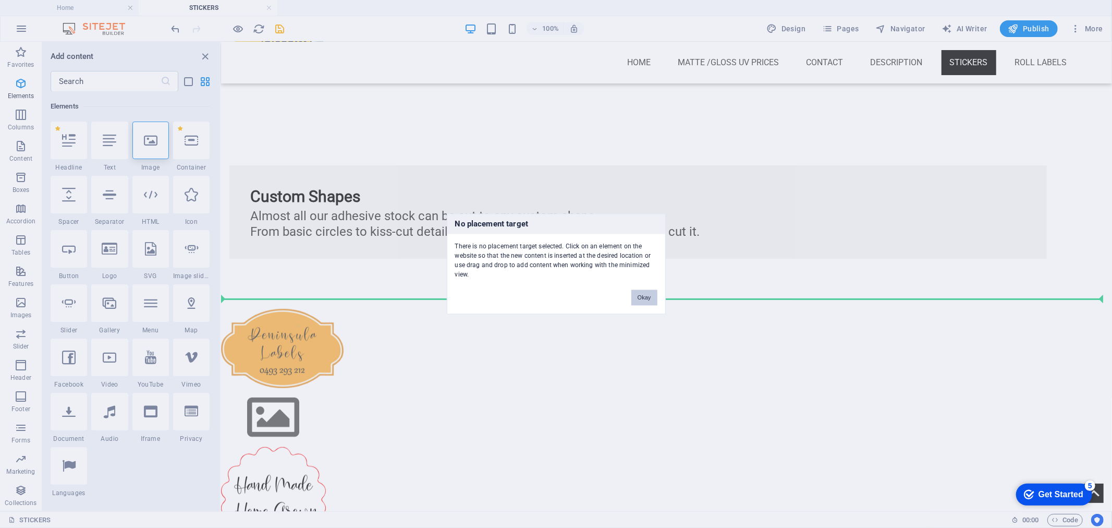
click at [653, 299] on button "Okay" at bounding box center [644, 298] width 26 height 16
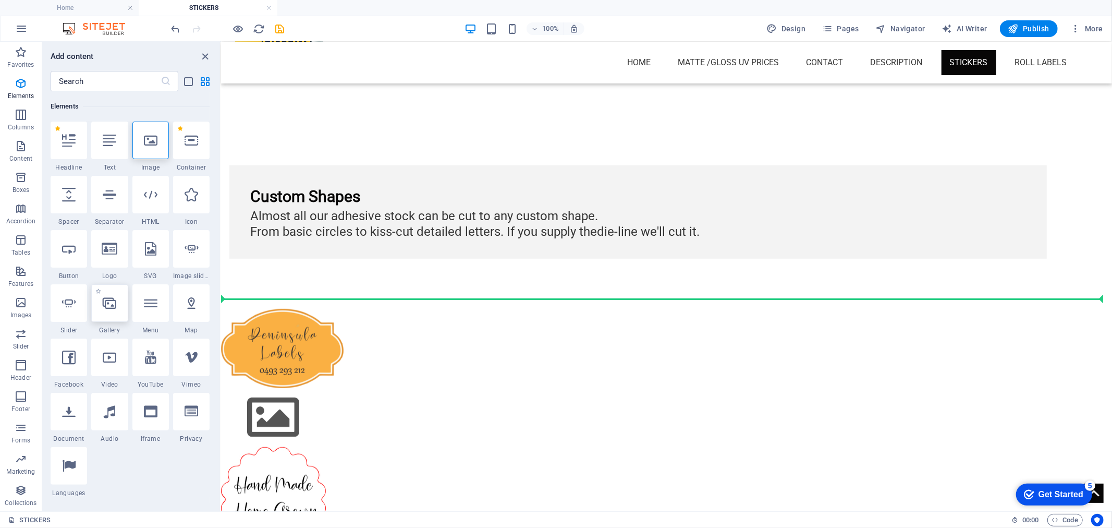
click at [111, 318] on div at bounding box center [109, 303] width 37 height 38
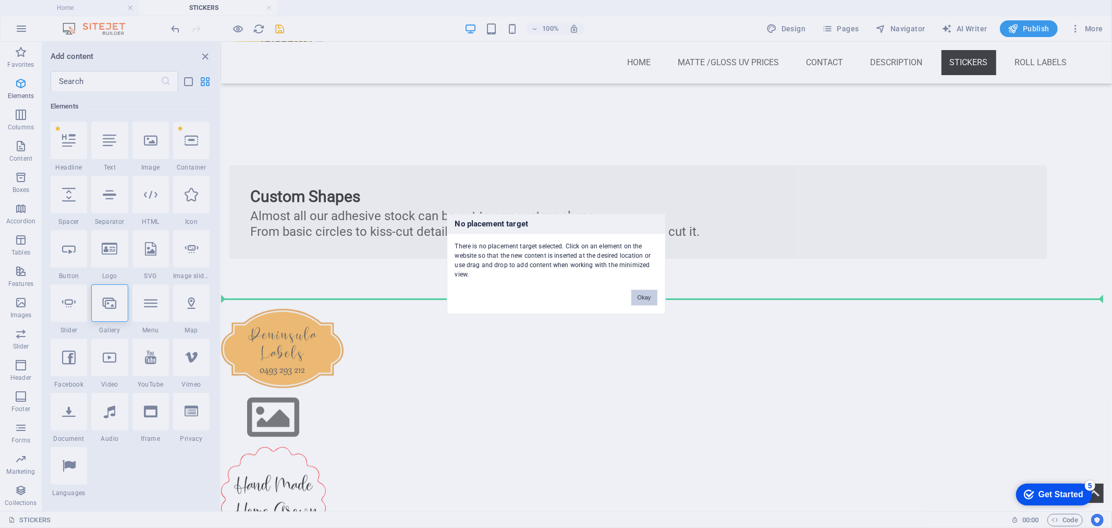
click at [637, 291] on button "Okay" at bounding box center [644, 298] width 26 height 16
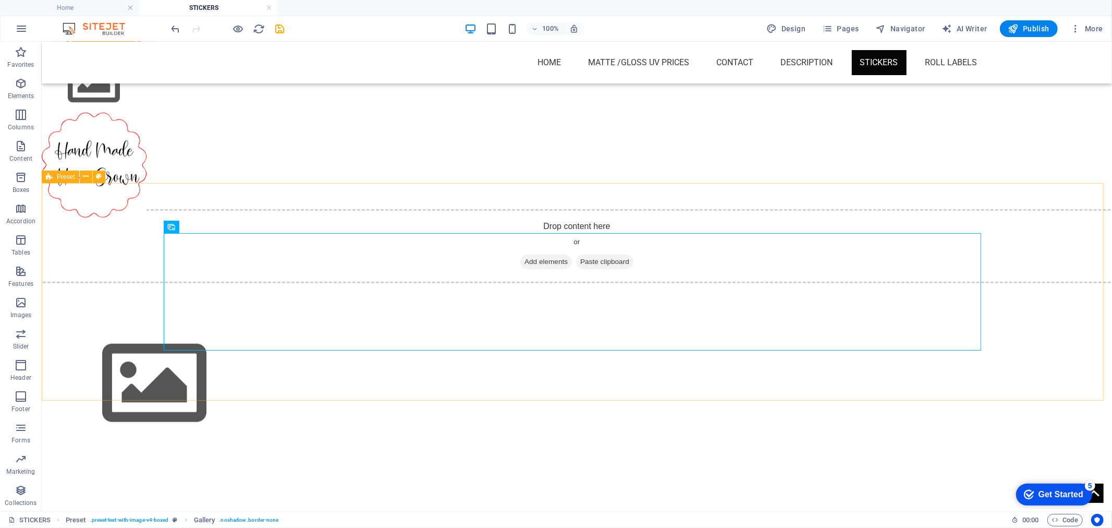
scroll to position [747, 0]
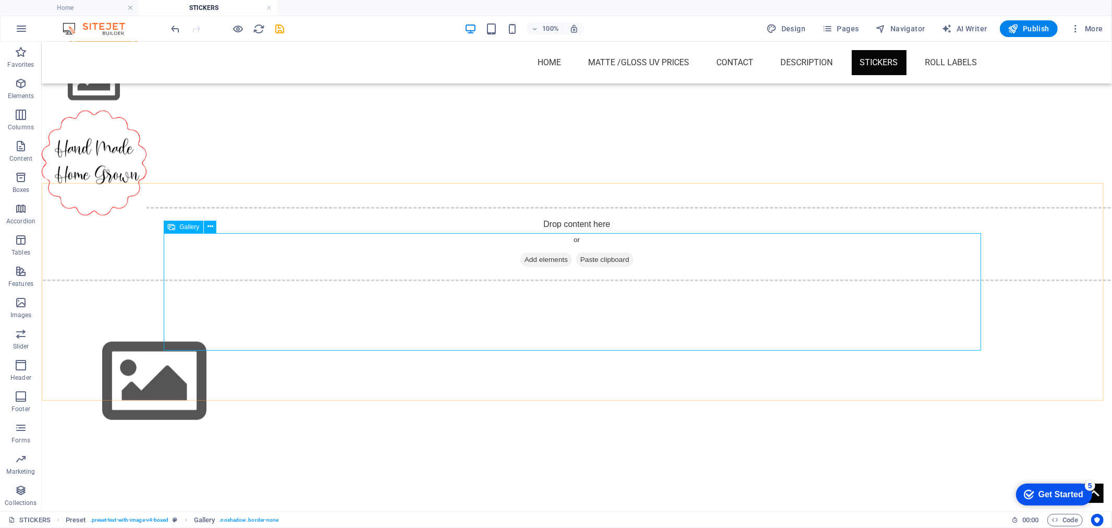
click at [242, 322] on img at bounding box center [154, 380] width 209 height 117
click at [214, 227] on button at bounding box center [210, 227] width 13 height 13
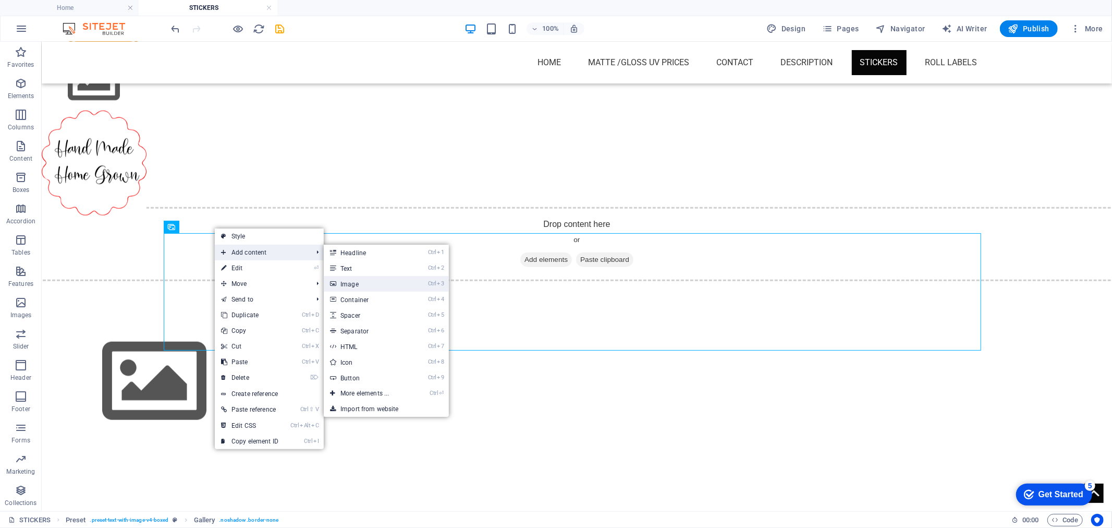
click at [365, 282] on link "Ctrl 3 Image" at bounding box center [367, 284] width 86 height 16
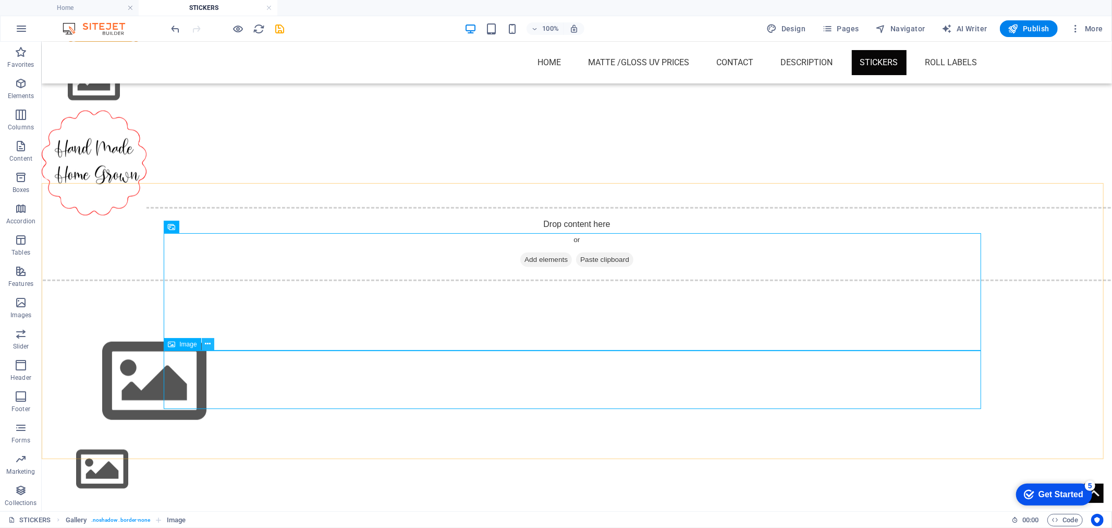
click at [211, 342] on button at bounding box center [208, 344] width 13 height 13
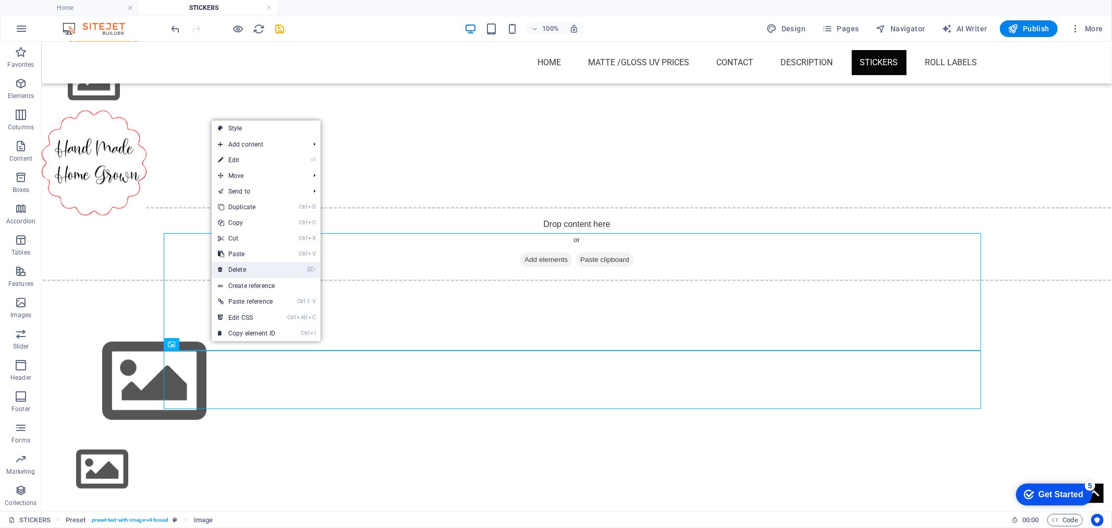
click at [235, 266] on link "⌦ Delete" at bounding box center [247, 270] width 70 height 16
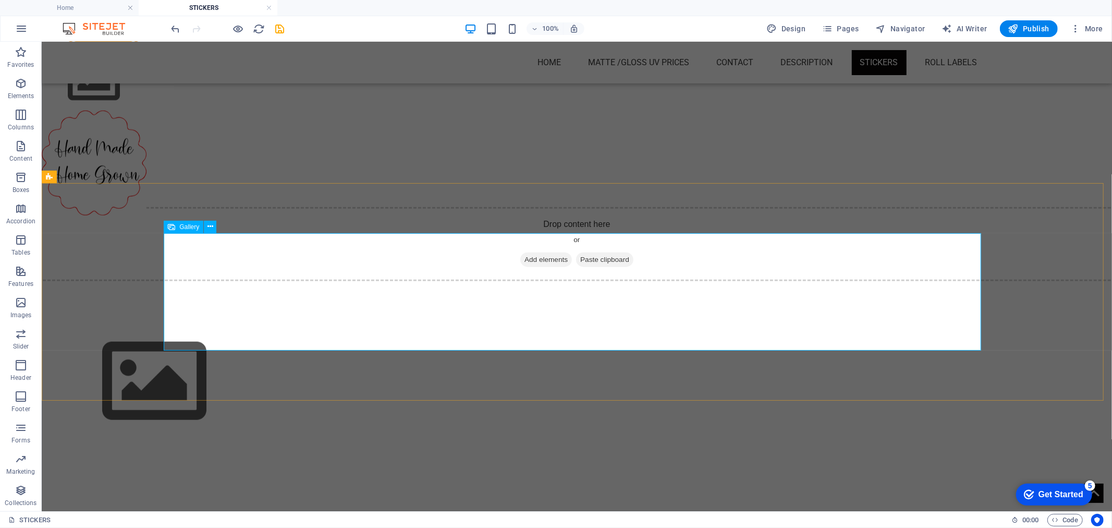
click at [248, 322] on img at bounding box center [154, 380] width 209 height 117
click at [213, 225] on button at bounding box center [210, 227] width 13 height 13
click at [249, 322] on img at bounding box center [154, 380] width 209 height 117
click at [248, 322] on img at bounding box center [154, 380] width 209 height 117
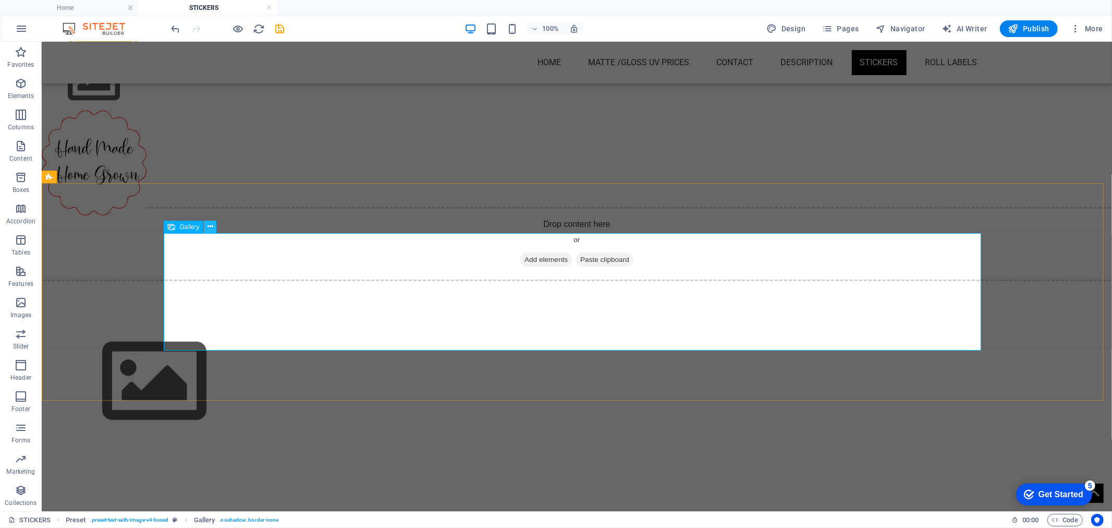
click at [212, 225] on icon at bounding box center [211, 226] width 6 height 11
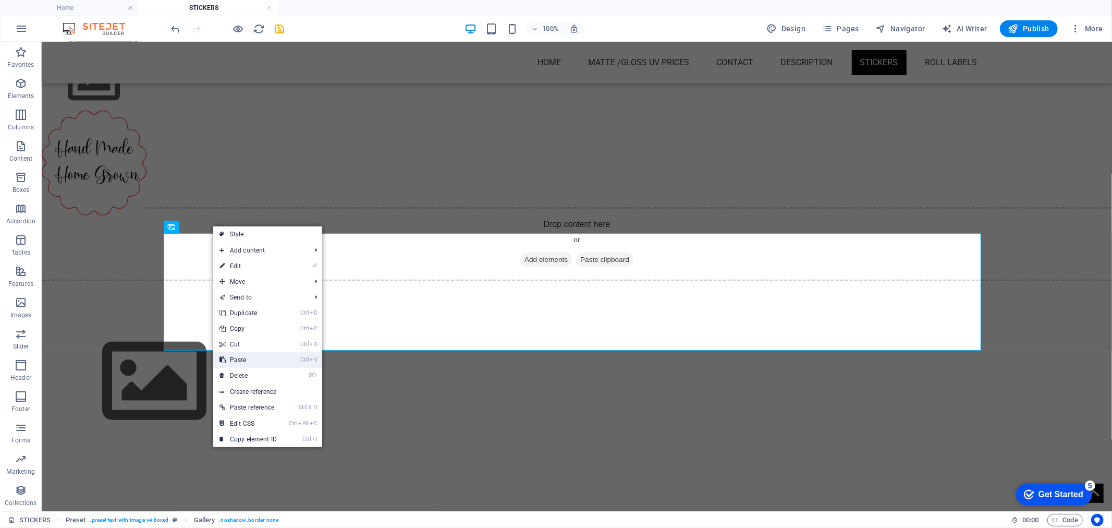
click at [247, 363] on link "Ctrl V Paste" at bounding box center [248, 360] width 70 height 16
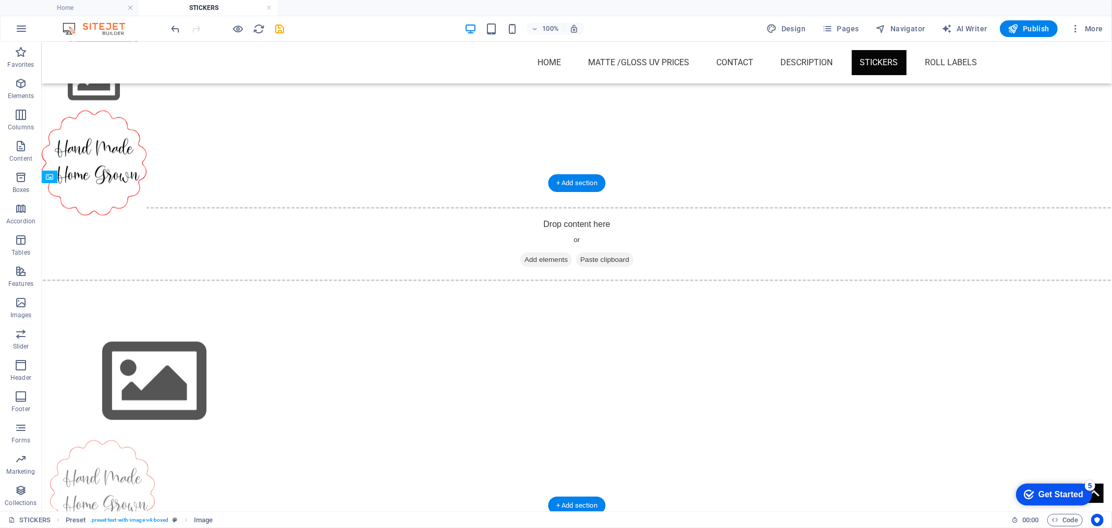
drag, startPoint x: 226, startPoint y: 383, endPoint x: 286, endPoint y: 276, distance: 122.1
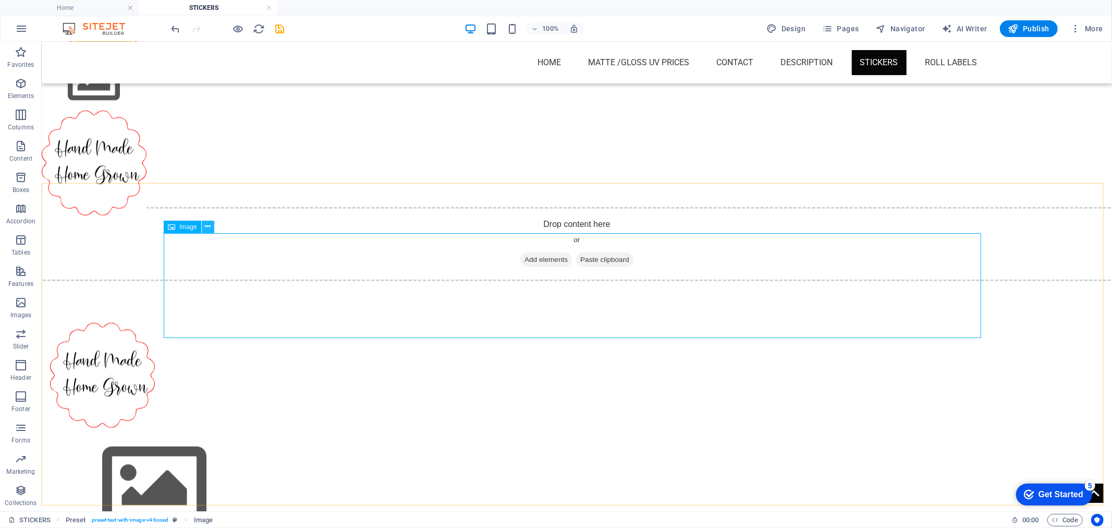
click at [205, 221] on icon at bounding box center [208, 226] width 6 height 11
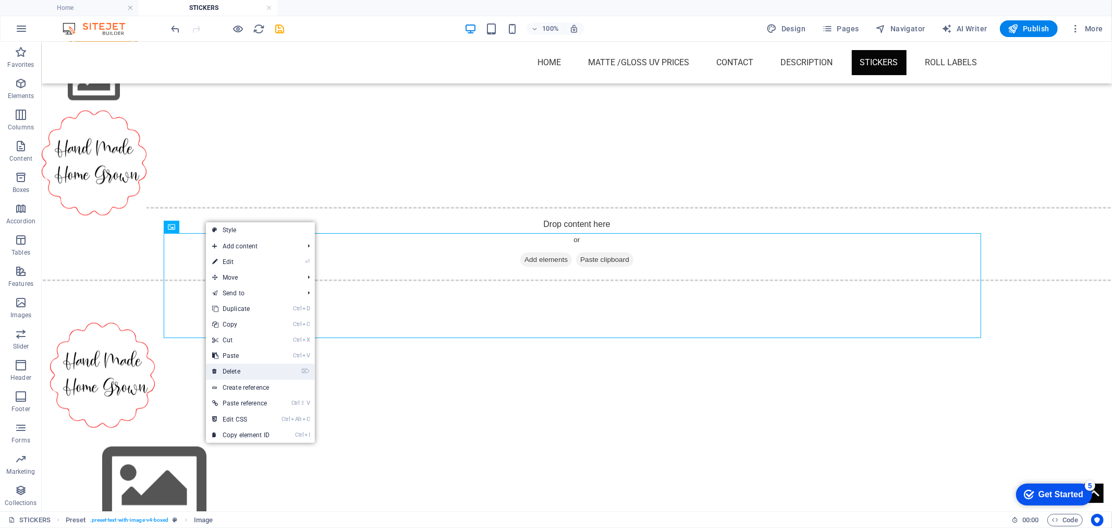
click at [241, 363] on link "⌦ Delete" at bounding box center [241, 371] width 70 height 16
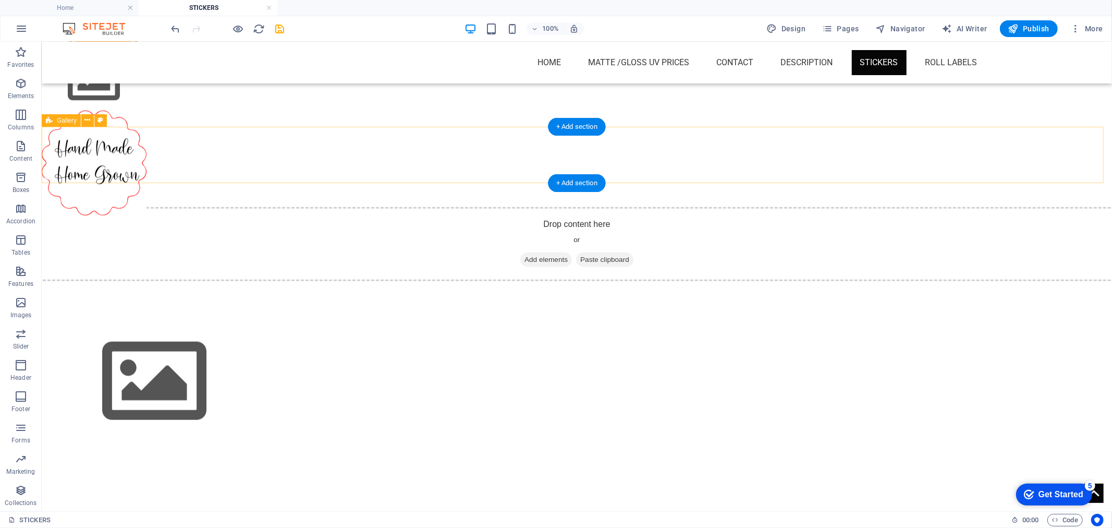
click at [520, 252] on span "Add elements" at bounding box center [546, 259] width 52 height 15
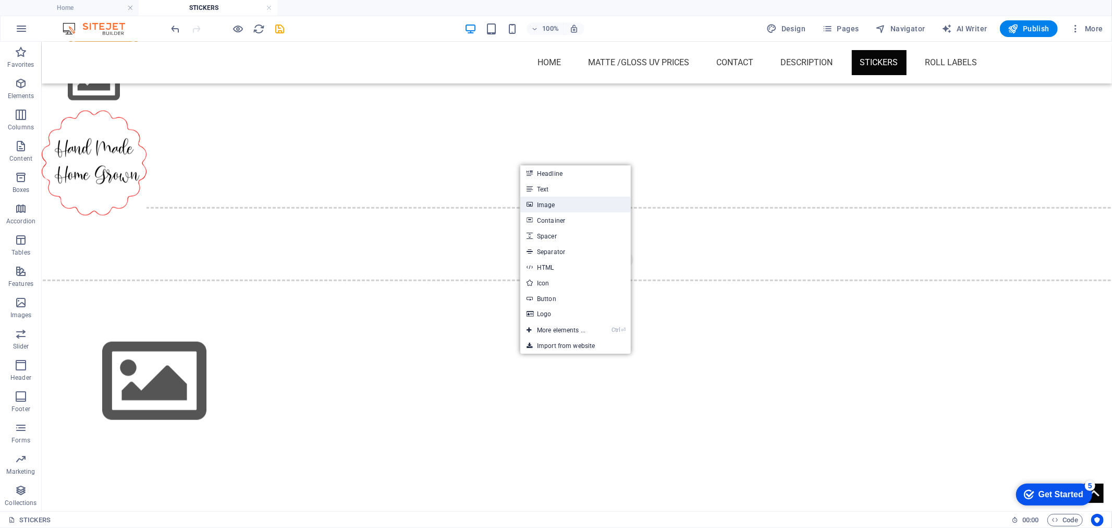
click at [542, 207] on link "Image" at bounding box center [575, 205] width 111 height 16
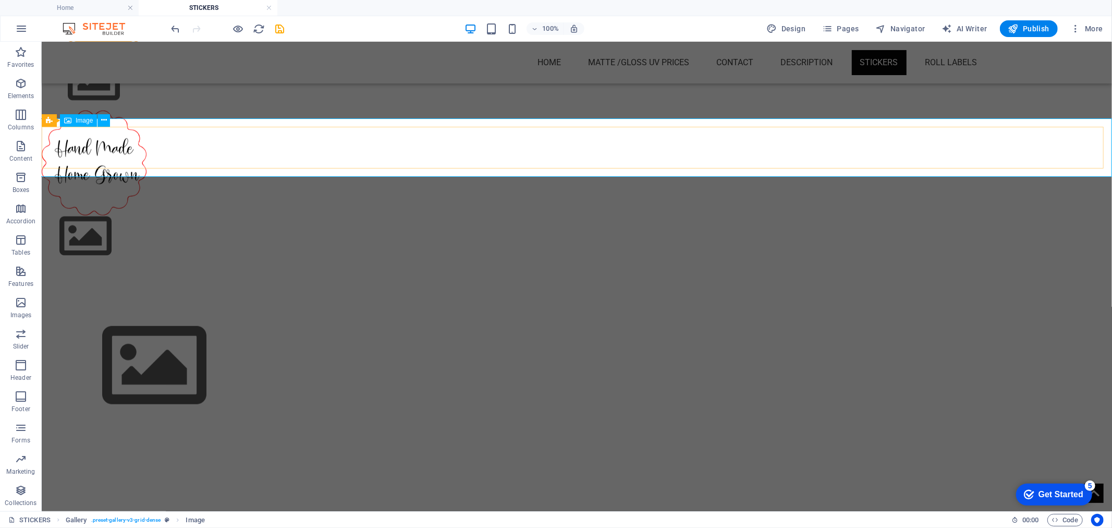
click at [81, 119] on span "Image" at bounding box center [84, 120] width 17 height 6
click at [79, 206] on figure at bounding box center [576, 235] width 1087 height 59
click at [91, 117] on button at bounding box center [87, 120] width 13 height 13
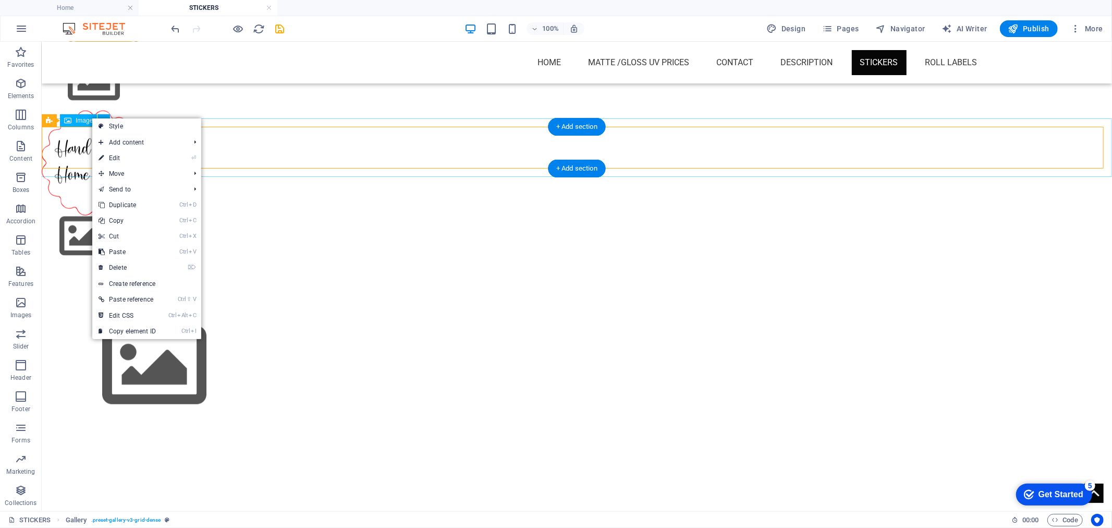
click at [90, 206] on figure at bounding box center [576, 235] width 1087 height 59
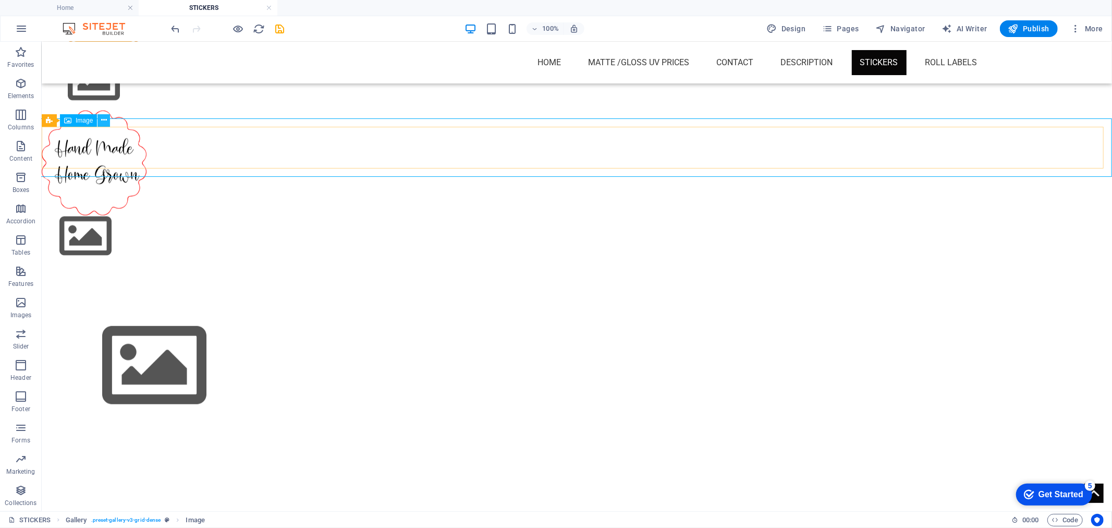
click at [101, 122] on icon at bounding box center [104, 120] width 6 height 11
click at [25, 82] on icon "button" at bounding box center [21, 83] width 13 height 13
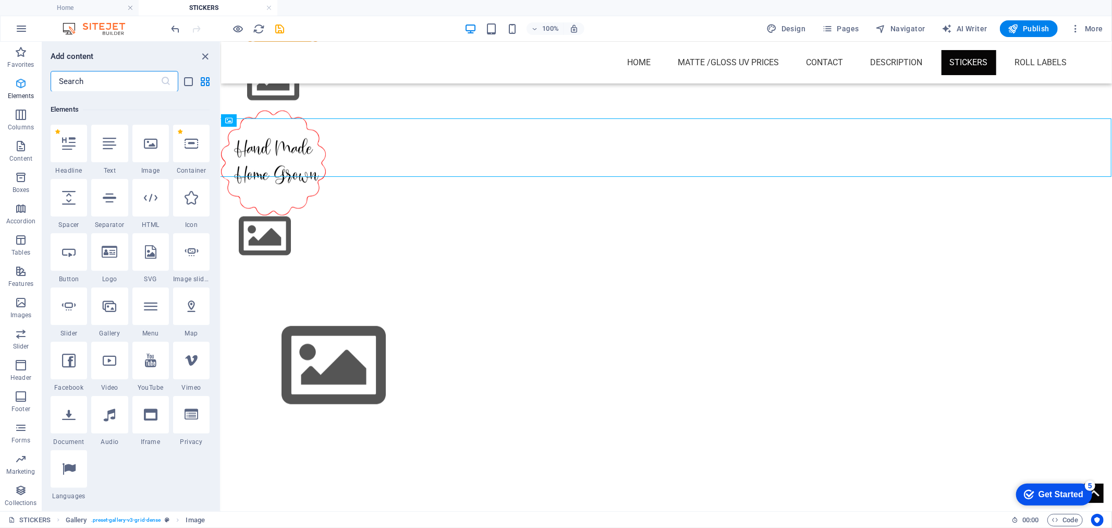
scroll to position [111, 0]
click at [105, 300] on icon at bounding box center [110, 303] width 14 height 14
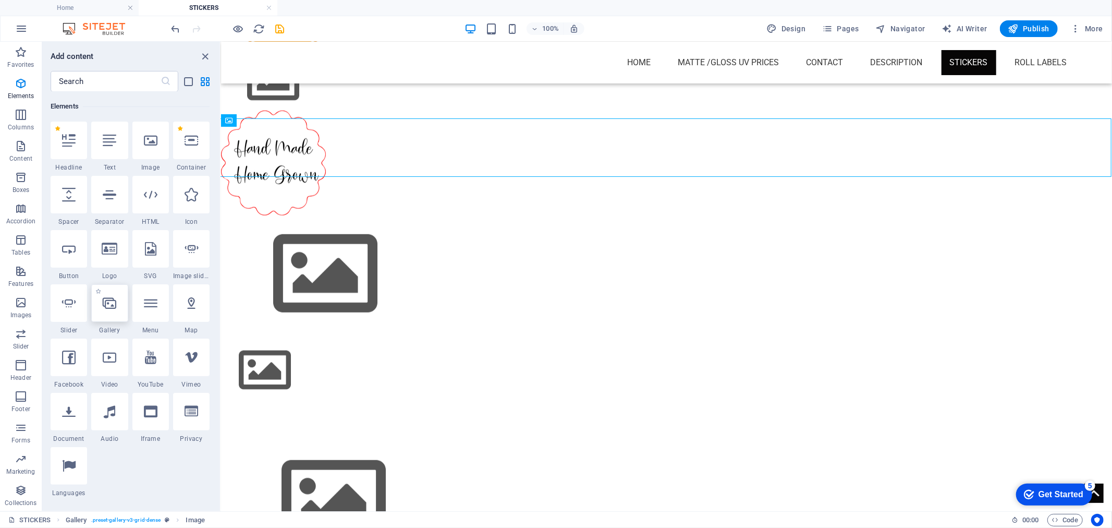
click at [284, 341] on figure at bounding box center [666, 370] width 908 height 59
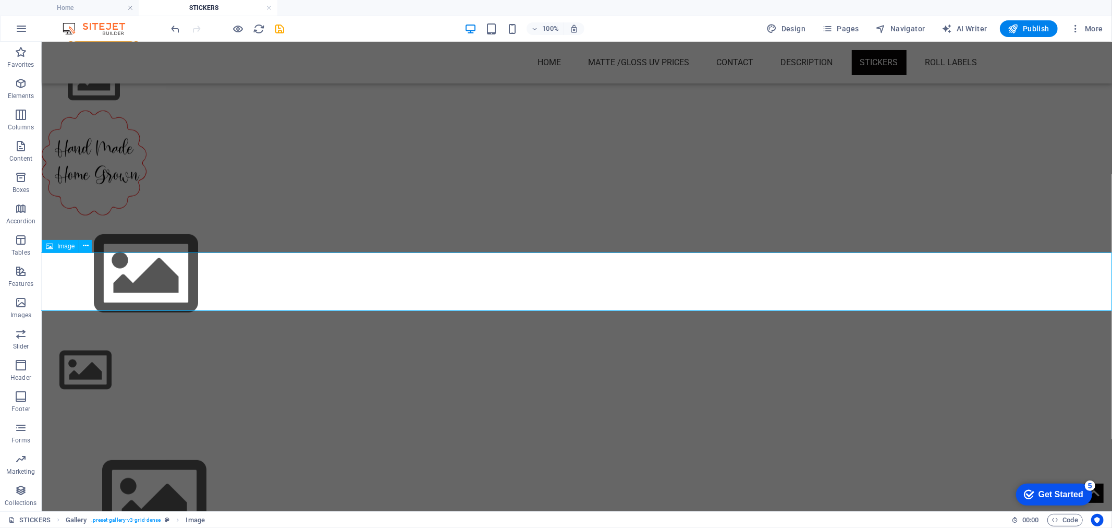
click at [99, 341] on figure at bounding box center [576, 370] width 1087 height 59
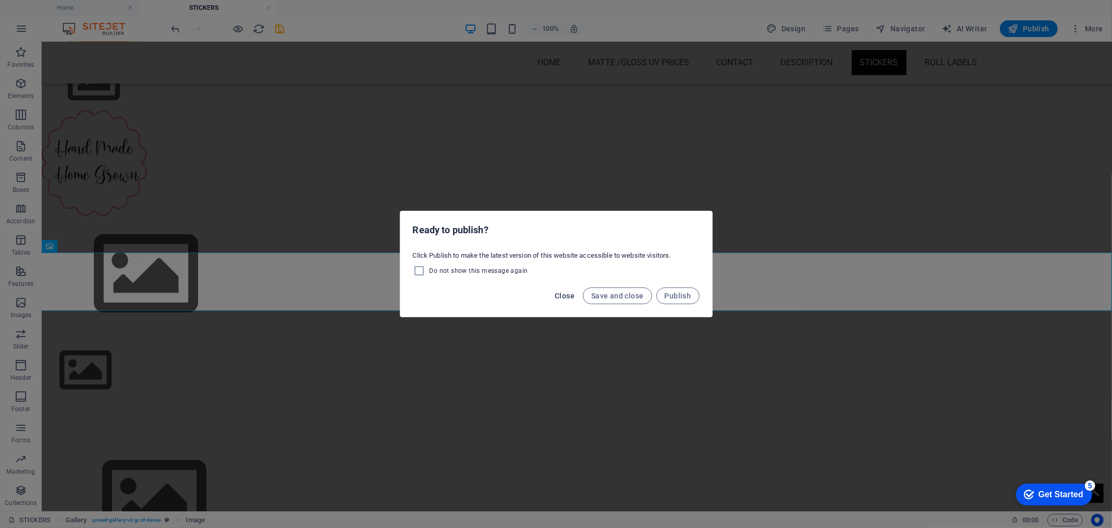
click at [573, 293] on span "Close" at bounding box center [565, 295] width 20 height 8
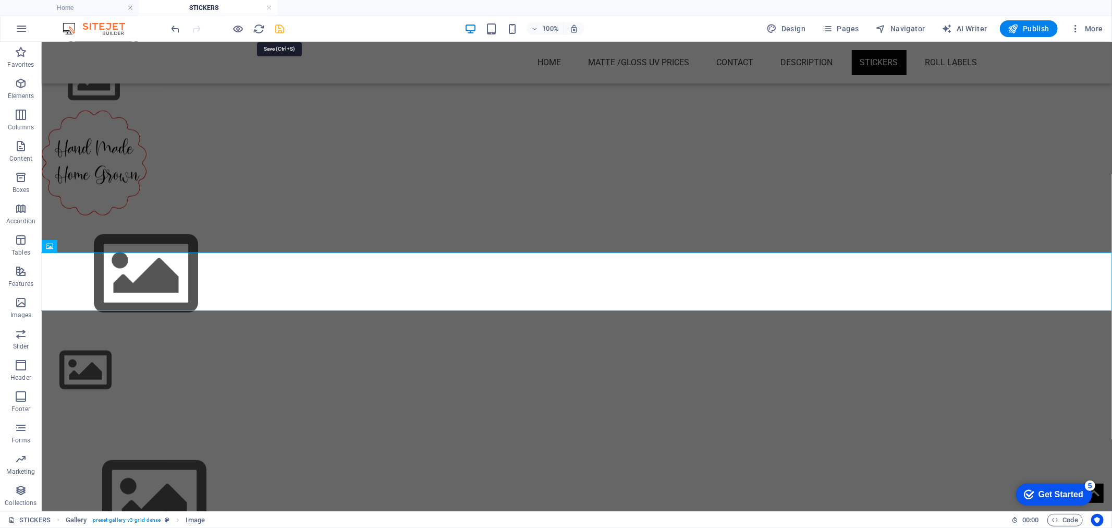
click at [284, 26] on icon "save" at bounding box center [280, 29] width 12 height 12
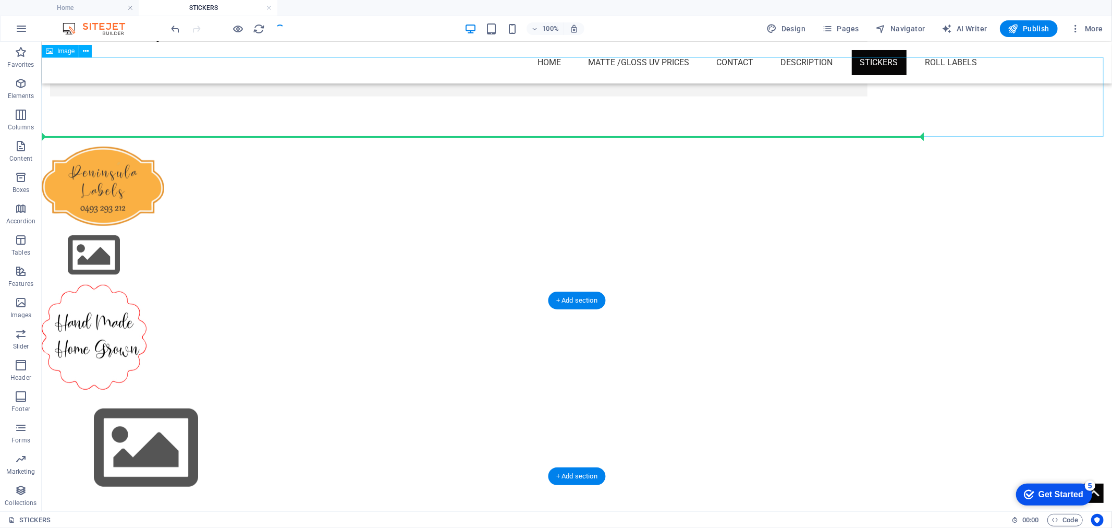
scroll to position [515, 0]
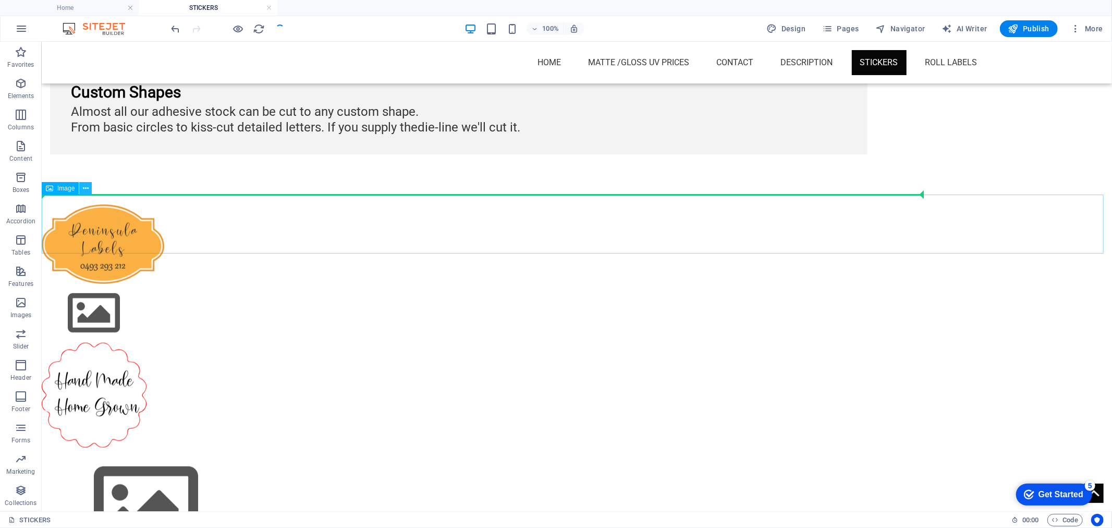
click at [84, 189] on icon at bounding box center [86, 188] width 6 height 11
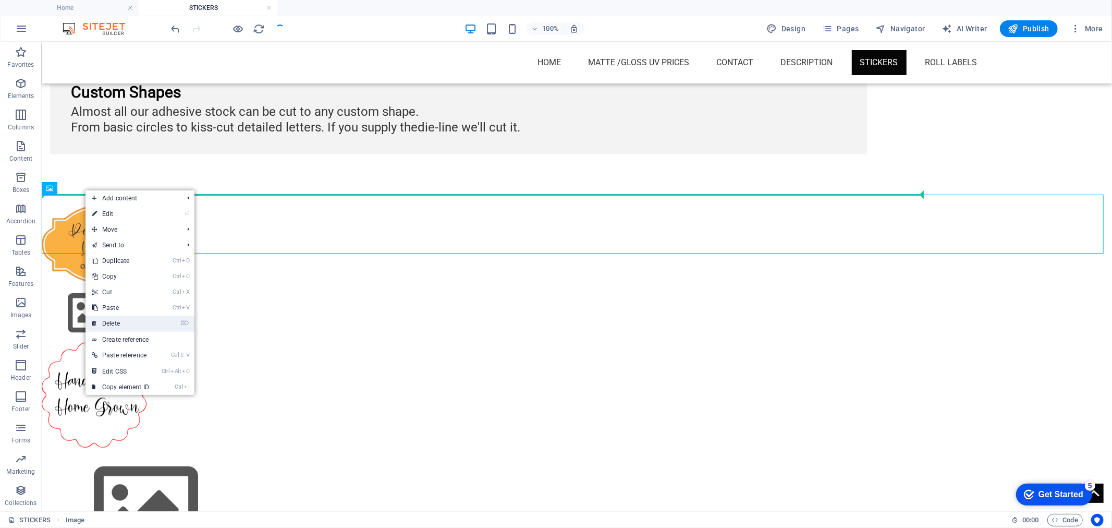
click at [142, 321] on link "⌦ Delete" at bounding box center [121, 323] width 70 height 16
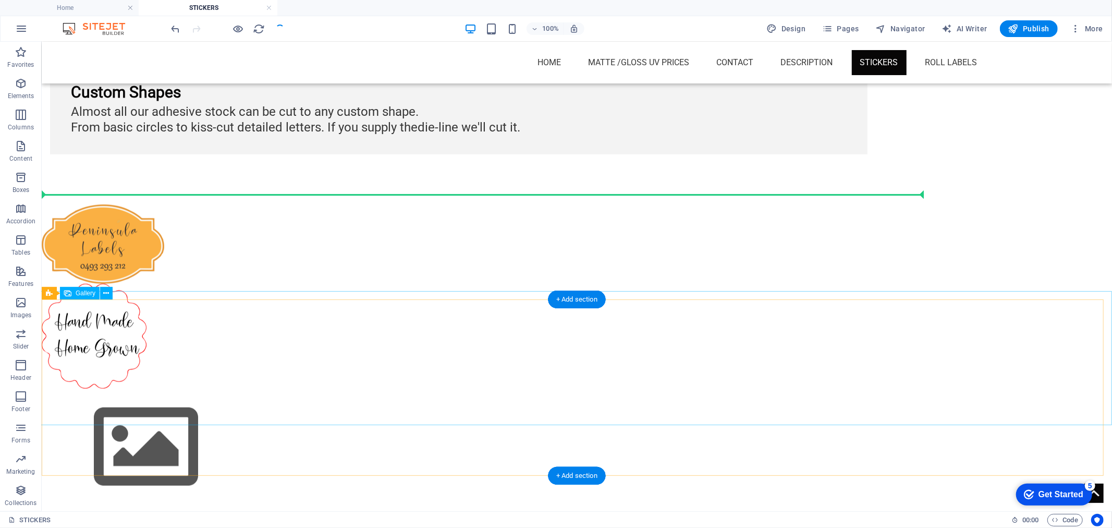
drag, startPoint x: 101, startPoint y: 235, endPoint x: 126, endPoint y: 355, distance: 122.4
click at [91, 293] on span "Gallery" at bounding box center [86, 293] width 20 height 6
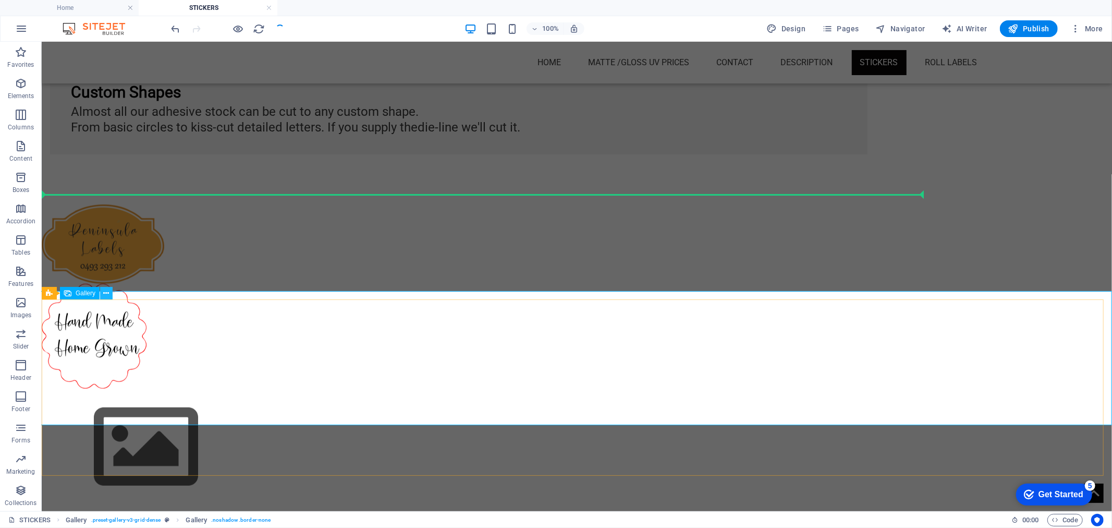
click at [108, 292] on icon at bounding box center [107, 293] width 6 height 11
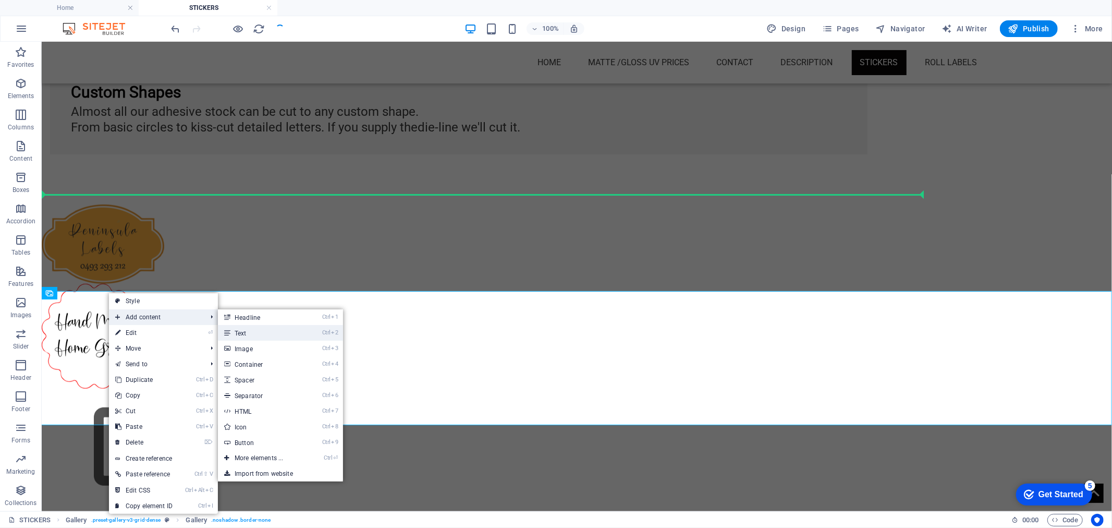
click at [241, 334] on link "Ctrl 2 Text" at bounding box center [261, 333] width 86 height 16
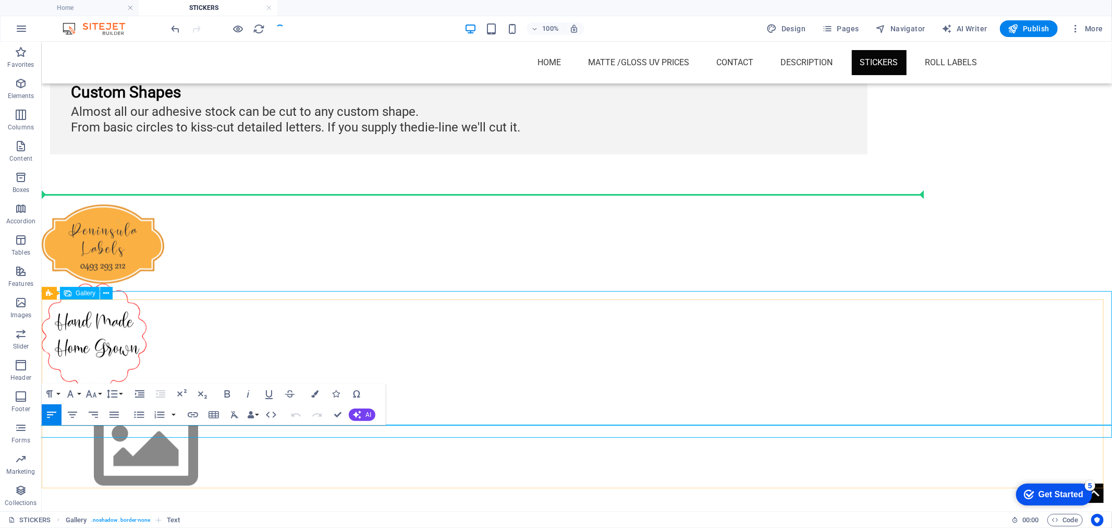
click at [481, 400] on li at bounding box center [304, 446] width 527 height 117
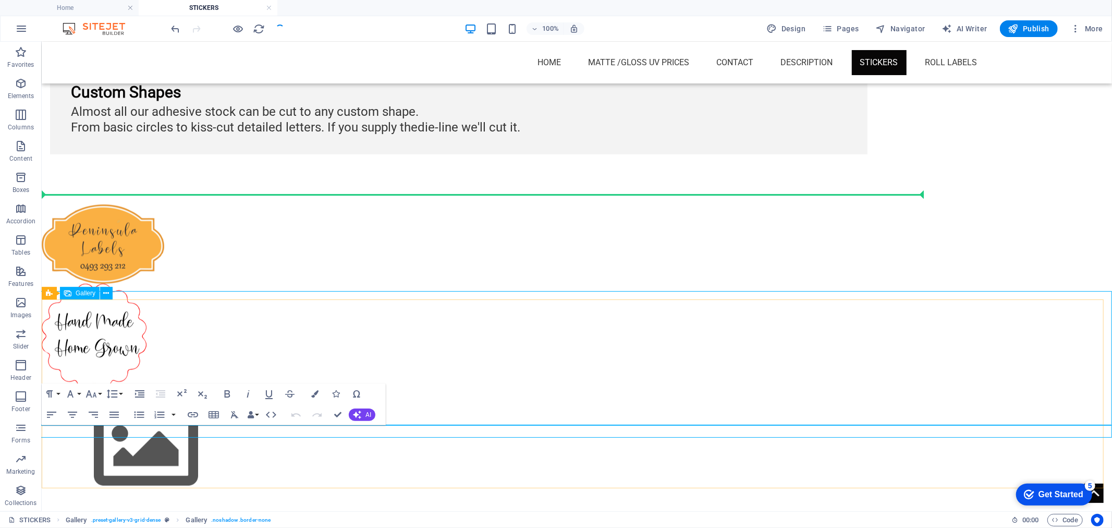
click at [64, 388] on img at bounding box center [145, 446] width 209 height 117
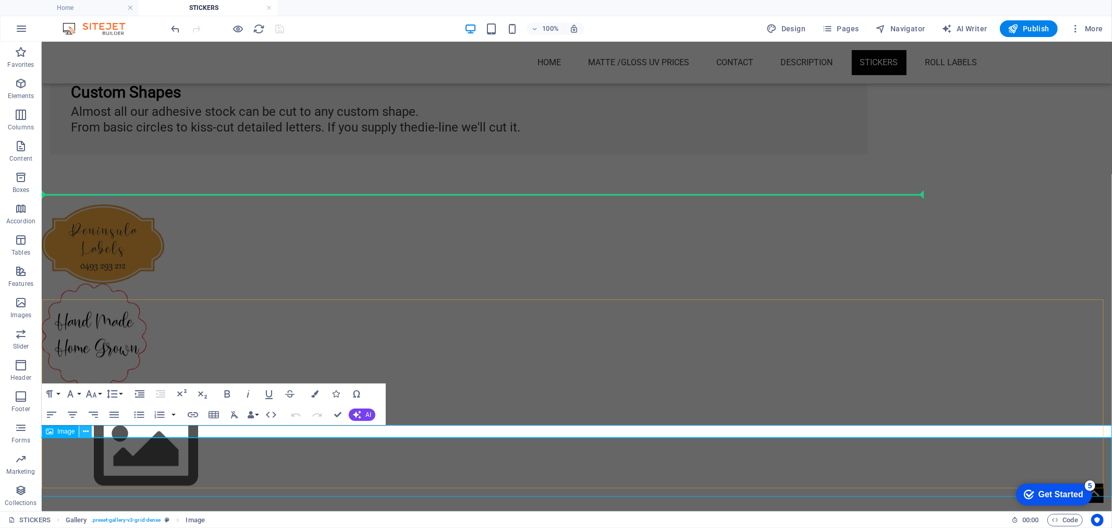
click at [86, 429] on icon at bounding box center [86, 431] width 6 height 11
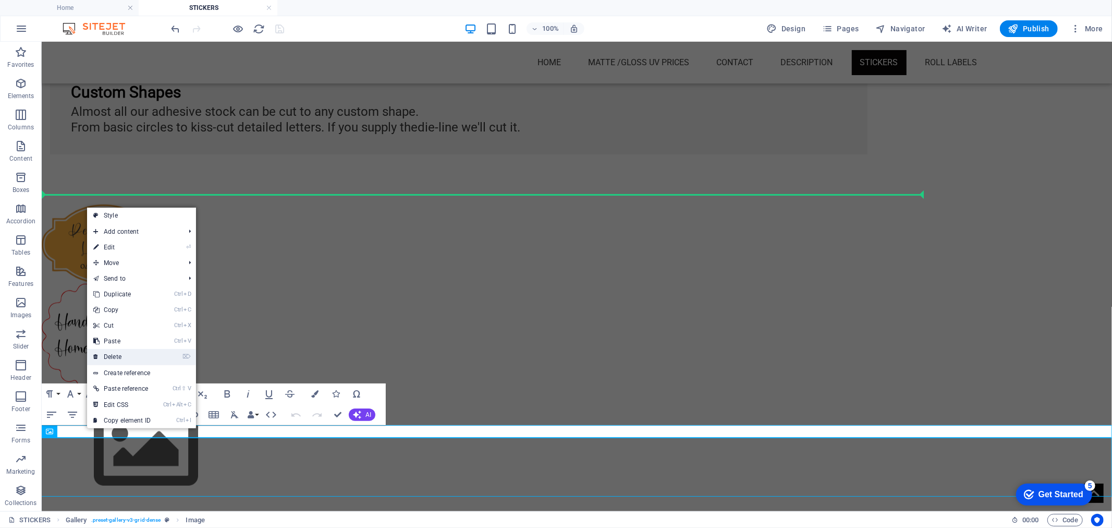
click at [113, 350] on link "⌦ Delete" at bounding box center [122, 357] width 70 height 16
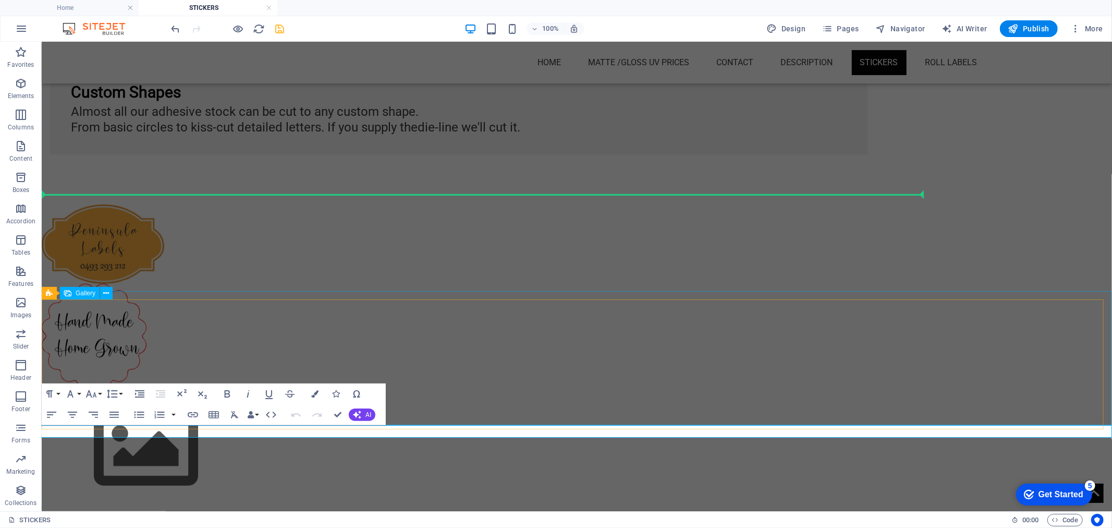
click at [136, 388] on img at bounding box center [145, 446] width 209 height 117
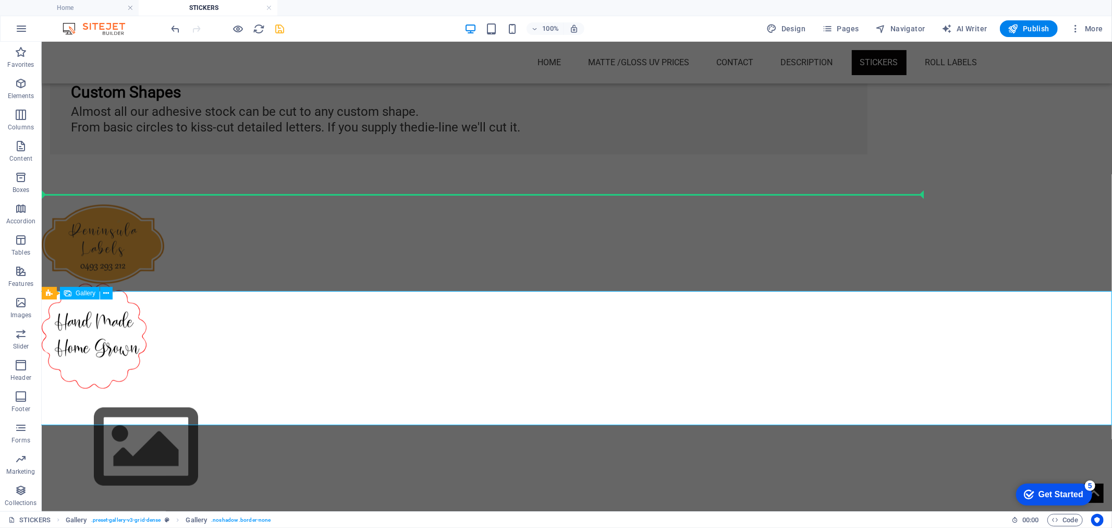
click at [110, 388] on img at bounding box center [145, 446] width 209 height 117
click at [82, 290] on span "Gallery" at bounding box center [86, 293] width 20 height 6
click at [105, 292] on icon at bounding box center [107, 293] width 6 height 11
click at [538, 421] on div at bounding box center [576, 447] width 1087 height 134
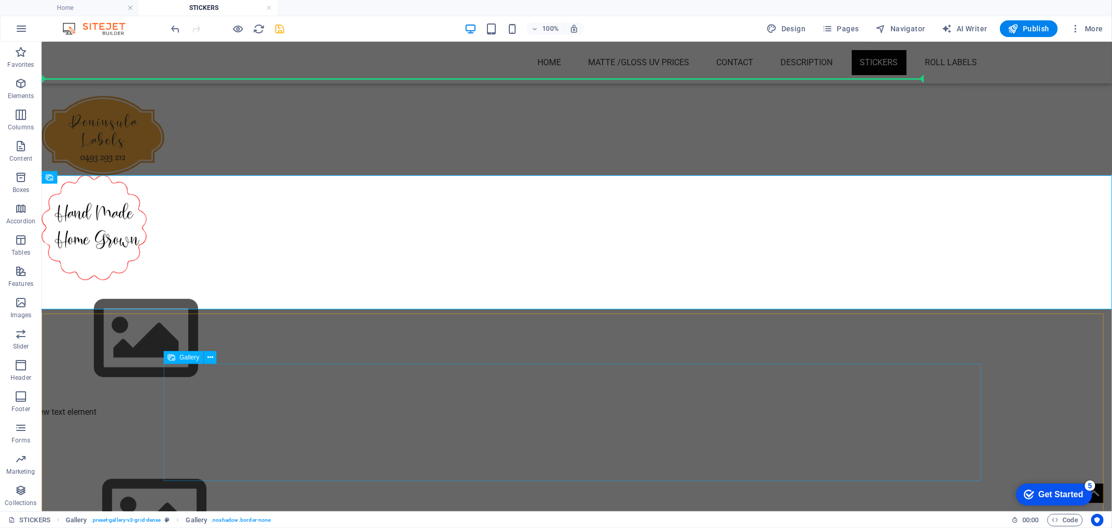
scroll to position [631, 0]
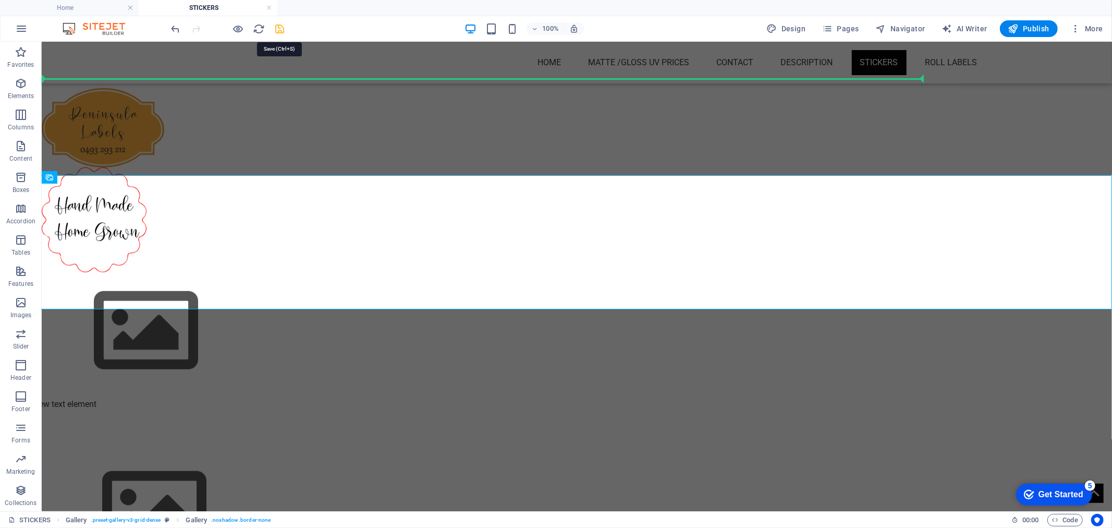
click at [275, 25] on icon "save" at bounding box center [280, 29] width 12 height 12
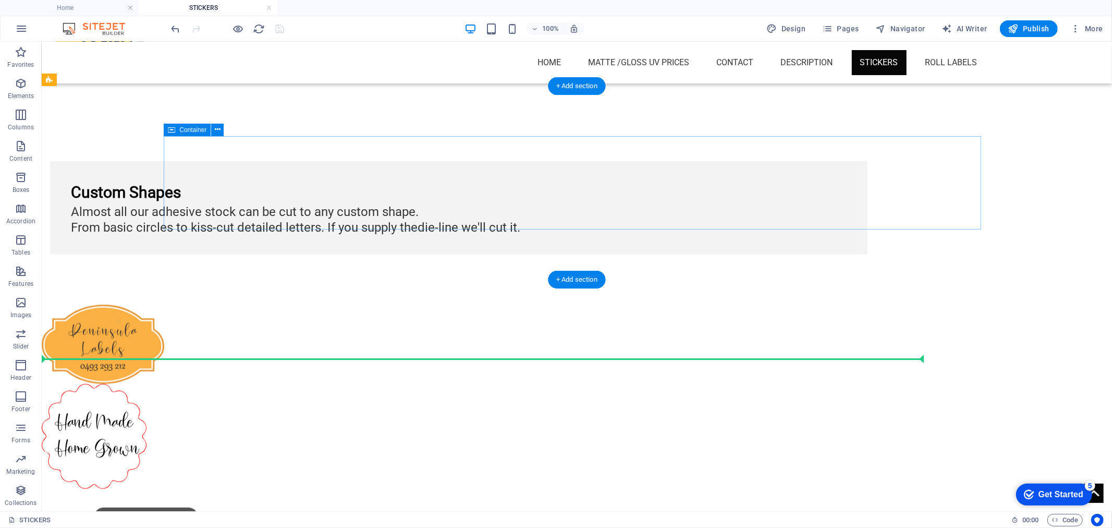
scroll to position [341, 0]
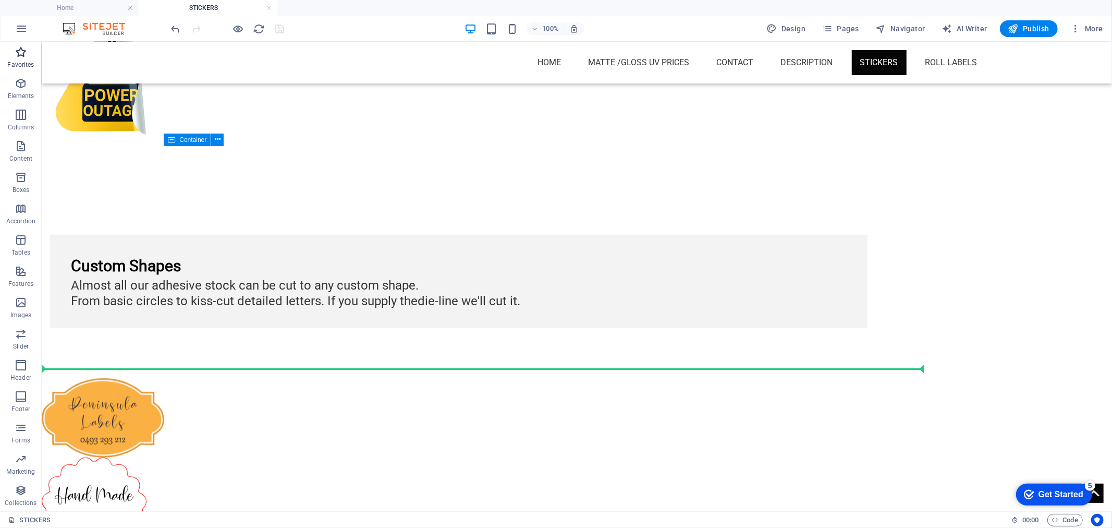
click at [22, 52] on icon "button" at bounding box center [21, 52] width 13 height 13
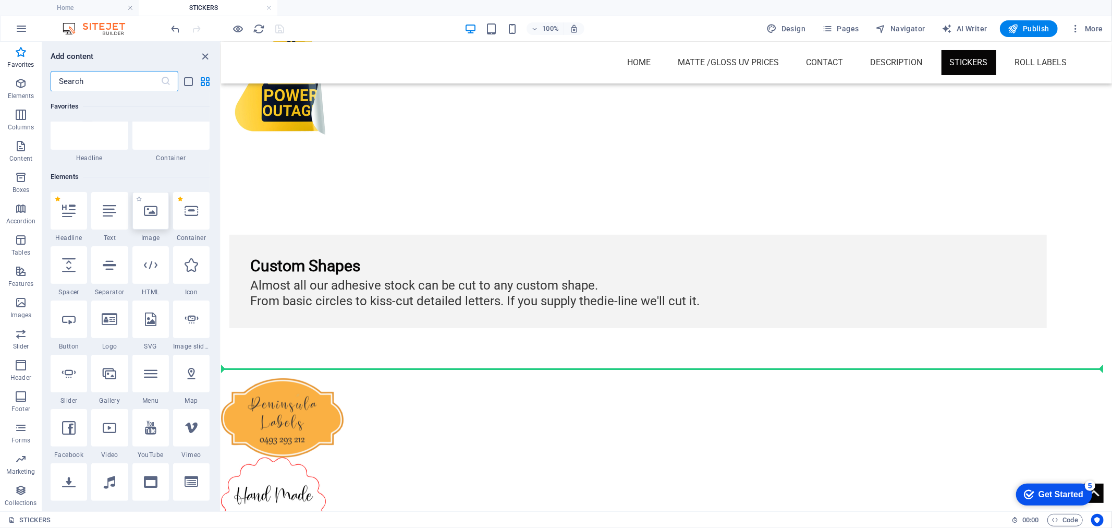
scroll to position [58, 0]
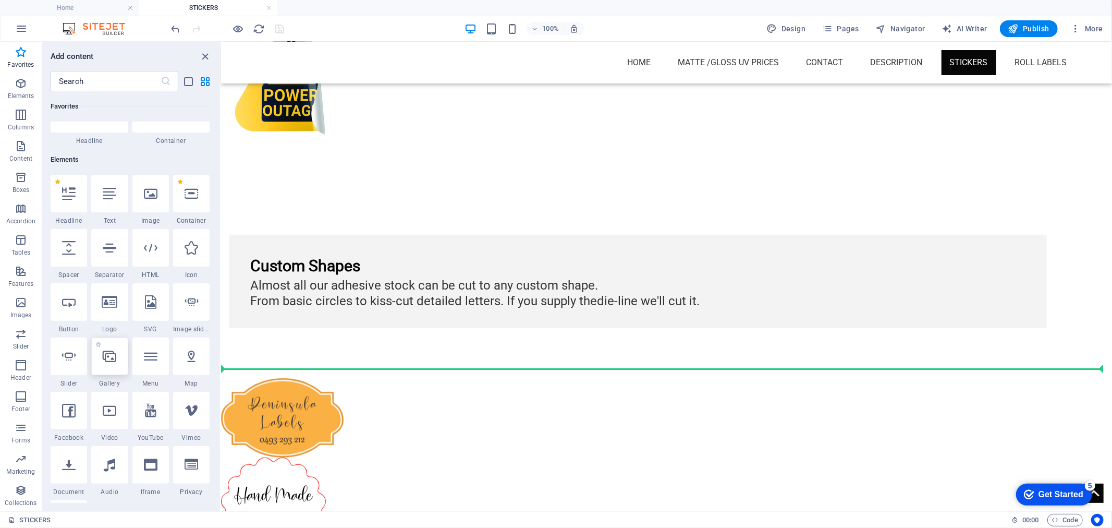
click at [124, 355] on div at bounding box center [109, 356] width 37 height 38
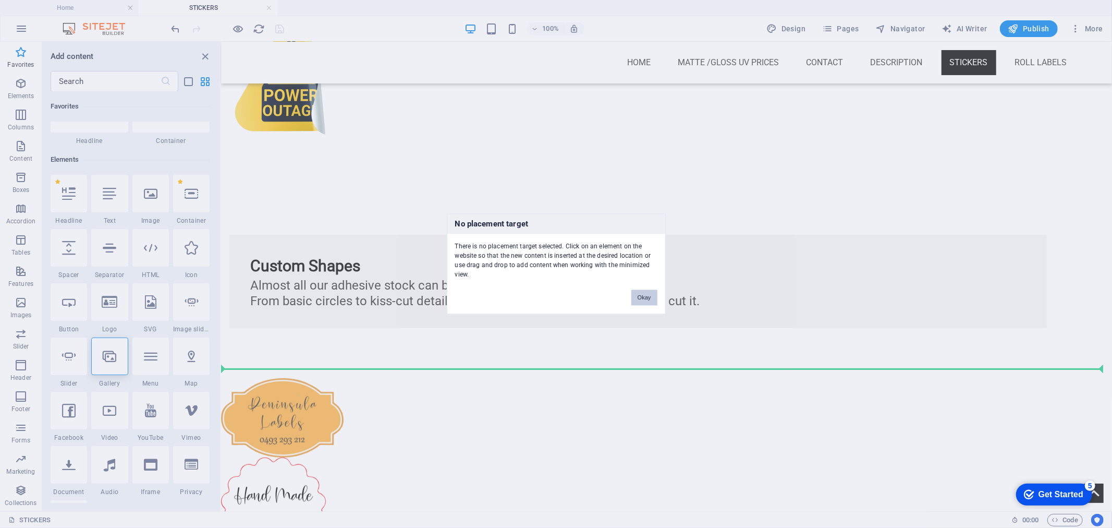
click at [633, 303] on button "Okay" at bounding box center [644, 298] width 26 height 16
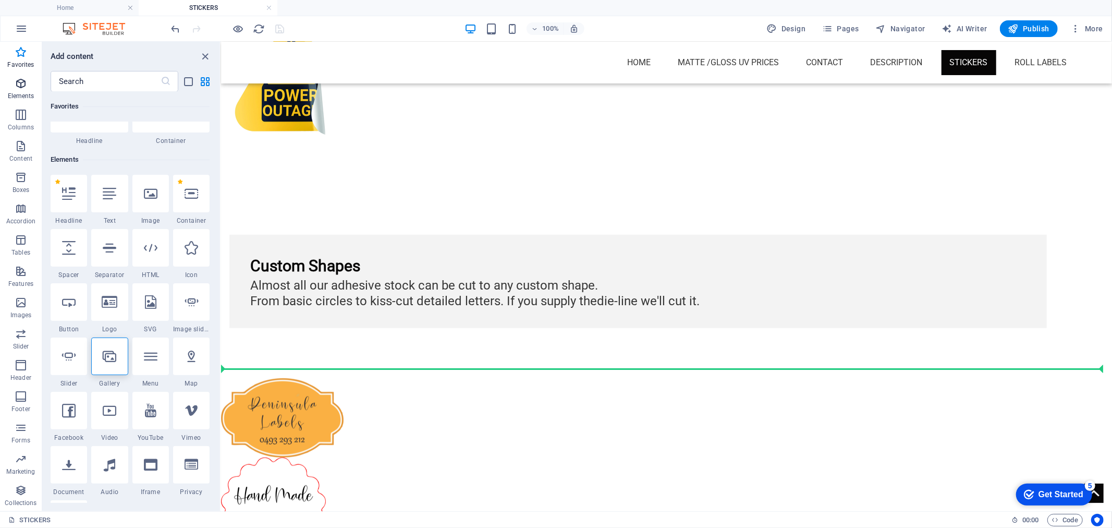
click at [15, 82] on icon "button" at bounding box center [21, 83] width 13 height 13
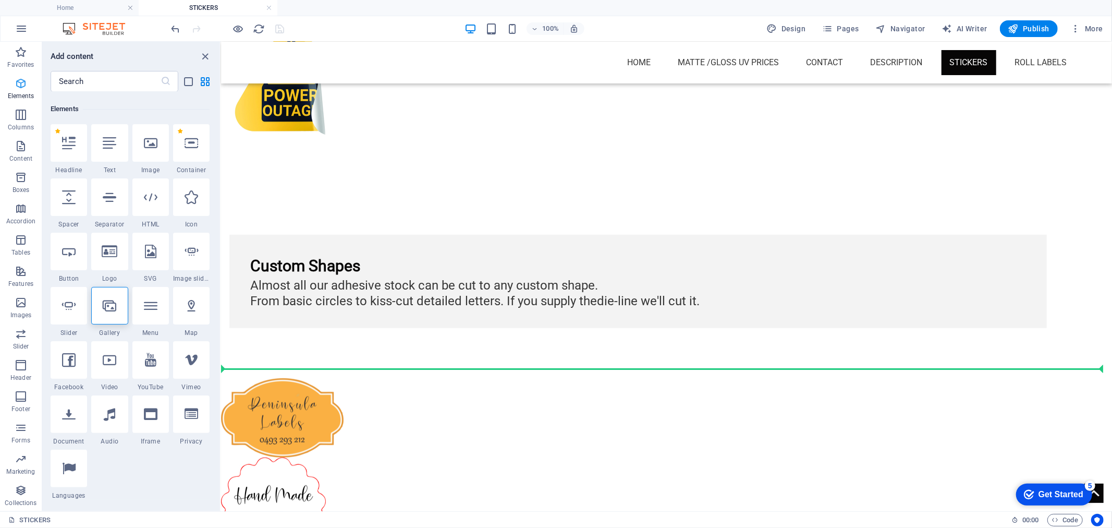
scroll to position [111, 0]
click at [21, 142] on icon "button" at bounding box center [21, 146] width 13 height 13
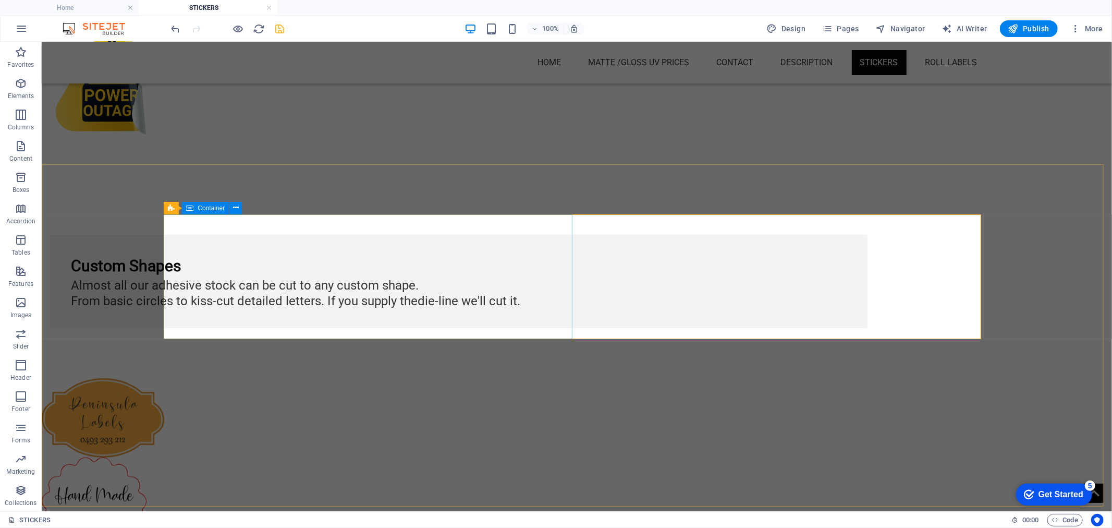
scroll to position [780, 0]
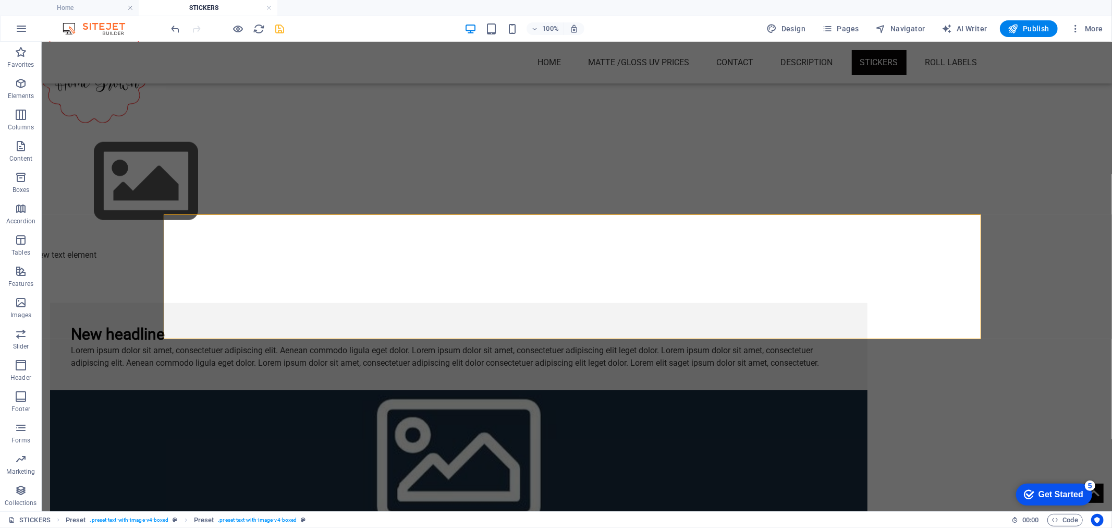
click at [780, 390] on figure at bounding box center [459, 452] width 818 height 125
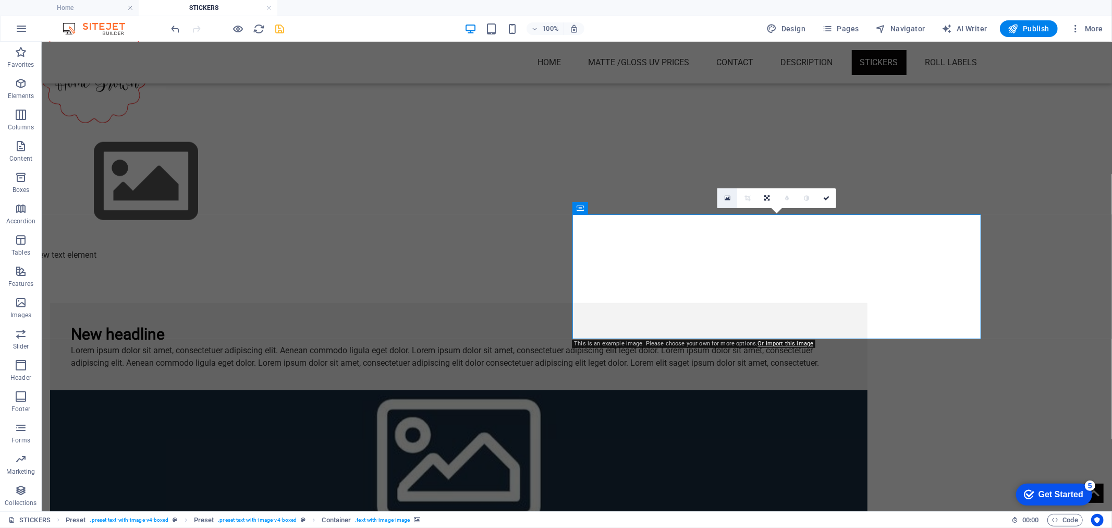
click at [731, 197] on link at bounding box center [728, 198] width 20 height 20
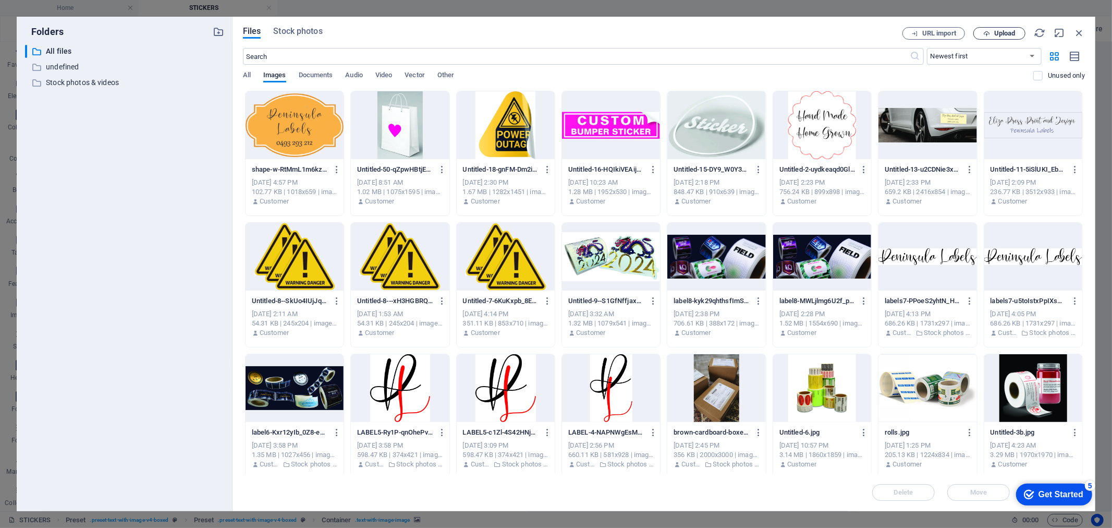
click at [1003, 33] on span "Upload" at bounding box center [1004, 33] width 21 height 6
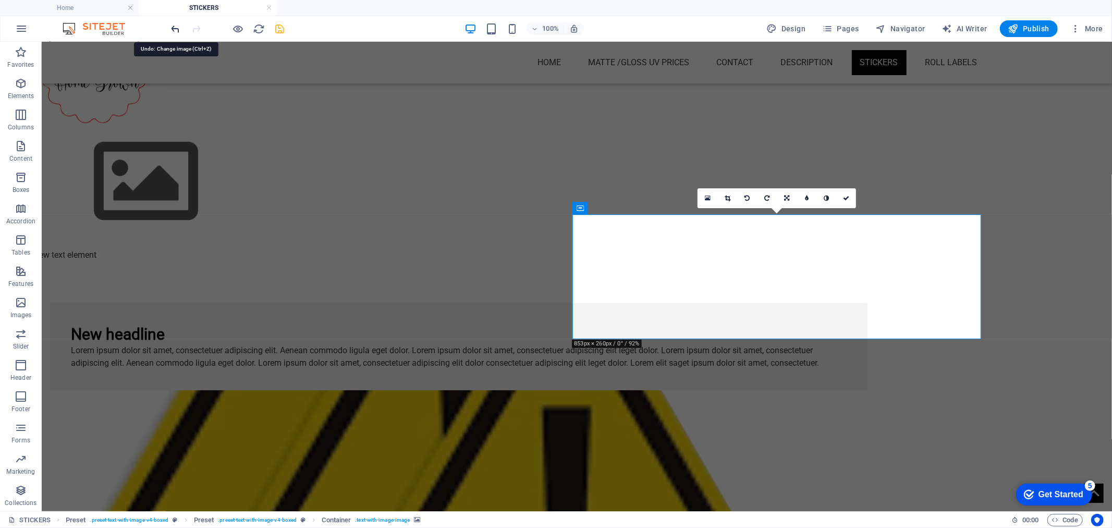
click at [179, 27] on icon "undo" at bounding box center [176, 29] width 12 height 12
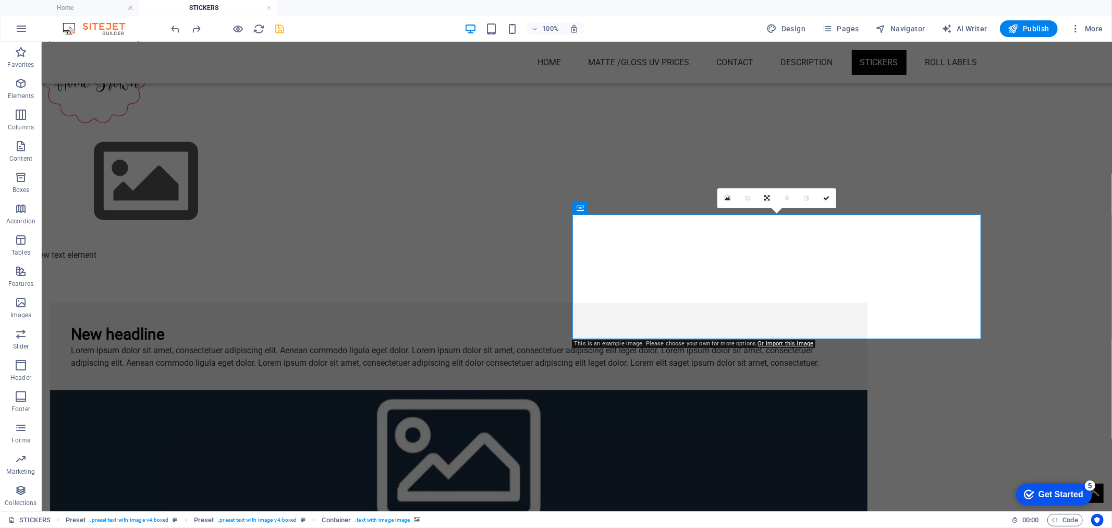
click at [749, 390] on figure at bounding box center [459, 452] width 818 height 125
click at [729, 199] on icon at bounding box center [728, 198] width 6 height 7
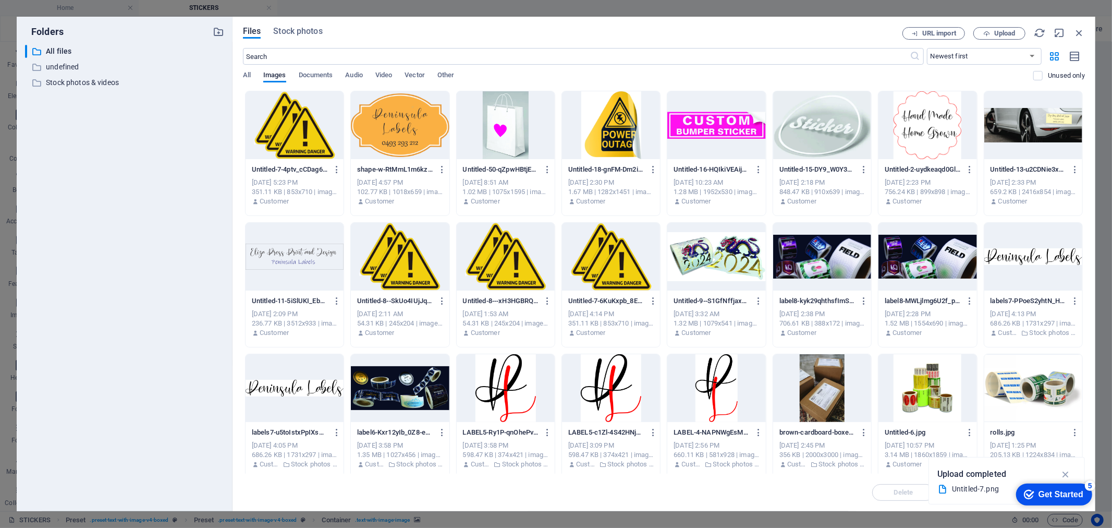
click at [915, 120] on div at bounding box center [928, 125] width 98 height 68
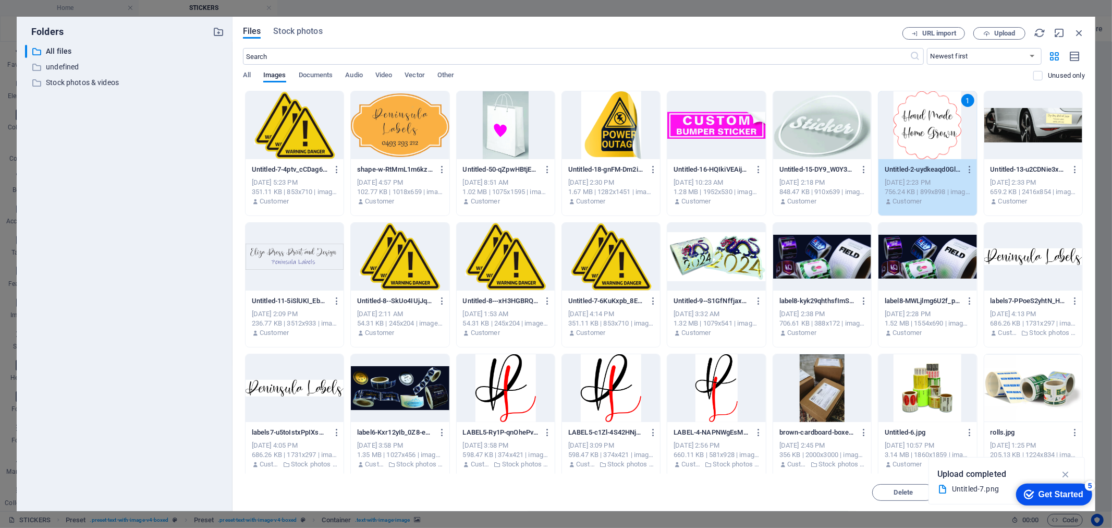
click at [378, 96] on div at bounding box center [400, 125] width 98 height 68
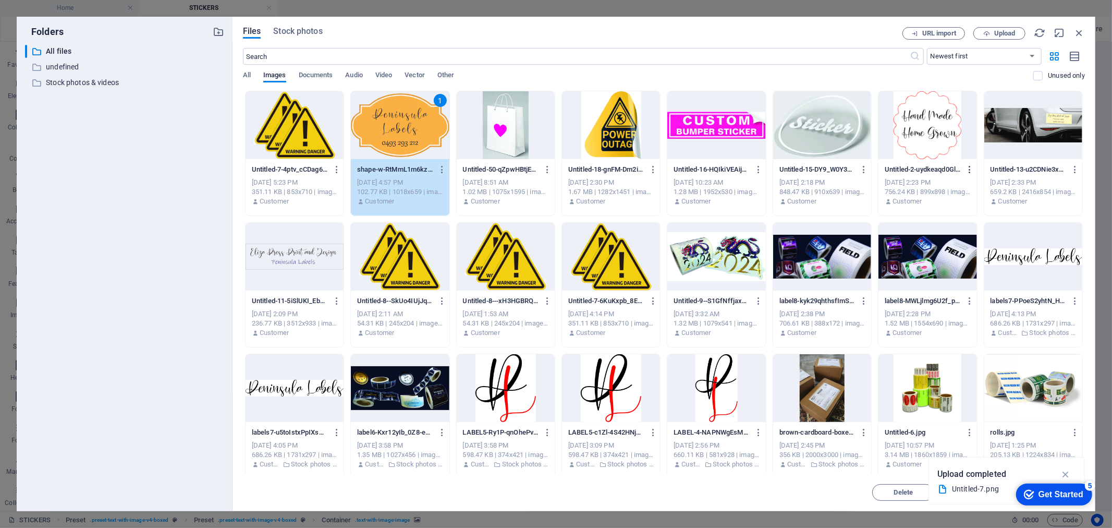
click at [966, 164] on button "button" at bounding box center [968, 169] width 14 height 17
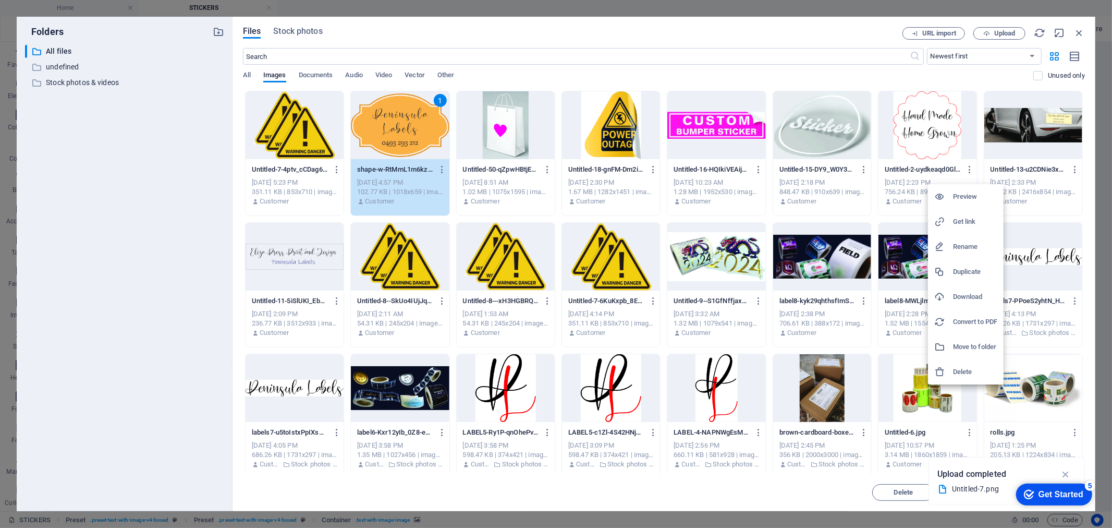
click at [925, 160] on div at bounding box center [556, 264] width 1112 height 528
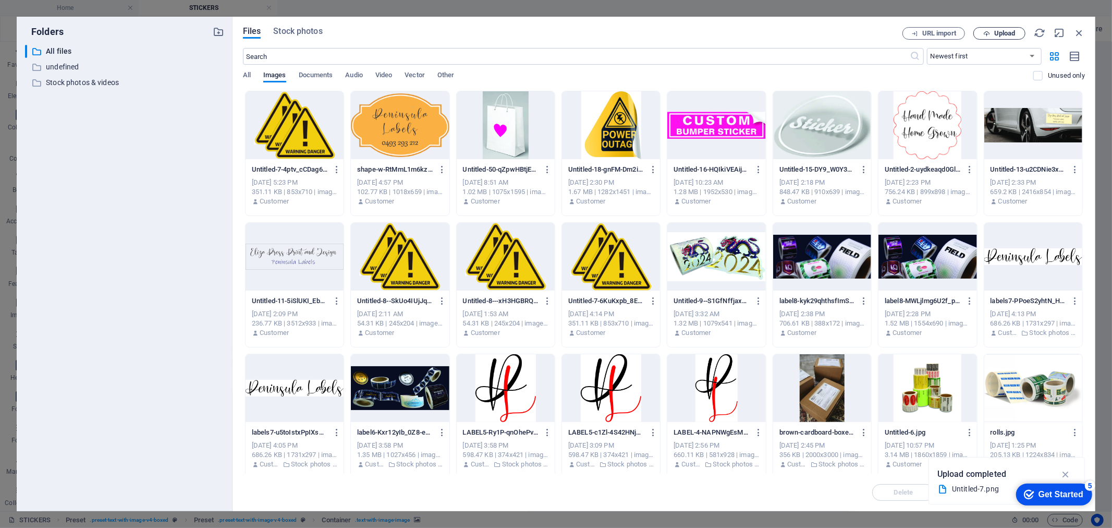
click at [1002, 37] on button "Upload" at bounding box center [1000, 33] width 52 height 13
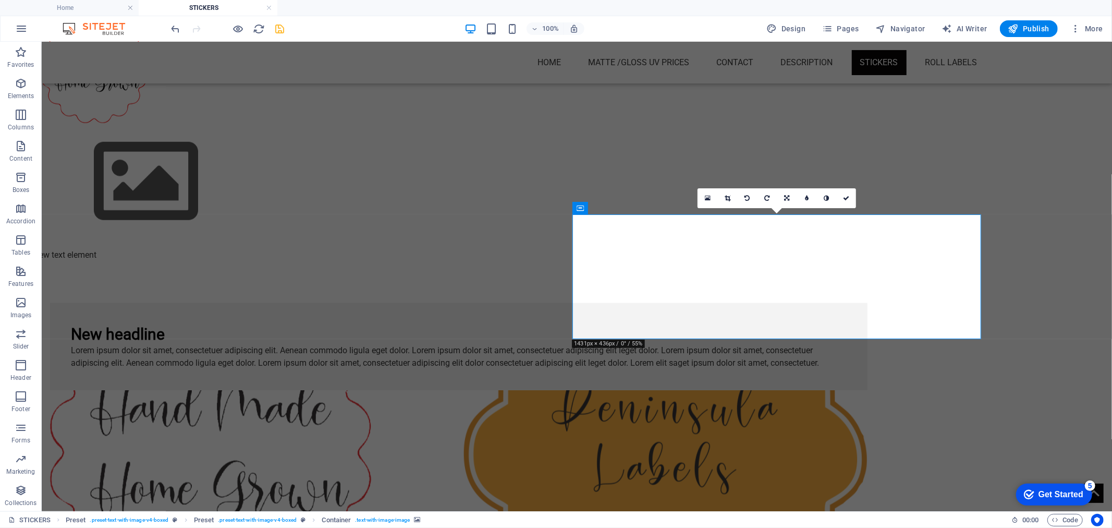
click at [867, 390] on figure at bounding box center [459, 452] width 818 height 125
click at [731, 196] on link at bounding box center [728, 198] width 20 height 20
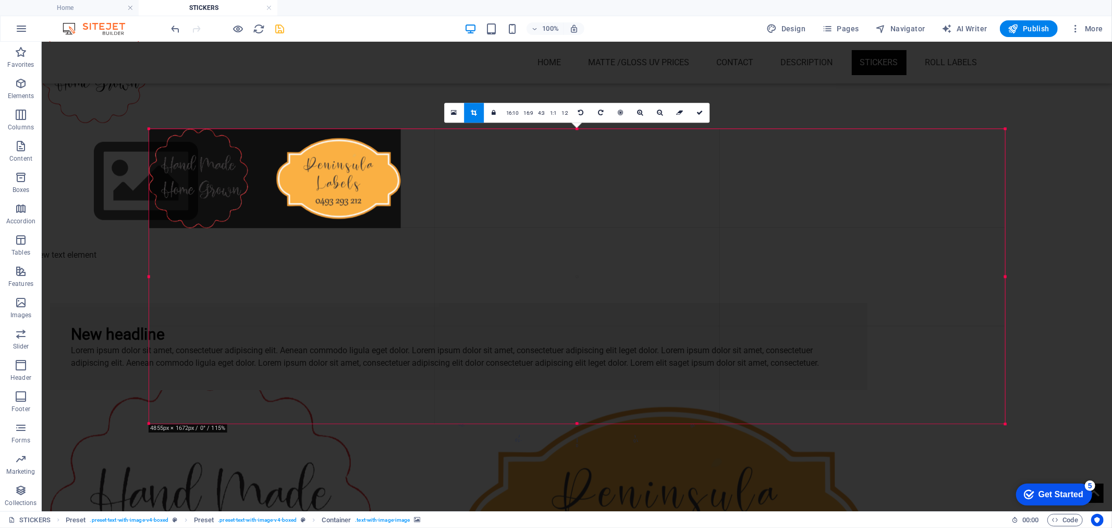
drag, startPoint x: 1004, startPoint y: 444, endPoint x: 1036, endPoint y: 403, distance: 52.4
click at [1036, 403] on div "Drag here to replace the existing content. Press “Ctrl” if you want to create a…" at bounding box center [577, 276] width 1071 height 469
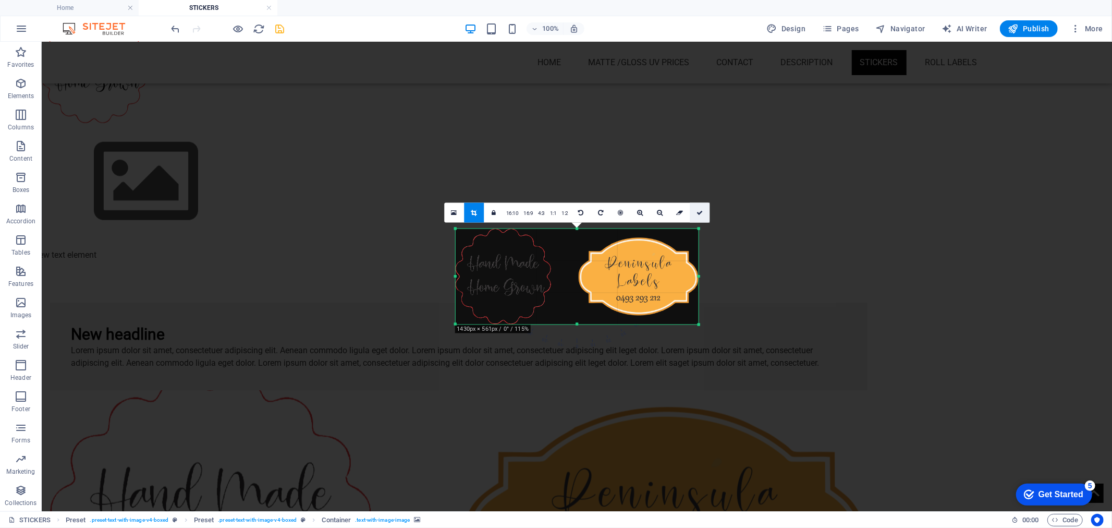
click at [705, 211] on link at bounding box center [700, 213] width 20 height 20
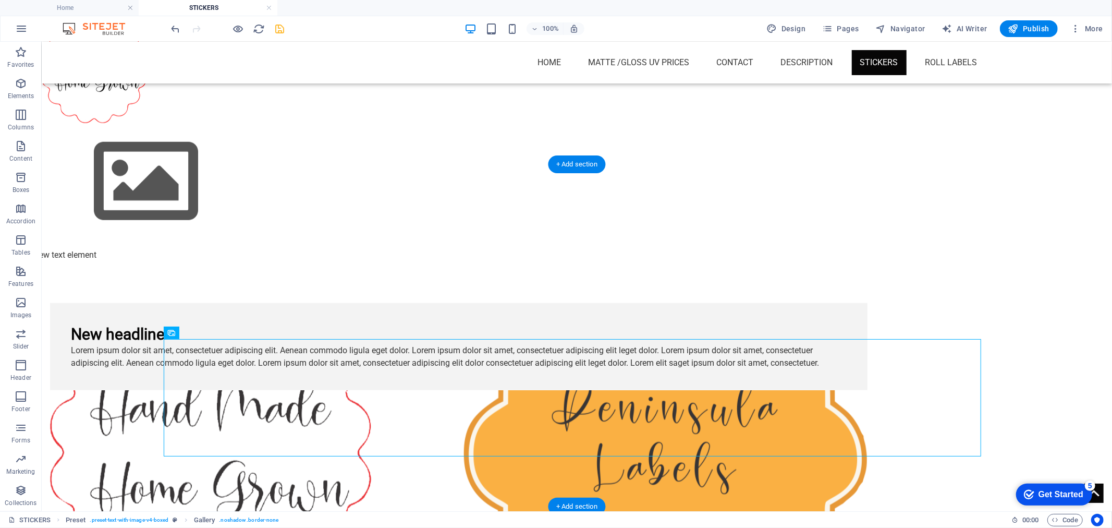
click at [696, 390] on figure at bounding box center [459, 452] width 818 height 125
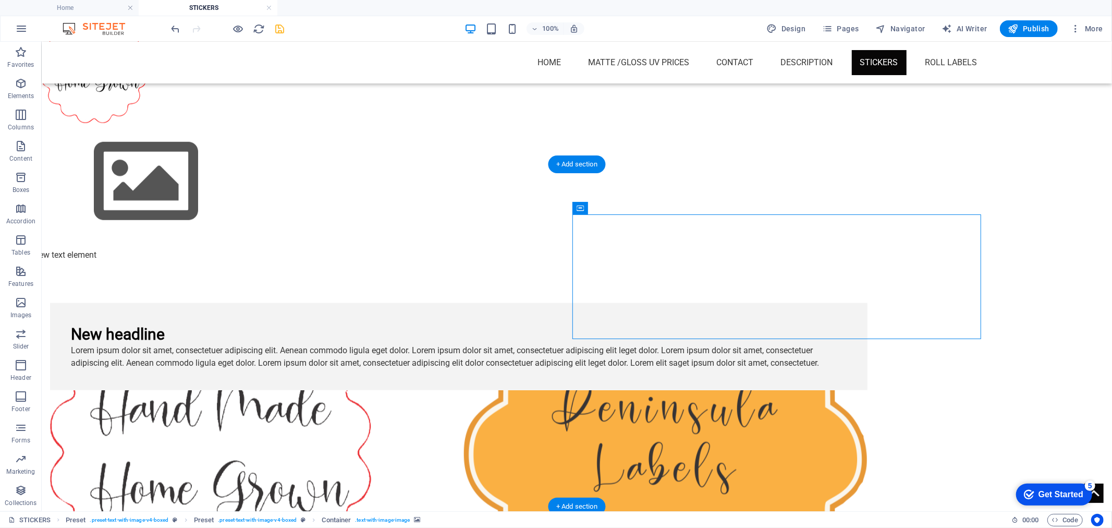
click at [696, 390] on figure at bounding box center [459, 452] width 818 height 125
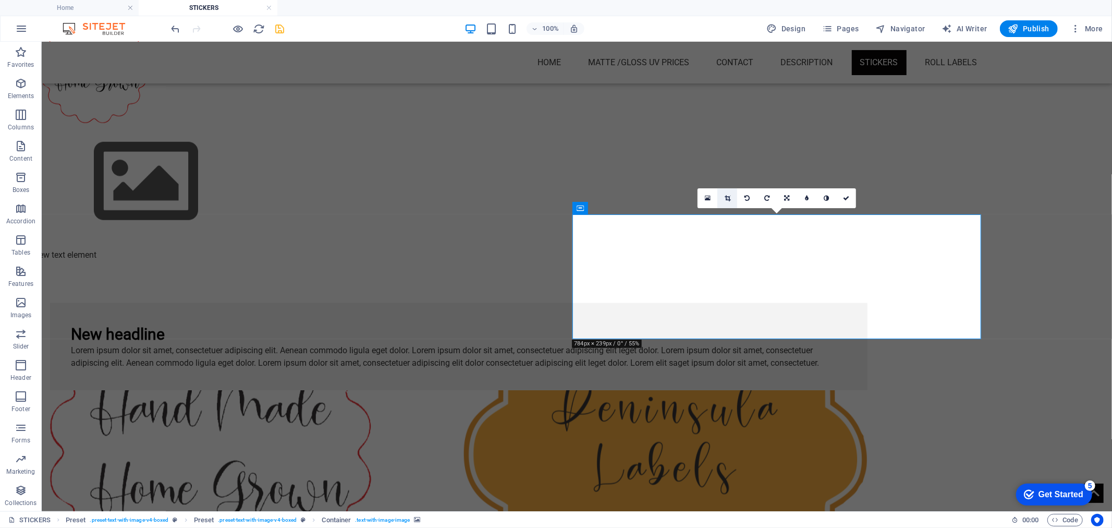
click at [732, 195] on link at bounding box center [728, 198] width 20 height 20
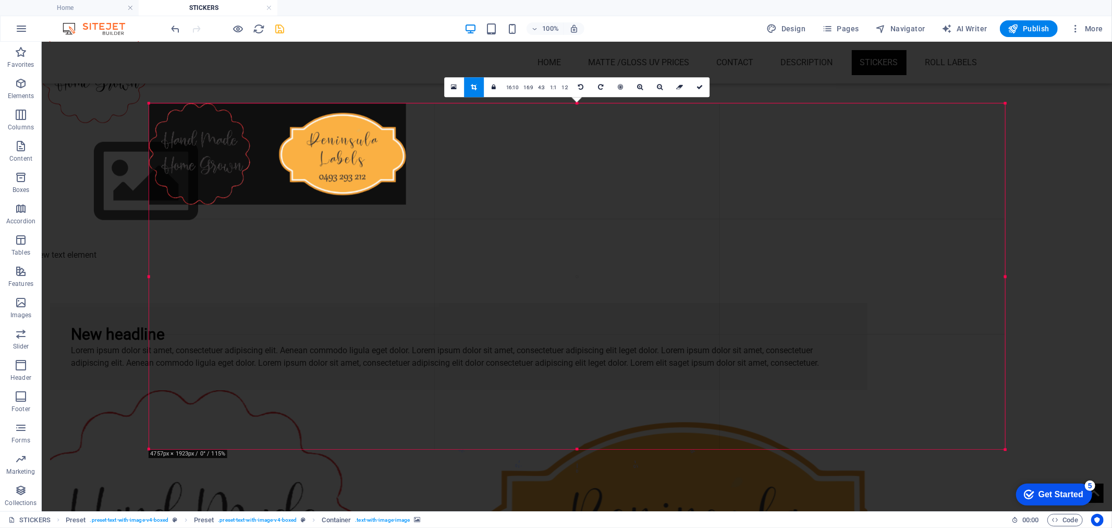
drag, startPoint x: 1002, startPoint y: 445, endPoint x: 1102, endPoint y: 455, distance: 100.6
click at [1102, 455] on div "Drag here to replace the existing content. Press “Ctrl” if you want to create a…" at bounding box center [577, 276] width 1071 height 469
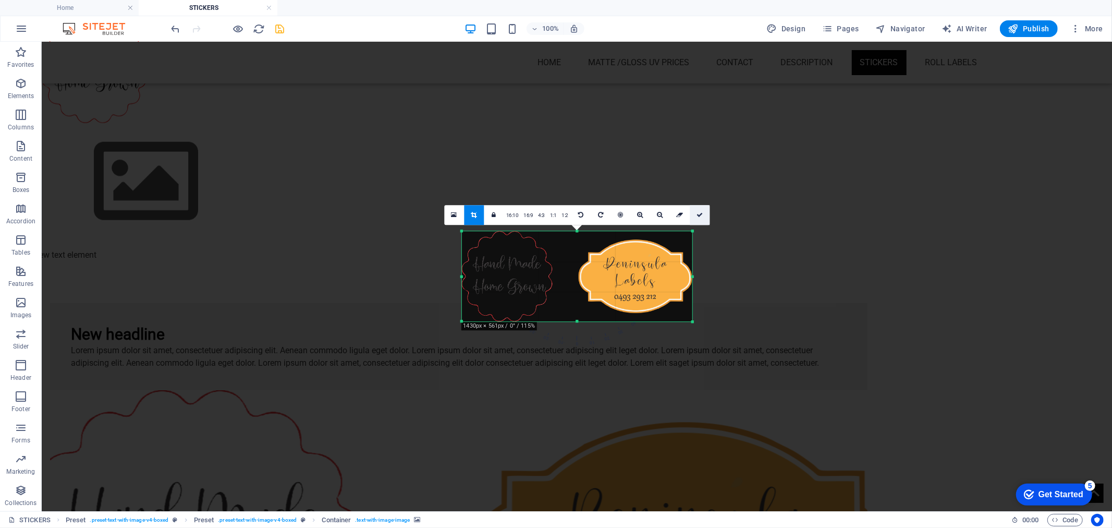
click at [701, 217] on icon at bounding box center [700, 215] width 6 height 6
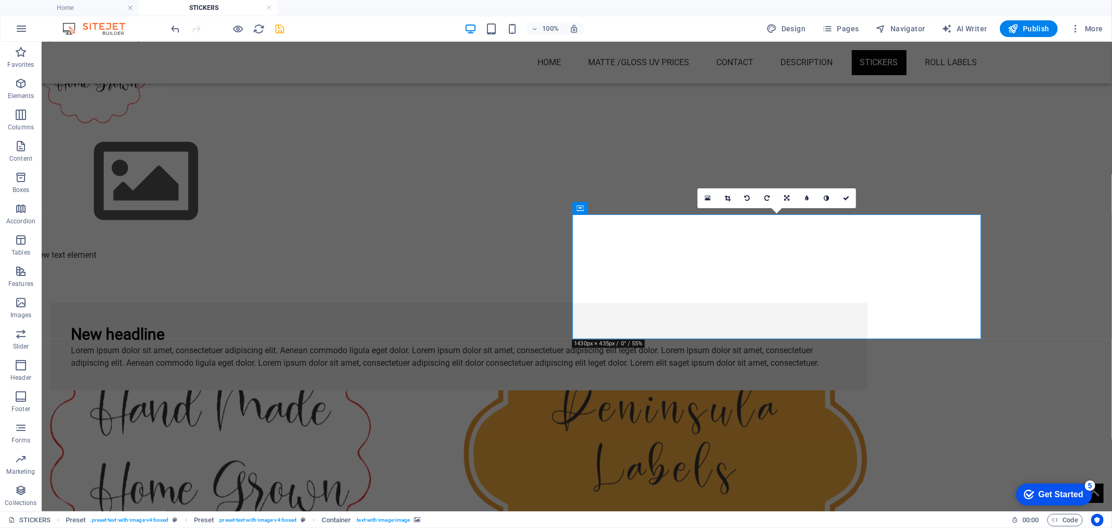
click at [780, 390] on figure at bounding box center [459, 452] width 818 height 125
click at [659, 390] on figure at bounding box center [459, 452] width 818 height 125
click at [725, 195] on icon at bounding box center [728, 198] width 6 height 6
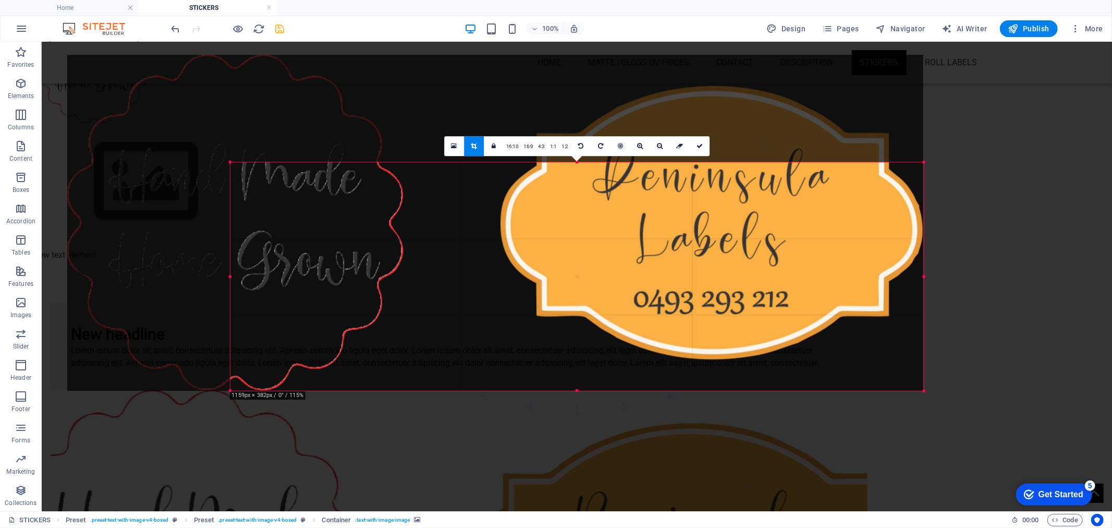
drag, startPoint x: 149, startPoint y: 110, endPoint x: 311, endPoint y: 217, distance: 195.0
click at [311, 217] on div "180 170 160 150 140 130 120 110 100 90 80 70 60 50 40 30 20 10 0 -10 -20 -30 -4…" at bounding box center [577, 276] width 694 height 228
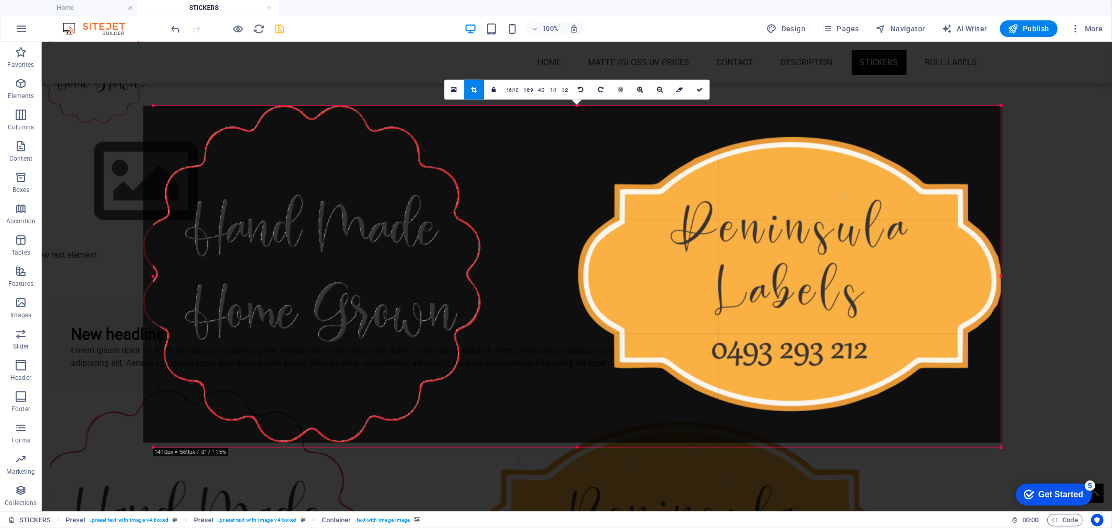
drag, startPoint x: 230, startPoint y: 162, endPoint x: 77, endPoint y: 49, distance: 190.5
click at [77, 49] on div "Drag here to replace the existing content. Press “Ctrl” if you want to create a…" at bounding box center [577, 276] width 1071 height 469
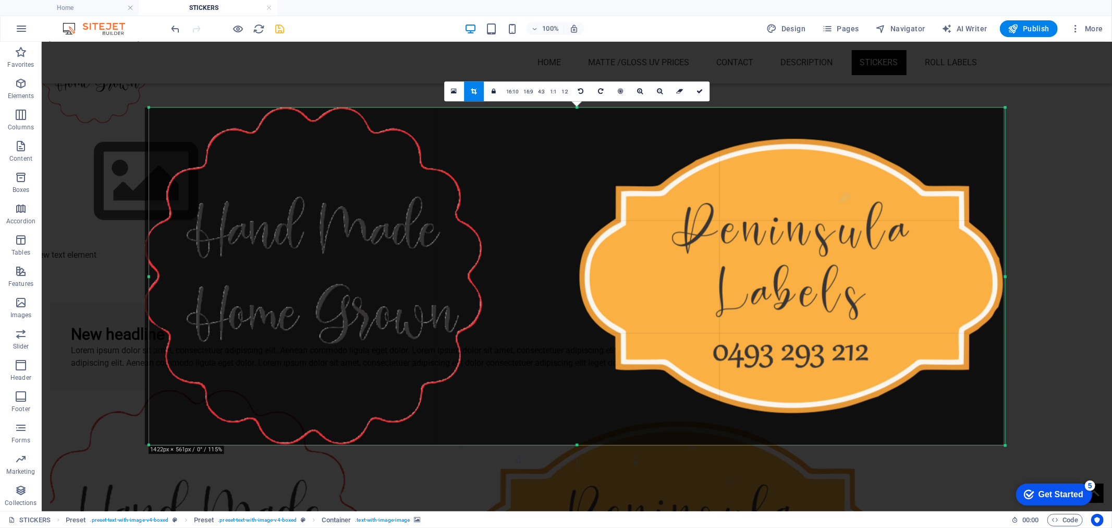
drag, startPoint x: 154, startPoint y: 275, endPoint x: 148, endPoint y: 275, distance: 5.7
click at [148, 275] on div at bounding box center [149, 275] width 4 height 337
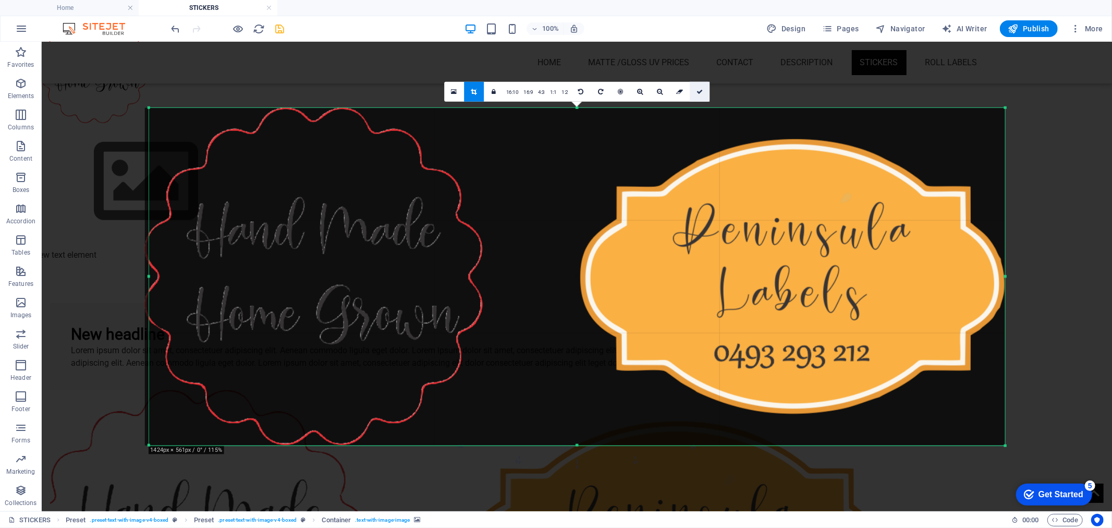
click at [700, 91] on icon at bounding box center [700, 92] width 6 height 6
